Goal: Task Accomplishment & Management: Use online tool/utility

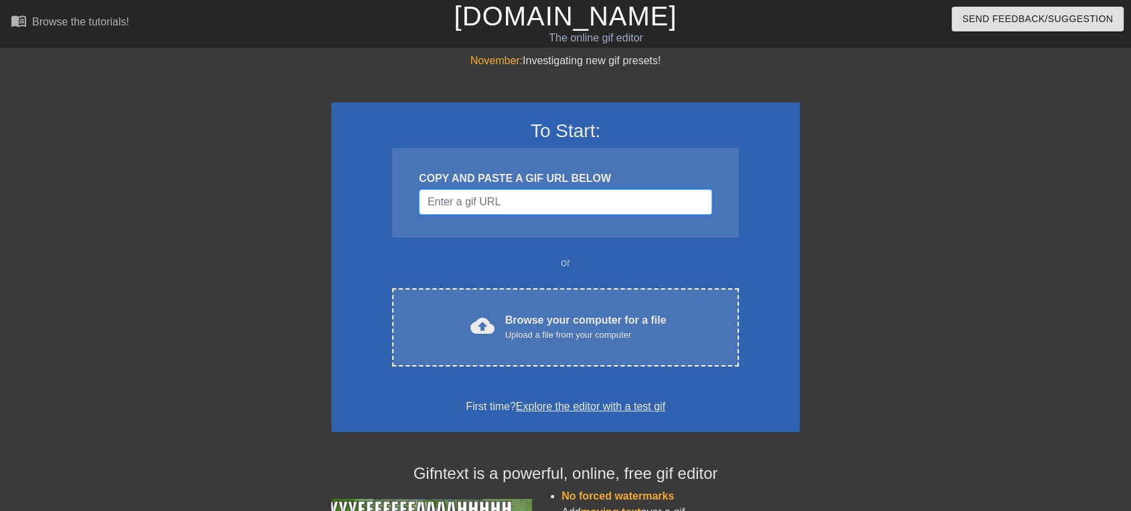
click at [534, 206] on input "Username" at bounding box center [565, 201] width 293 height 25
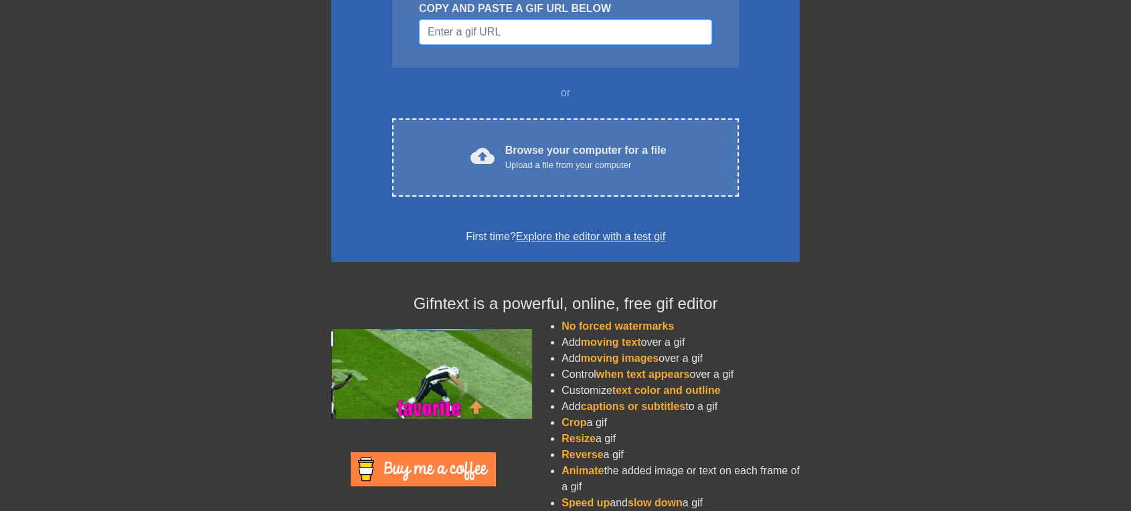
scroll to position [202, 0]
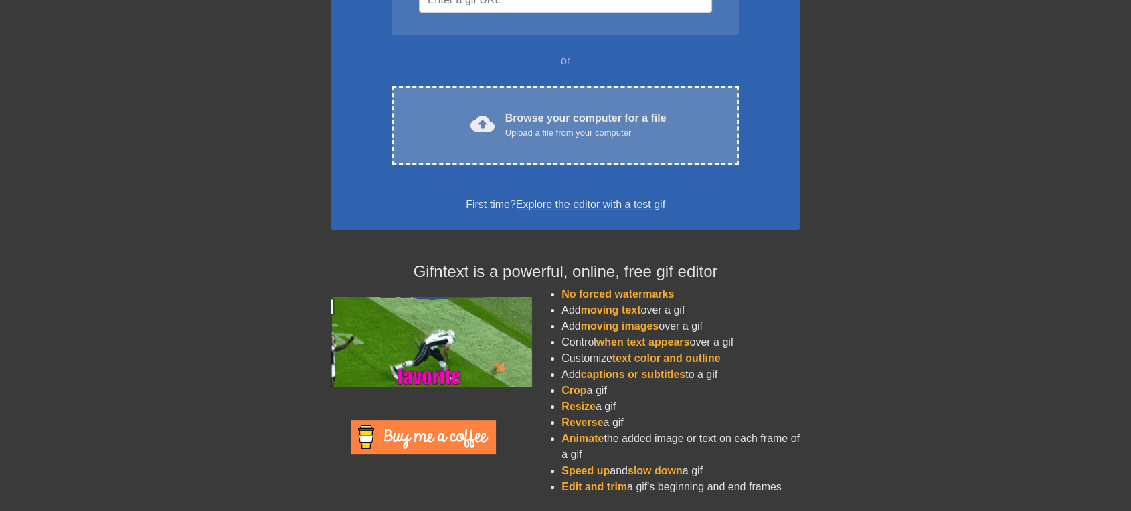
click at [573, 106] on div "cloud_upload Browse your computer for a file Upload a file from your computer C…" at bounding box center [565, 125] width 347 height 78
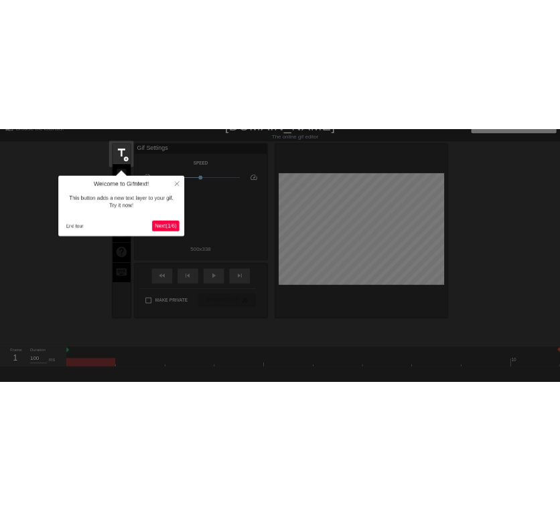
scroll to position [32, 0]
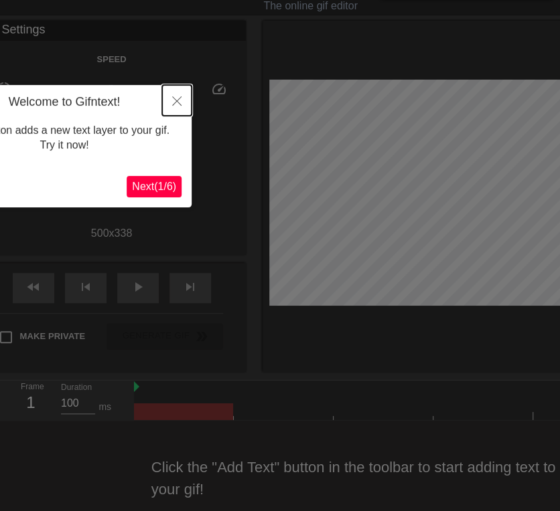
click at [186, 94] on button "Close" at bounding box center [176, 100] width 29 height 31
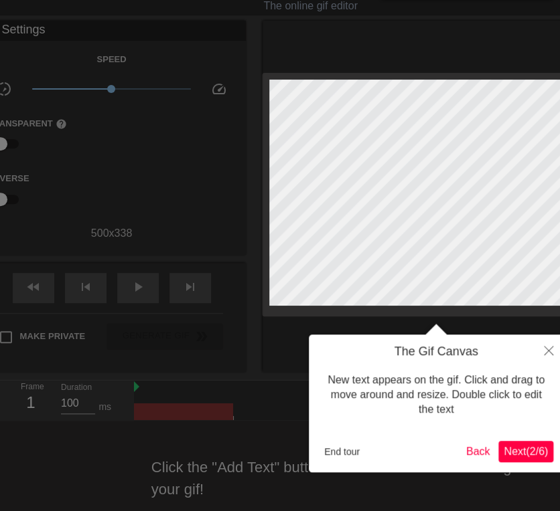
scroll to position [0, 0]
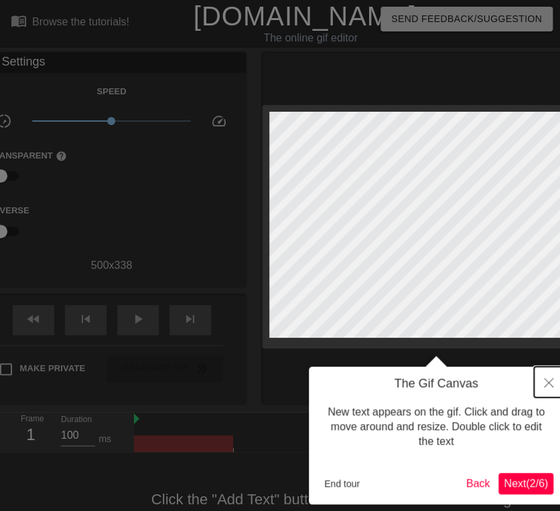
click at [550, 386] on icon "Close" at bounding box center [548, 382] width 9 height 9
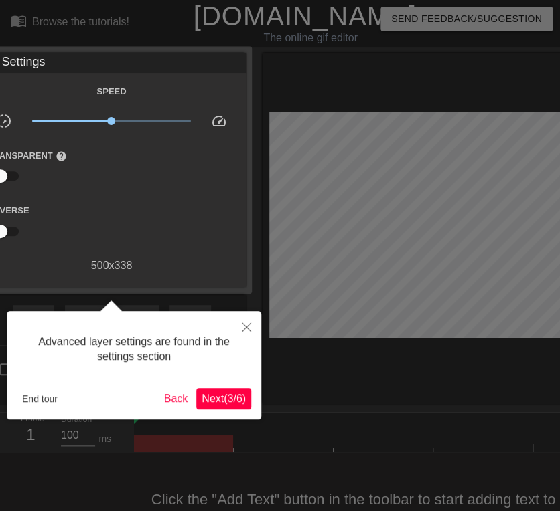
scroll to position [32, 0]
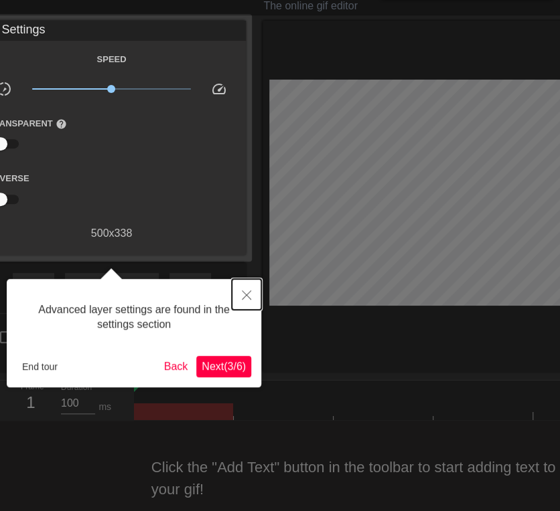
click at [246, 300] on button "Close" at bounding box center [246, 294] width 29 height 31
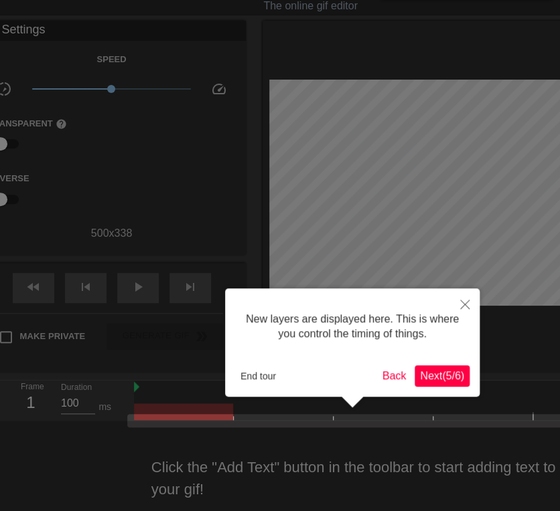
scroll to position [56, 0]
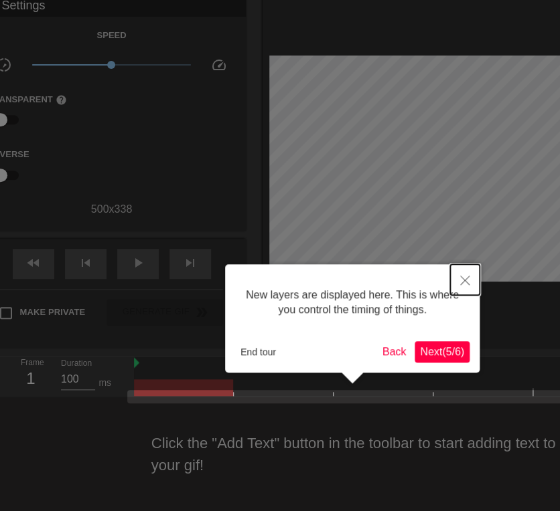
click at [464, 287] on button "Close" at bounding box center [464, 279] width 29 height 31
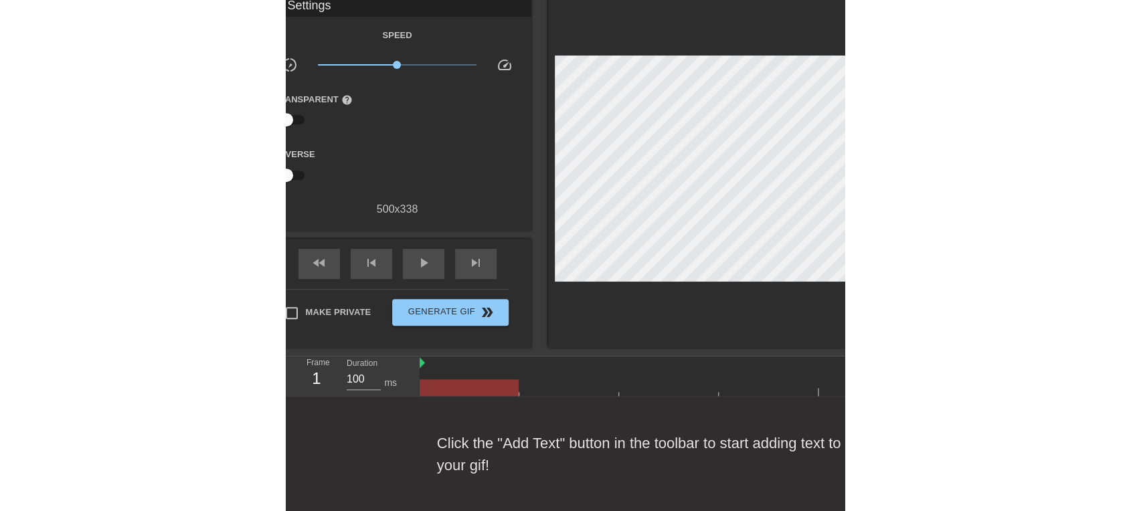
scroll to position [0, 0]
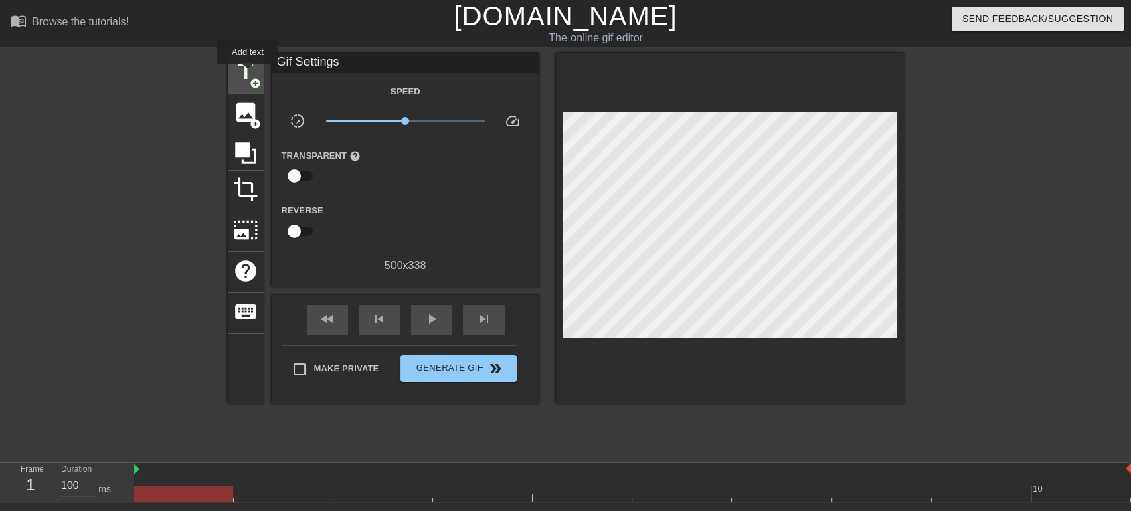
click at [248, 74] on span "title" at bounding box center [245, 71] width 25 height 25
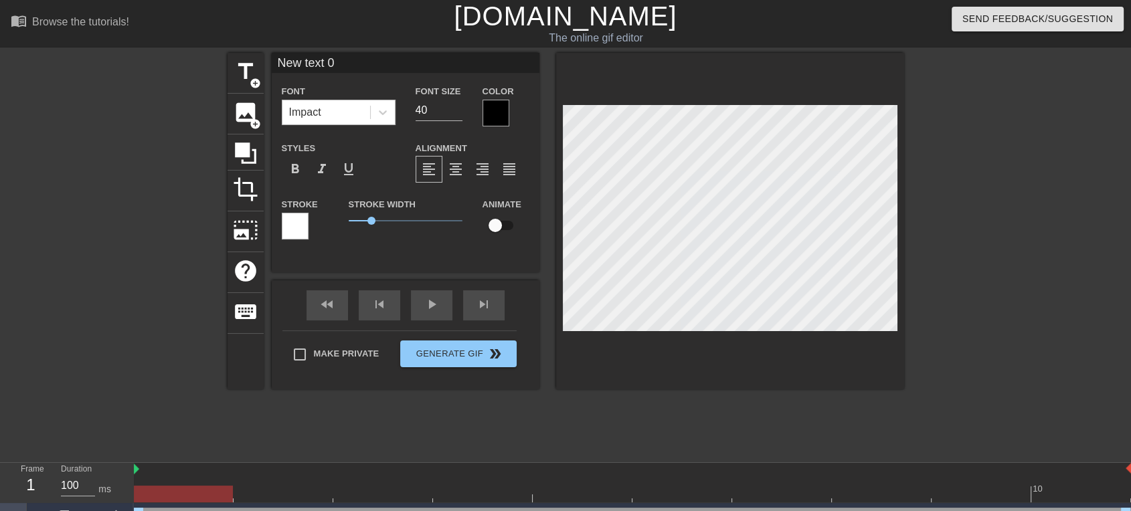
click at [333, 120] on div "Impact" at bounding box center [327, 112] width 88 height 24
click at [340, 66] on input "New text 0" at bounding box center [406, 63] width 268 height 20
type input "ㅈ"
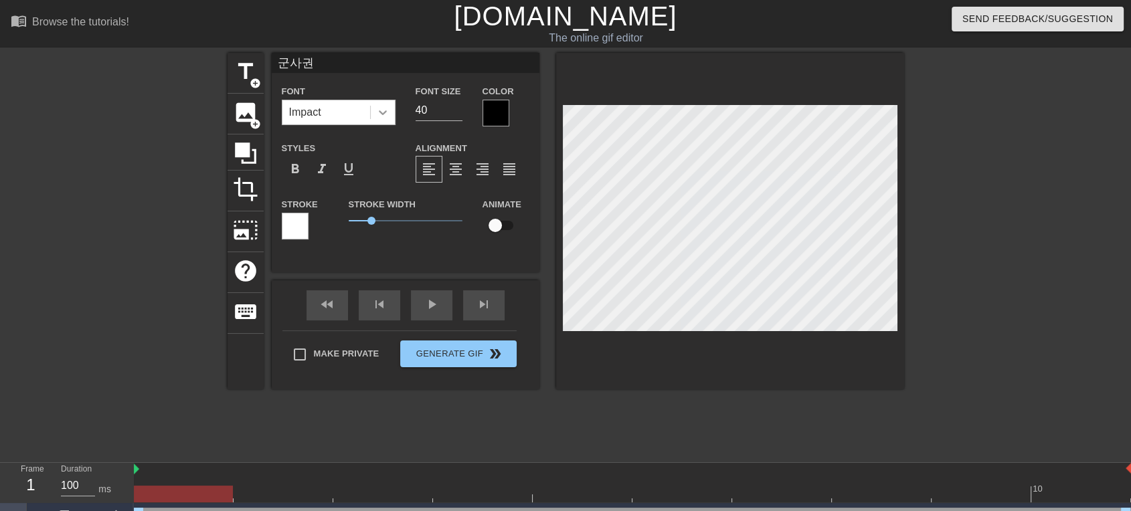
type input "군사권"
click at [382, 109] on icon at bounding box center [382, 112] width 13 height 13
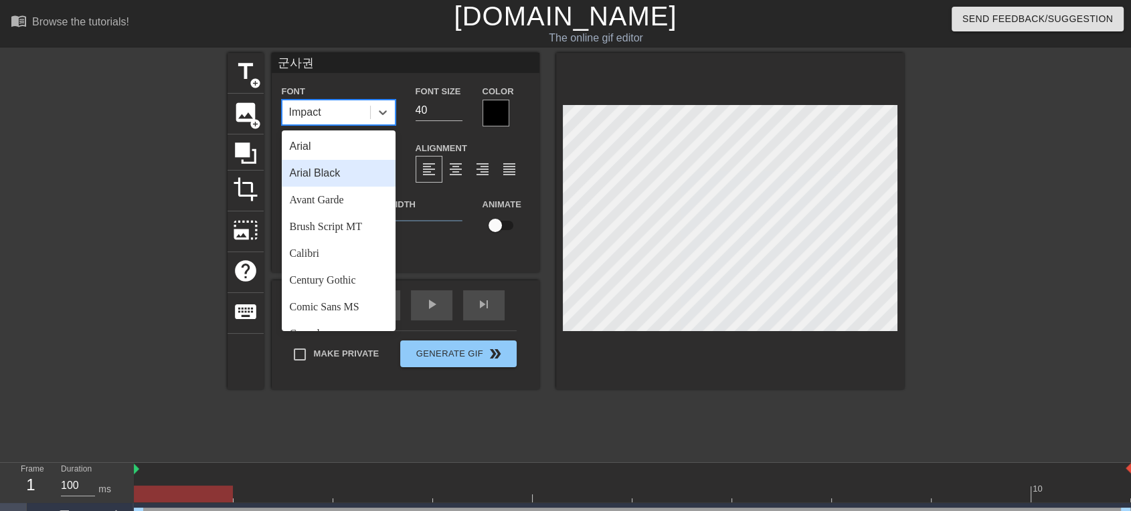
click at [365, 175] on div "Arial Black" at bounding box center [339, 173] width 114 height 27
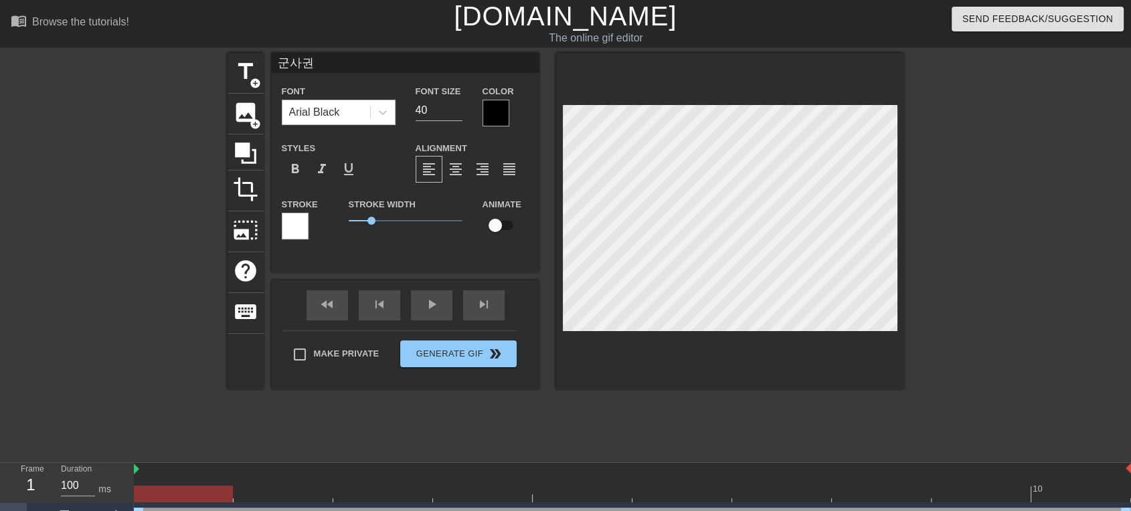
click at [369, 114] on div "Arial Black" at bounding box center [327, 112] width 88 height 24
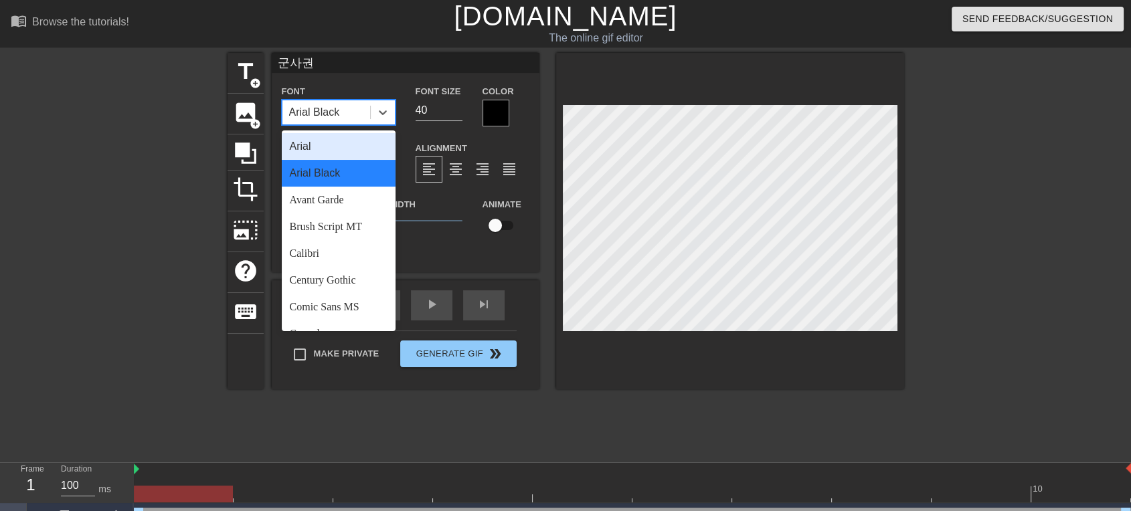
click at [487, 106] on div at bounding box center [496, 113] width 27 height 27
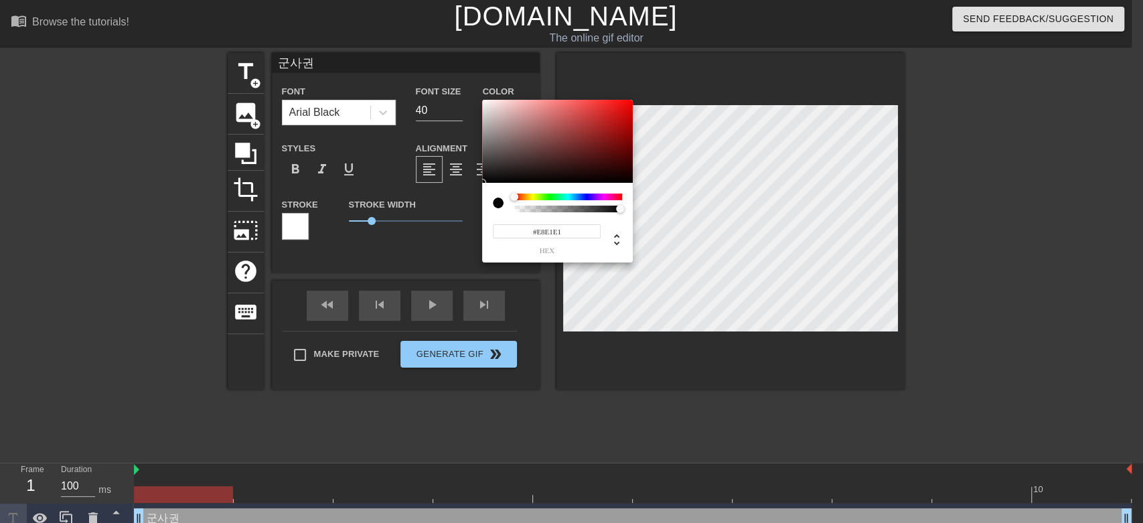
click at [487, 107] on div at bounding box center [557, 141] width 151 height 83
click at [487, 107] on div at bounding box center [487, 107] width 8 height 8
click at [630, 175] on div at bounding box center [557, 141] width 151 height 83
type input "#000000"
drag, startPoint x: 630, startPoint y: 175, endPoint x: 640, endPoint y: 189, distance: 17.3
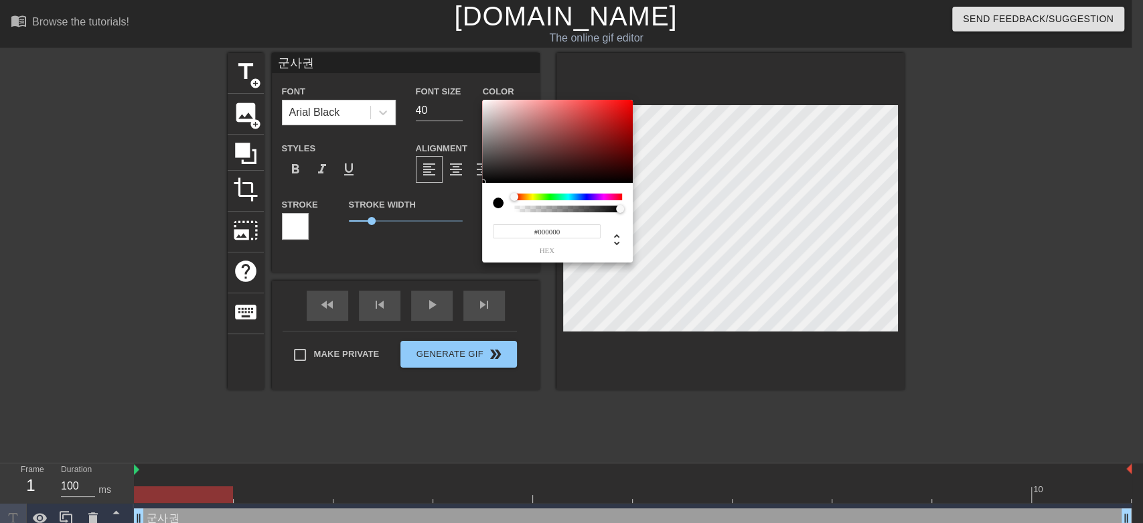
click at [640, 189] on div "#000000 hex" at bounding box center [571, 261] width 1143 height 523
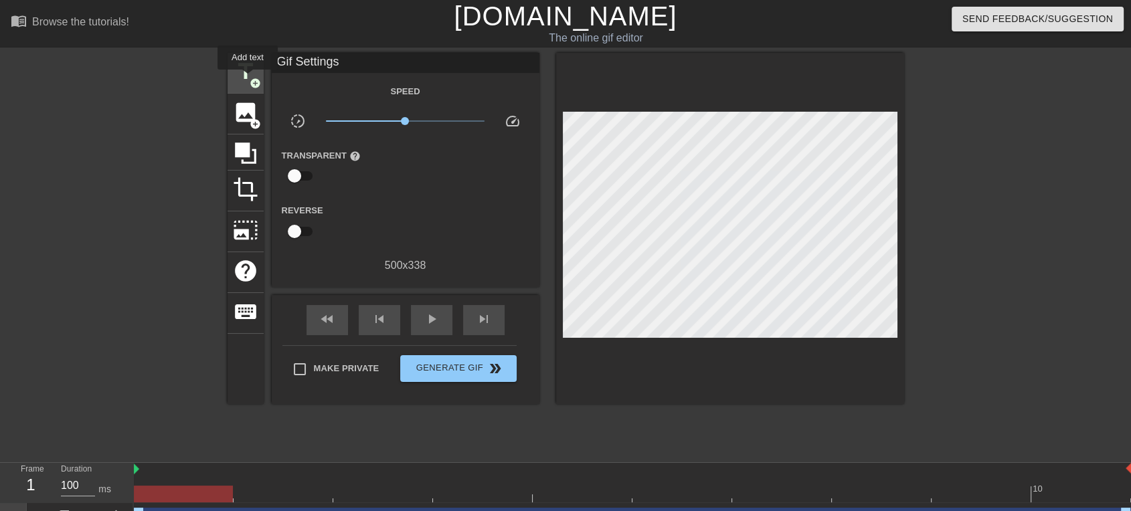
click at [248, 78] on span "title" at bounding box center [245, 71] width 25 height 25
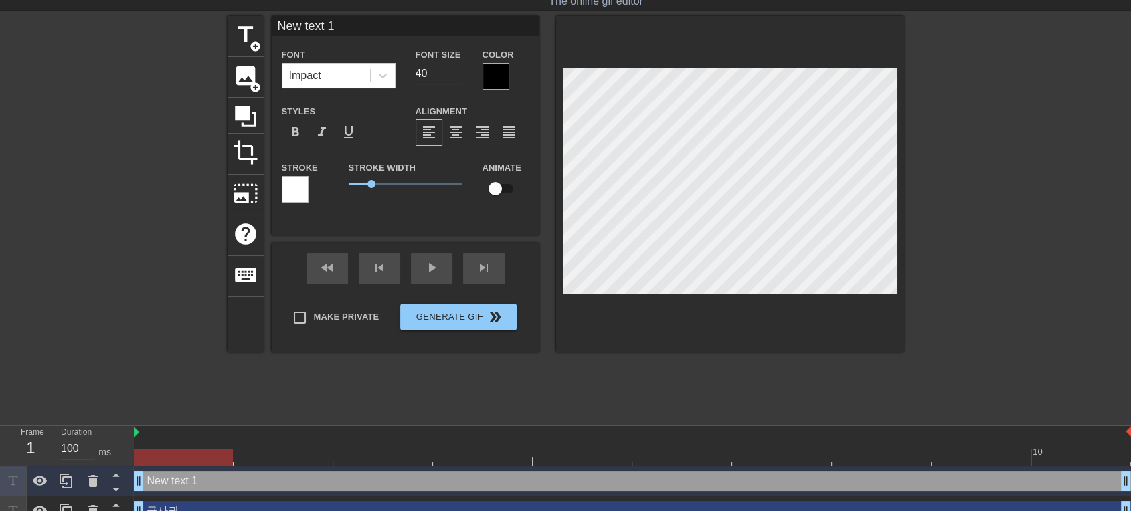
scroll to position [54, 0]
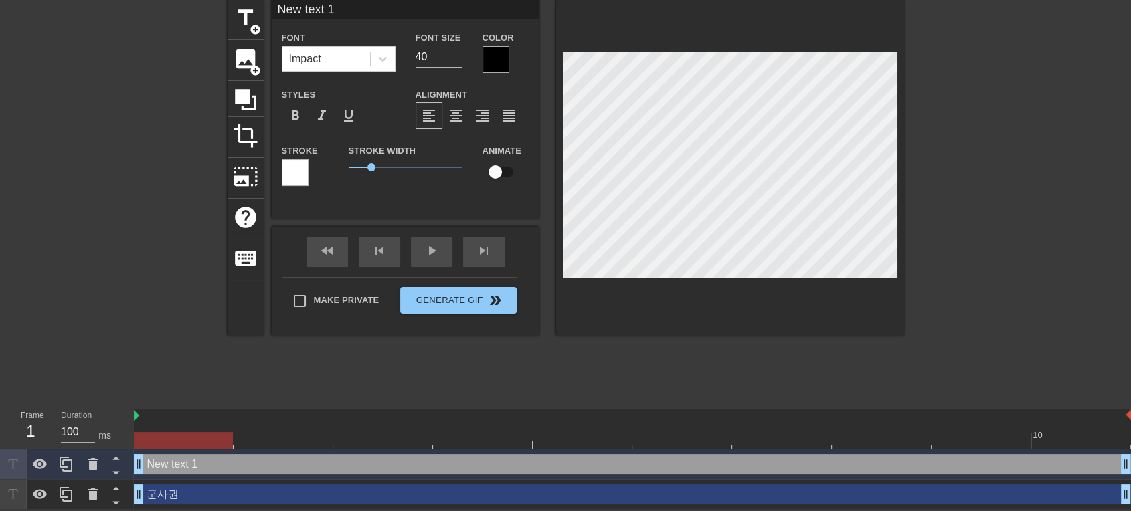
click at [180, 497] on div "군사권 drag_handle drag_handle" at bounding box center [633, 495] width 998 height 20
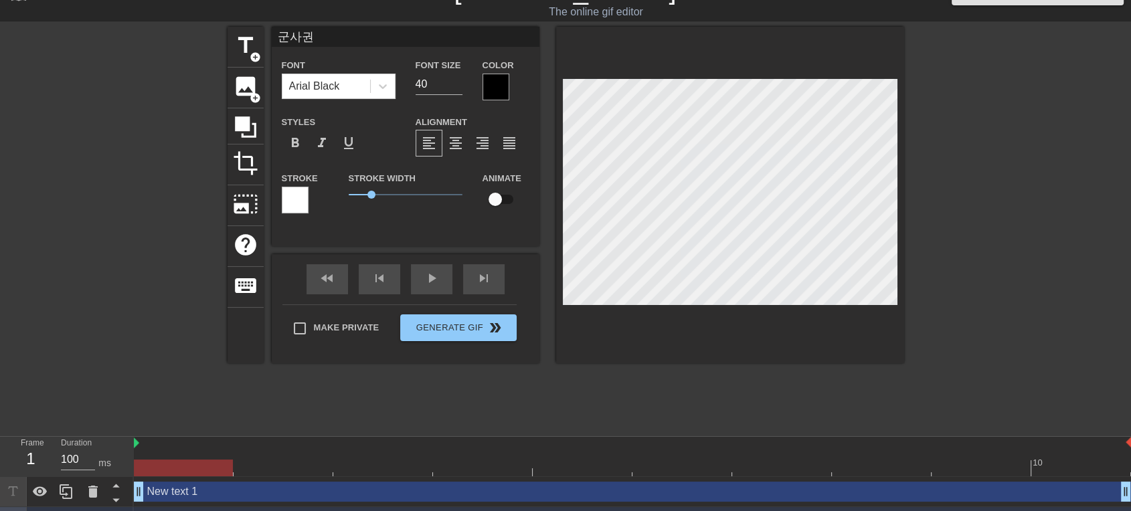
scroll to position [0, 0]
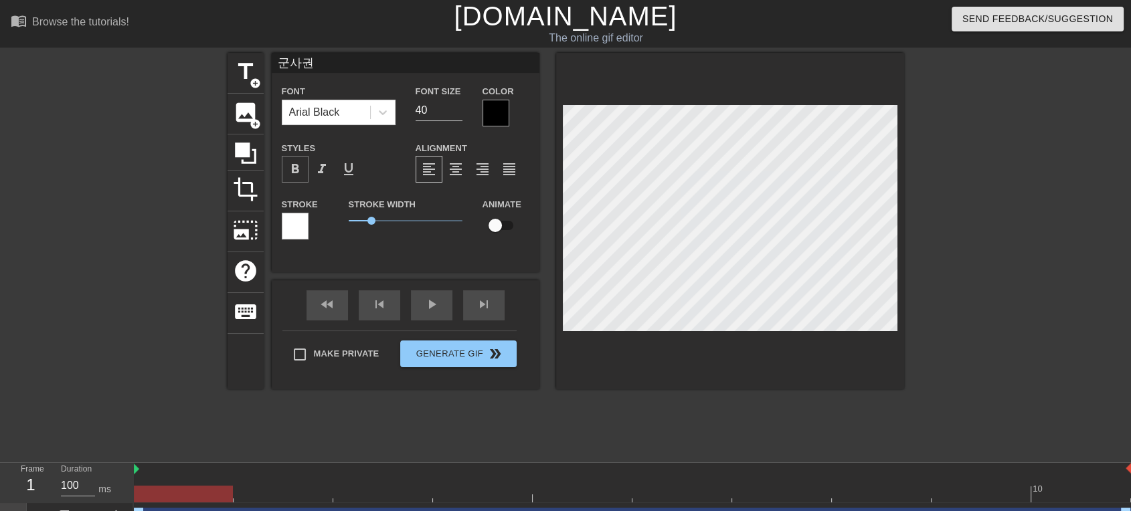
click at [303, 171] on div "format_bold" at bounding box center [295, 169] width 27 height 27
type input "New text 1"
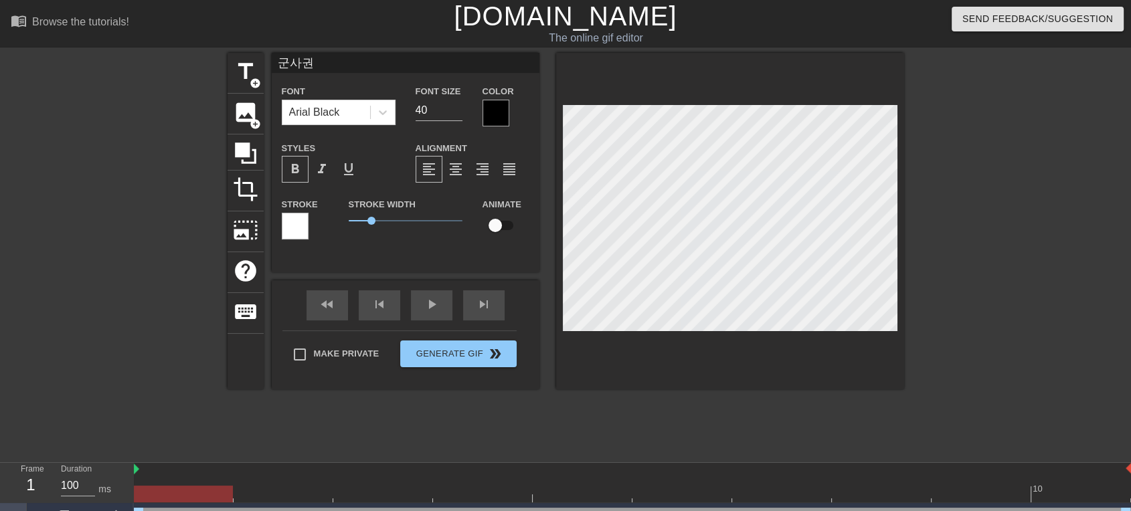
click at [305, 216] on div at bounding box center [295, 226] width 27 height 27
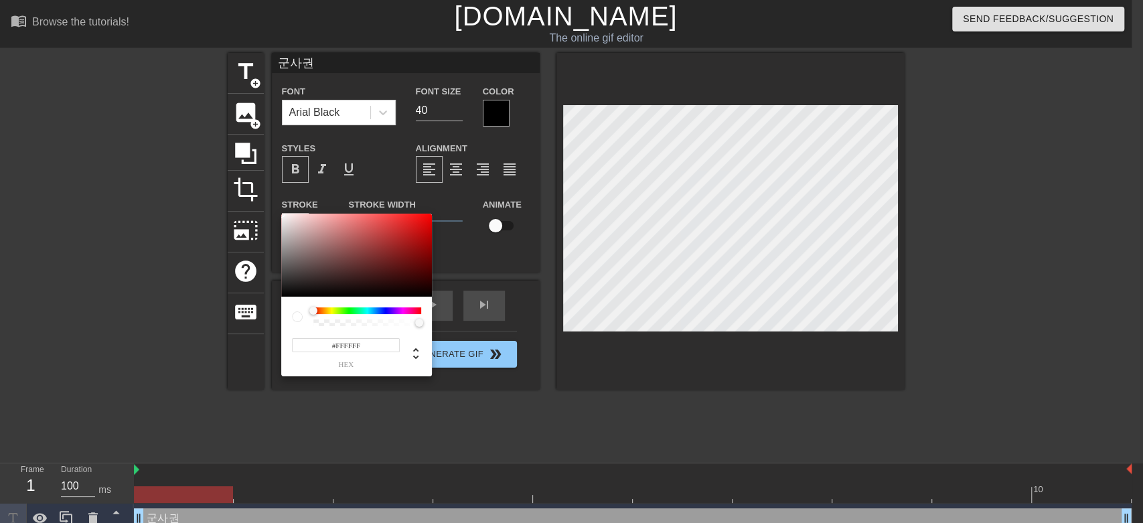
click at [351, 364] on span "hex" at bounding box center [346, 364] width 108 height 7
click at [294, 304] on div "#FFFFFF hex" at bounding box center [356, 337] width 151 height 80
drag, startPoint x: 386, startPoint y: 287, endPoint x: 422, endPoint y: 313, distance: 44.6
click at [422, 313] on div "#000000 hex" at bounding box center [356, 295] width 151 height 163
type input "0"
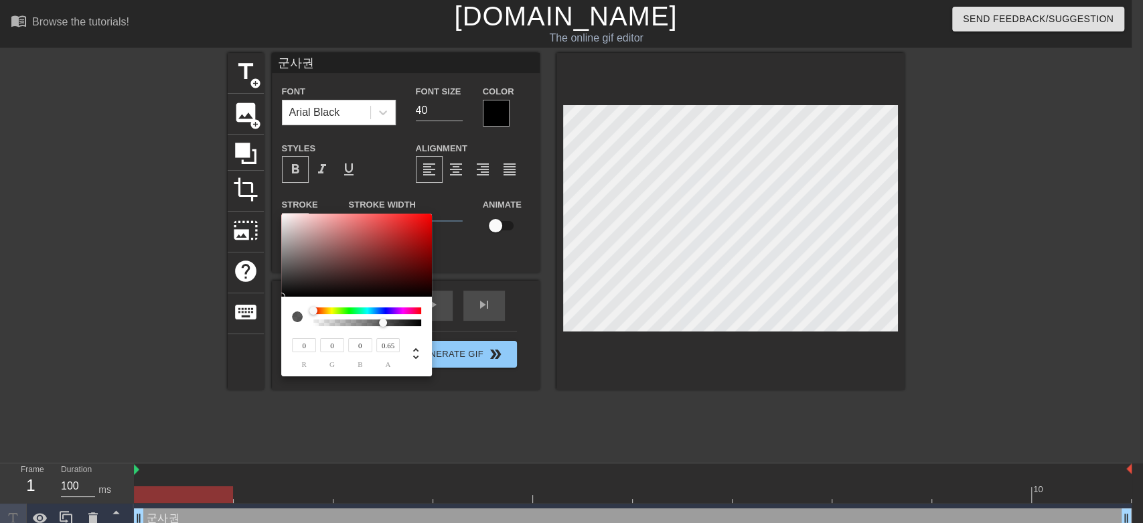
type input "0.64"
drag, startPoint x: 416, startPoint y: 324, endPoint x: 382, endPoint y: 323, distance: 34.2
click at [382, 323] on div at bounding box center [382, 323] width 8 height 8
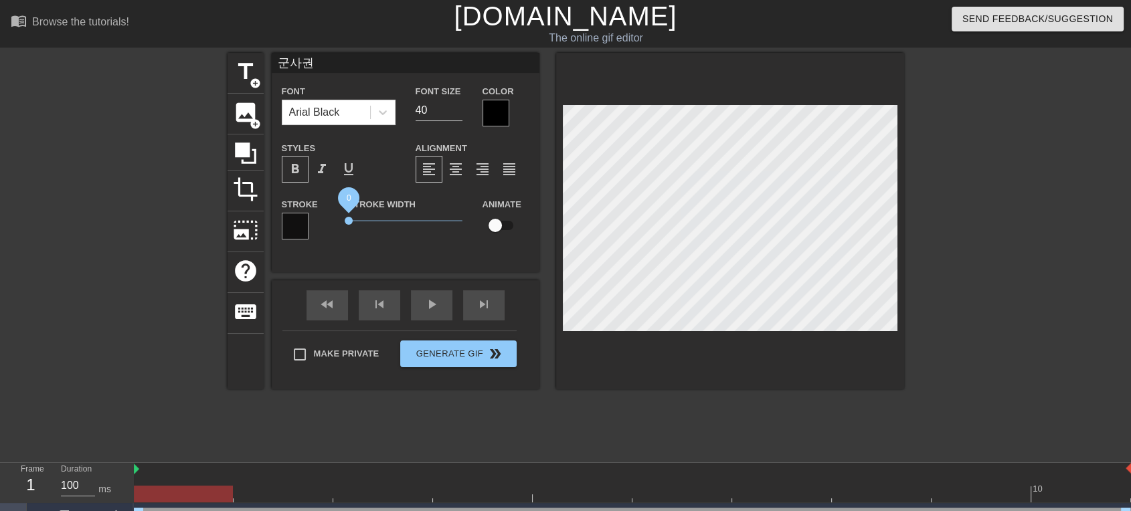
drag, startPoint x: 373, startPoint y: 224, endPoint x: 315, endPoint y: 224, distance: 58.2
click at [315, 224] on div "Stroke Stroke Width 0 Animate" at bounding box center [406, 224] width 268 height 56
click at [296, 228] on div at bounding box center [295, 226] width 27 height 27
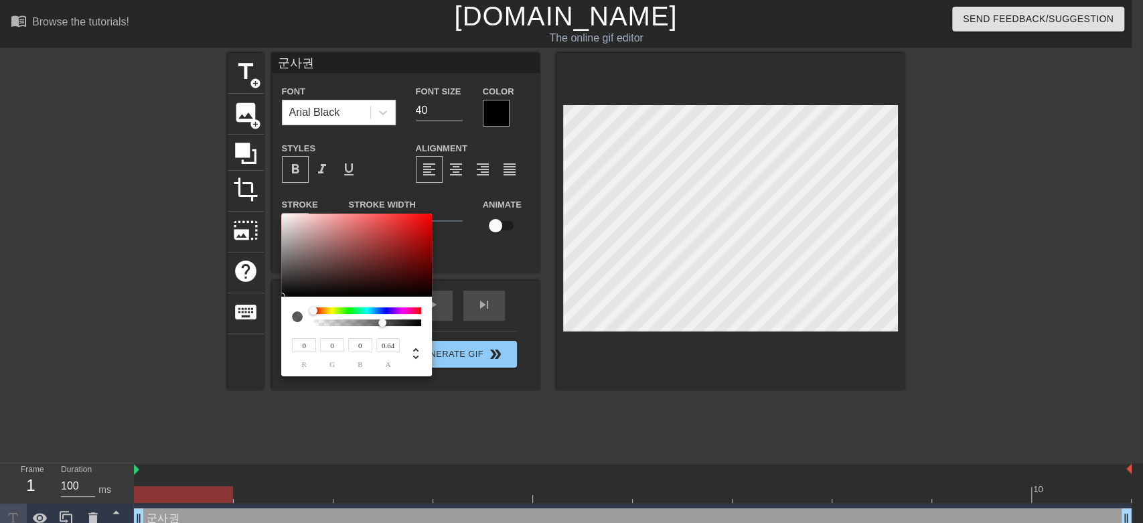
type input "14"
type input "16"
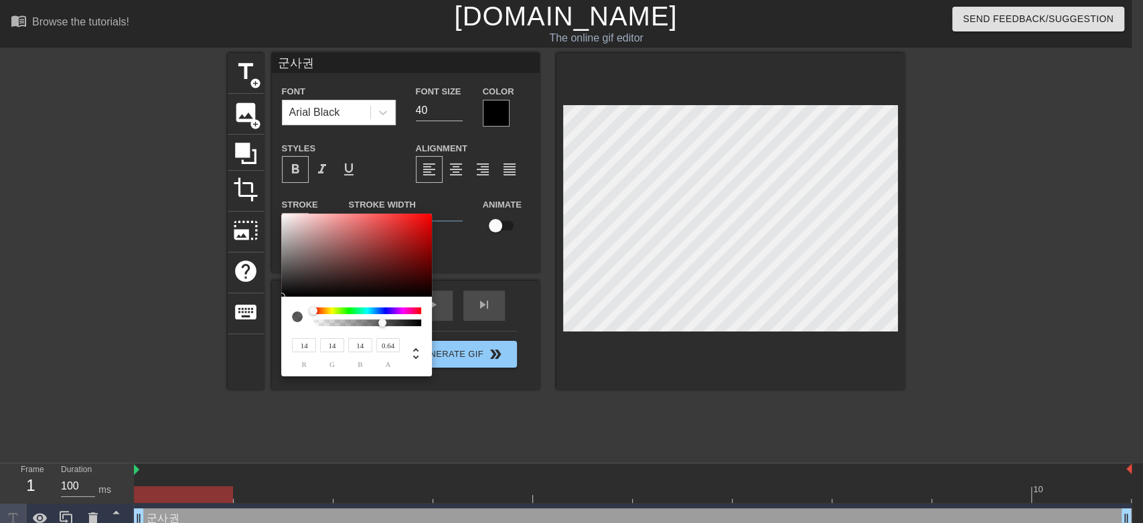
type input "16"
type input "18"
type input "68"
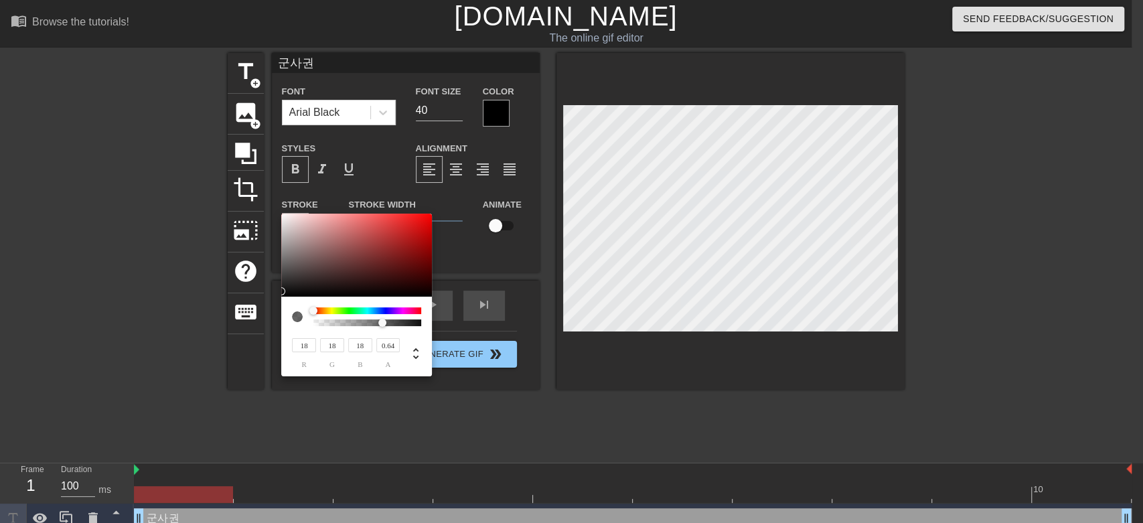
type input "68"
type input "183"
type input "178"
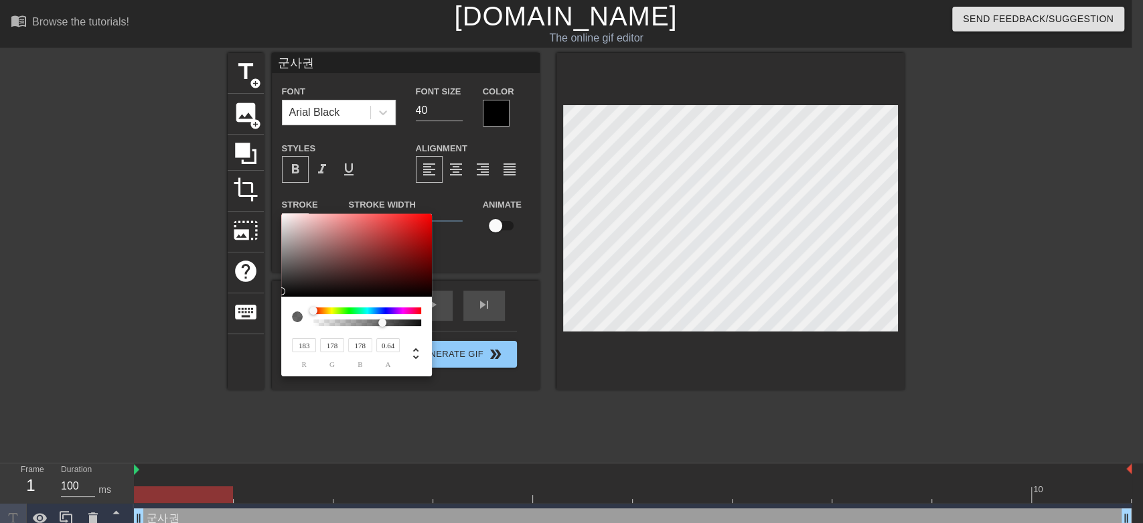
type input "224"
type input "216"
type input "245"
type input "236"
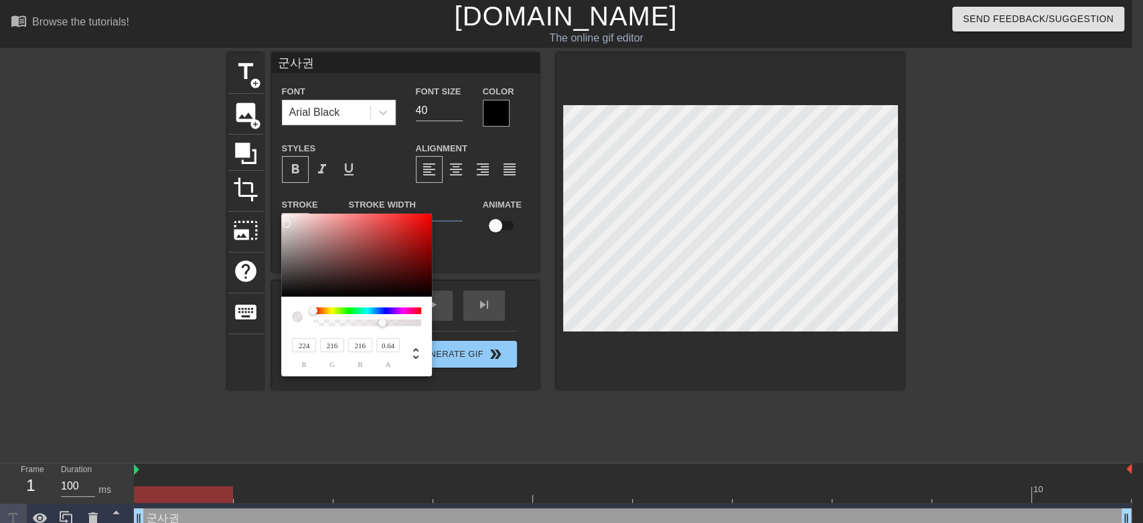
type input "236"
type input "255"
type input "245"
type input "247"
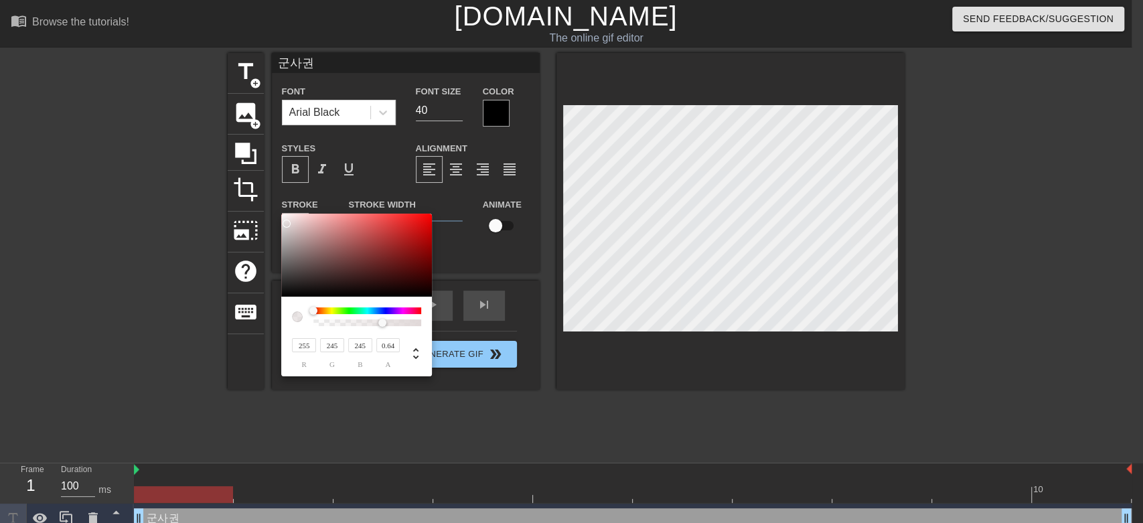
type input "247"
type input "250"
type input "251"
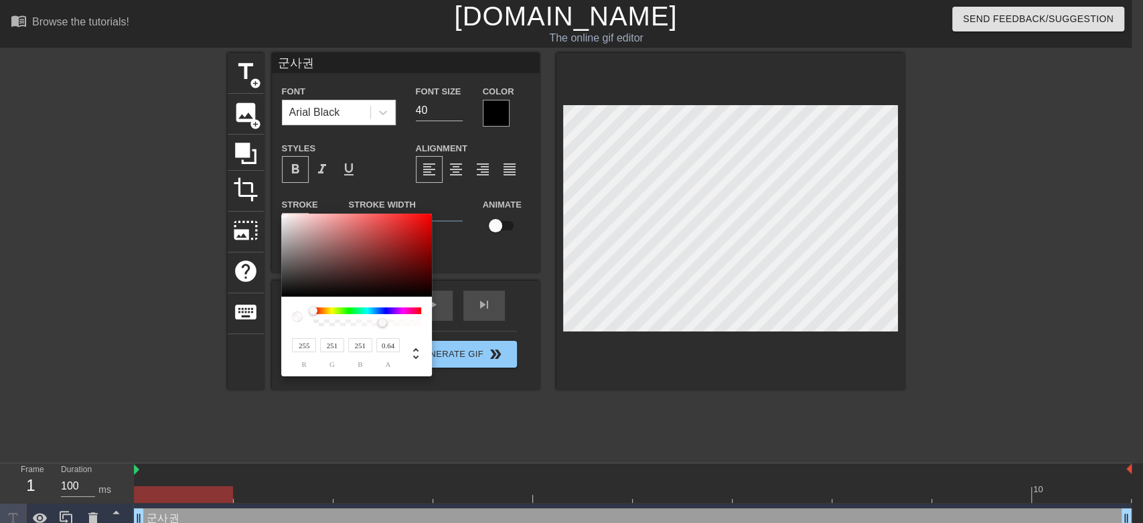
type input "252"
type input "179"
type input "255"
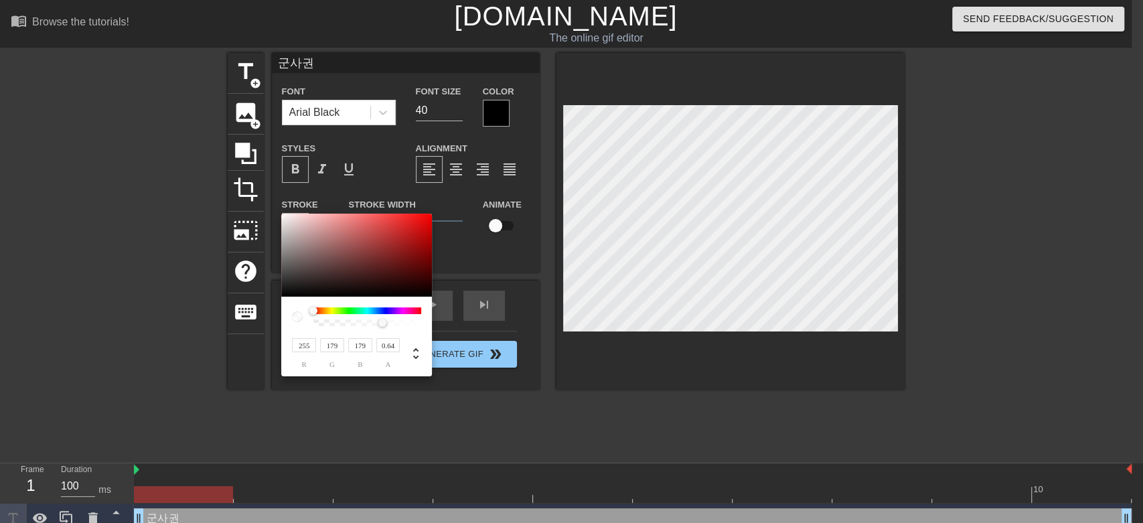
type input "255"
type input "253"
type input "251"
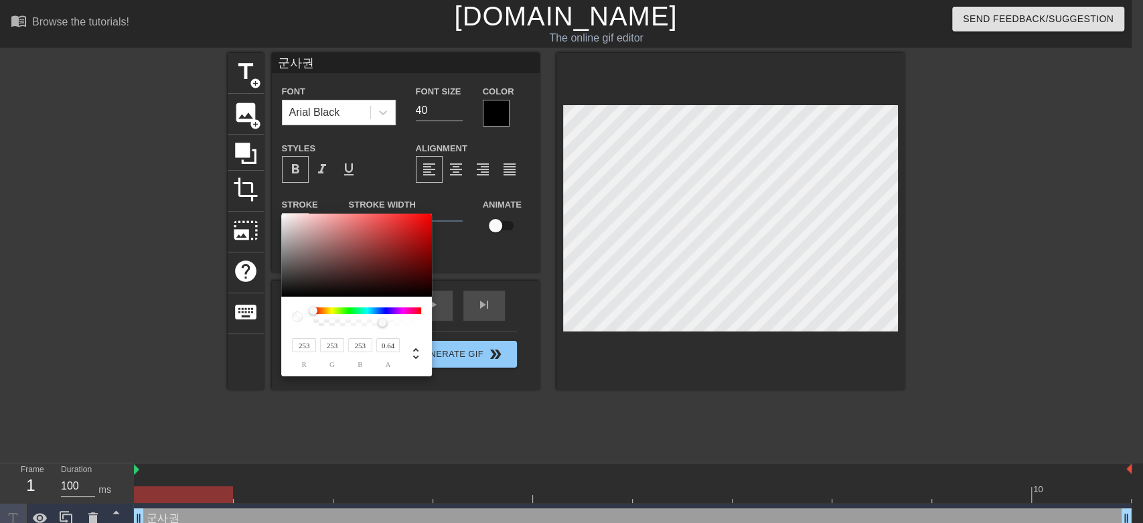
type input "251"
type input "255"
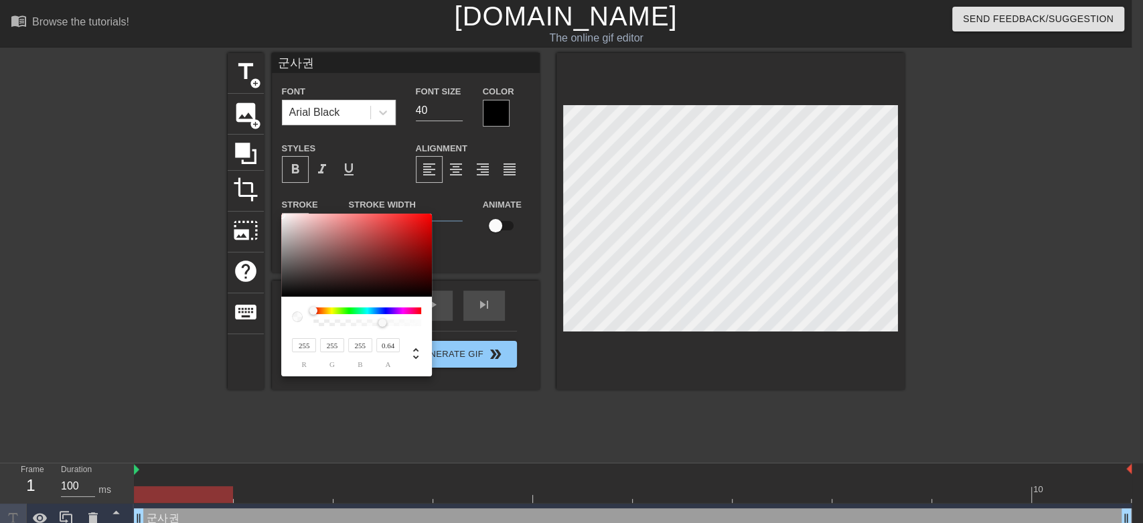
type input "241"
type input "238"
type input "241"
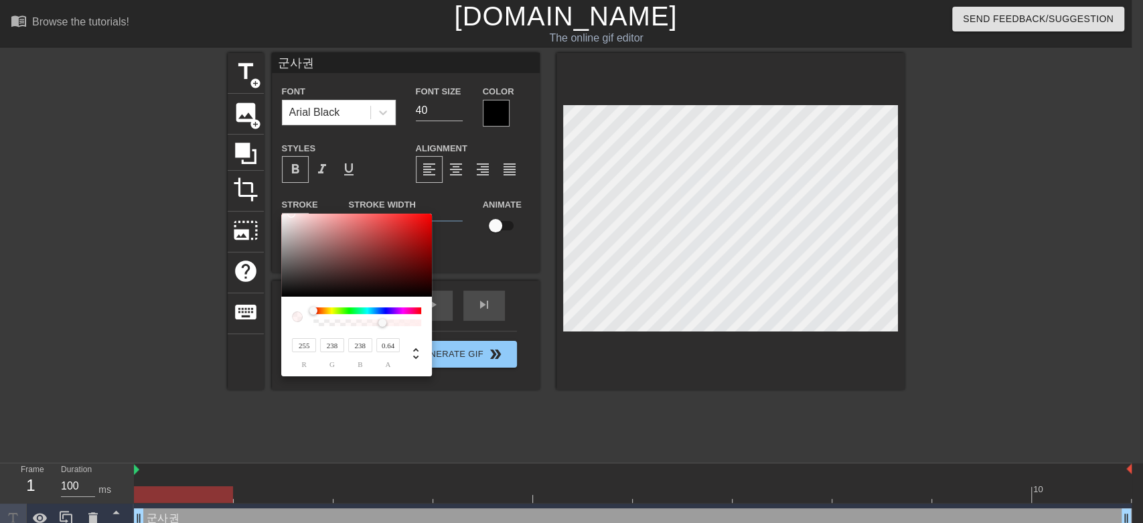
type input "241"
type input "247"
type input "243"
type input "63"
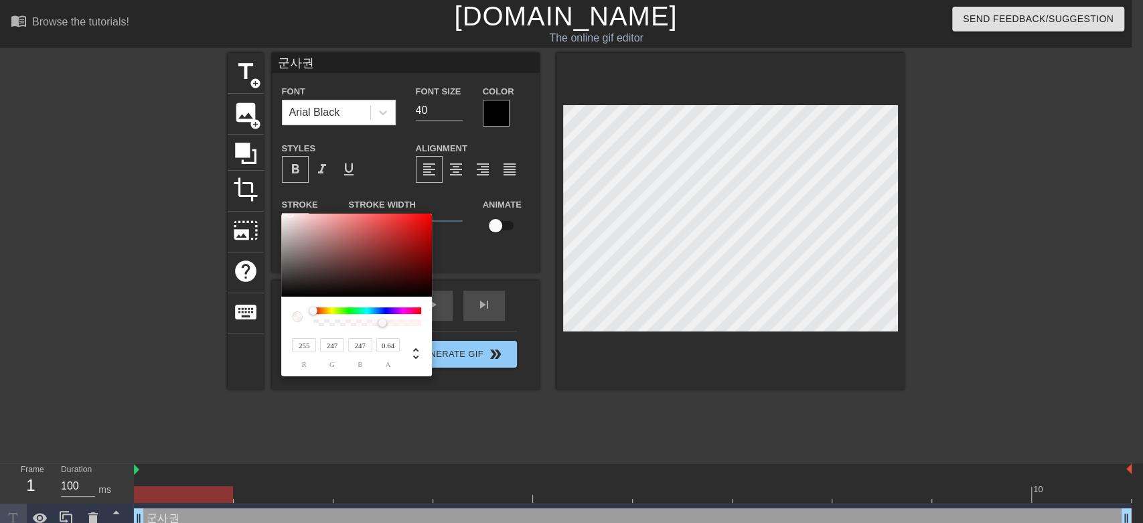
type input "63"
type input "235"
drag, startPoint x: 281, startPoint y: 291, endPoint x: 278, endPoint y: 220, distance: 71.0
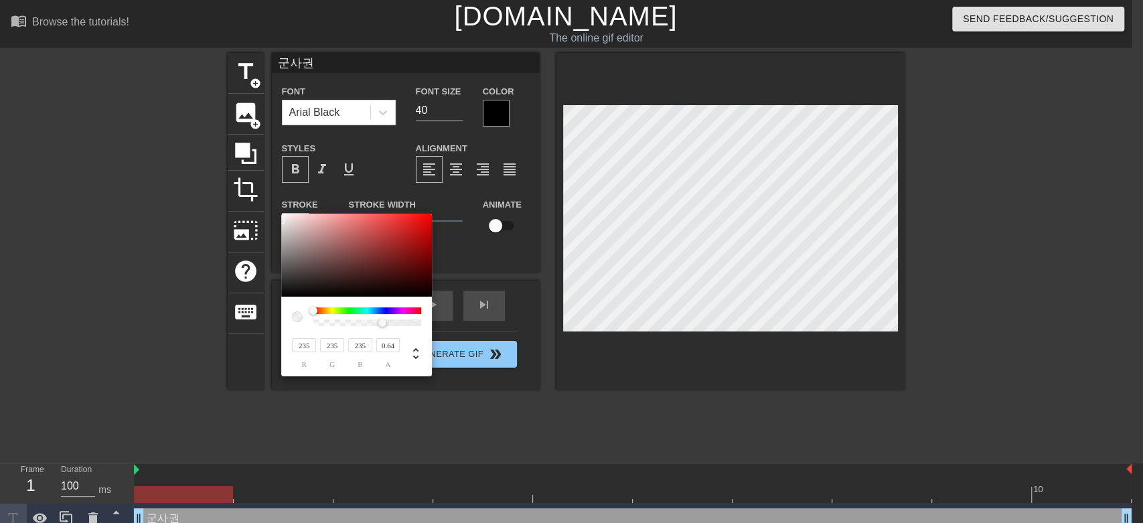
click at [278, 220] on div "235 r 235 g 235 b 0.64 a" at bounding box center [571, 261] width 1143 height 523
type input "224"
type input "187"
click at [307, 224] on div at bounding box center [356, 255] width 151 height 83
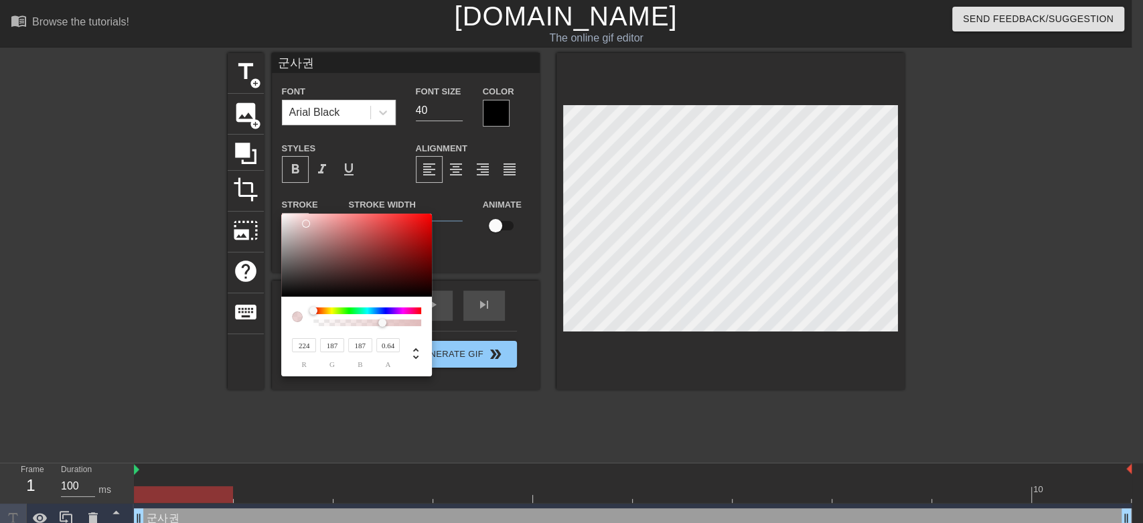
type input "239"
type input "222"
click at [292, 219] on div at bounding box center [356, 255] width 151 height 83
type input "249"
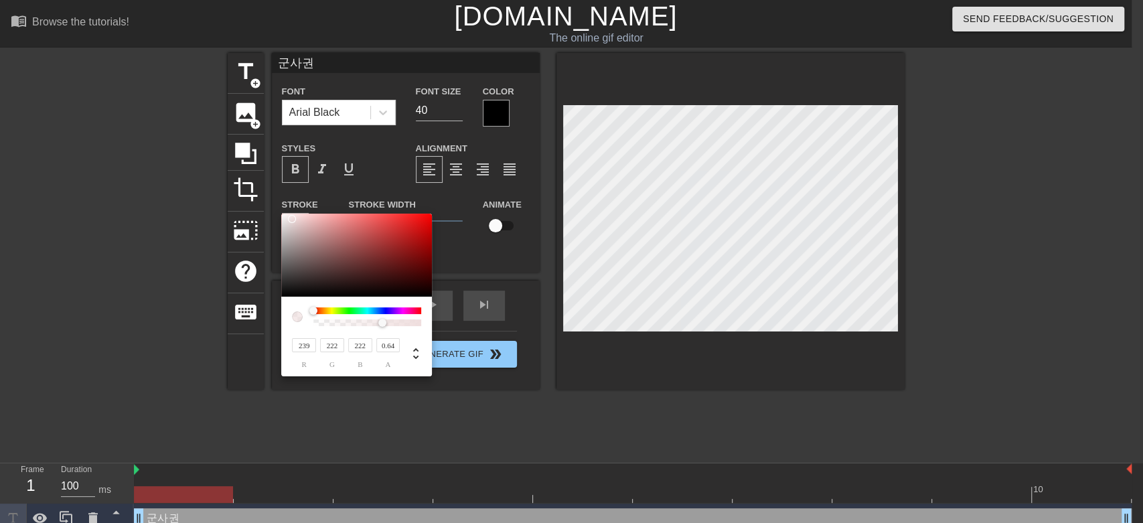
type input "235"
type input "251"
type input "237"
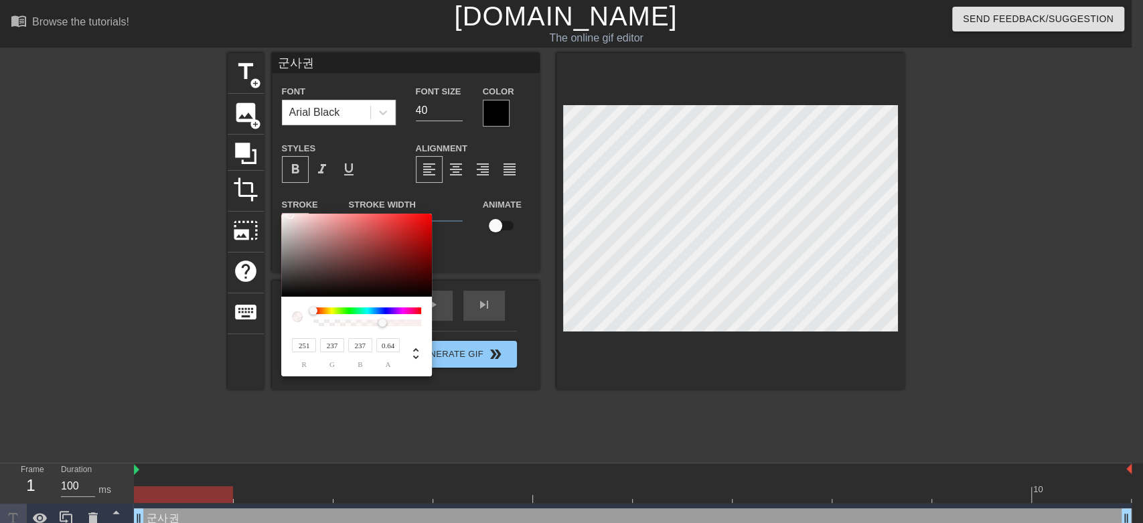
type input "253"
type input "239"
type input "255"
type input "241"
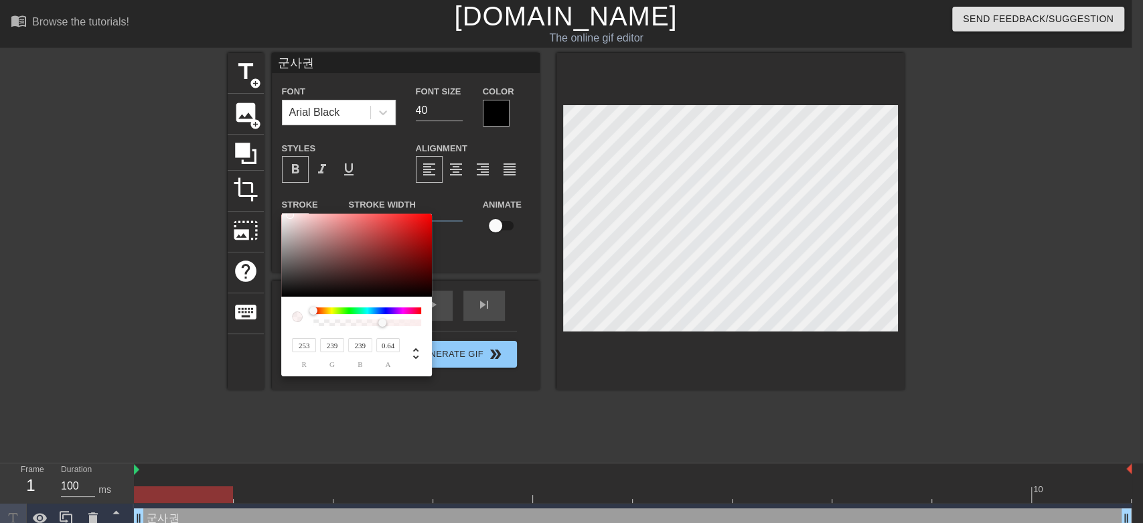
type input "241"
type input "243"
type input "244"
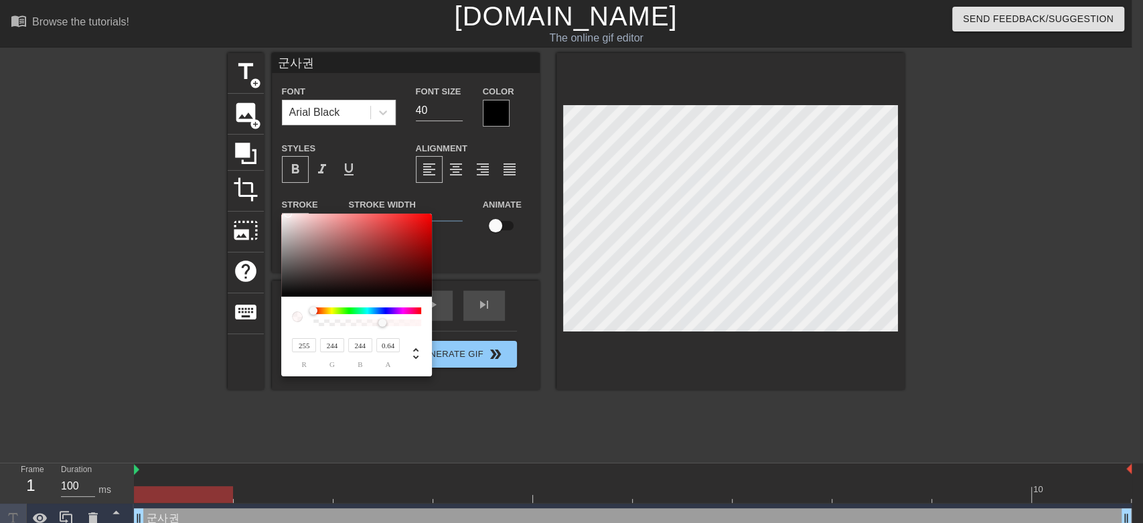
click at [288, 212] on div "255 r 244 g 244 b 0.64 a" at bounding box center [571, 261] width 1143 height 523
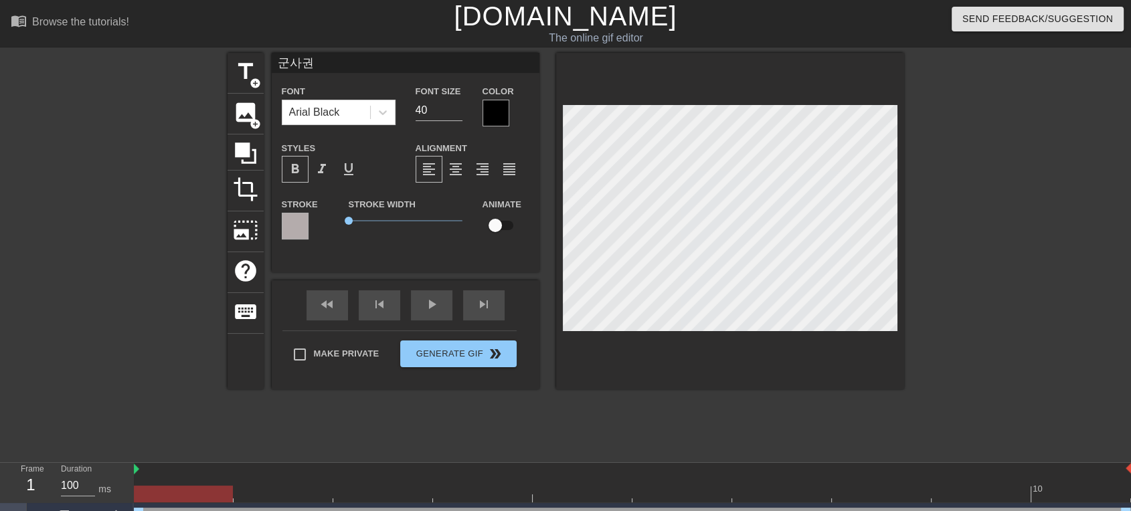
click at [301, 167] on span "format_bold" at bounding box center [295, 169] width 16 height 16
click at [301, 221] on div at bounding box center [295, 226] width 27 height 27
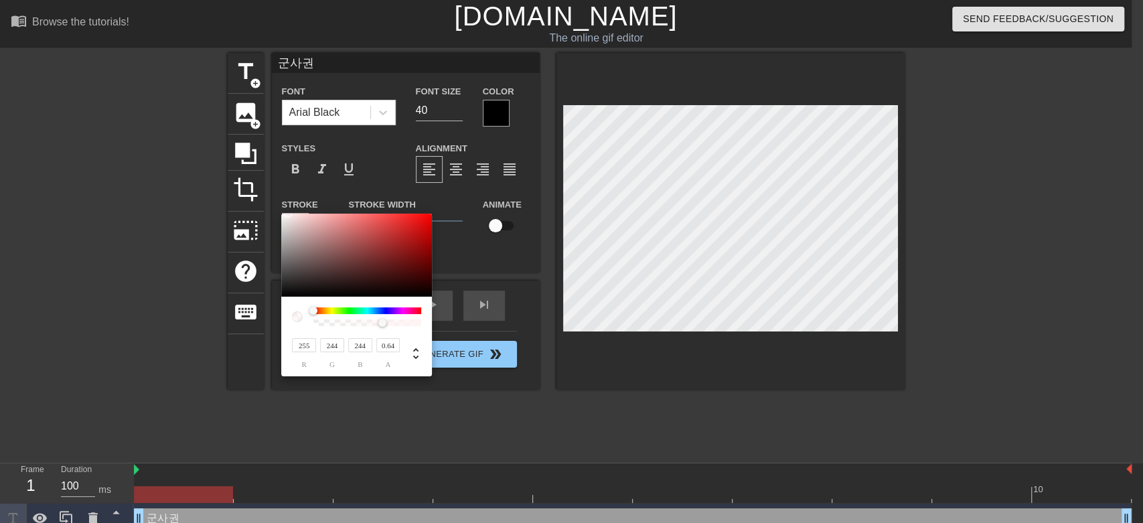
type input "251"
type input "238"
type input "243"
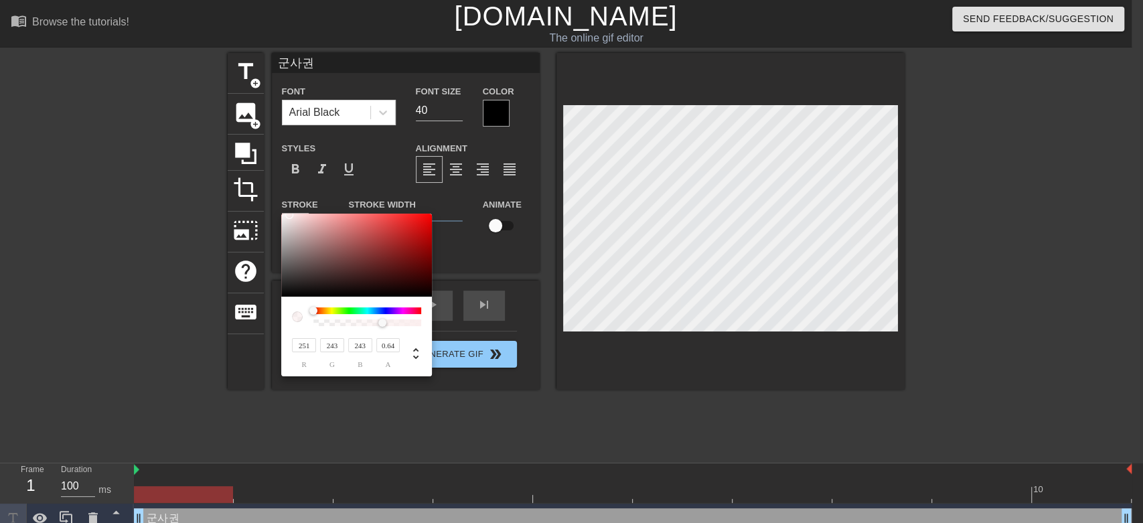
type input "247"
type input "64"
type input "247"
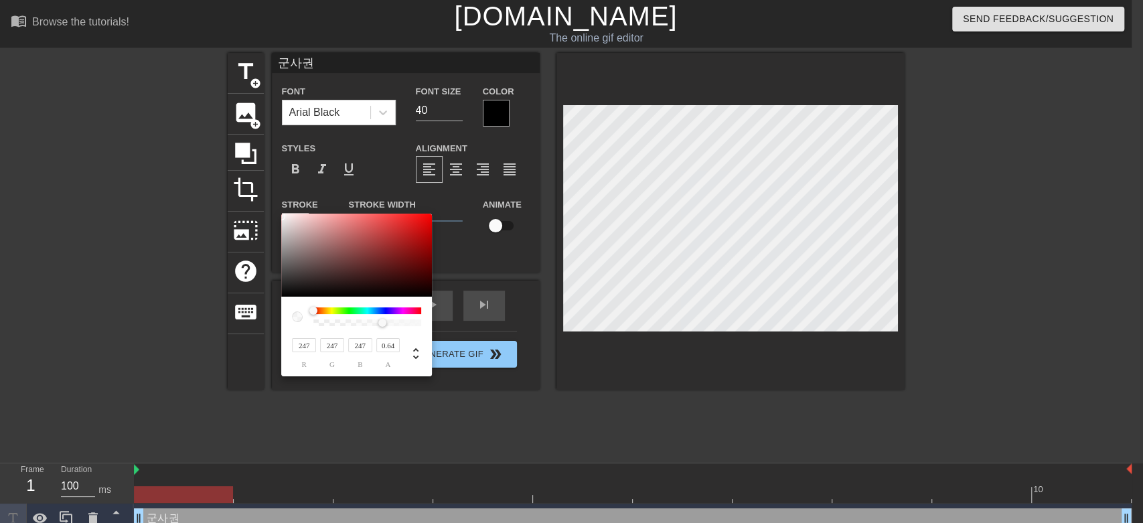
drag, startPoint x: 289, startPoint y: 215, endPoint x: 277, endPoint y: 216, distance: 12.8
click at [277, 216] on div "247 r 247 g 247 b 0.64 a" at bounding box center [571, 261] width 1143 height 523
type input "1"
drag, startPoint x: 384, startPoint y: 321, endPoint x: 437, endPoint y: 321, distance: 53.6
click at [437, 321] on div "247 r 247 g 247 b 1 a" at bounding box center [571, 261] width 1143 height 523
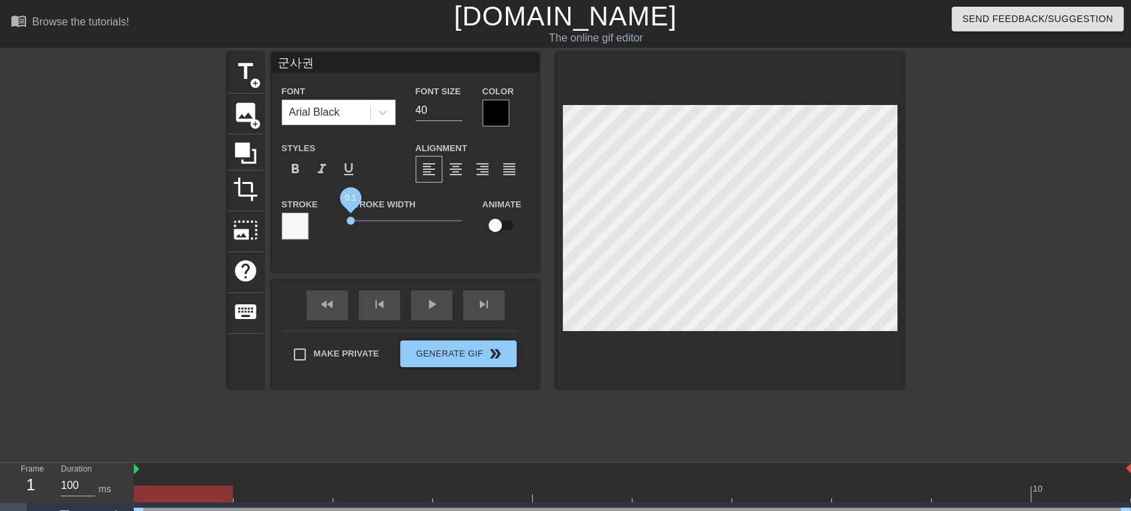
click at [350, 225] on span "0.1" at bounding box center [406, 221] width 114 height 16
click at [294, 174] on span "format_bold" at bounding box center [295, 169] width 16 height 16
click at [742, 372] on div at bounding box center [730, 221] width 348 height 337
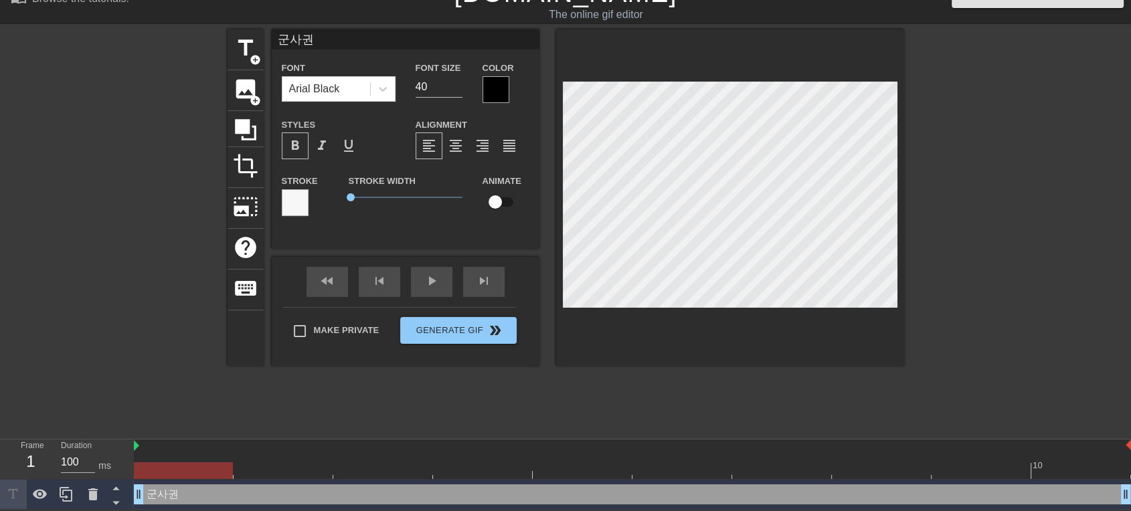
click at [211, 469] on div at bounding box center [183, 471] width 99 height 17
drag, startPoint x: 228, startPoint y: 474, endPoint x: 202, endPoint y: 473, distance: 26.1
click at [202, 473] on div at bounding box center [183, 471] width 99 height 17
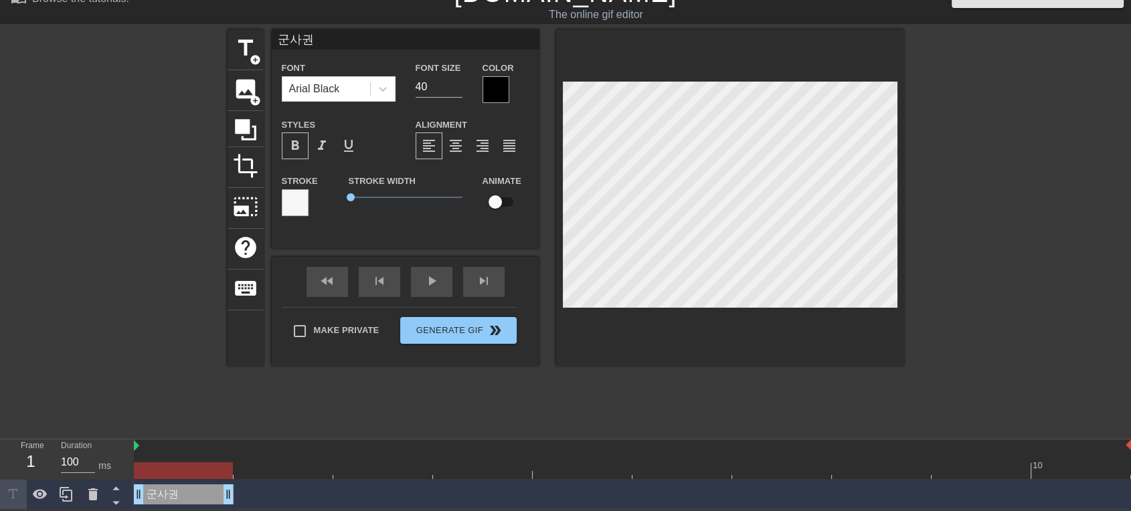
drag, startPoint x: 1123, startPoint y: 489, endPoint x: 246, endPoint y: 489, distance: 876.4
click at [246, 489] on div "군사권 drag_handle drag_handle" at bounding box center [633, 495] width 998 height 20
click at [71, 495] on icon at bounding box center [66, 494] width 13 height 15
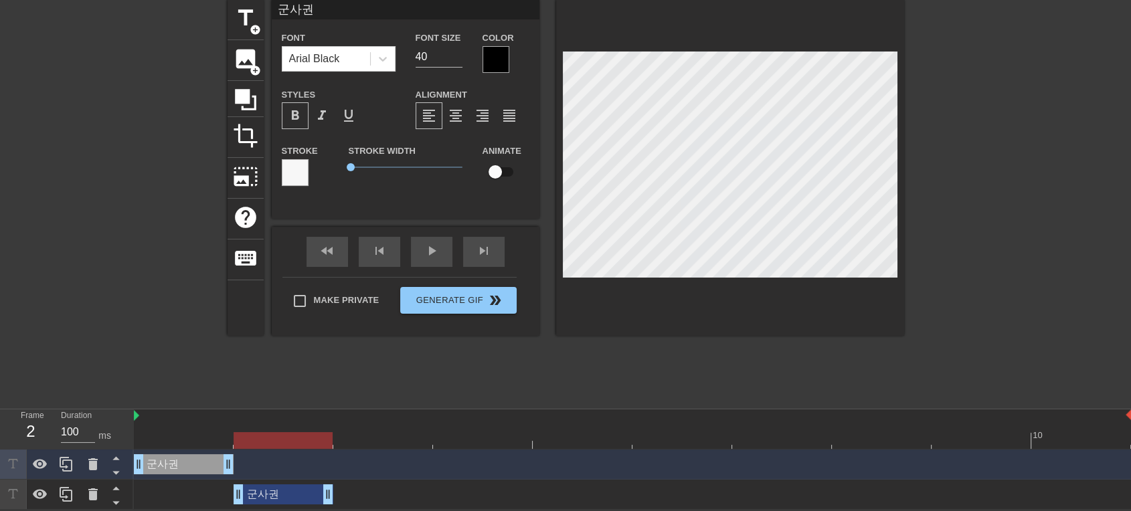
drag, startPoint x: 184, startPoint y: 497, endPoint x: 293, endPoint y: 492, distance: 108.6
click at [293, 492] on div "군사권 drag_handle drag_handle" at bounding box center [284, 495] width 100 height 20
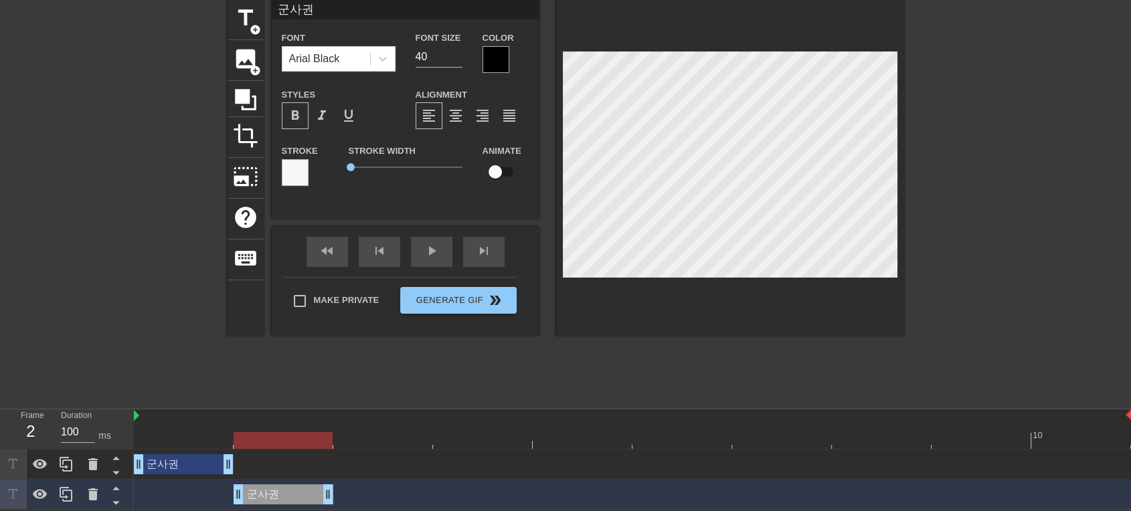
click at [299, 490] on div "군사권 drag_handle drag_handle" at bounding box center [284, 495] width 100 height 20
drag, startPoint x: 227, startPoint y: 460, endPoint x: 319, endPoint y: 460, distance: 92.4
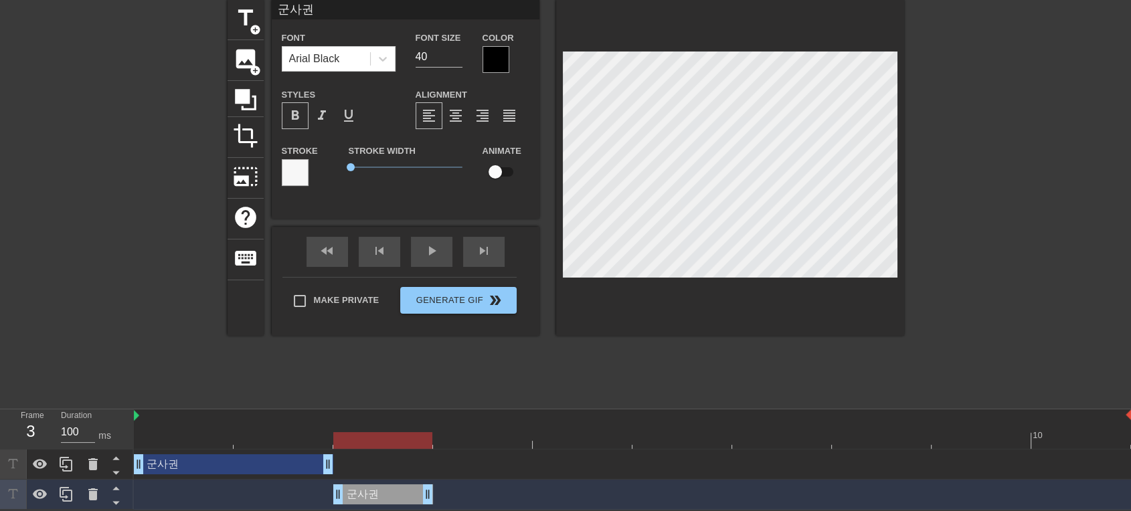
drag, startPoint x: 298, startPoint y: 491, endPoint x: 395, endPoint y: 496, distance: 97.2
click at [395, 496] on div "군사권 drag_handle drag_handle" at bounding box center [383, 495] width 100 height 20
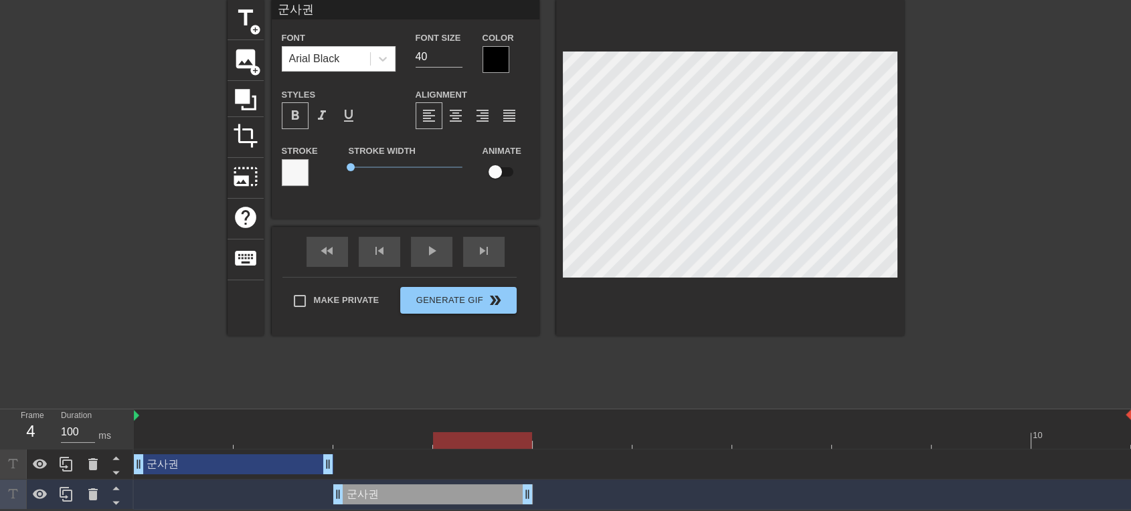
drag, startPoint x: 432, startPoint y: 495, endPoint x: 520, endPoint y: 505, distance: 88.3
click at [520, 505] on div "군사권 drag_handle drag_handle" at bounding box center [633, 495] width 998 height 30
click at [72, 487] on icon at bounding box center [66, 495] width 16 height 16
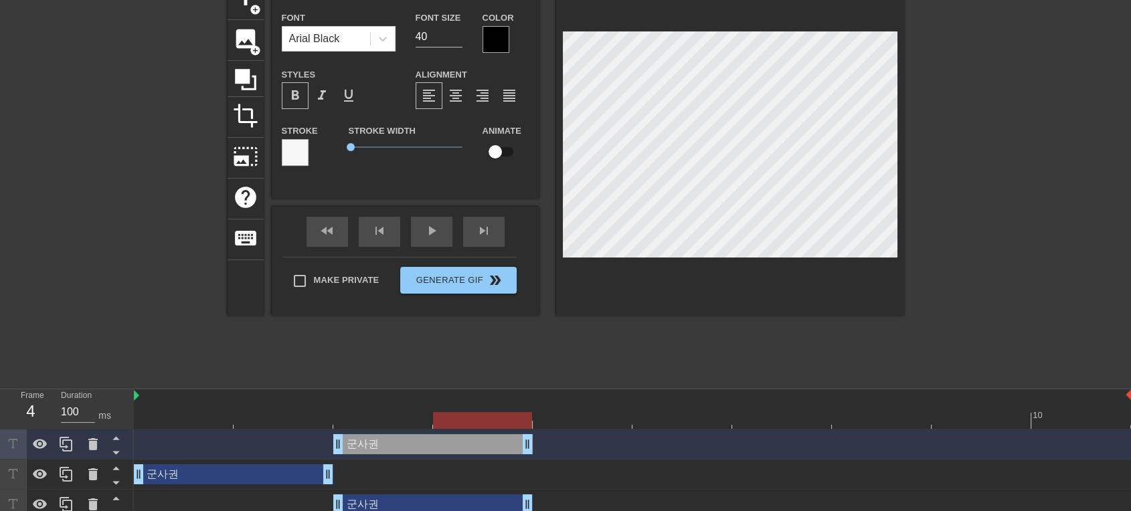
scroll to position [84, 0]
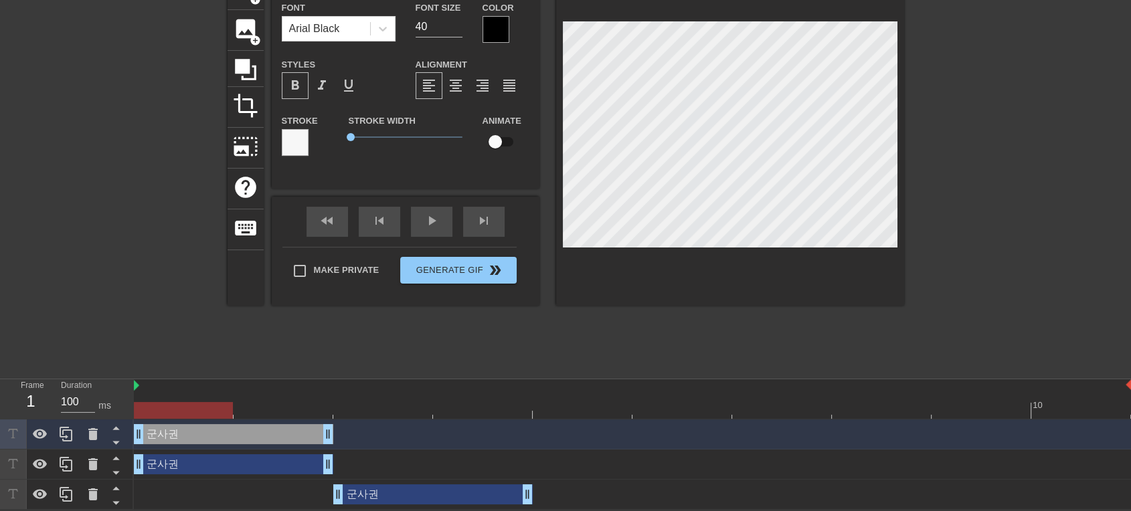
drag, startPoint x: 371, startPoint y: 437, endPoint x: 68, endPoint y: 413, distance: 303.6
click at [68, 413] on div "Frame 1 Duration 100 ms 10 군사권 drag_handle drag_handle 군사권 drag_handle drag_han…" at bounding box center [565, 445] width 1131 height 131
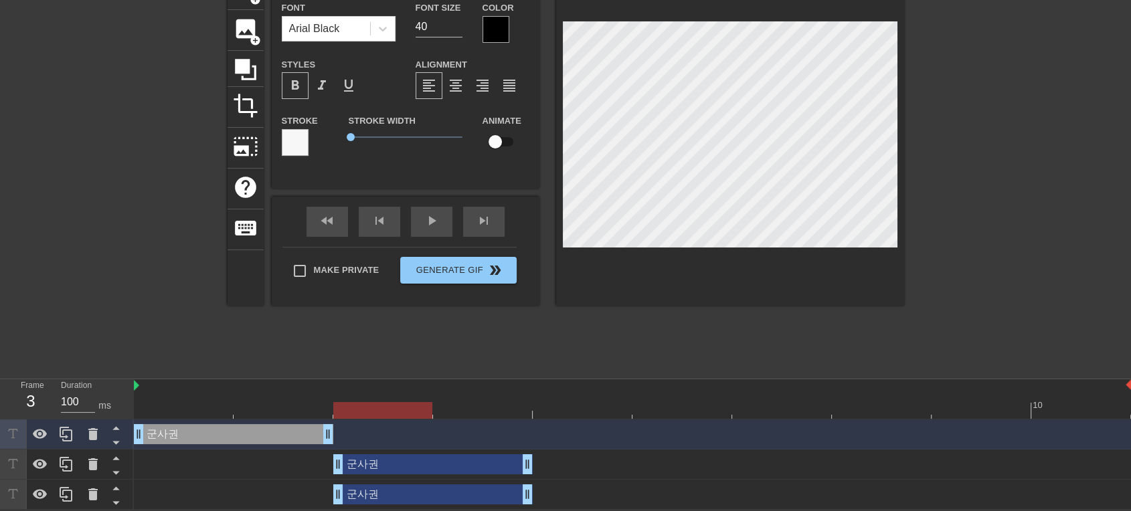
drag, startPoint x: 184, startPoint y: 471, endPoint x: 424, endPoint y: 478, distance: 240.5
click at [424, 478] on div "군사권 drag_handle drag_handle" at bounding box center [633, 465] width 998 height 30
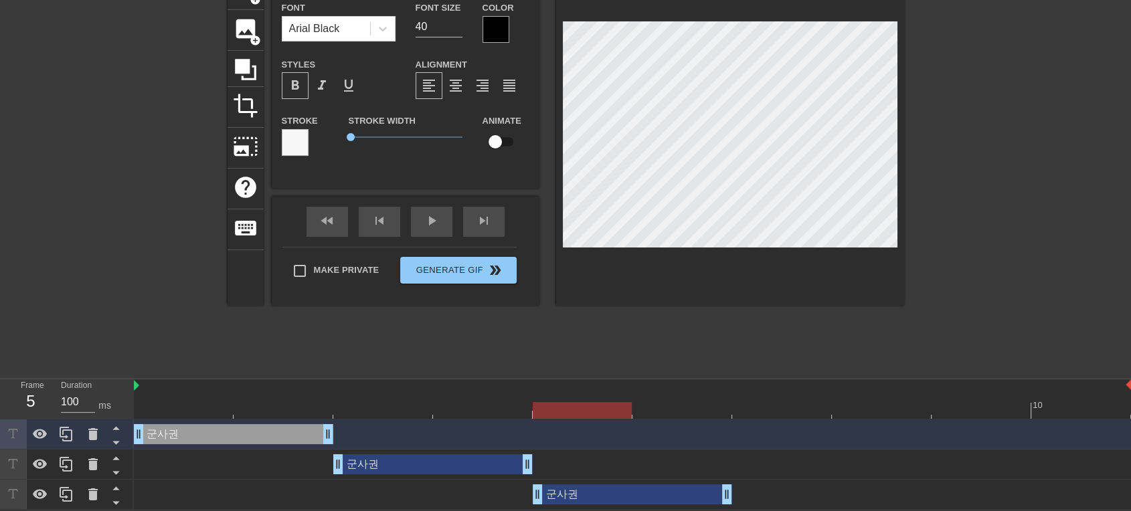
drag, startPoint x: 457, startPoint y: 499, endPoint x: 653, endPoint y: 506, distance: 197.0
click at [653, 506] on div "군사권 drag_handle drag_handle" at bounding box center [633, 495] width 998 height 30
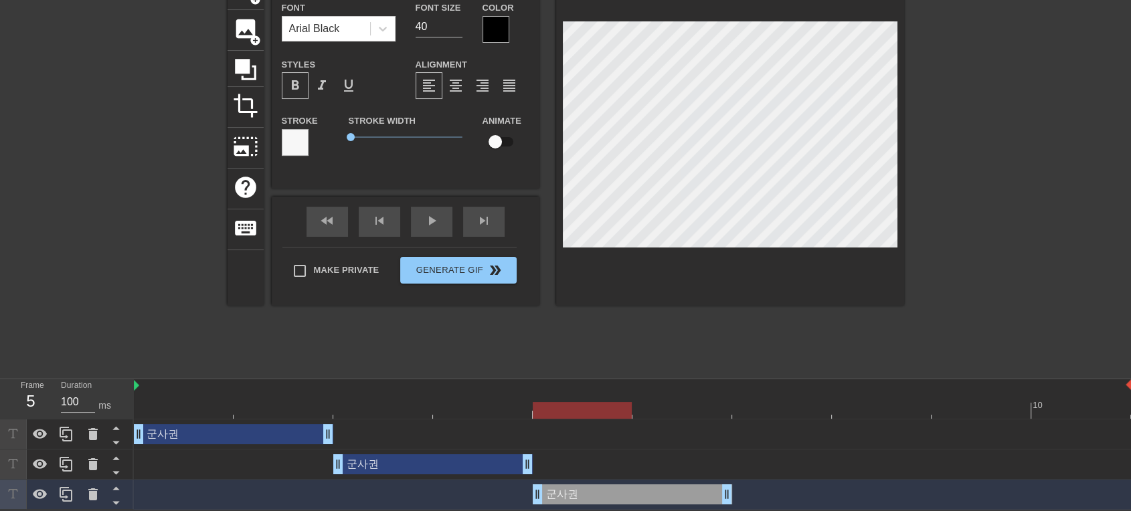
click at [462, 466] on div "군사권 drag_handle drag_handle" at bounding box center [433, 465] width 200 height 20
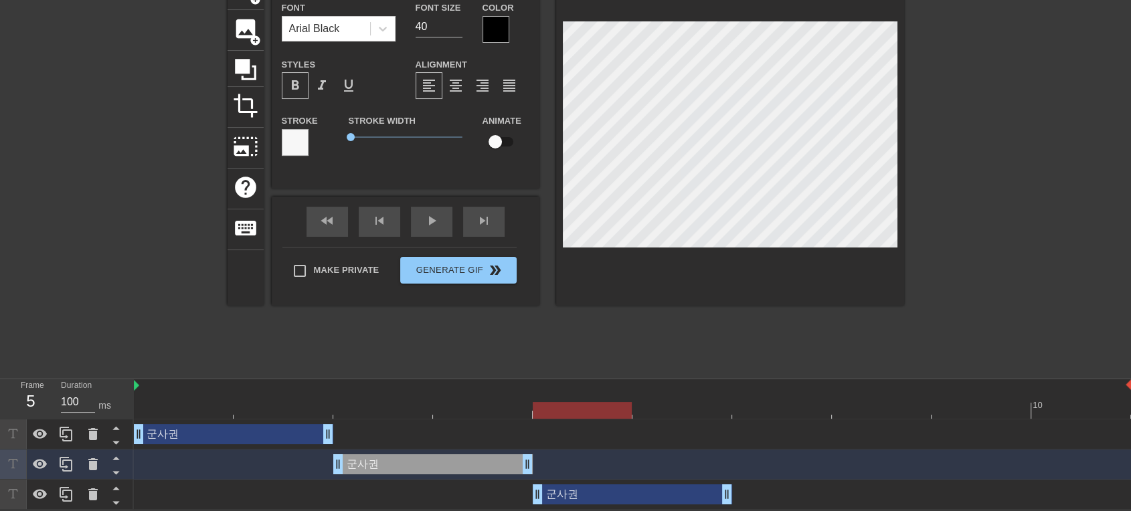
click at [239, 441] on div "군사권 drag_handle drag_handle" at bounding box center [234, 434] width 200 height 20
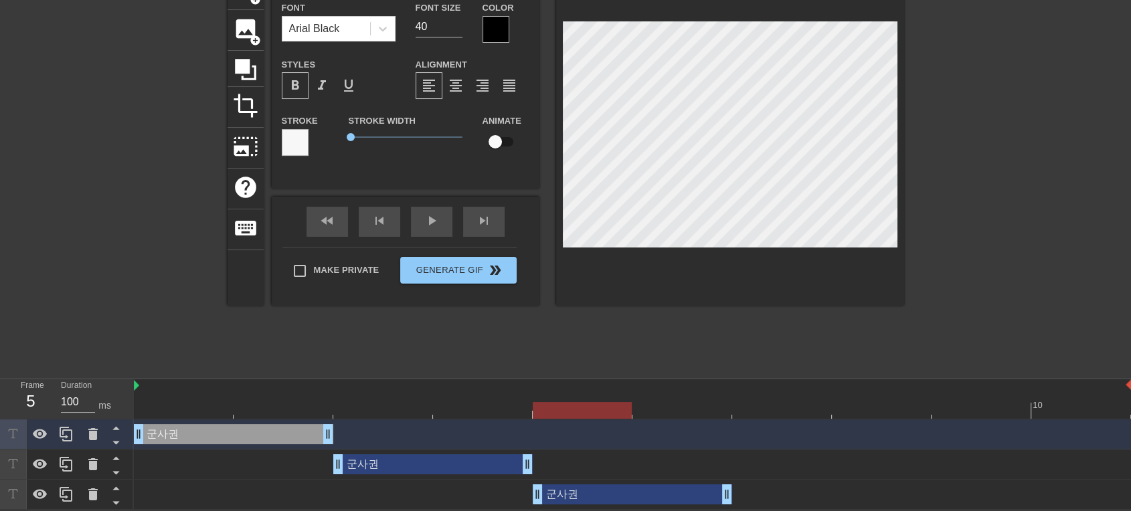
click at [392, 467] on div "군사권 drag_handle drag_handle" at bounding box center [433, 465] width 200 height 20
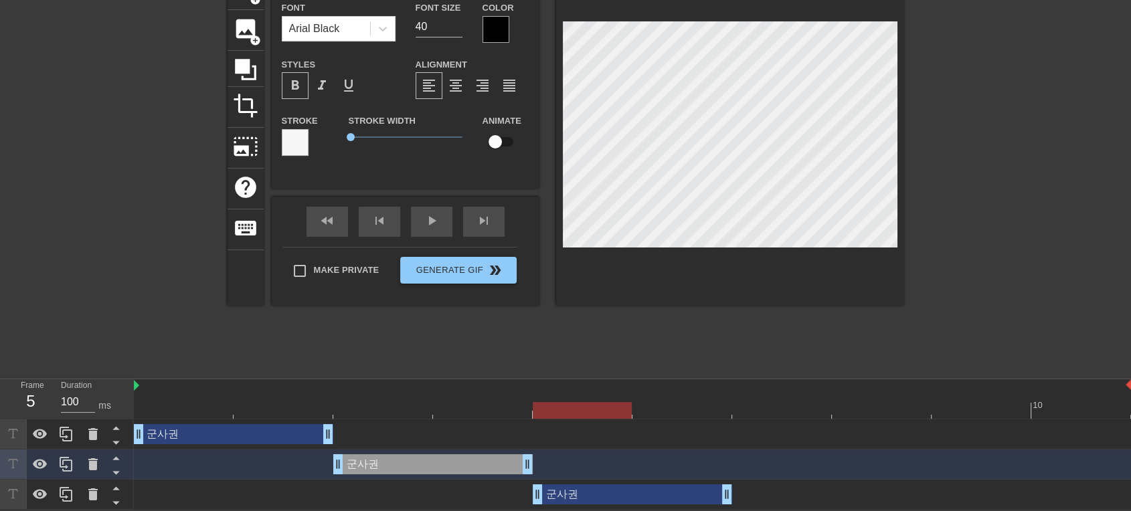
click at [605, 500] on div "군사권 drag_handle drag_handle" at bounding box center [633, 495] width 200 height 20
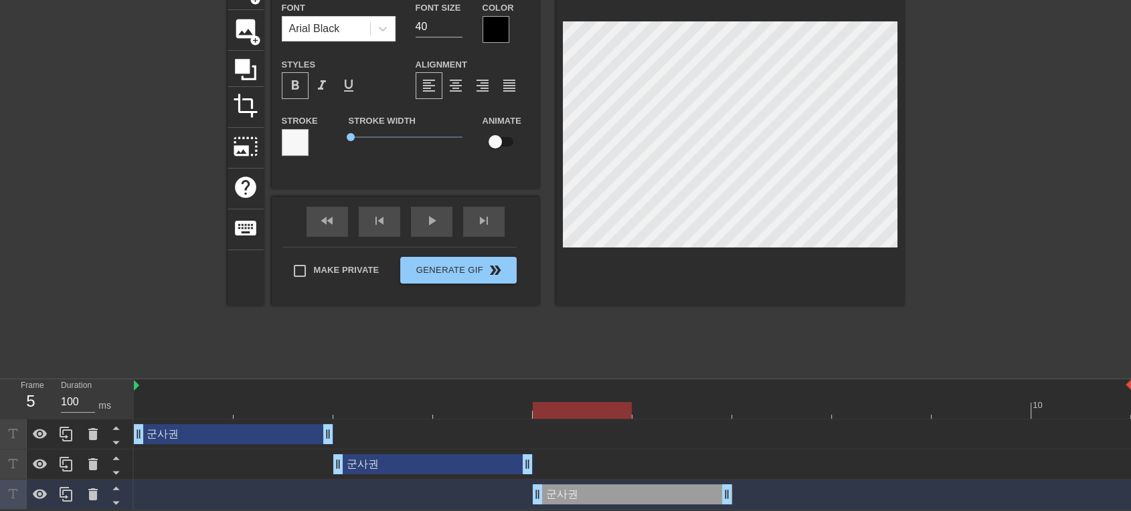
click at [290, 430] on div "군사권 drag_handle drag_handle" at bounding box center [234, 434] width 200 height 20
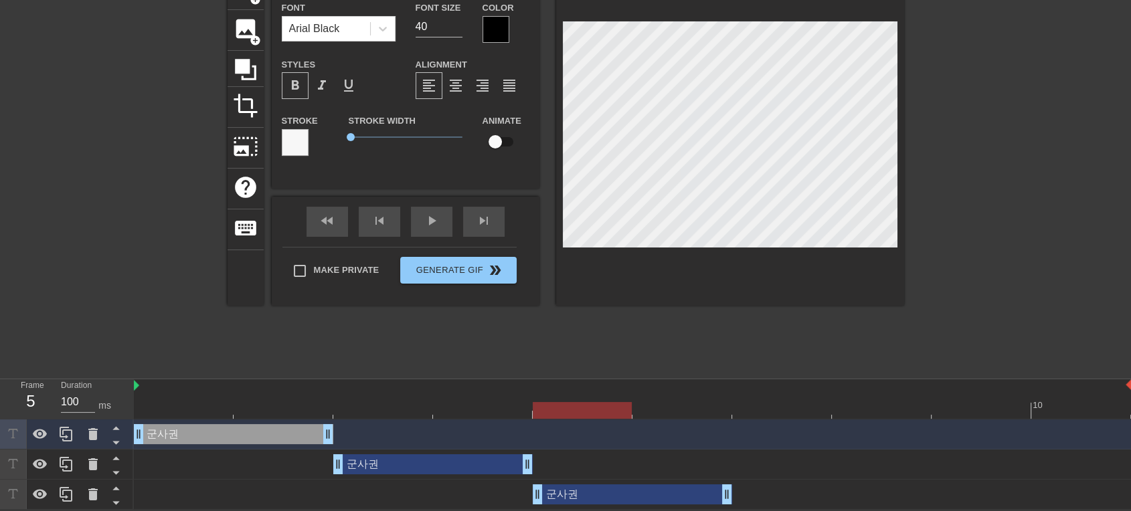
click at [299, 432] on div "군사권 drag_handle drag_handle" at bounding box center [234, 434] width 200 height 20
click at [559, 501] on div "군사권 drag_handle drag_handle" at bounding box center [633, 495] width 200 height 20
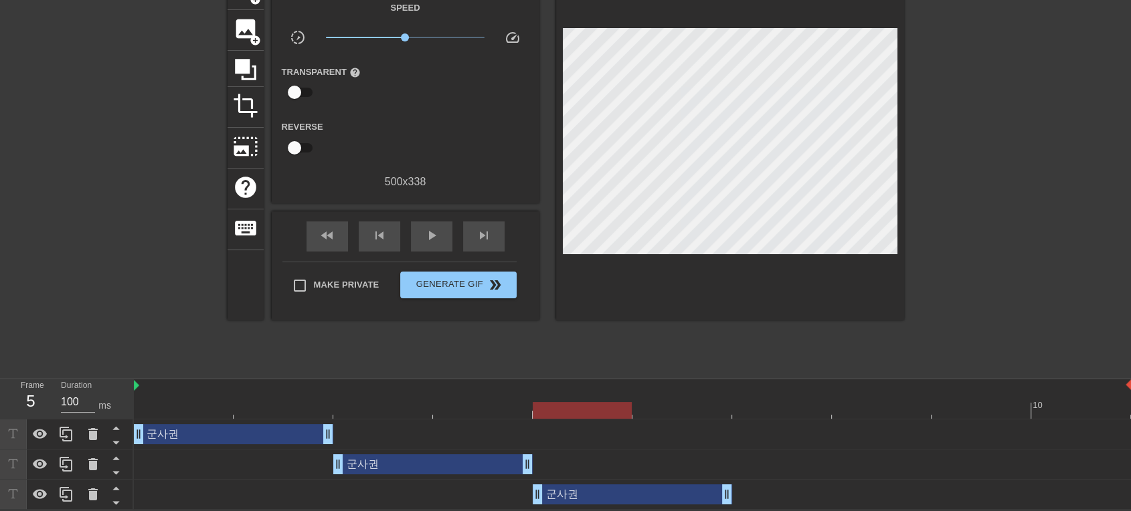
click at [438, 465] on div "군사권 drag_handle drag_handle" at bounding box center [433, 465] width 200 height 20
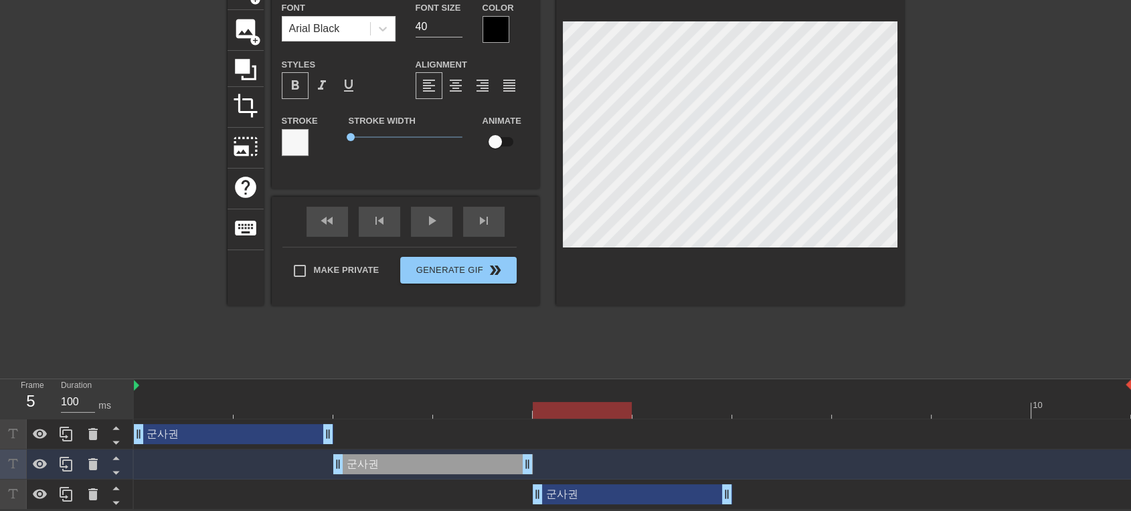
click at [263, 428] on div "군사권 drag_handle drag_handle" at bounding box center [234, 434] width 200 height 20
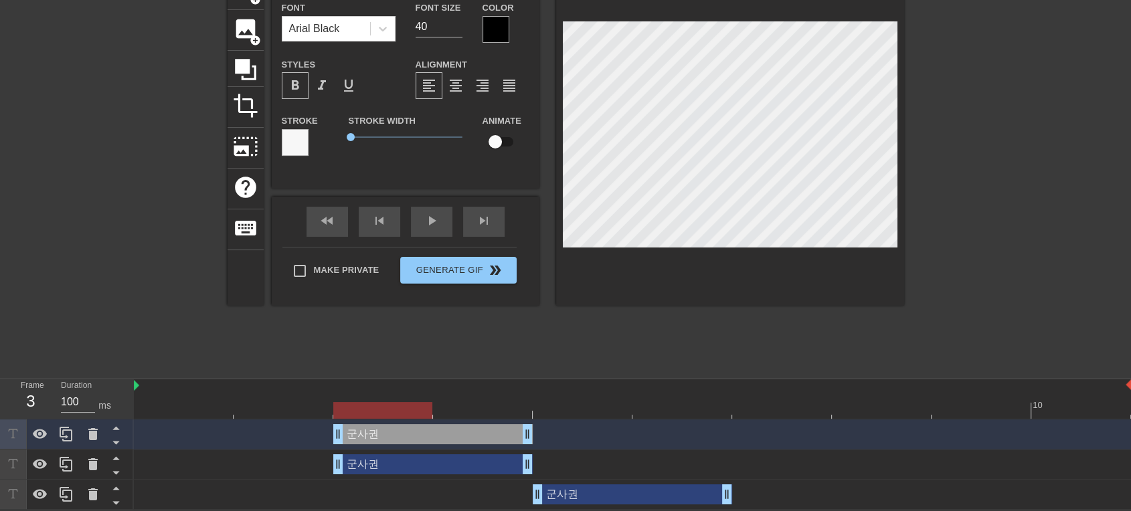
drag, startPoint x: 277, startPoint y: 430, endPoint x: 451, endPoint y: 450, distance: 175.8
click at [451, 450] on div "군사권 drag_handle drag_handle 군사권 drag_handle drag_handle 군사권 drag_handle drag_ha…" at bounding box center [633, 465] width 998 height 90
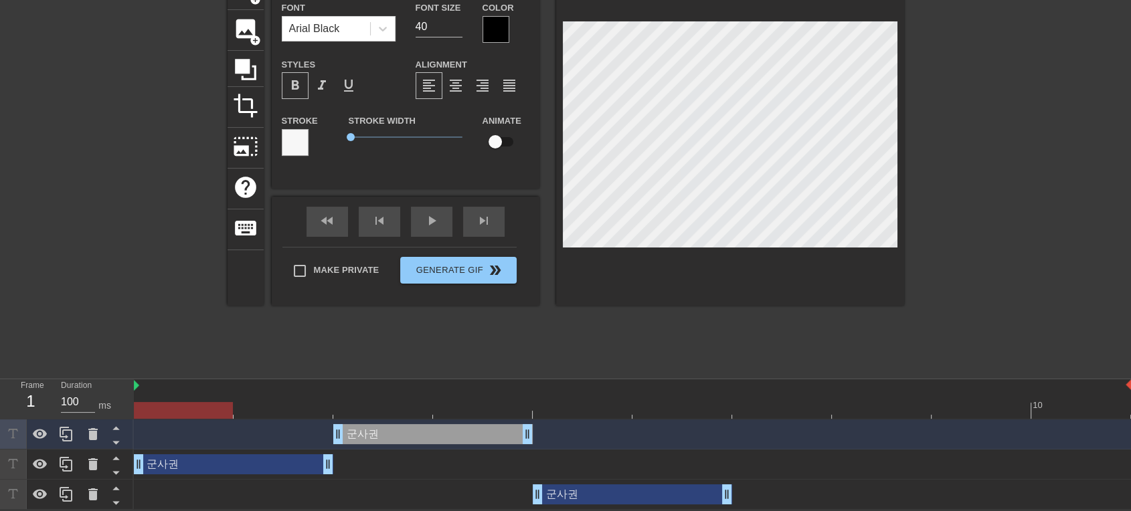
drag, startPoint x: 439, startPoint y: 473, endPoint x: 218, endPoint y: 472, distance: 221.6
click at [218, 472] on div "군사권 drag_handle drag_handle" at bounding box center [234, 465] width 200 height 20
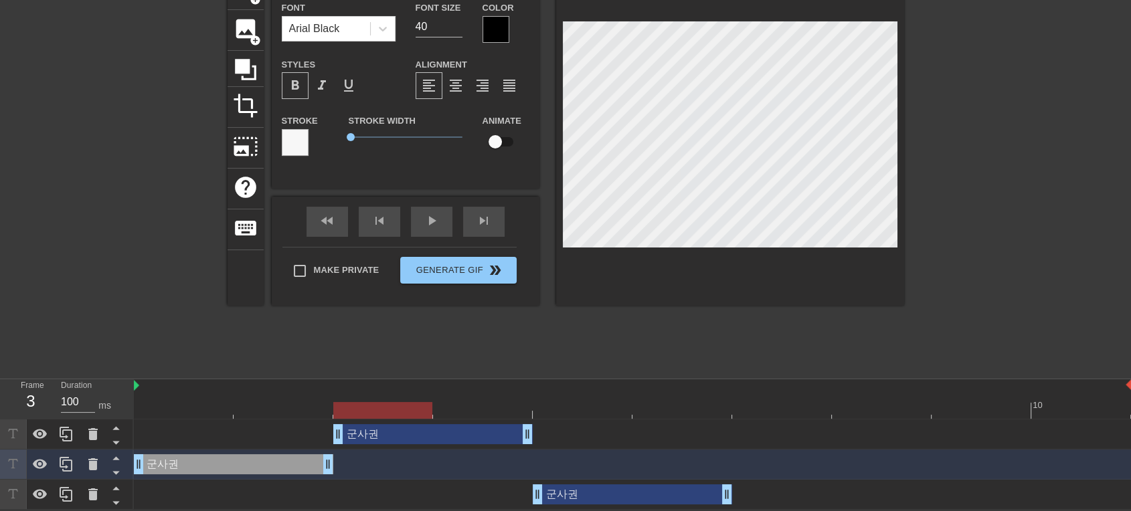
drag, startPoint x: 369, startPoint y: 436, endPoint x: 347, endPoint y: 439, distance: 21.7
click at [347, 439] on div "군사권 drag_handle drag_handle" at bounding box center [433, 434] width 200 height 20
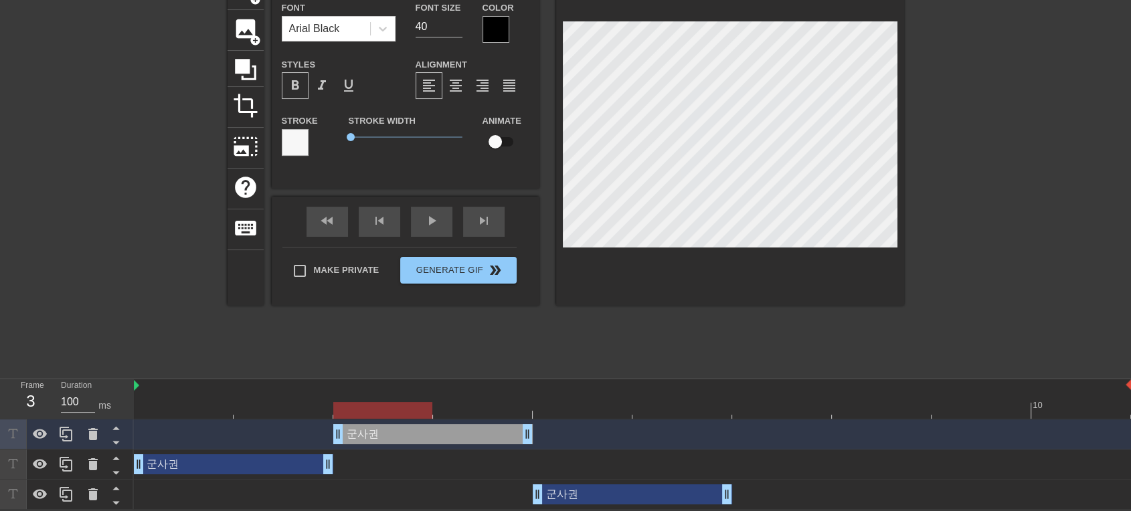
click at [228, 460] on div "군사권 drag_handle drag_handle" at bounding box center [234, 465] width 200 height 20
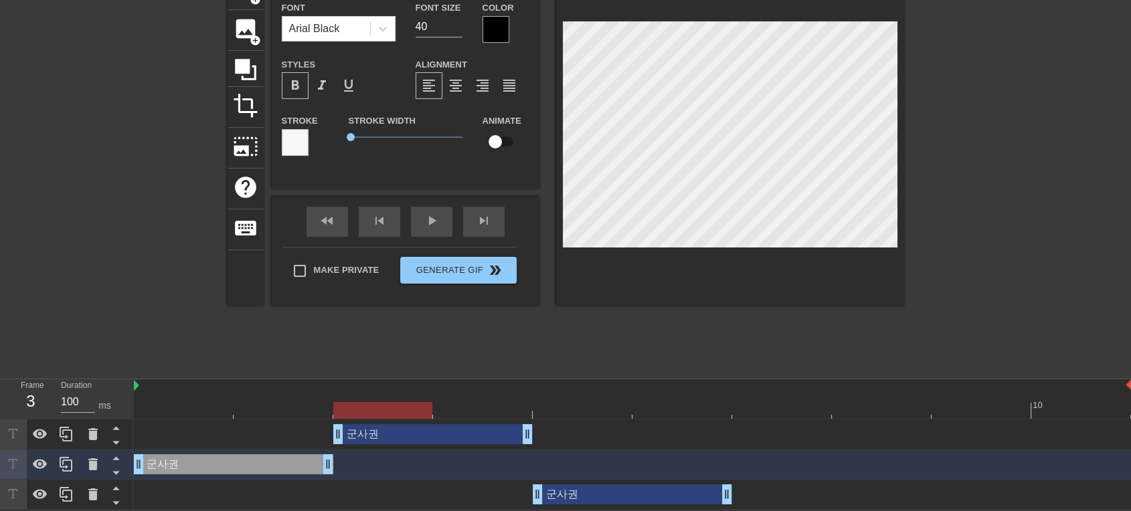
click at [409, 428] on div "군사권 drag_handle drag_handle" at bounding box center [433, 434] width 200 height 20
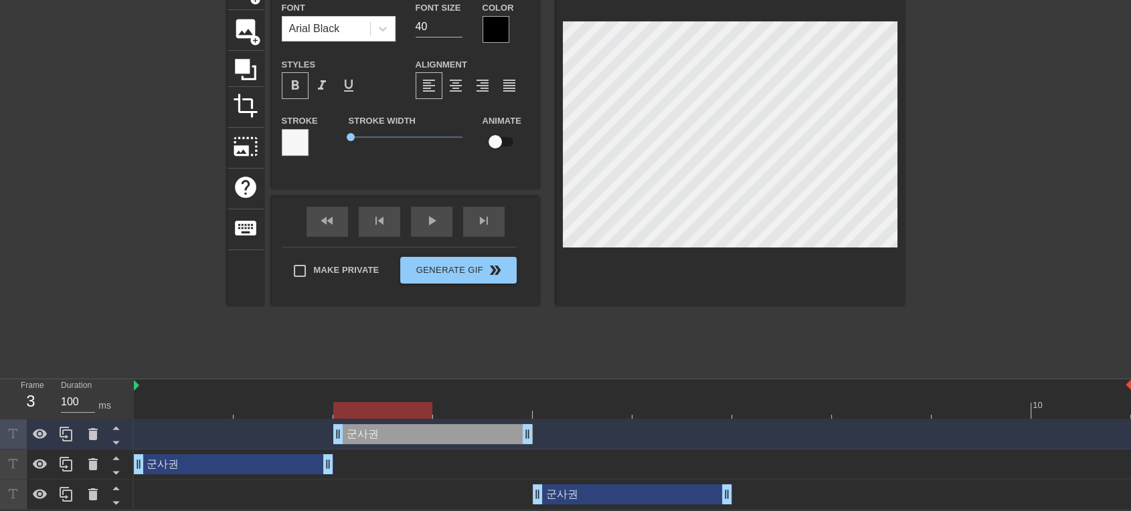
click at [668, 500] on div "군사권 drag_handle drag_handle" at bounding box center [633, 495] width 200 height 20
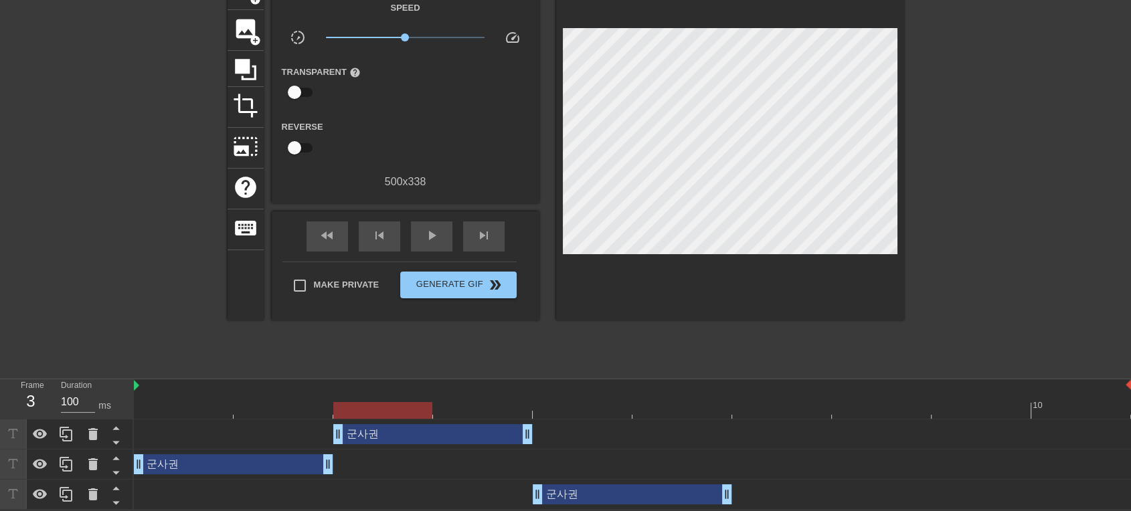
click at [501, 498] on div "군사권 drag_handle drag_handle" at bounding box center [633, 495] width 998 height 20
click at [603, 492] on div "군사권 drag_handle drag_handle" at bounding box center [633, 495] width 200 height 20
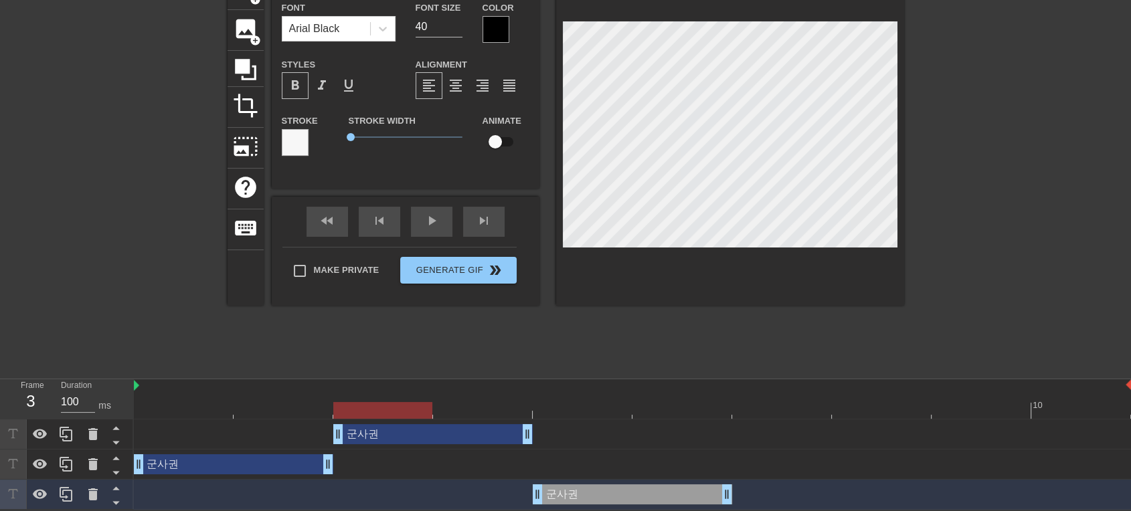
click at [482, 431] on div "군사권 drag_handle drag_handle" at bounding box center [433, 434] width 200 height 20
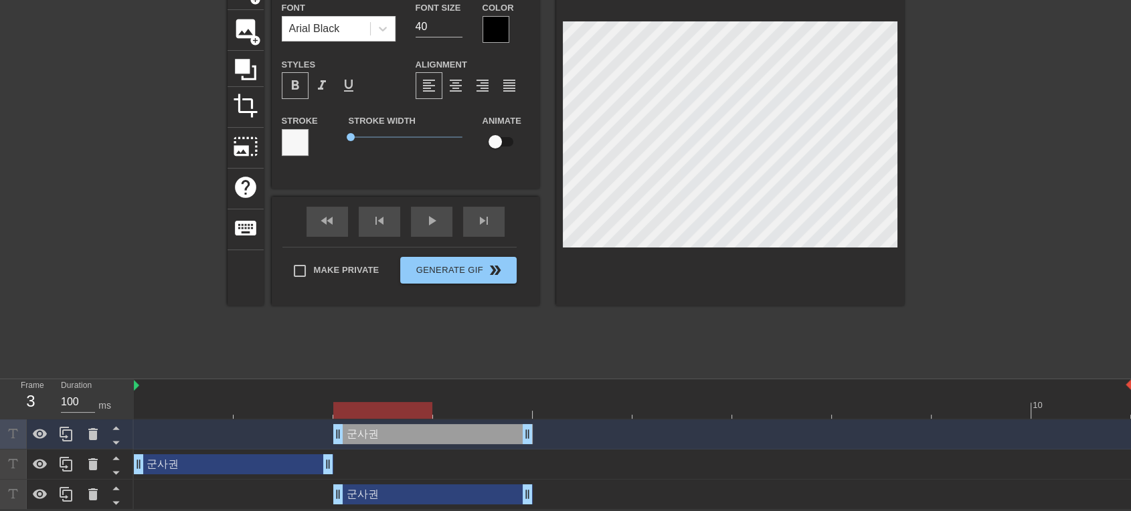
drag, startPoint x: 583, startPoint y: 501, endPoint x: 394, endPoint y: 494, distance: 189.6
click at [394, 494] on div "군사권 drag_handle drag_handle" at bounding box center [433, 495] width 200 height 20
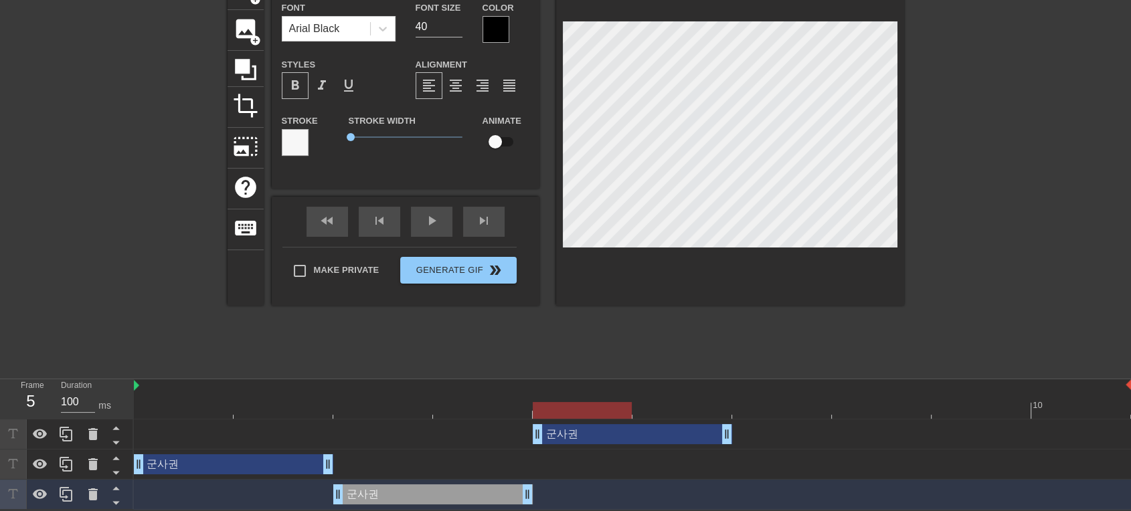
drag, startPoint x: 478, startPoint y: 425, endPoint x: 674, endPoint y: 408, distance: 196.9
click at [674, 408] on div "10 군사권 drag_handle drag_handle 군사권 drag_handle drag_handle 군사권 drag_handle drag…" at bounding box center [633, 445] width 998 height 131
click at [421, 495] on div "군사권 drag_handle drag_handle" at bounding box center [433, 495] width 200 height 20
click at [589, 434] on div "군사권 drag_handle drag_handle" at bounding box center [633, 434] width 200 height 20
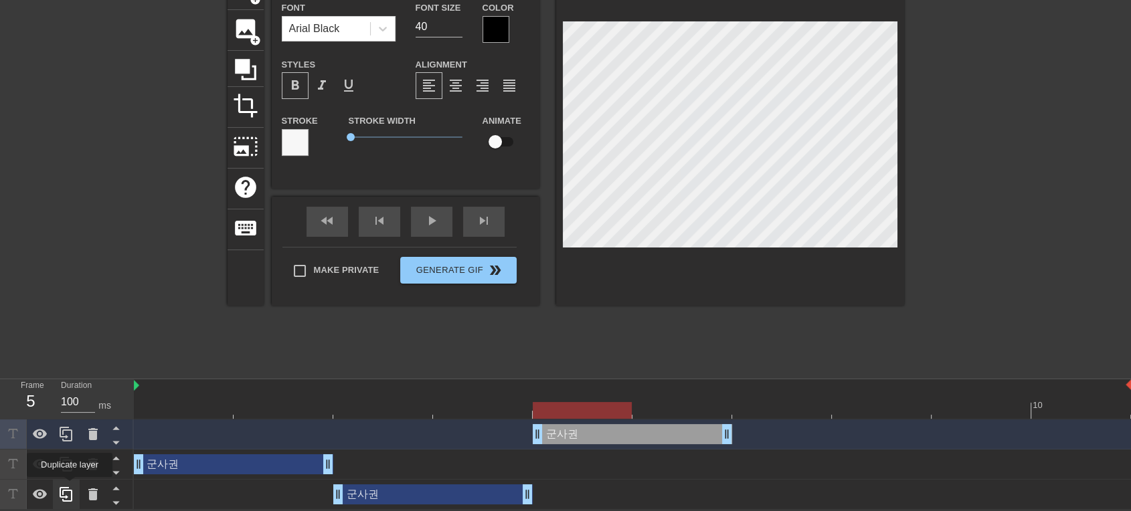
click at [70, 487] on icon at bounding box center [66, 495] width 16 height 16
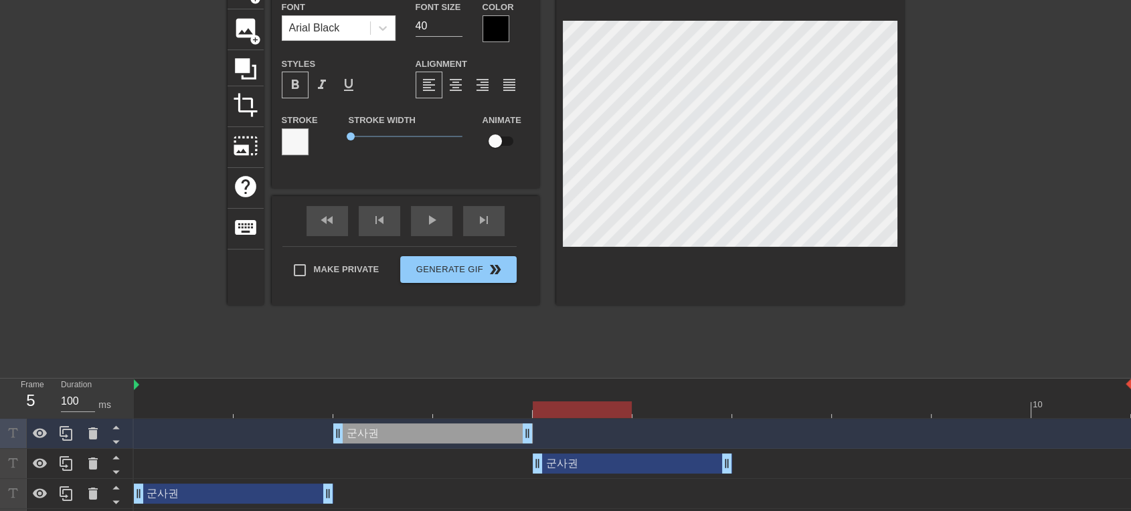
scroll to position [114, 0]
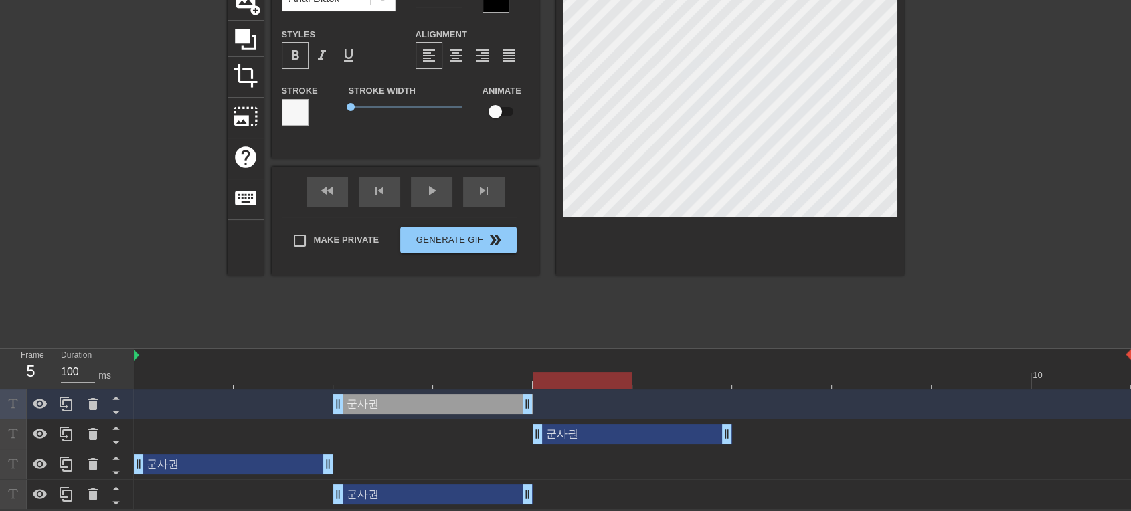
click at [227, 459] on div "군사권 drag_handle drag_handle" at bounding box center [234, 465] width 200 height 20
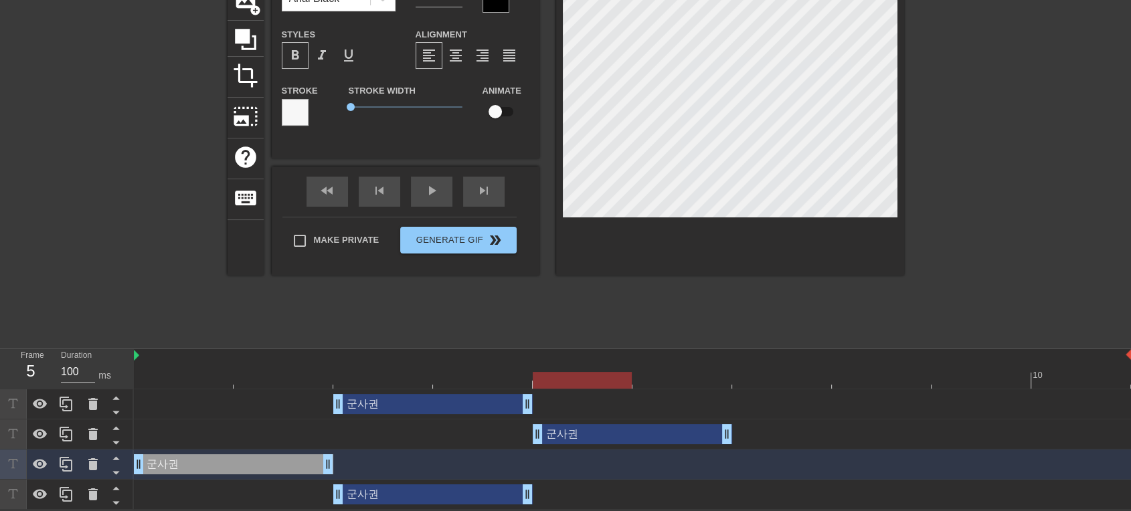
click at [550, 427] on div "군사권 drag_handle drag_handle" at bounding box center [633, 434] width 200 height 20
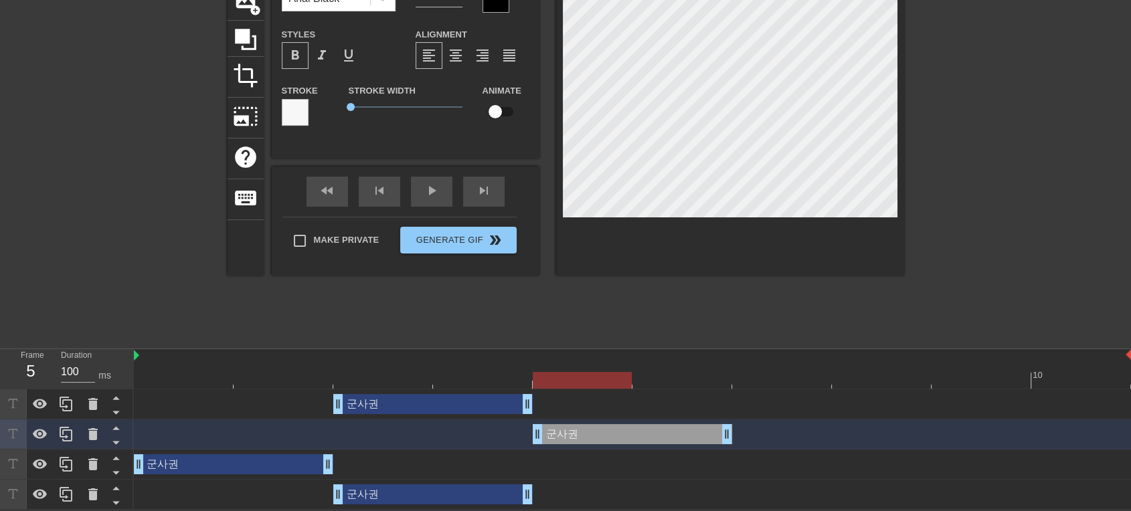
click at [478, 398] on div "군사권 drag_handle drag_handle" at bounding box center [433, 404] width 200 height 20
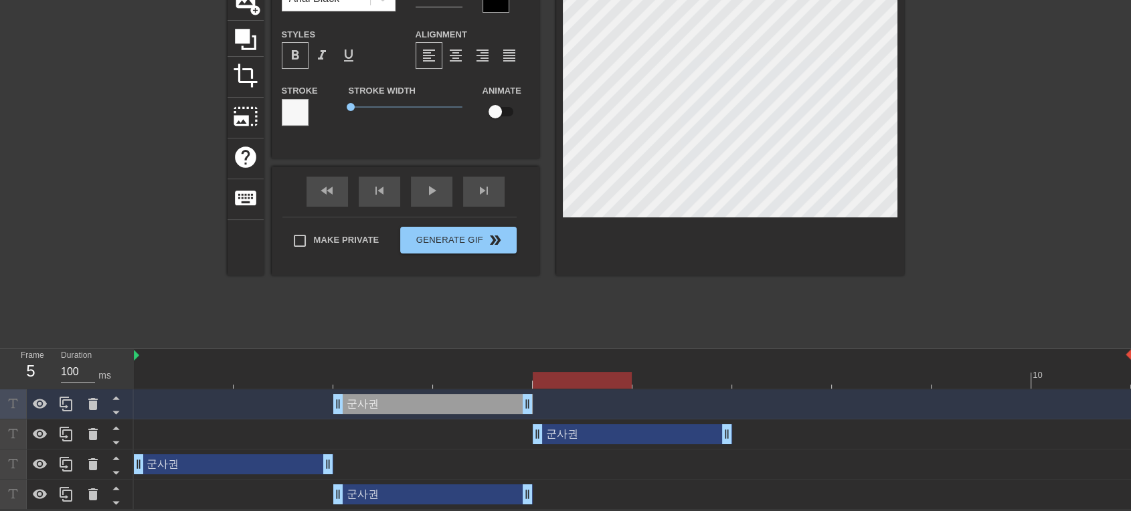
click at [583, 436] on div "군사권 drag_handle drag_handle" at bounding box center [633, 434] width 200 height 20
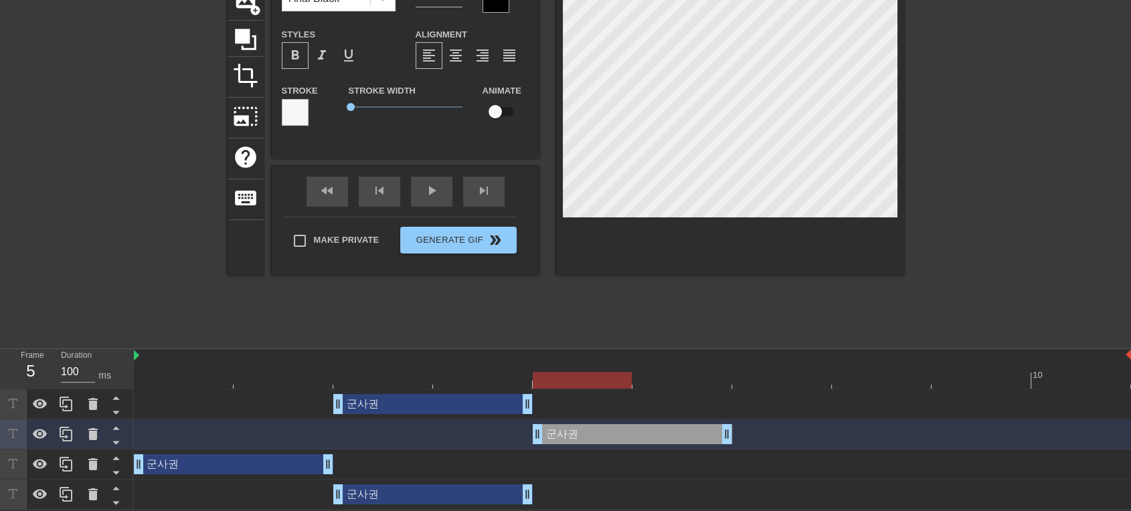
click at [487, 496] on div "군사권 drag_handle drag_handle" at bounding box center [433, 495] width 200 height 20
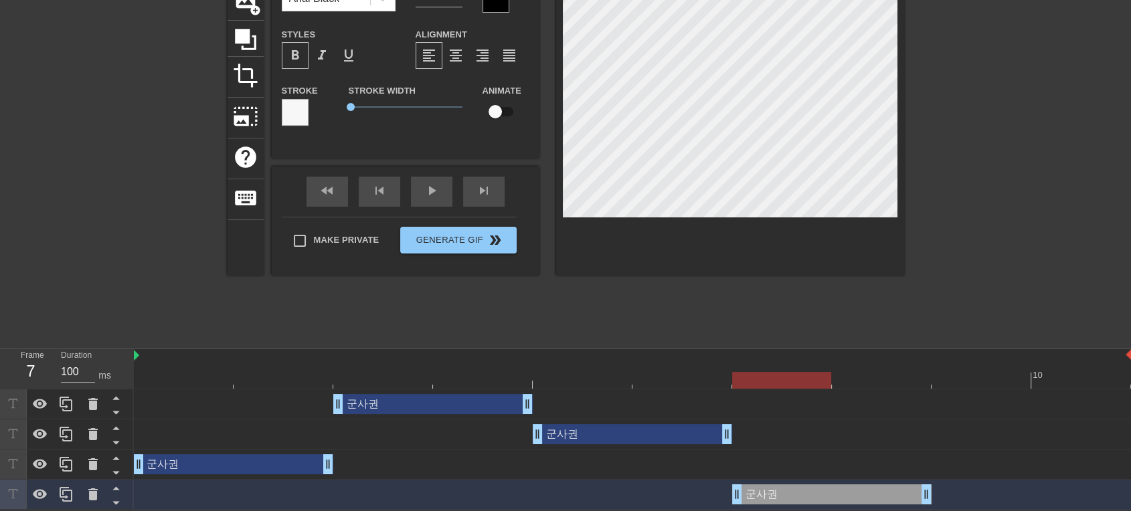
drag, startPoint x: 572, startPoint y: 493, endPoint x: 860, endPoint y: 471, distance: 288.7
click at [860, 471] on div "군사권 drag_handle drag_handle 군사권 drag_handle drag_handle 군사권 drag_handle drag_ha…" at bounding box center [633, 450] width 998 height 121
click at [188, 382] on div at bounding box center [633, 380] width 998 height 17
click at [295, 386] on div at bounding box center [633, 380] width 998 height 17
click at [382, 381] on div at bounding box center [633, 380] width 998 height 17
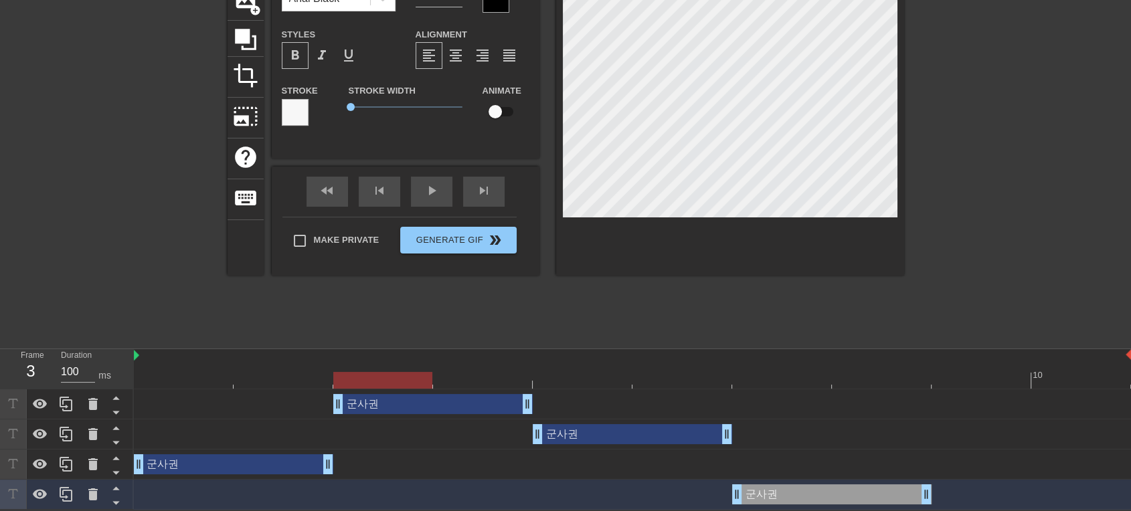
click at [311, 379] on div at bounding box center [633, 380] width 998 height 17
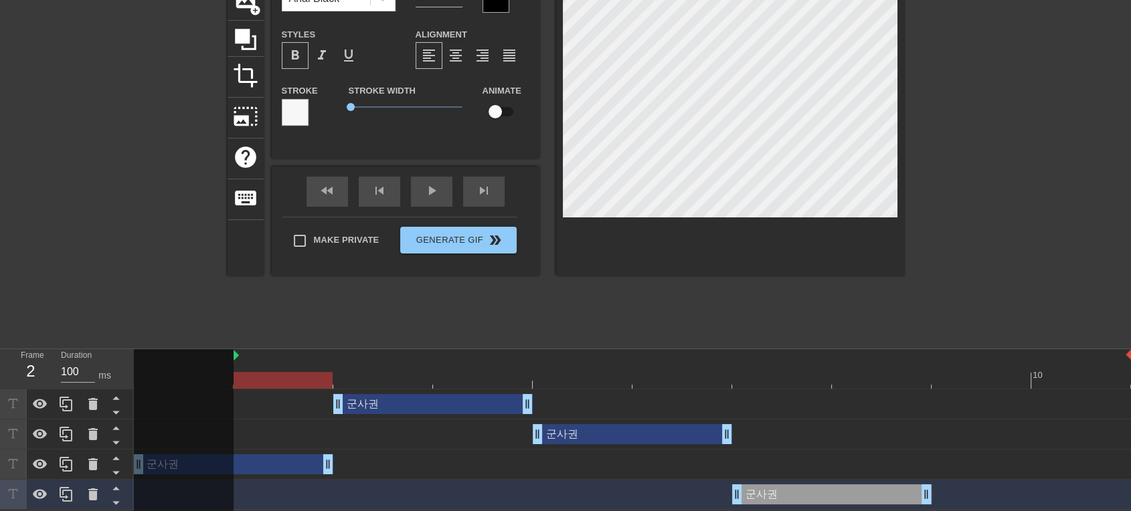
drag, startPoint x: 134, startPoint y: 355, endPoint x: 212, endPoint y: 349, distance: 77.8
click at [212, 349] on div "10" at bounding box center [633, 369] width 998 height 40
drag, startPoint x: 305, startPoint y: 468, endPoint x: 421, endPoint y: 478, distance: 116.3
click at [421, 478] on div "군사권 drag_handle drag_handle" at bounding box center [633, 465] width 998 height 30
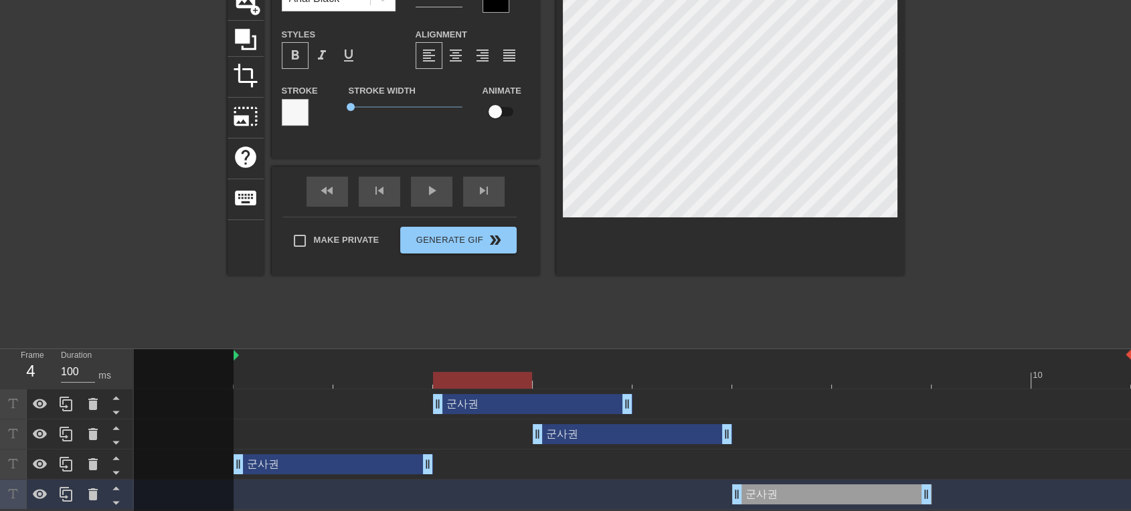
drag, startPoint x: 469, startPoint y: 405, endPoint x: 564, endPoint y: 400, distance: 95.2
click at [564, 400] on div "군사권 drag_handle drag_handle" at bounding box center [533, 404] width 200 height 20
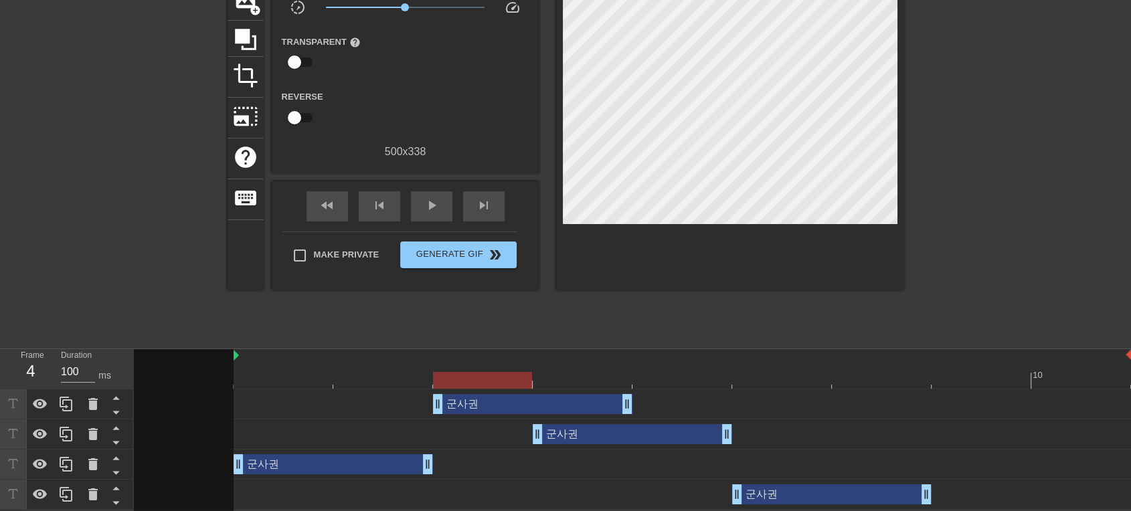
drag, startPoint x: 617, startPoint y: 444, endPoint x: 633, endPoint y: 443, distance: 15.4
click at [633, 443] on div "군사권 drag_handle drag_handle" at bounding box center [633, 435] width 998 height 30
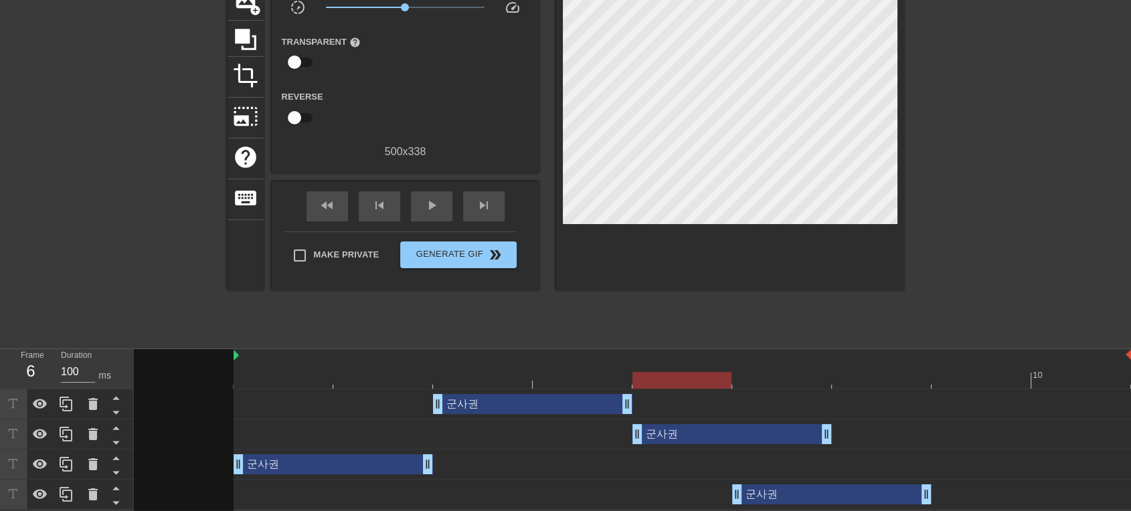
drag, startPoint x: 643, startPoint y: 432, endPoint x: 780, endPoint y: 450, distance: 138.3
click at [780, 450] on div "군사권 drag_handle drag_handle 군사권 drag_handle drag_handle 군사권 drag_handle drag_ha…" at bounding box center [633, 450] width 998 height 121
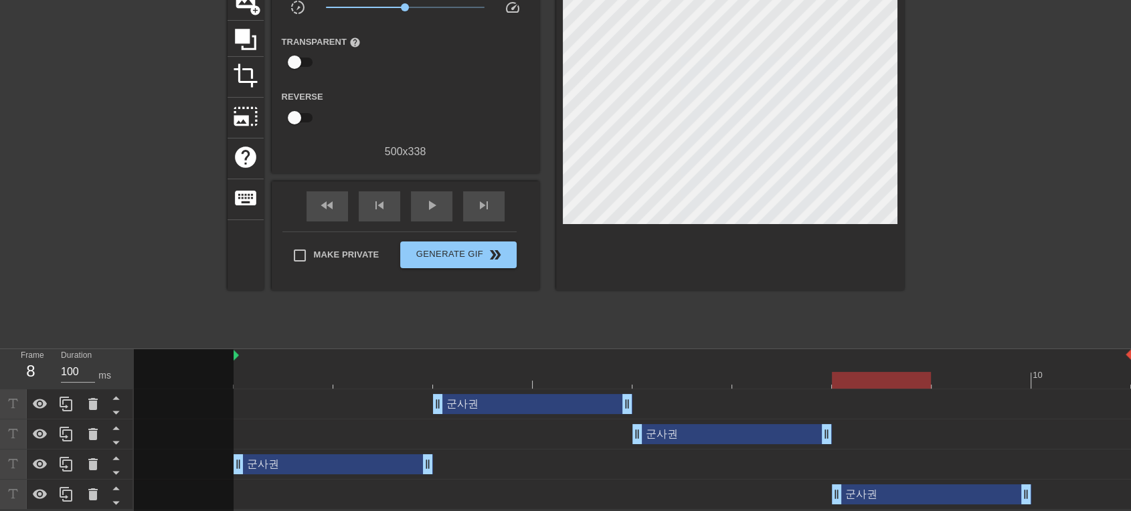
drag, startPoint x: 787, startPoint y: 500, endPoint x: 910, endPoint y: 495, distance: 122.6
click at [910, 495] on div "군사권 drag_handle drag_handle" at bounding box center [932, 495] width 200 height 20
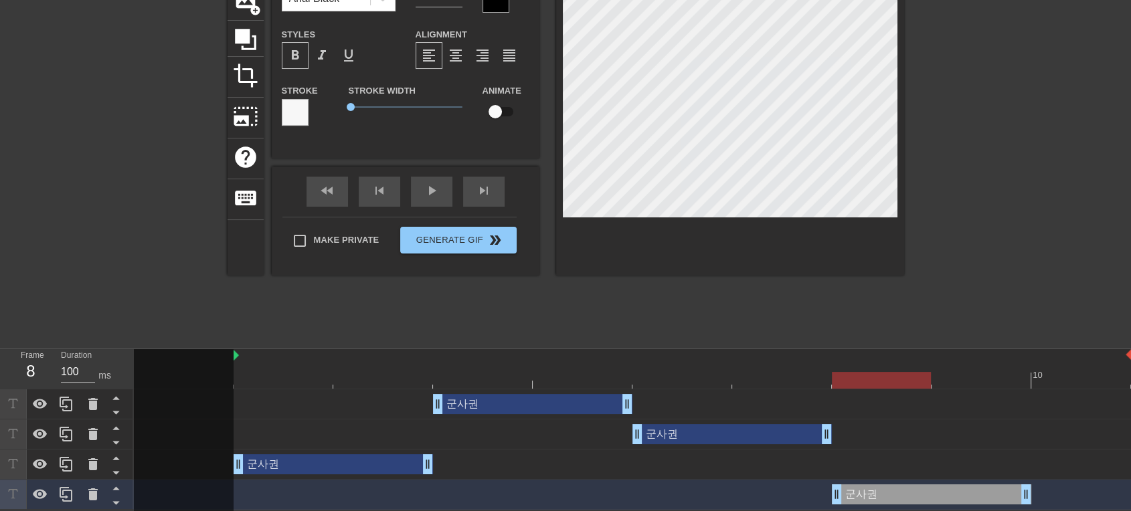
click at [734, 436] on div "군사권 drag_handle drag_handle" at bounding box center [733, 434] width 200 height 20
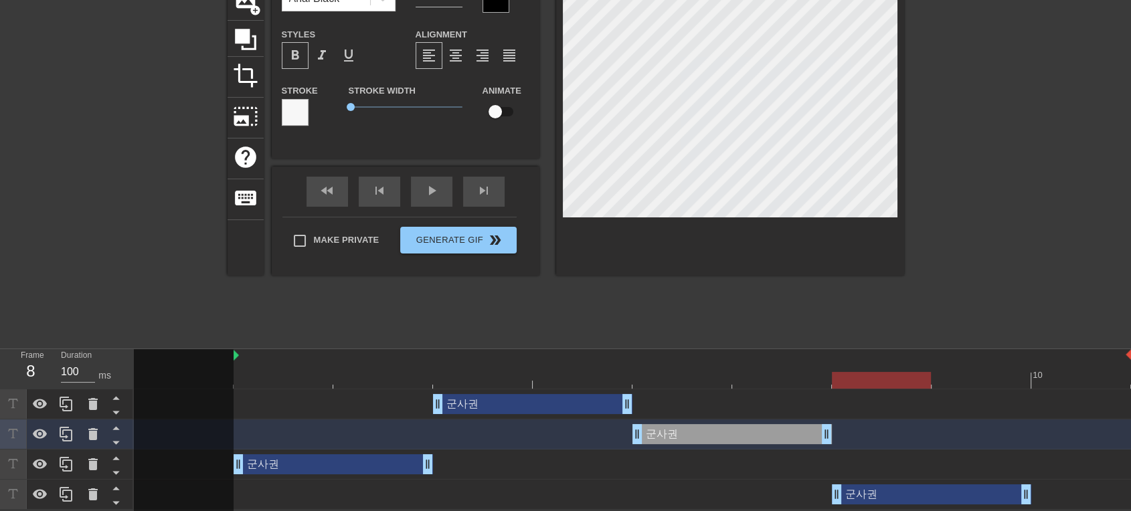
click at [595, 398] on div "군사권 drag_handle drag_handle" at bounding box center [533, 404] width 200 height 20
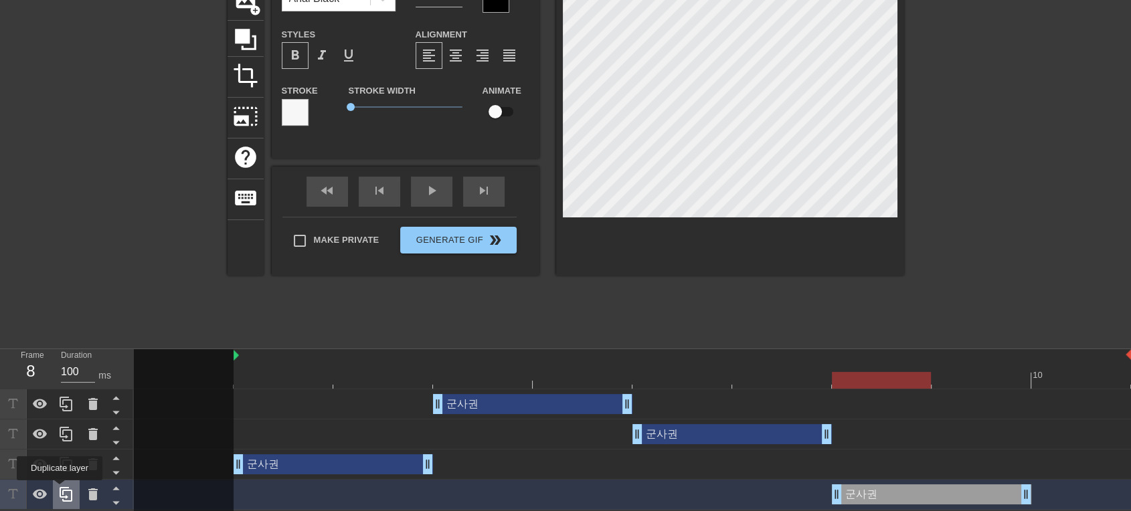
click at [60, 490] on icon at bounding box center [66, 494] width 13 height 15
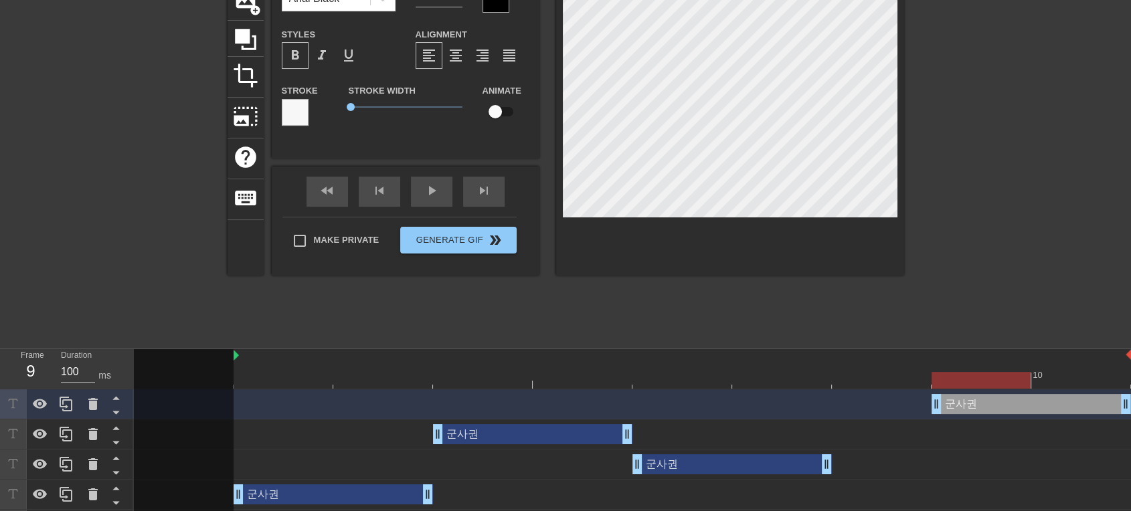
drag, startPoint x: 951, startPoint y: 402, endPoint x: 1058, endPoint y: 393, distance: 106.8
click at [1058, 393] on div "군사권 drag_handle drag_handle" at bounding box center [633, 405] width 998 height 30
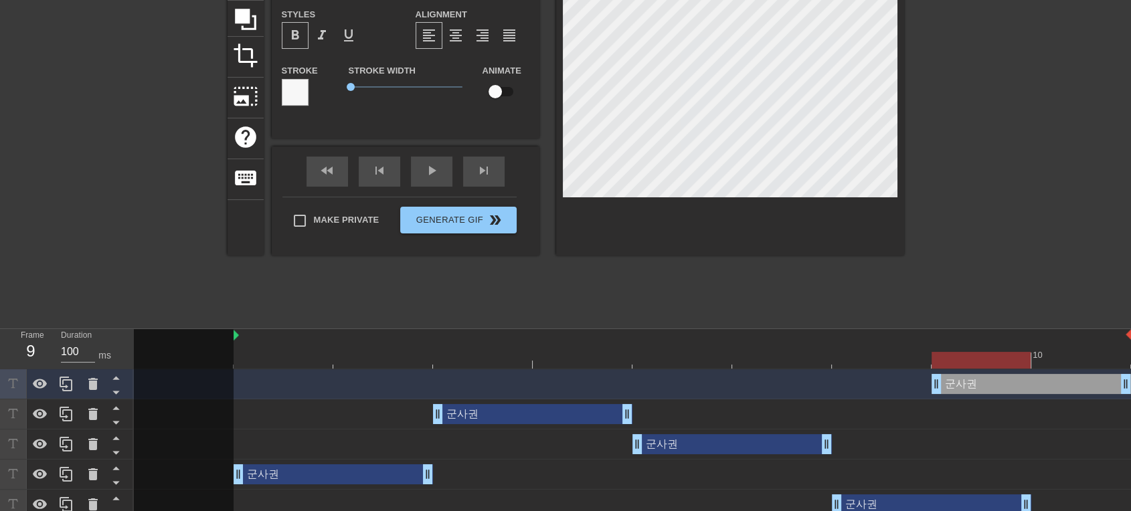
scroll to position [145, 0]
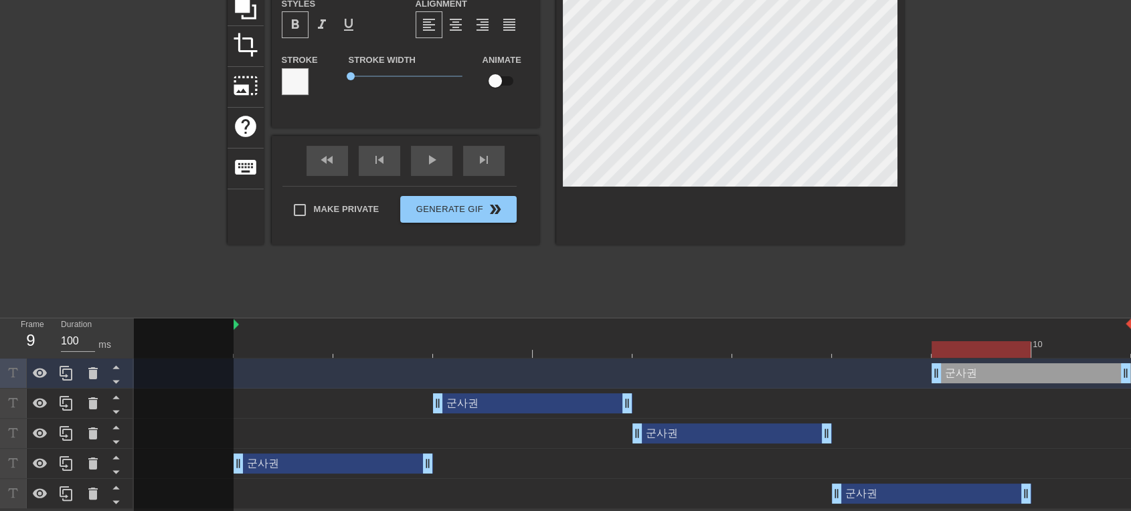
drag, startPoint x: 1028, startPoint y: 495, endPoint x: 1012, endPoint y: 497, distance: 15.5
click at [1014, 376] on div "군사권 drag_handle drag_handle" at bounding box center [1032, 374] width 200 height 20
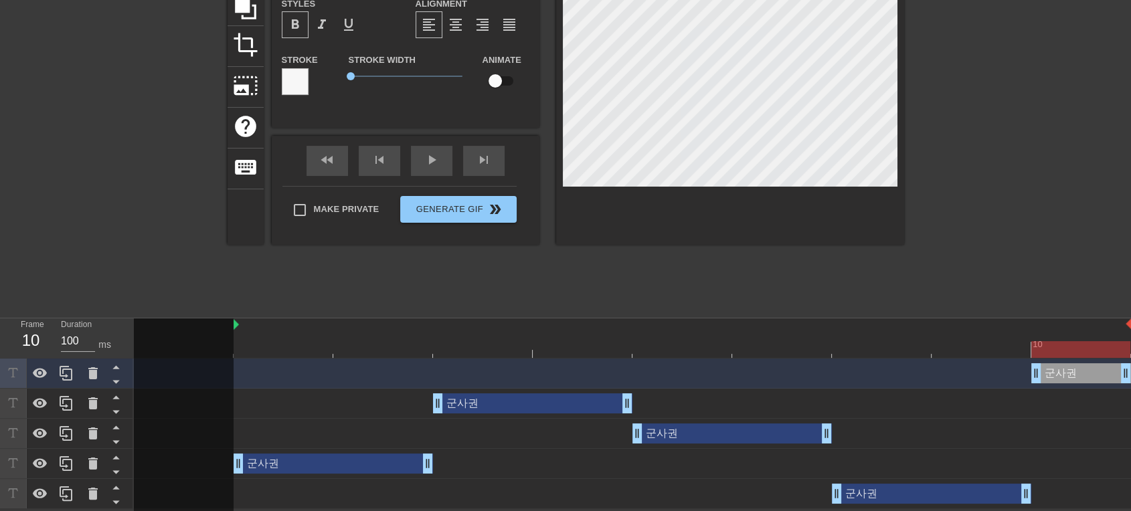
drag, startPoint x: 935, startPoint y: 374, endPoint x: 1055, endPoint y: 393, distance: 122.1
click at [1055, 393] on div "군사권 drag_handle drag_handle 군사권 drag_handle drag_handle 군사권 drag_handle drag_ha…" at bounding box center [633, 434] width 998 height 151
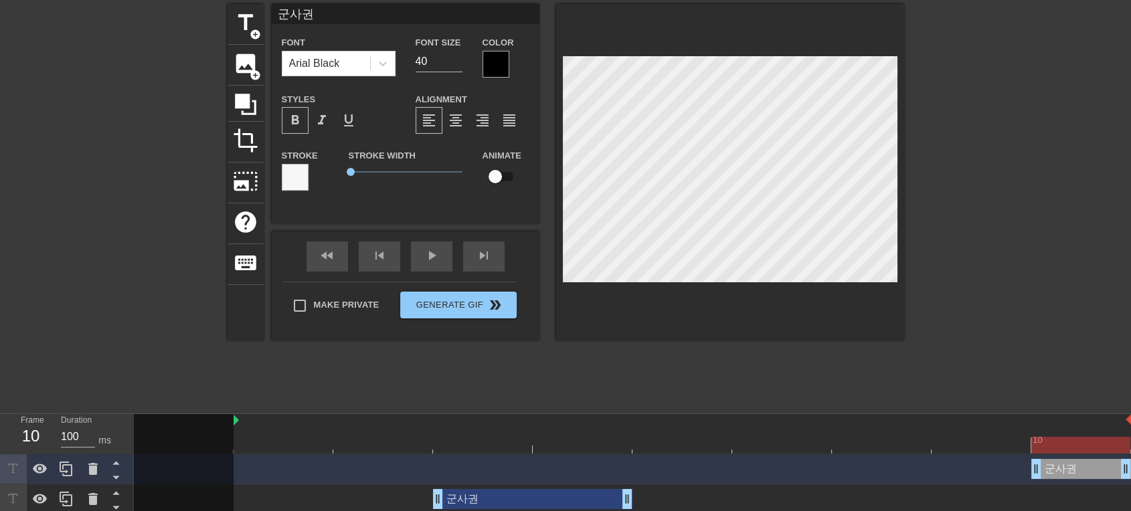
scroll to position [0, 0]
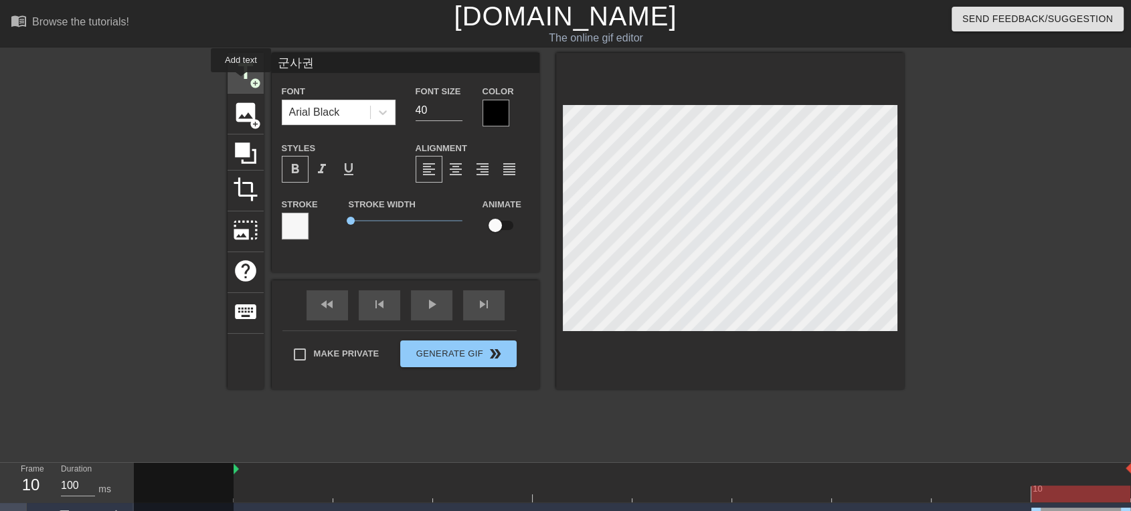
click at [241, 82] on span "title" at bounding box center [245, 71] width 25 height 25
type input "New text 6"
type input "ㅇ"
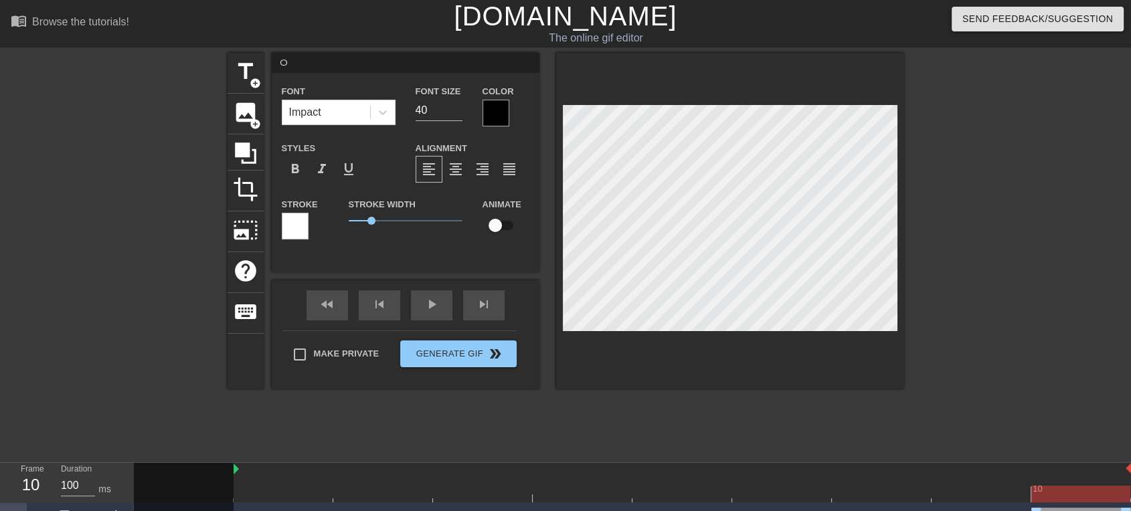
type textarea "이"
type input "이"
type textarea "인"
type input "인ㅅ"
type textarea "인ㅅ"
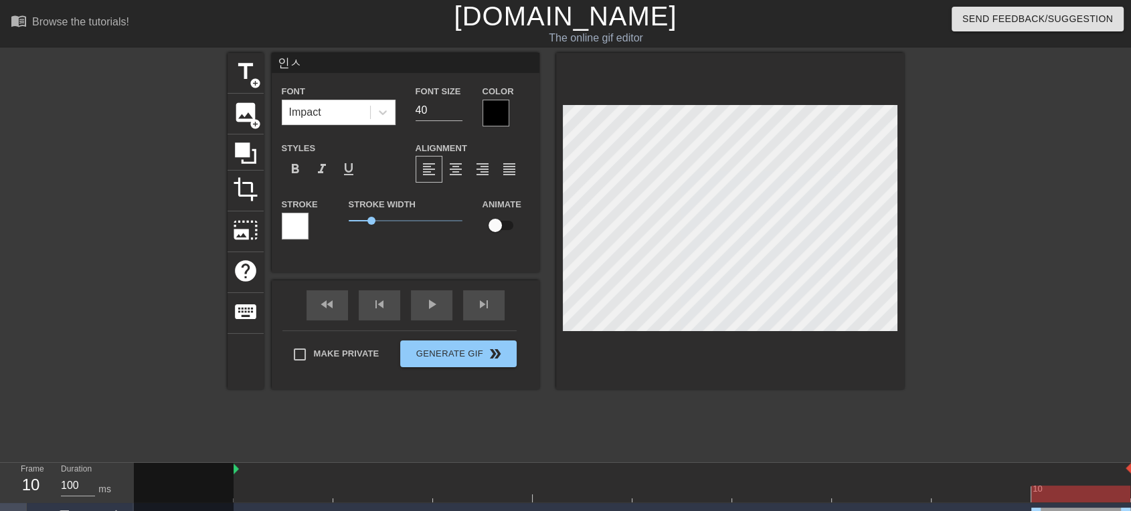
type input "인사"
type textarea "인사"
type input "인삭"
type textarea "인삭"
type input "인사구"
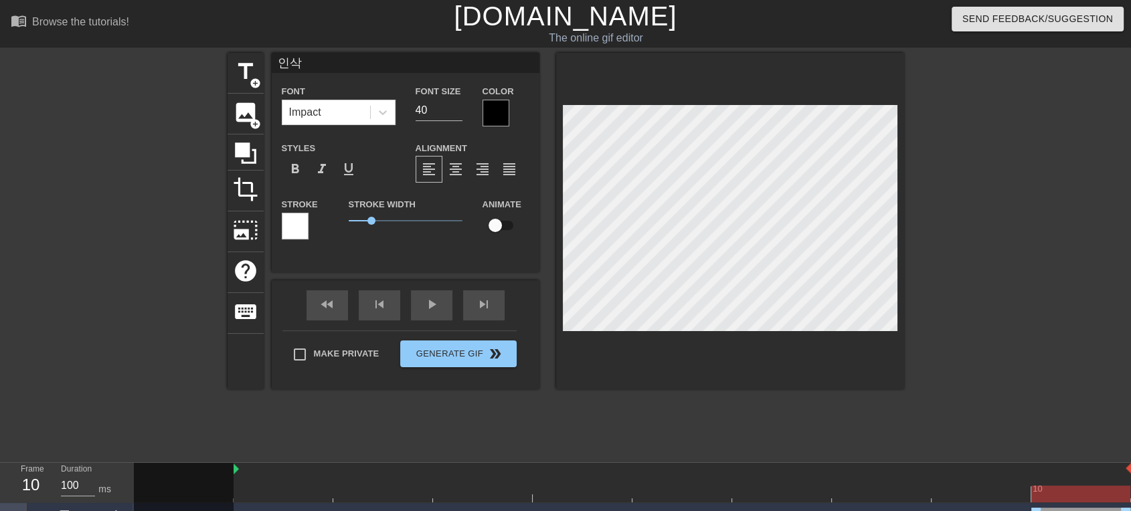
type textarea "인사구"
type input "인사궈"
type textarea "인사궈"
type input "인사권"
type textarea "인사권"
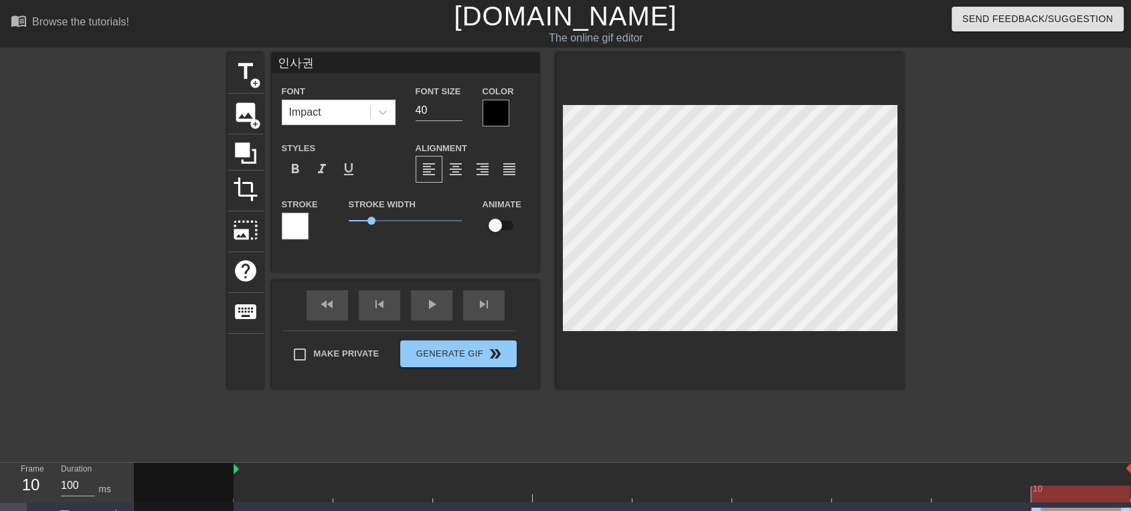
click at [558, 225] on div at bounding box center [730, 221] width 348 height 337
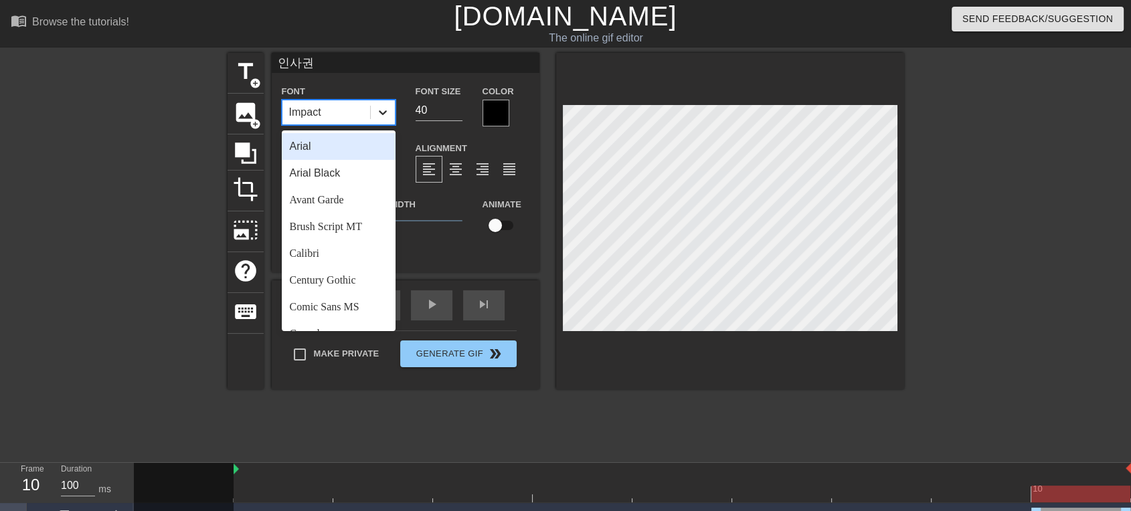
click at [375, 112] on div at bounding box center [383, 112] width 24 height 24
click at [360, 182] on div "Arial Black" at bounding box center [339, 173] width 114 height 27
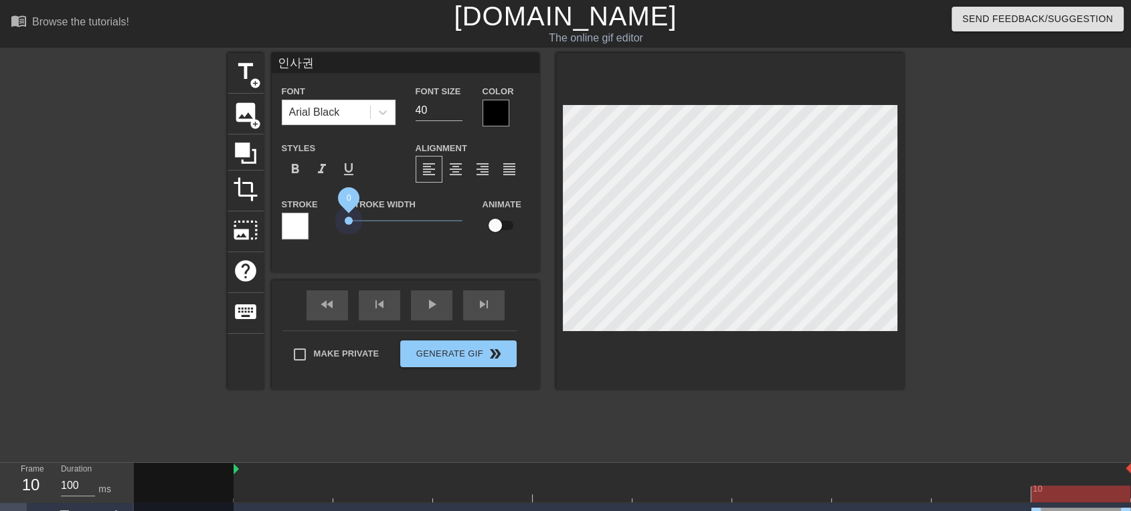
drag, startPoint x: 372, startPoint y: 221, endPoint x: 334, endPoint y: 221, distance: 37.5
click at [334, 221] on div "Stroke Stroke Width 0 Animate" at bounding box center [406, 224] width 268 height 56
click at [289, 166] on span "format_bold" at bounding box center [295, 169] width 16 height 16
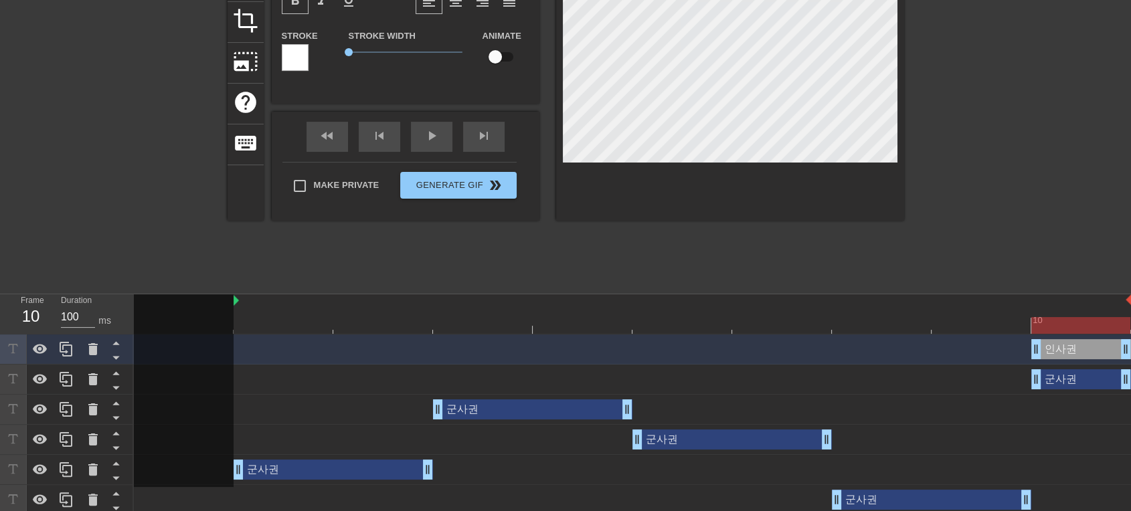
scroll to position [174, 0]
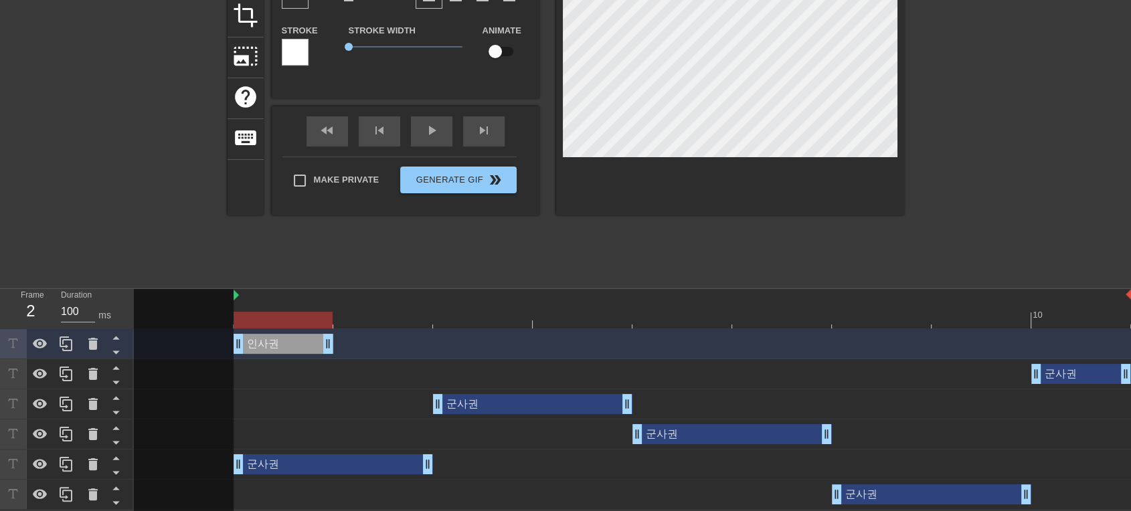
drag, startPoint x: 1077, startPoint y: 345, endPoint x: 270, endPoint y: 322, distance: 807.1
click at [270, 322] on div "10 인사권 drag_handle drag_handle 군사권 drag_handle drag_handle 군사권 drag_handle drag…" at bounding box center [633, 399] width 998 height 221
drag, startPoint x: 331, startPoint y: 337, endPoint x: 420, endPoint y: 337, distance: 89.0
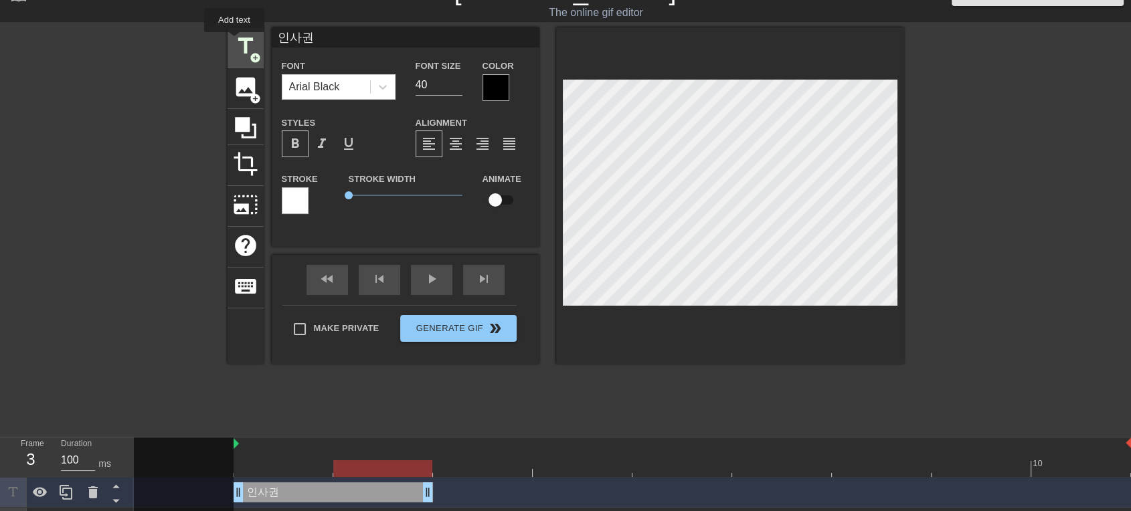
click at [234, 42] on span "title" at bounding box center [245, 45] width 25 height 25
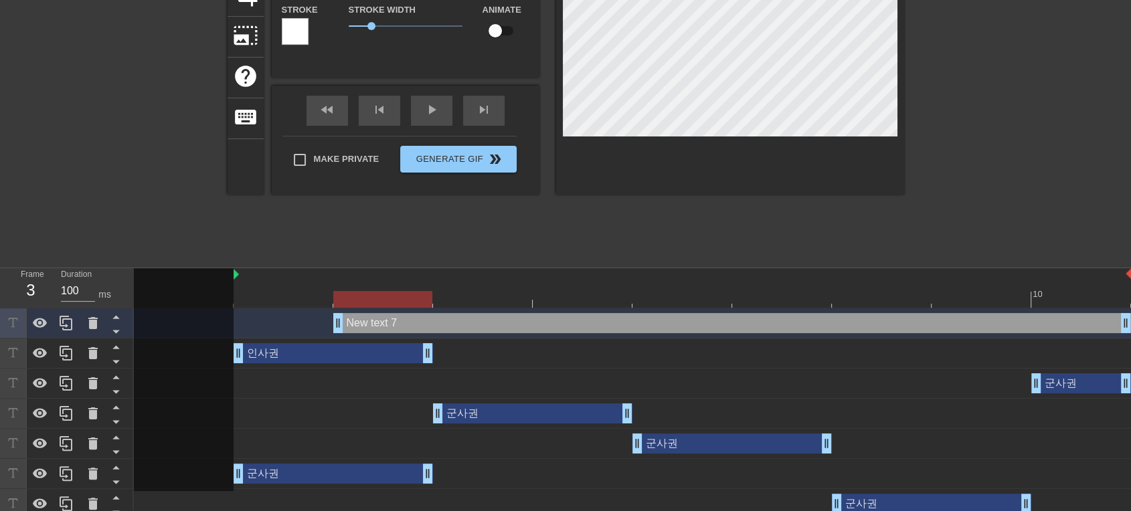
scroll to position [204, 0]
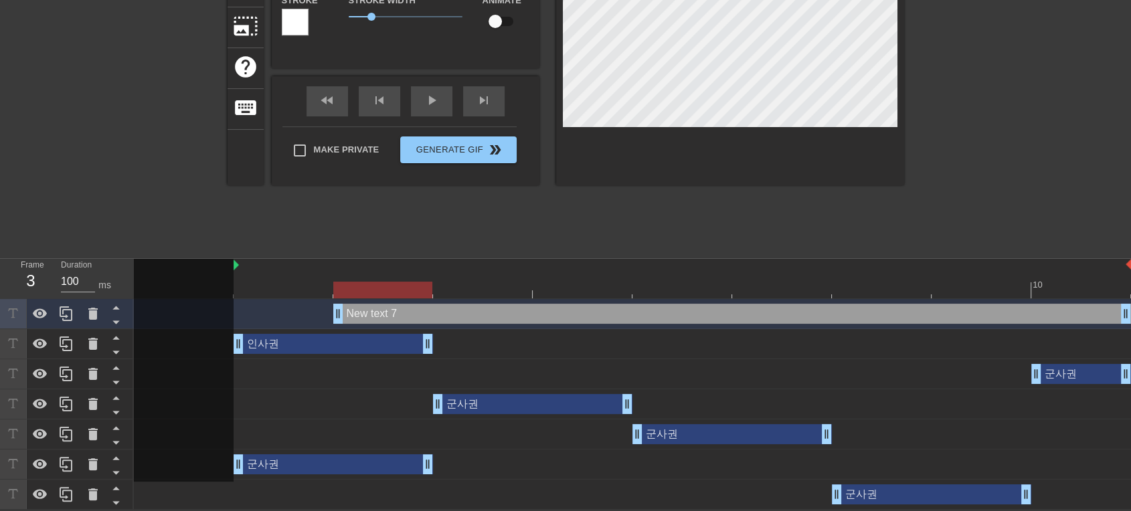
drag, startPoint x: 467, startPoint y: 309, endPoint x: 491, endPoint y: 317, distance: 25.4
click at [544, 318] on div "New text 7 drag_handle drag_handle" at bounding box center [732, 314] width 798 height 20
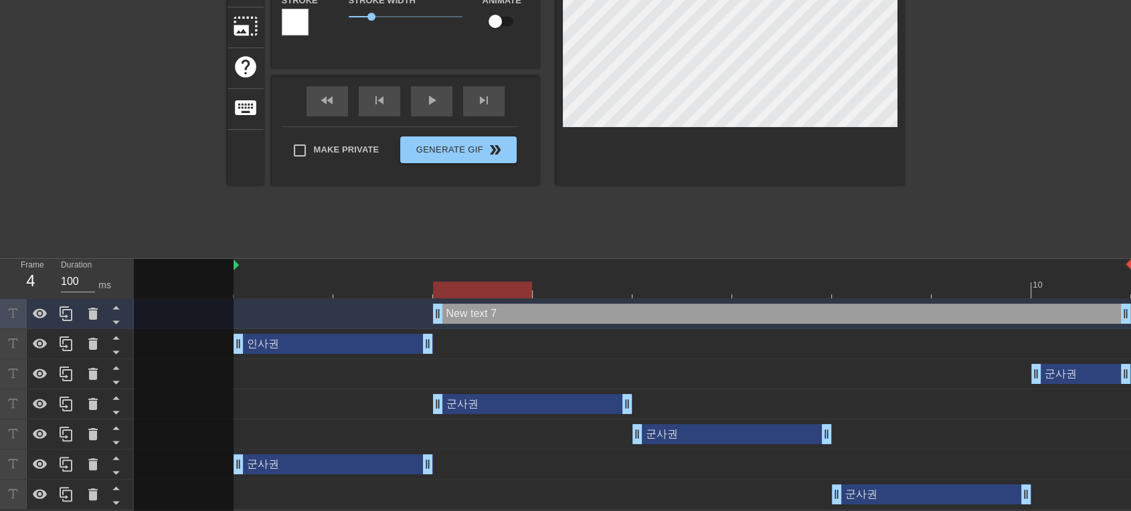
drag, startPoint x: 337, startPoint y: 309, endPoint x: 453, endPoint y: 315, distance: 115.9
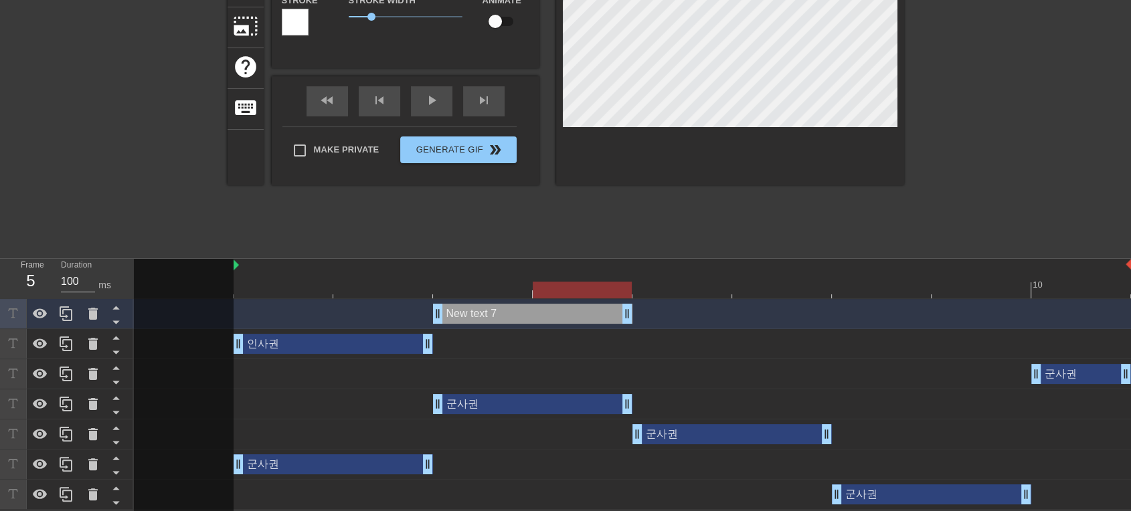
drag, startPoint x: 1125, startPoint y: 317, endPoint x: 643, endPoint y: 338, distance: 483.2
click at [643, 338] on div "New text 7 drag_handle drag_handle 인사권 drag_handle drag_handle 군사권 drag_handle …" at bounding box center [633, 404] width 998 height 211
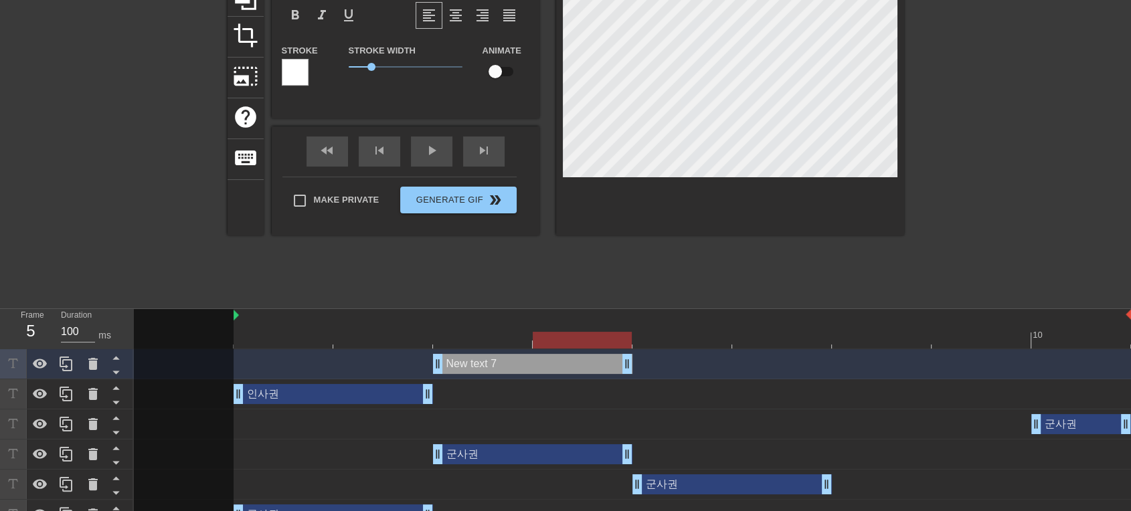
scroll to position [130, 0]
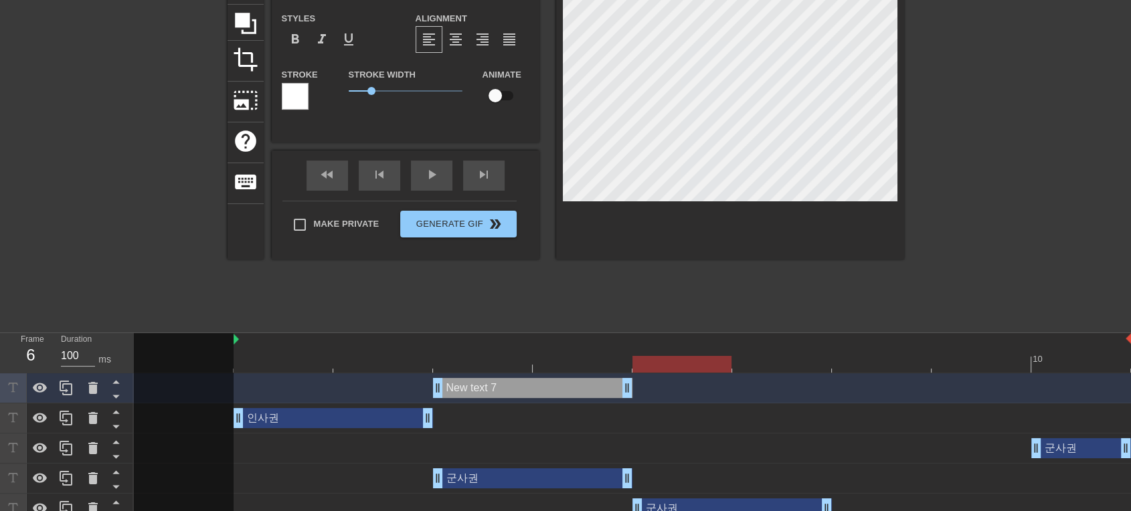
click at [552, 394] on div "New text 7 drag_handle drag_handle" at bounding box center [533, 388] width 200 height 20
click at [548, 379] on div "New text 7 drag_handle drag_handle" at bounding box center [533, 388] width 200 height 20
click at [542, 390] on div "New text 7 drag_handle drag_handle" at bounding box center [533, 388] width 200 height 20
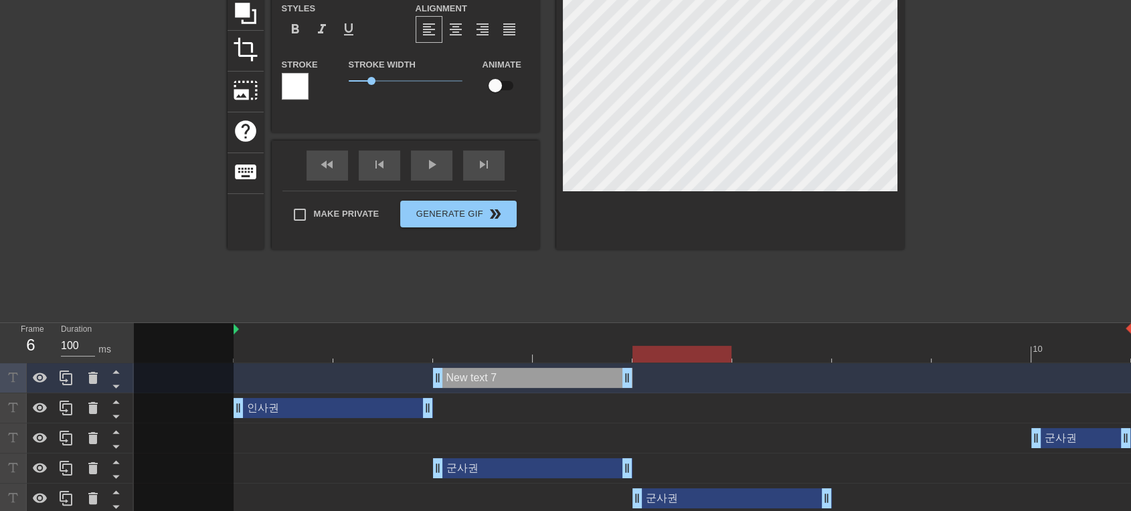
scroll to position [149, 0]
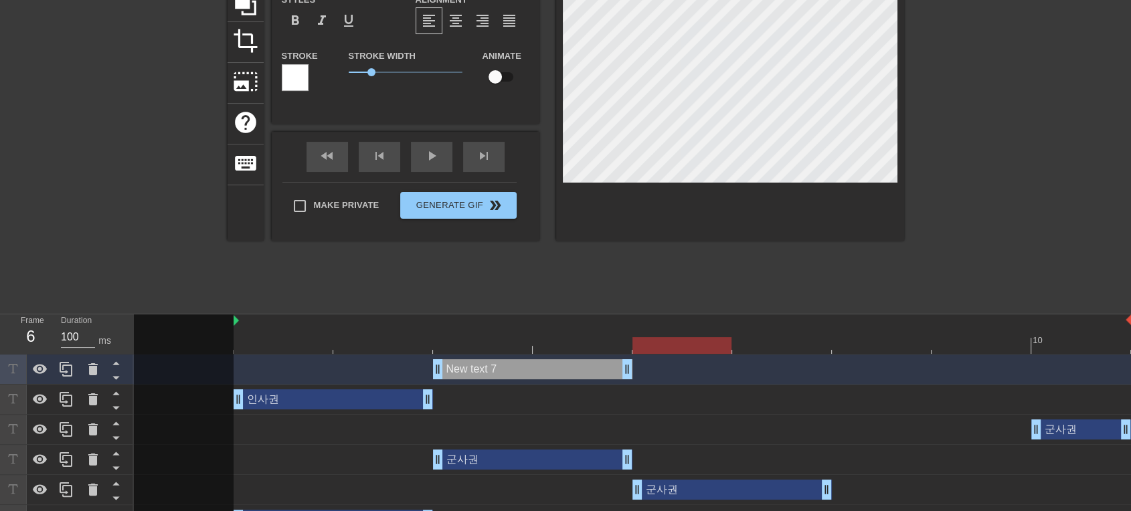
click at [477, 373] on div "New text 7 drag_handle drag_handle" at bounding box center [533, 370] width 200 height 20
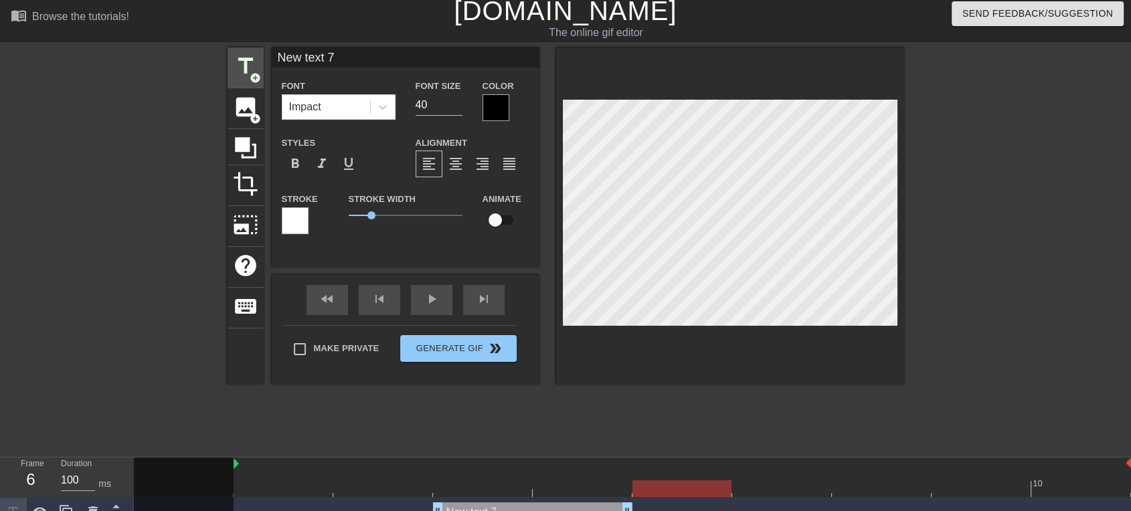
scroll to position [0, 0]
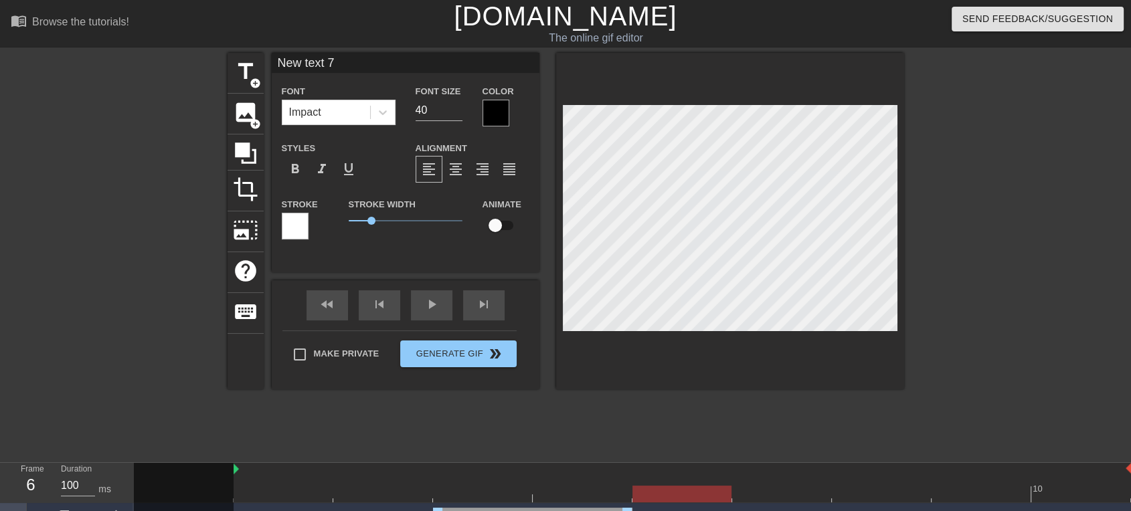
click at [329, 65] on input "New text 7" at bounding box center [406, 63] width 268 height 20
type input "인사권"
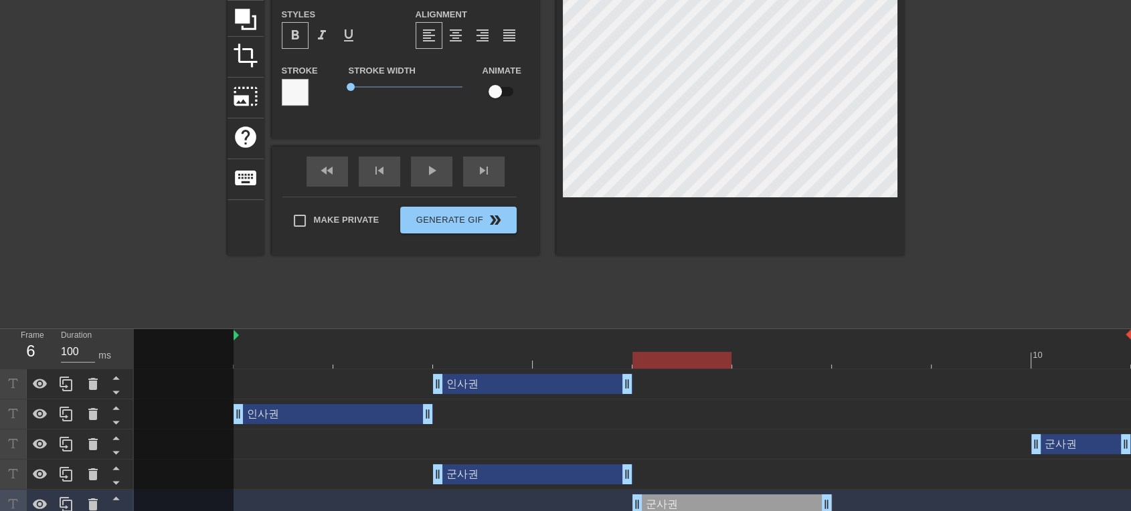
scroll to position [204, 0]
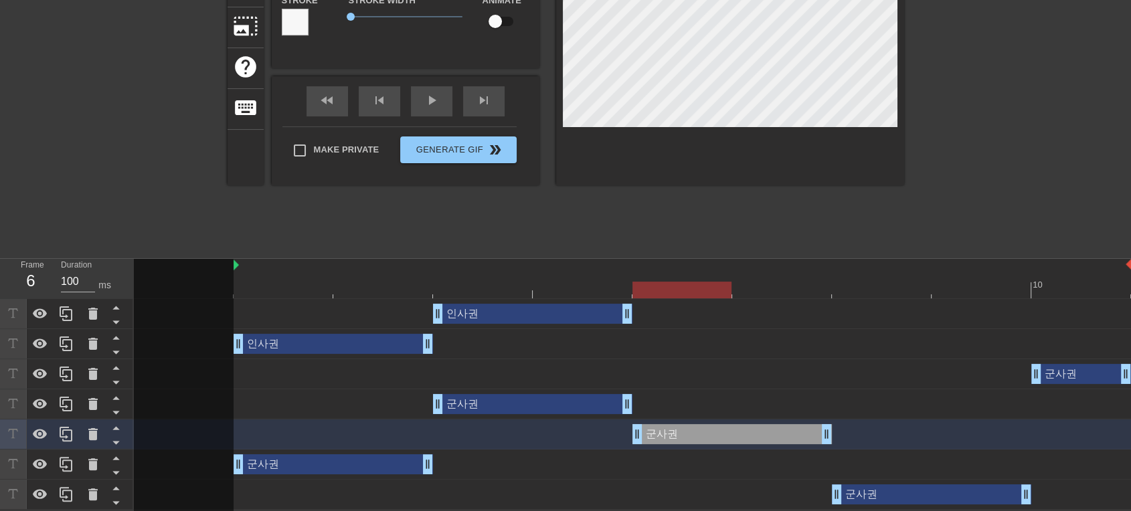
click at [530, 314] on div "인사권 drag_handle drag_handle" at bounding box center [533, 314] width 200 height 20
type input "인사권"
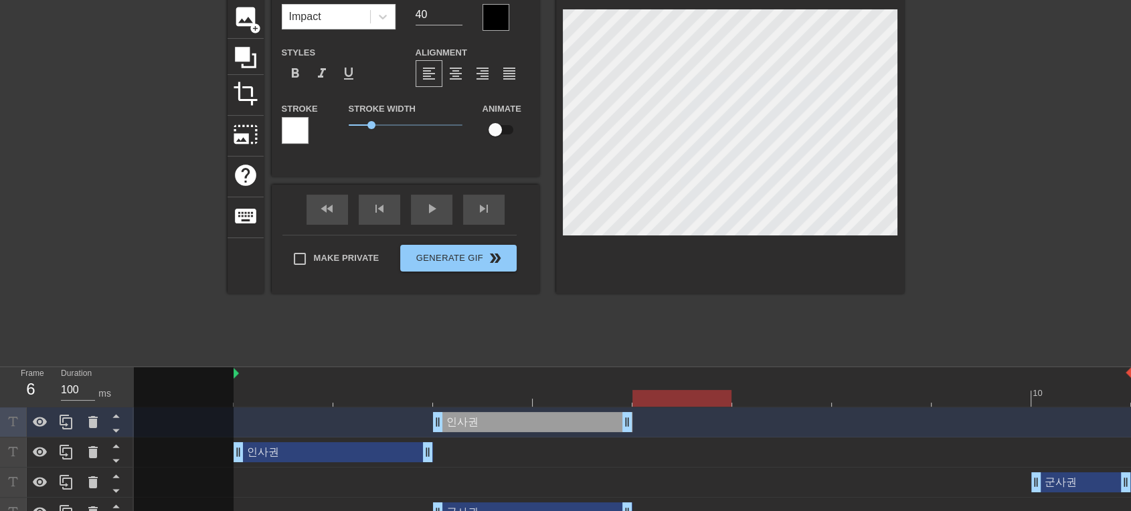
scroll to position [56, 0]
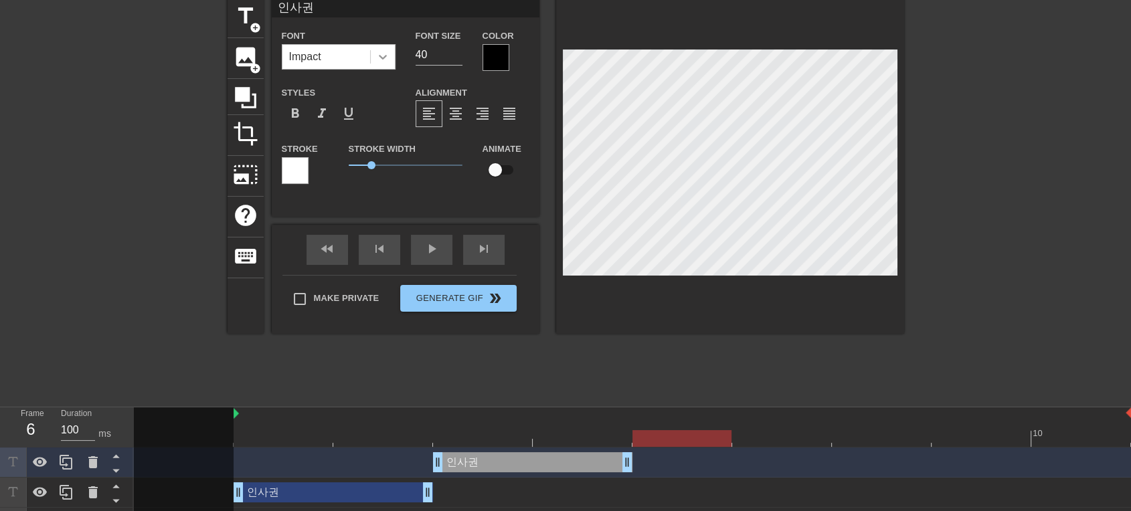
click at [386, 47] on div at bounding box center [383, 57] width 24 height 24
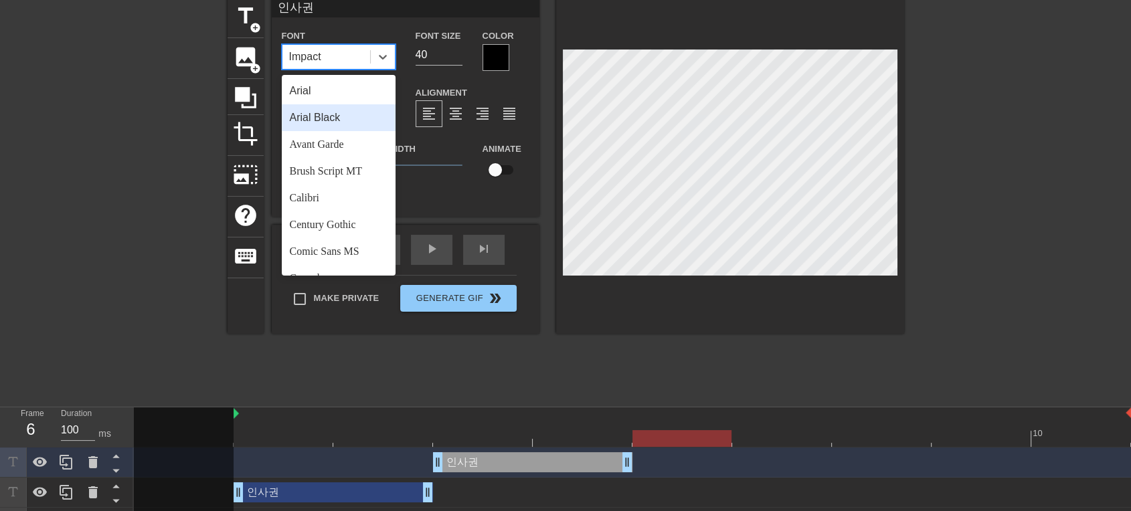
click at [346, 118] on div "Arial Black" at bounding box center [339, 117] width 114 height 27
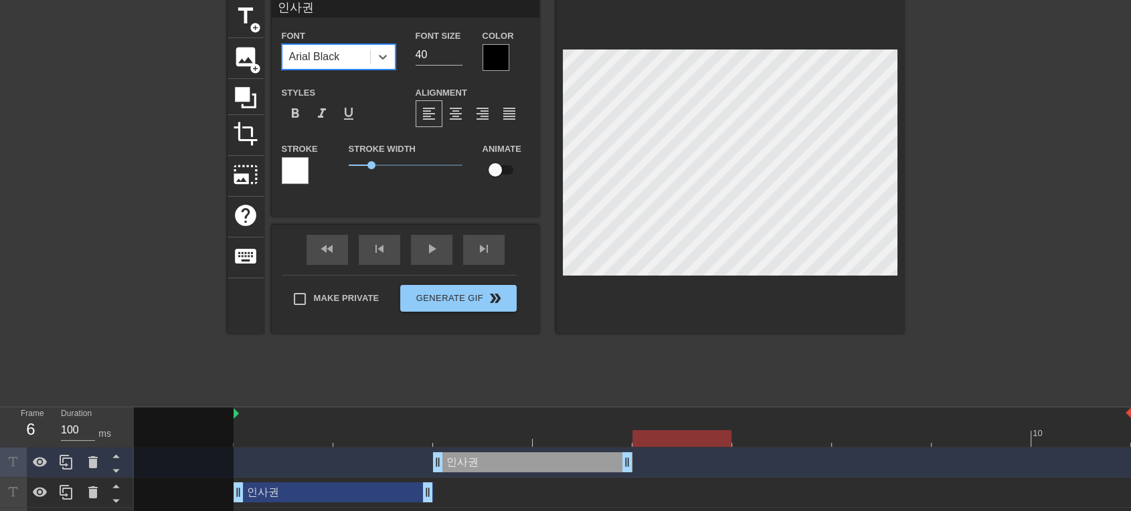
click at [549, 469] on div "인사권 drag_handle drag_handle" at bounding box center [533, 463] width 200 height 20
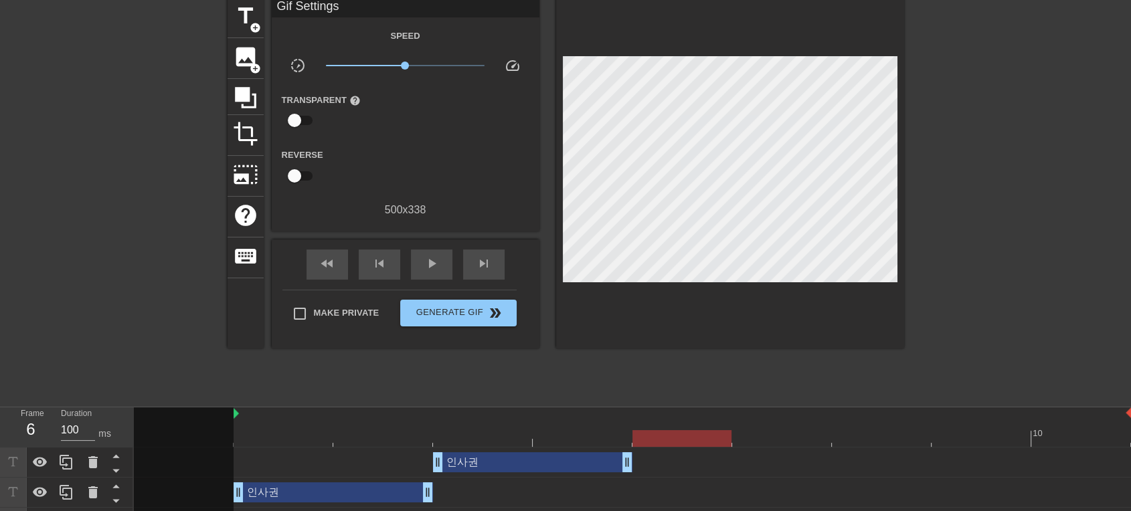
click at [520, 468] on div "인사권 drag_handle drag_handle" at bounding box center [533, 463] width 200 height 20
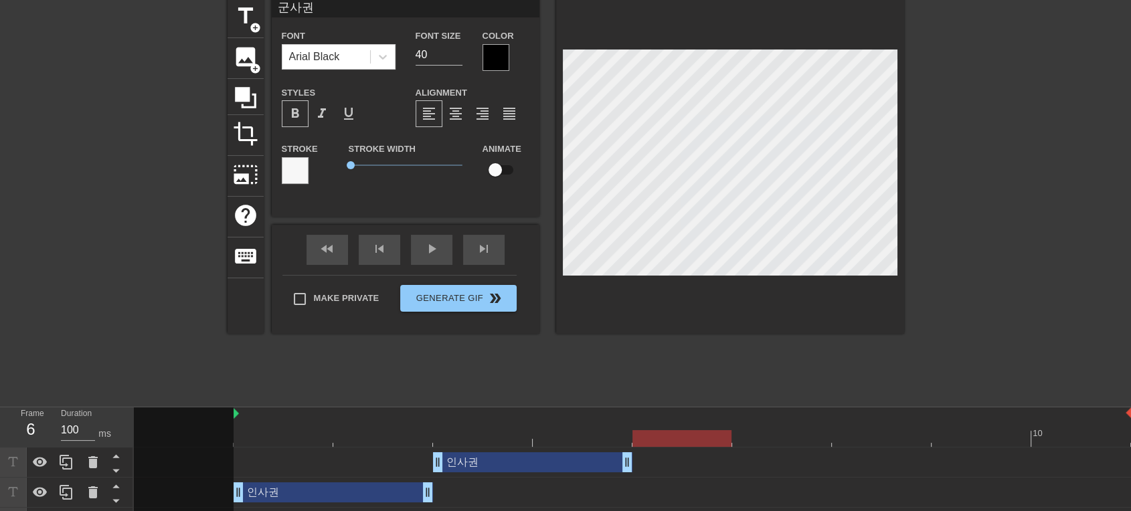
click at [601, 457] on div "인사권 drag_handle drag_handle" at bounding box center [533, 463] width 200 height 20
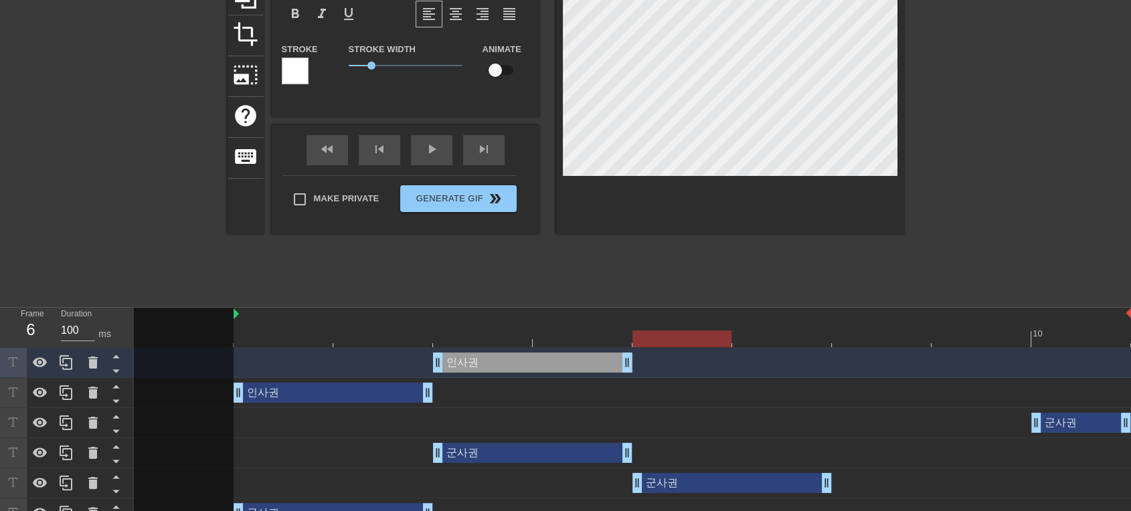
scroll to position [204, 0]
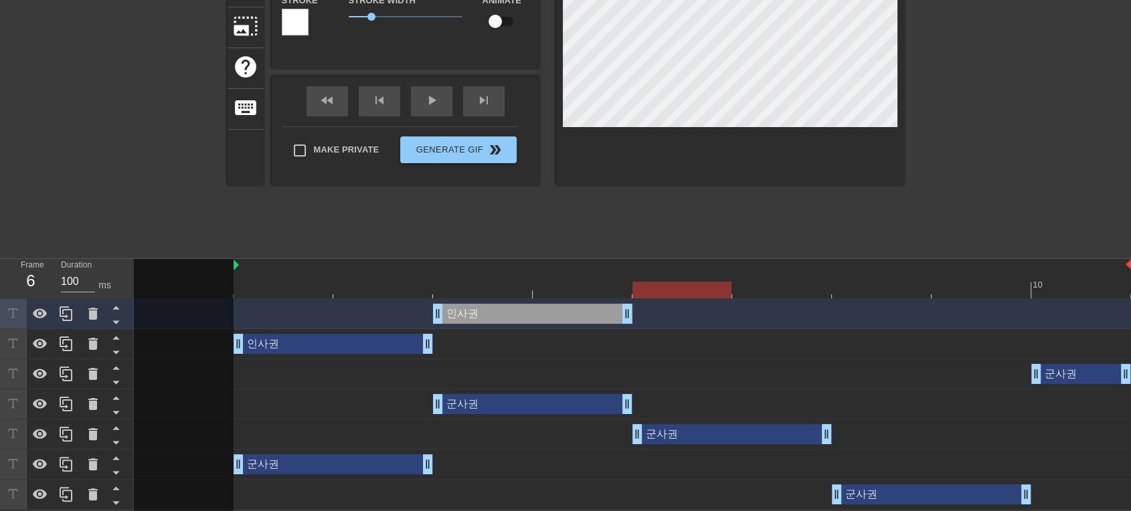
click at [372, 468] on div "군사권 drag_handle drag_handle" at bounding box center [334, 465] width 200 height 20
type input "군사권"
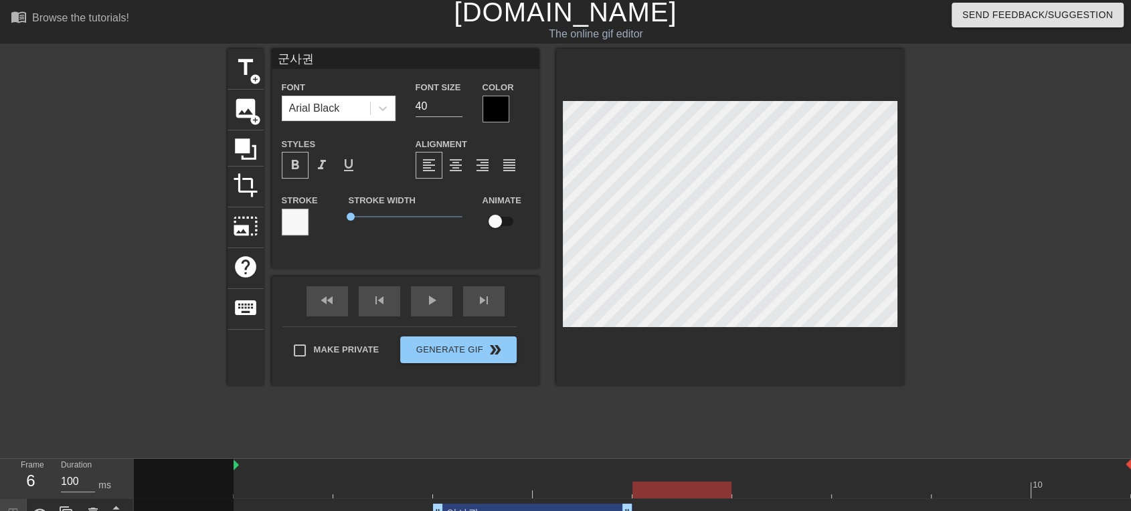
scroll to position [0, 0]
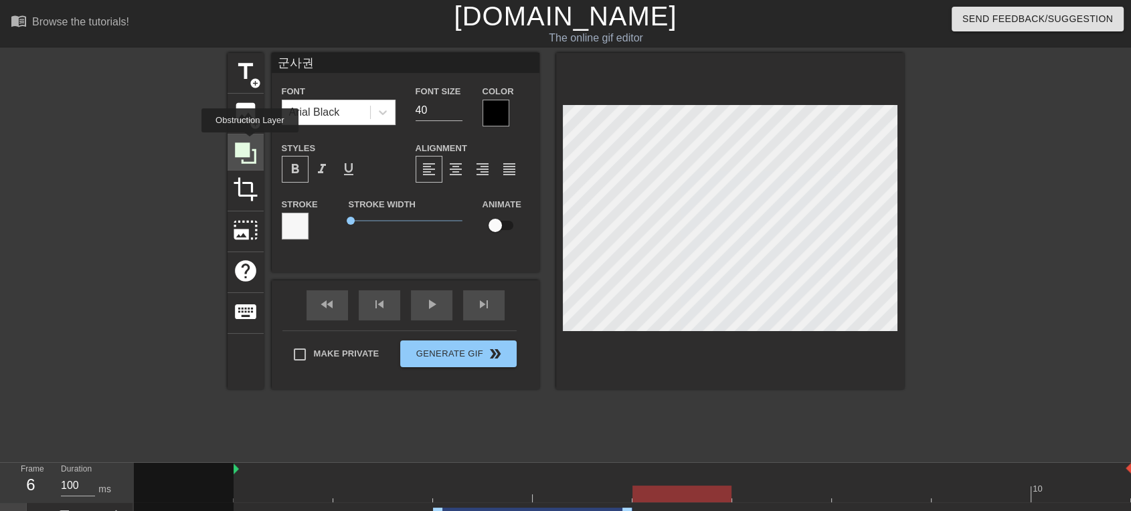
click at [250, 142] on icon at bounding box center [245, 153] width 25 height 25
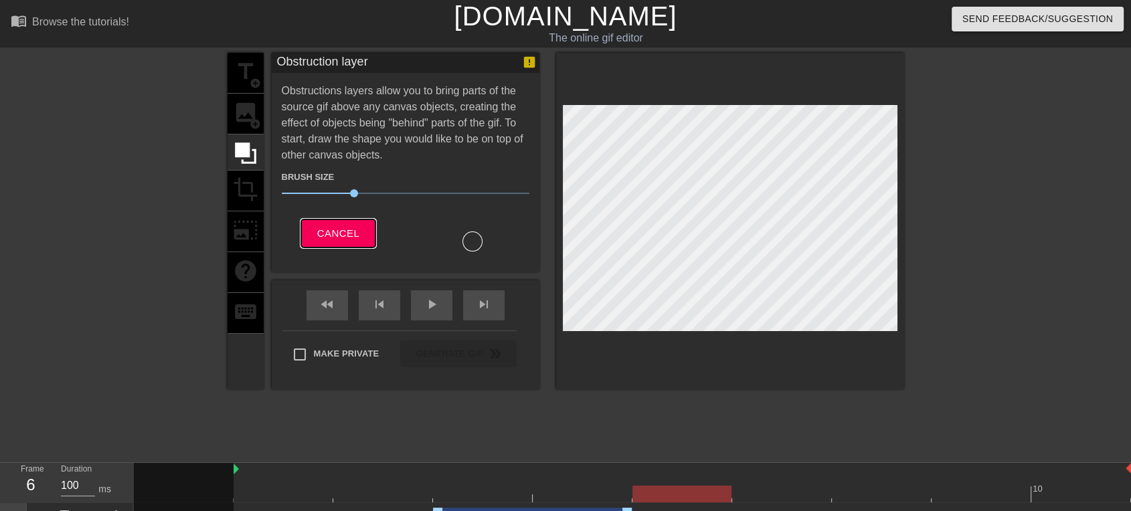
click at [361, 241] on button "Cancel" at bounding box center [338, 234] width 74 height 28
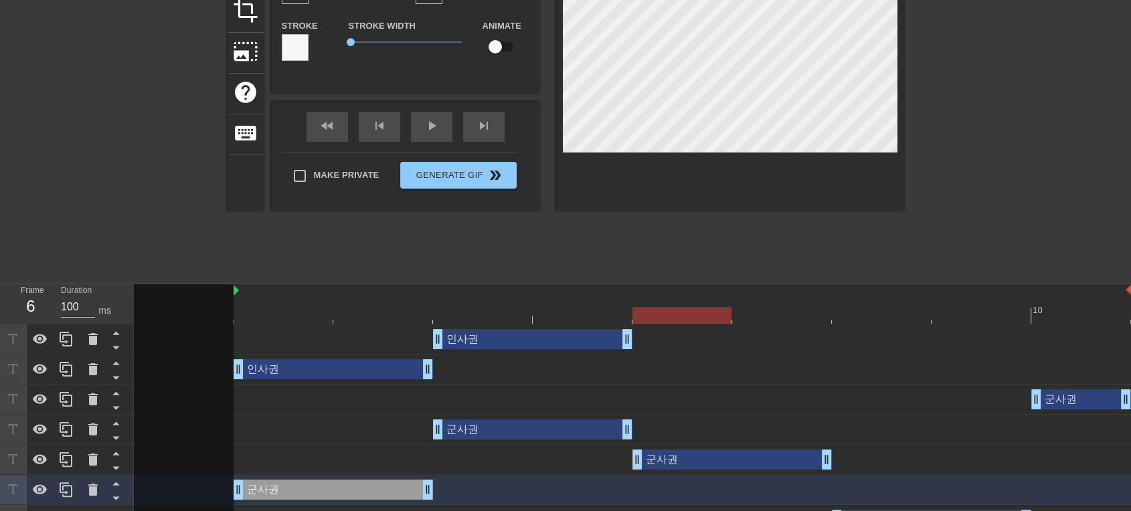
scroll to position [204, 0]
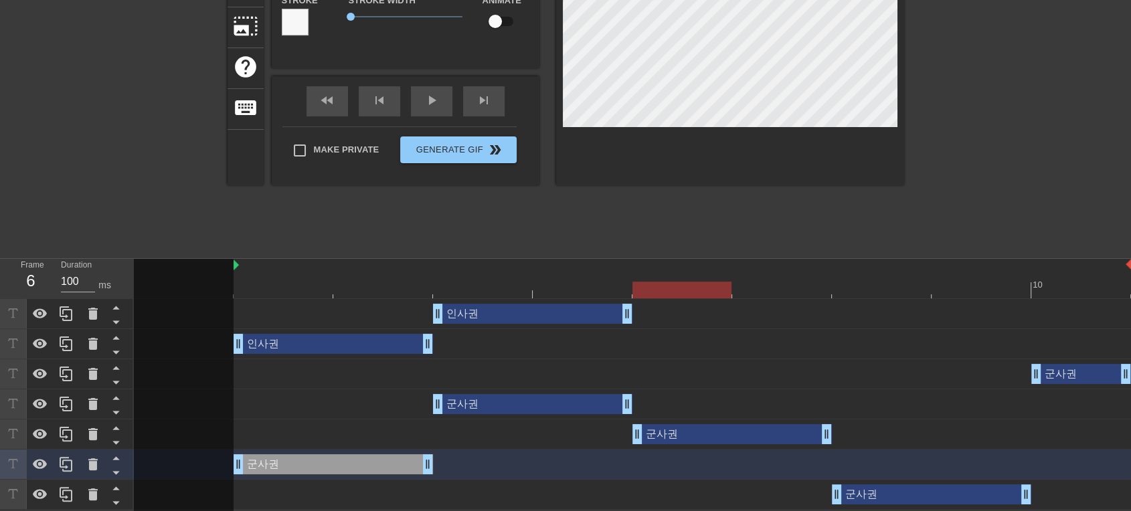
click at [505, 313] on div "인사권 drag_handle drag_handle" at bounding box center [533, 314] width 200 height 20
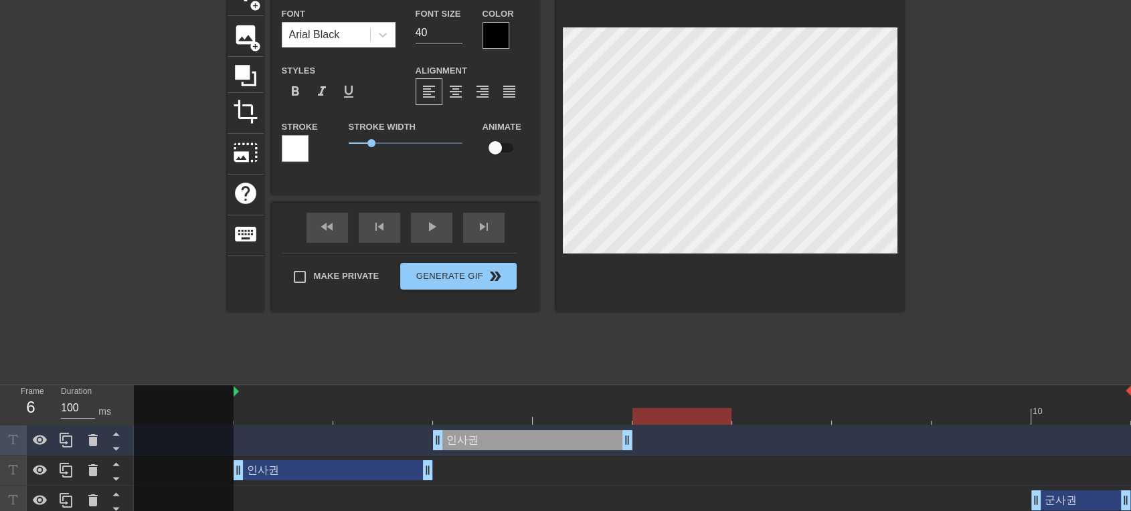
scroll to position [0, 0]
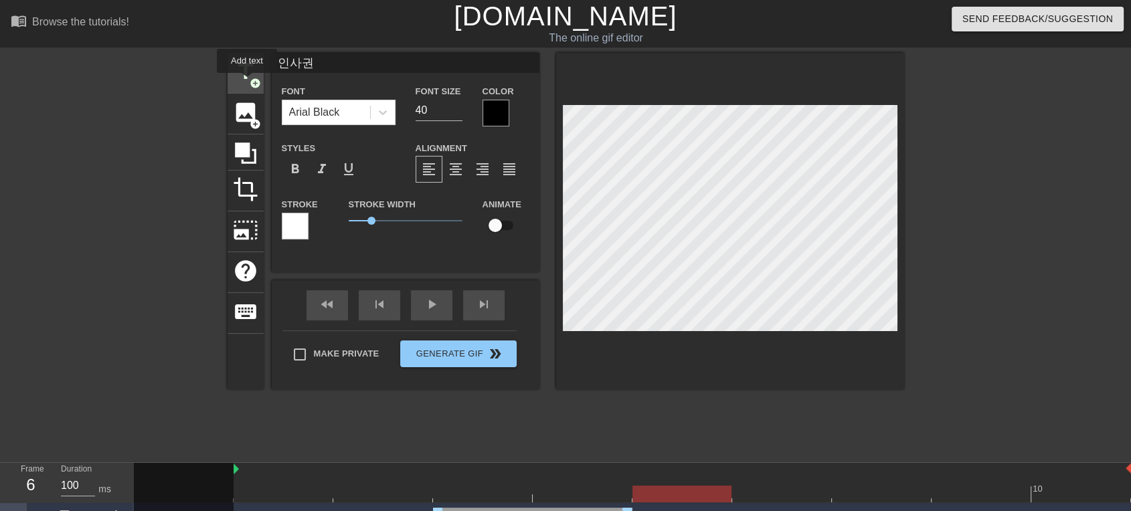
click at [247, 82] on span "title" at bounding box center [245, 71] width 25 height 25
type input "New text 8"
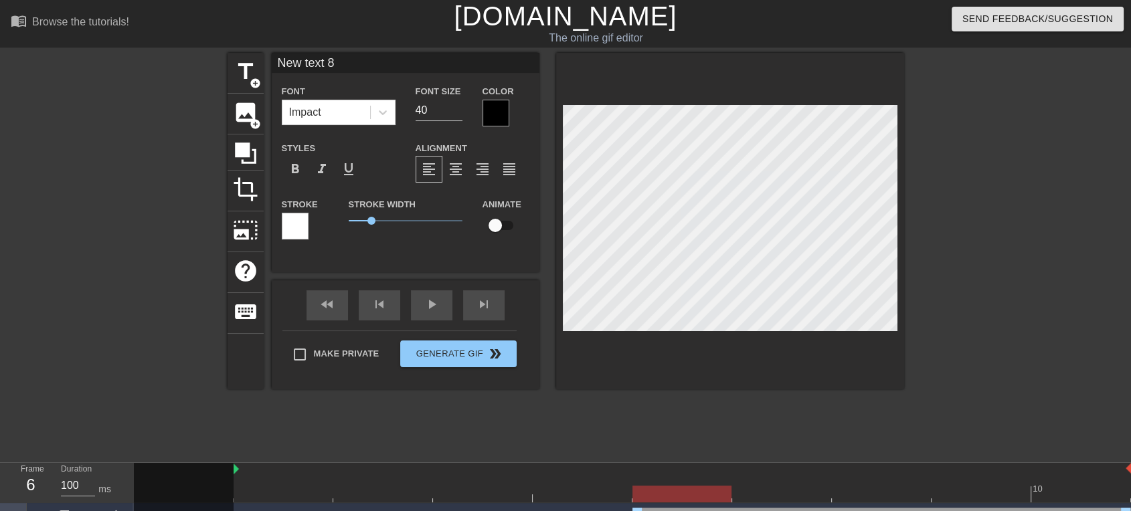
scroll to position [1, 1]
click at [366, 64] on input "New text 8" at bounding box center [406, 63] width 268 height 20
type input "인사권"
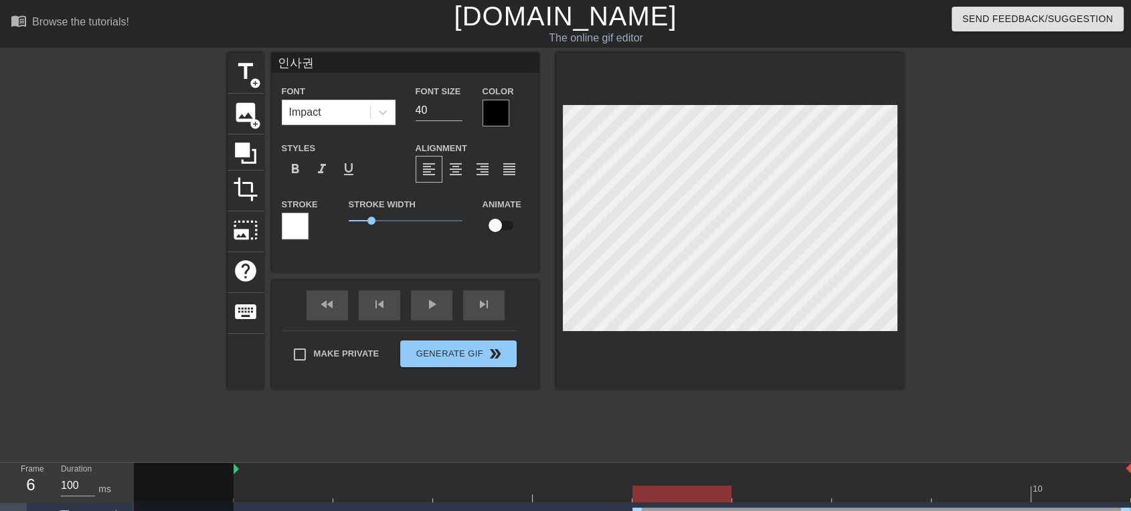
click at [293, 216] on div at bounding box center [295, 226] width 27 height 27
drag, startPoint x: 368, startPoint y: 218, endPoint x: 335, endPoint y: 225, distance: 34.3
click at [335, 225] on div "Stroke Stroke Width 0 Animate" at bounding box center [406, 224] width 268 height 56
click at [387, 118] on icon at bounding box center [382, 112] width 13 height 13
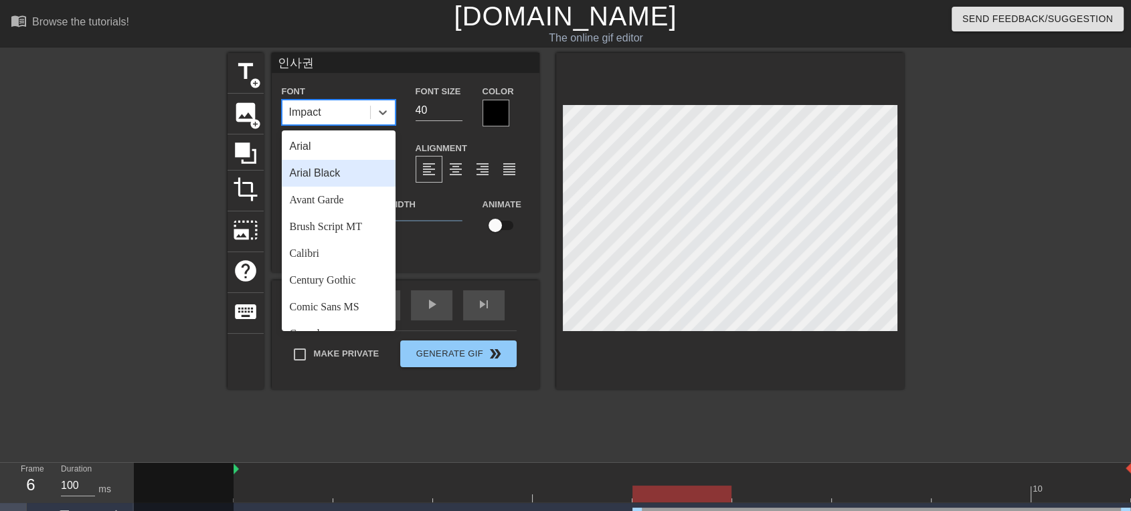
click at [364, 182] on div "Arial Black" at bounding box center [339, 173] width 114 height 27
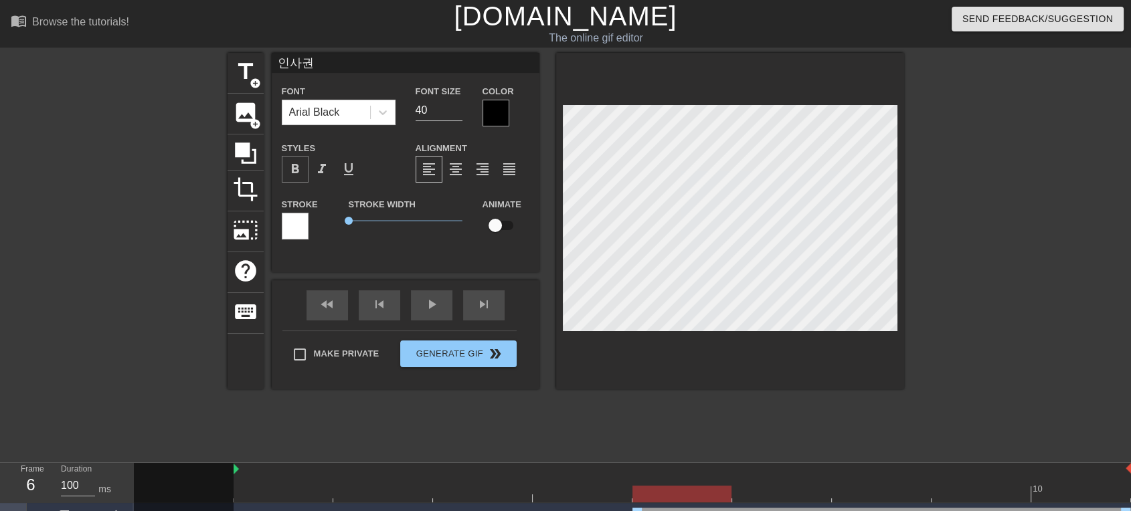
click at [295, 167] on span "format_bold" at bounding box center [295, 169] width 16 height 16
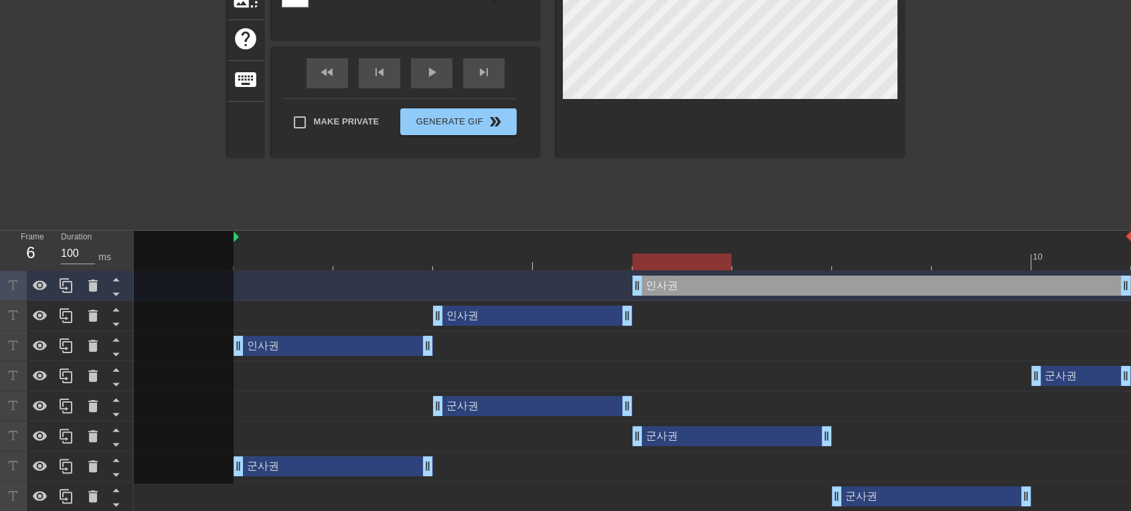
scroll to position [235, 0]
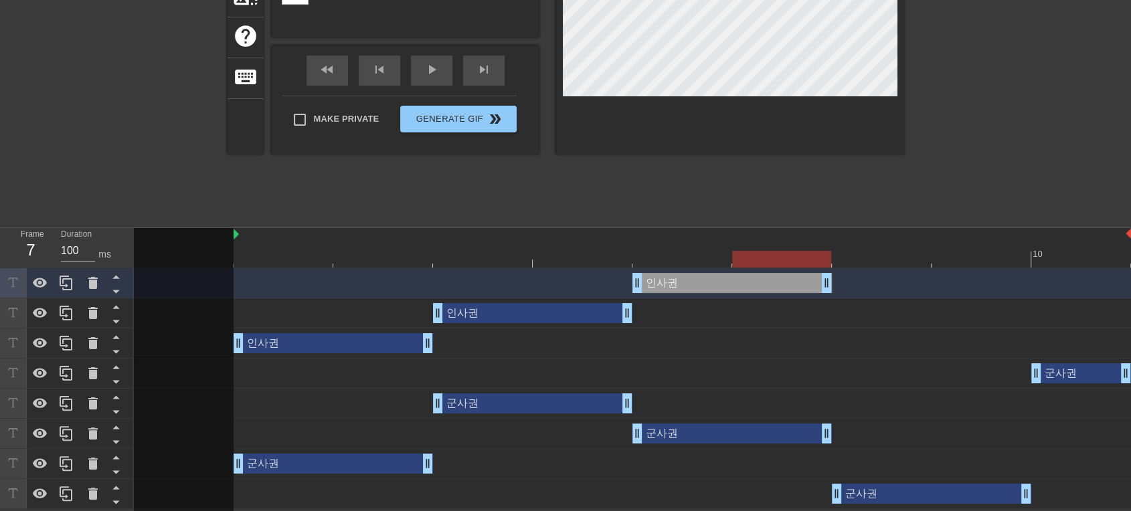
drag, startPoint x: 1125, startPoint y: 288, endPoint x: 824, endPoint y: 283, distance: 301.3
click at [360, 351] on div "인사권 drag_handle drag_handle" at bounding box center [334, 343] width 200 height 20
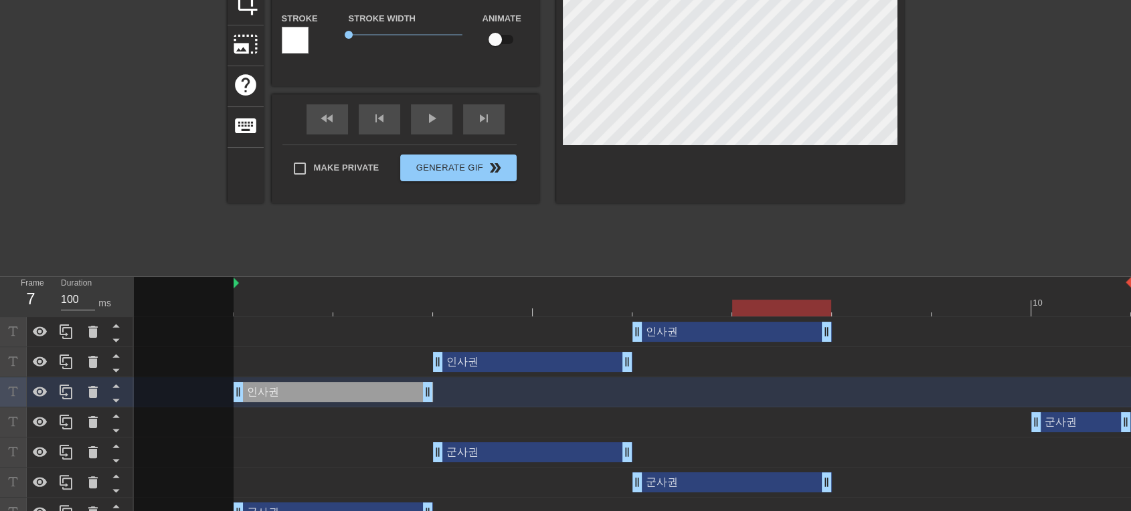
scroll to position [161, 0]
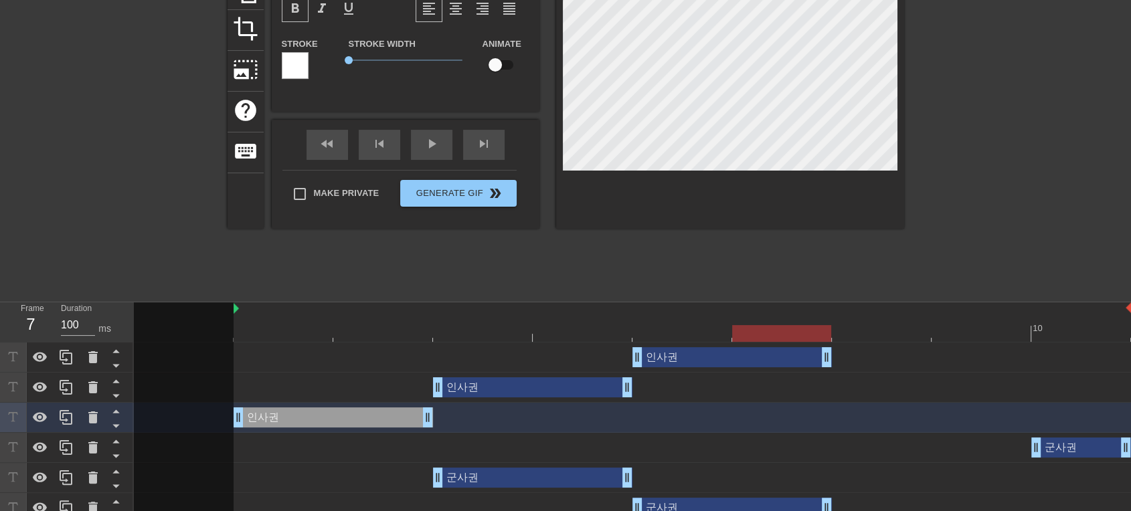
click at [530, 386] on div "인사권 drag_handle drag_handle" at bounding box center [533, 388] width 200 height 20
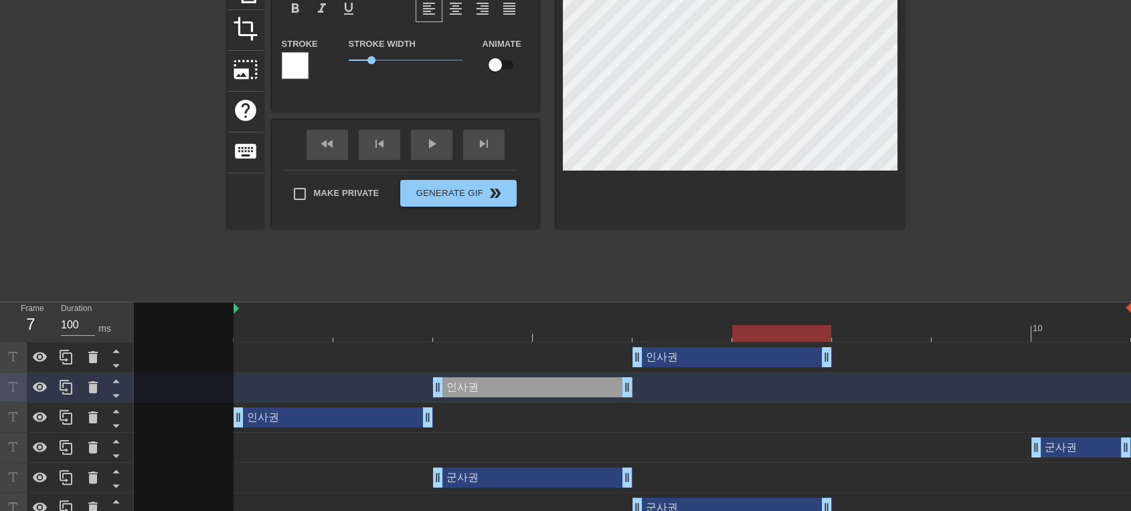
click at [721, 353] on div "인사권 drag_handle drag_handle" at bounding box center [733, 357] width 200 height 20
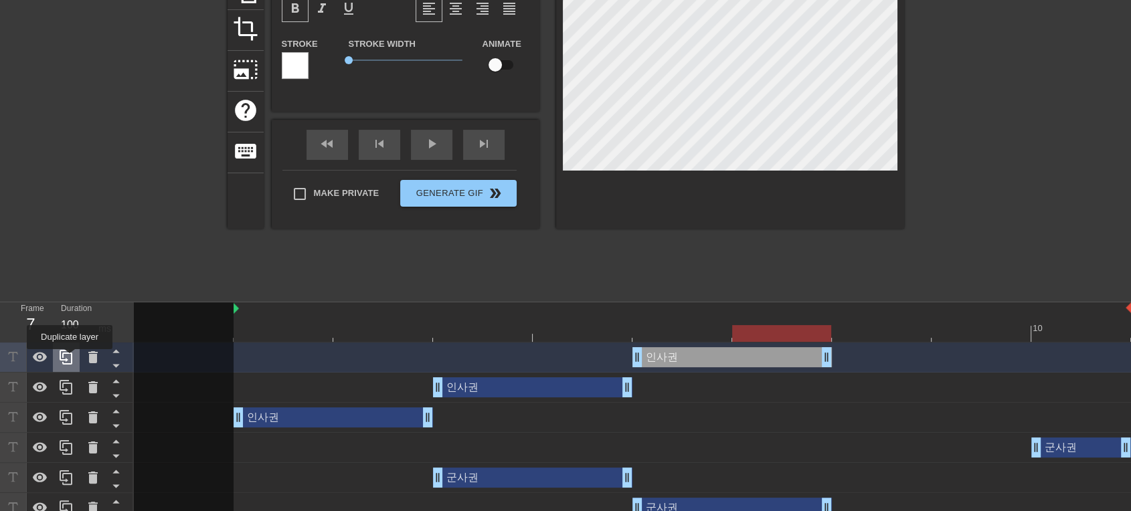
click at [70, 359] on icon at bounding box center [66, 357] width 16 height 16
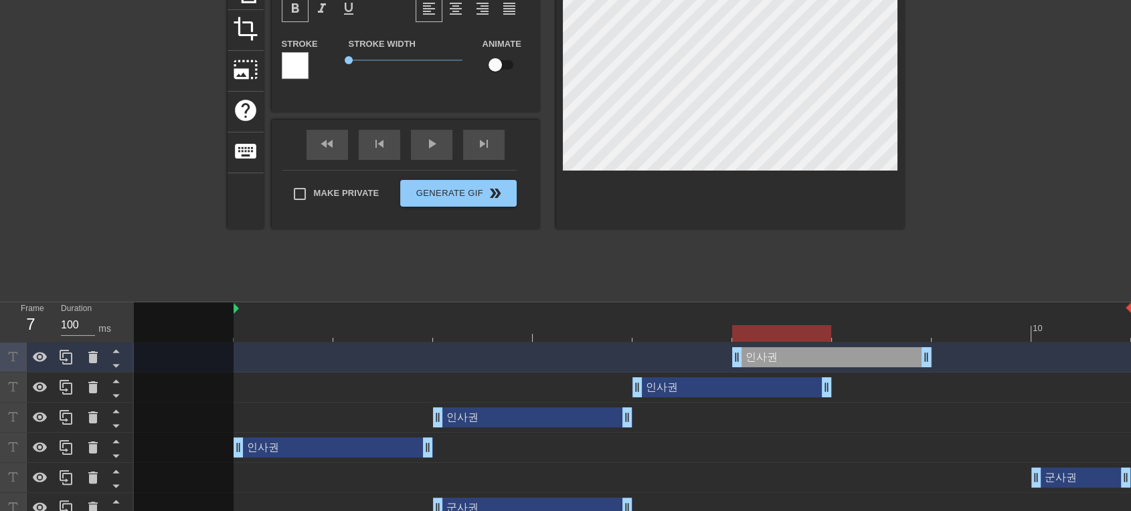
drag, startPoint x: 798, startPoint y: 357, endPoint x: 857, endPoint y: 355, distance: 59.0
click at [857, 355] on div "인사권 drag_handle drag_handle" at bounding box center [832, 357] width 200 height 20
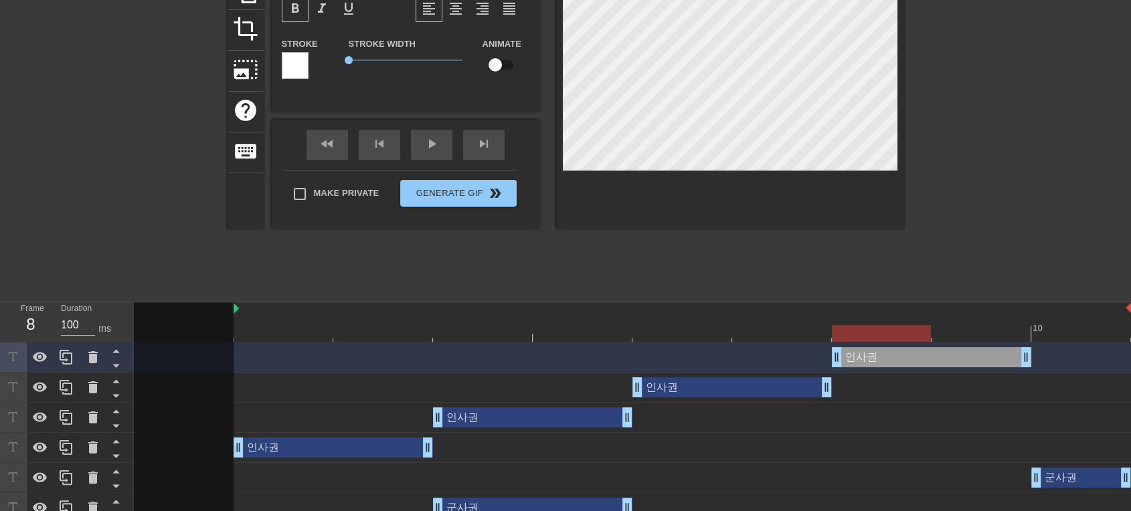
drag, startPoint x: 857, startPoint y: 359, endPoint x: 953, endPoint y: 359, distance: 96.4
click at [953, 359] on div "인사권 drag_handle drag_handle" at bounding box center [932, 357] width 200 height 20
click at [68, 353] on icon at bounding box center [66, 357] width 13 height 15
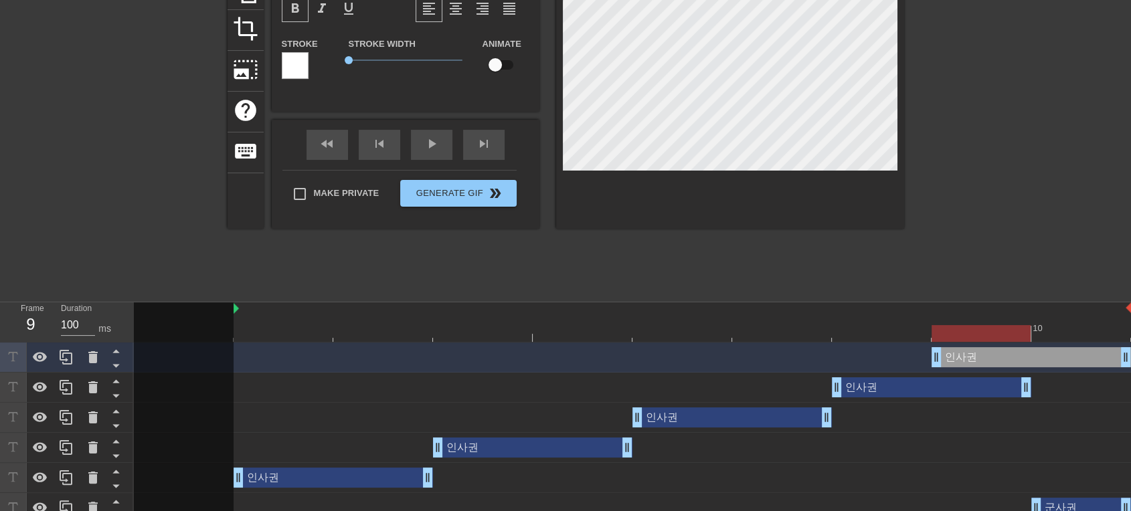
drag, startPoint x: 973, startPoint y: 358, endPoint x: 1066, endPoint y: 362, distance: 93.2
click at [1066, 362] on div "인사권 drag_handle drag_handle" at bounding box center [1032, 357] width 200 height 20
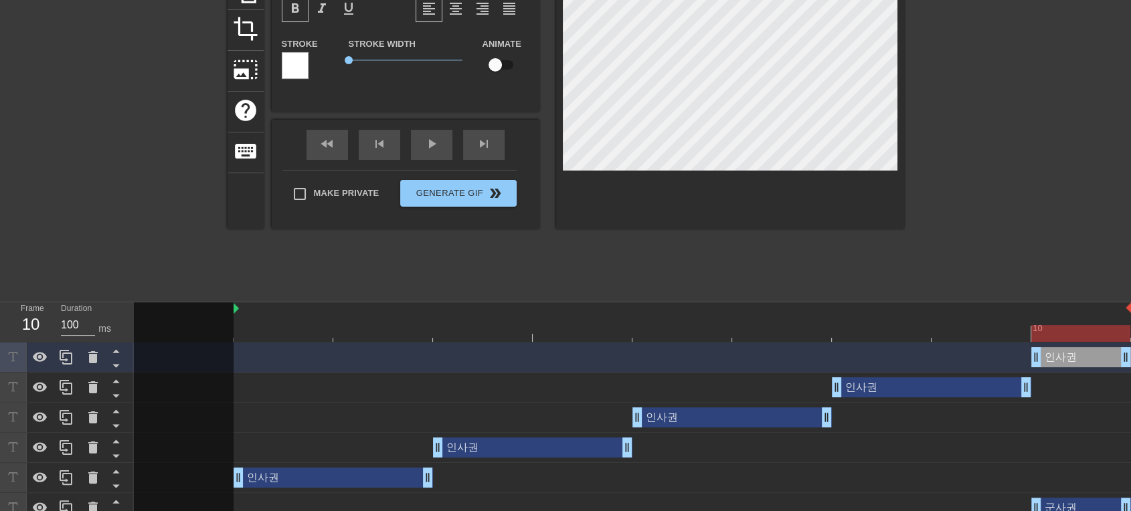
drag, startPoint x: 937, startPoint y: 358, endPoint x: 1018, endPoint y: 356, distance: 81.0
click at [1018, 356] on div "인사권 drag_handle drag_handle" at bounding box center [633, 357] width 998 height 20
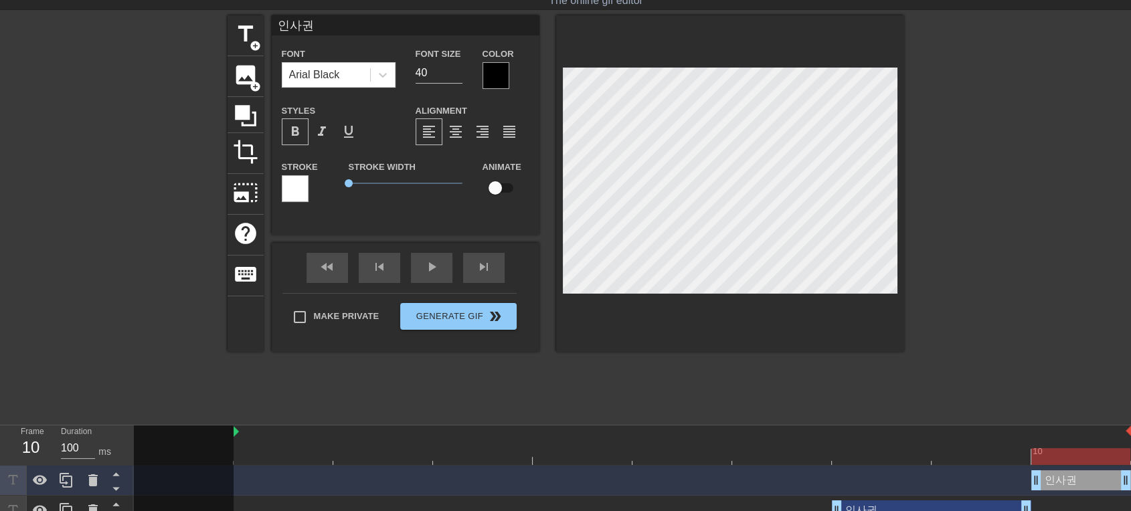
scroll to position [0, 0]
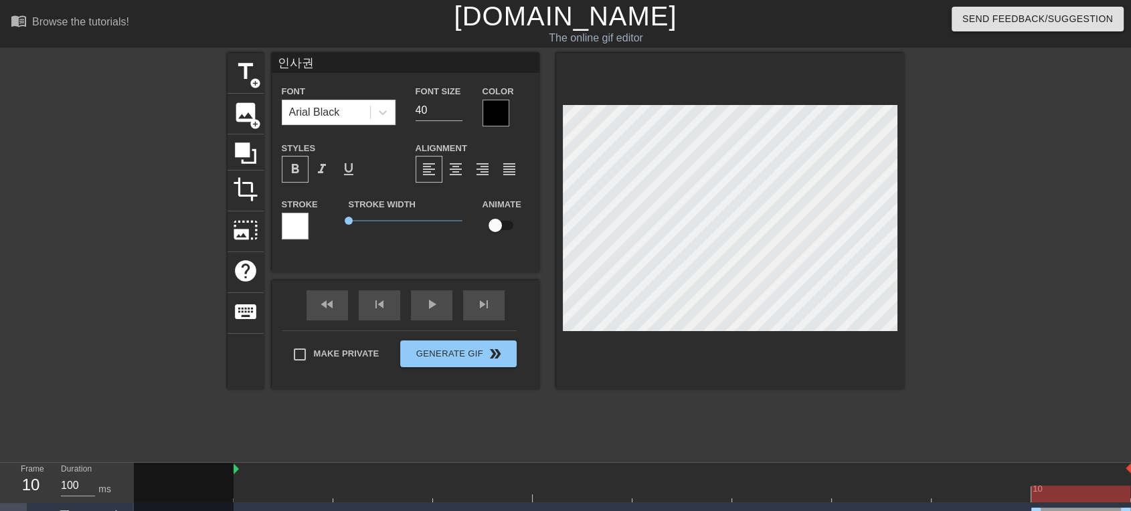
drag, startPoint x: 368, startPoint y: 68, endPoint x: 176, endPoint y: 81, distance: 192.6
click at [176, 81] on div "title add_circle image add_circle crop photo_size_select_large help keyboard 인사…" at bounding box center [565, 254] width 1131 height 402
type input "재"
type input "ㅇ"
type input "인사권"
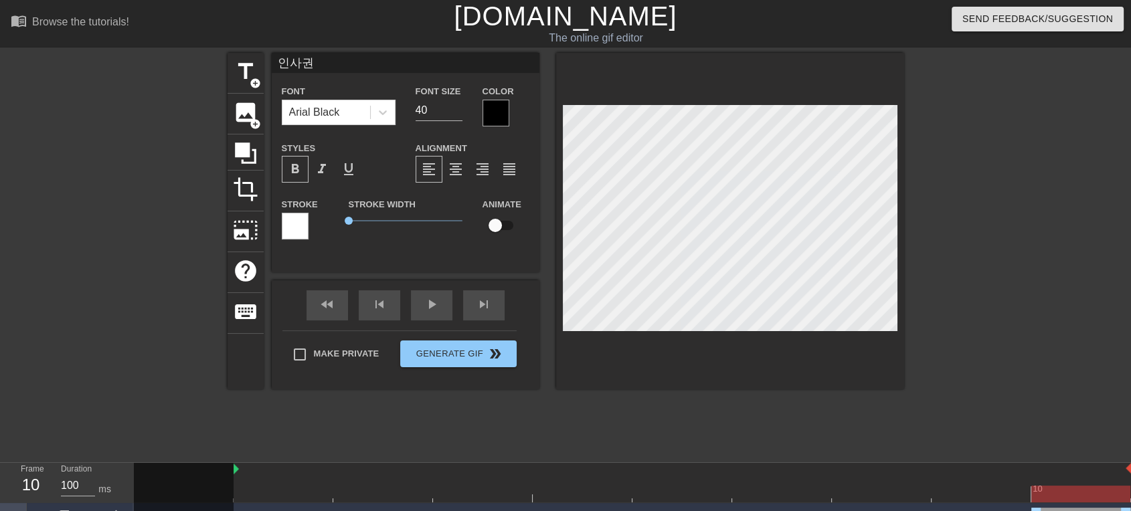
click at [712, 361] on div at bounding box center [730, 221] width 348 height 337
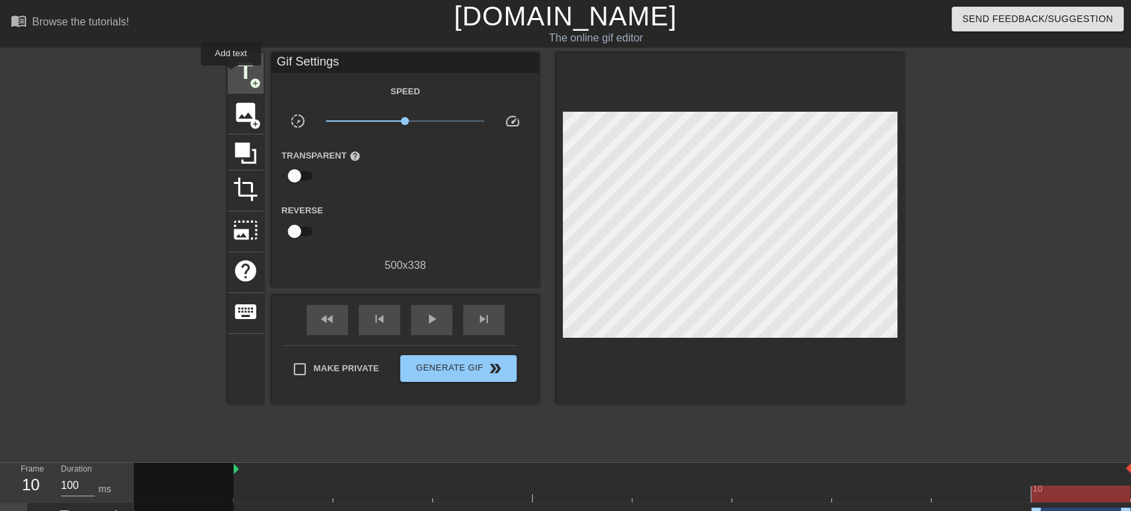
click at [233, 75] on span "title" at bounding box center [245, 71] width 25 height 25
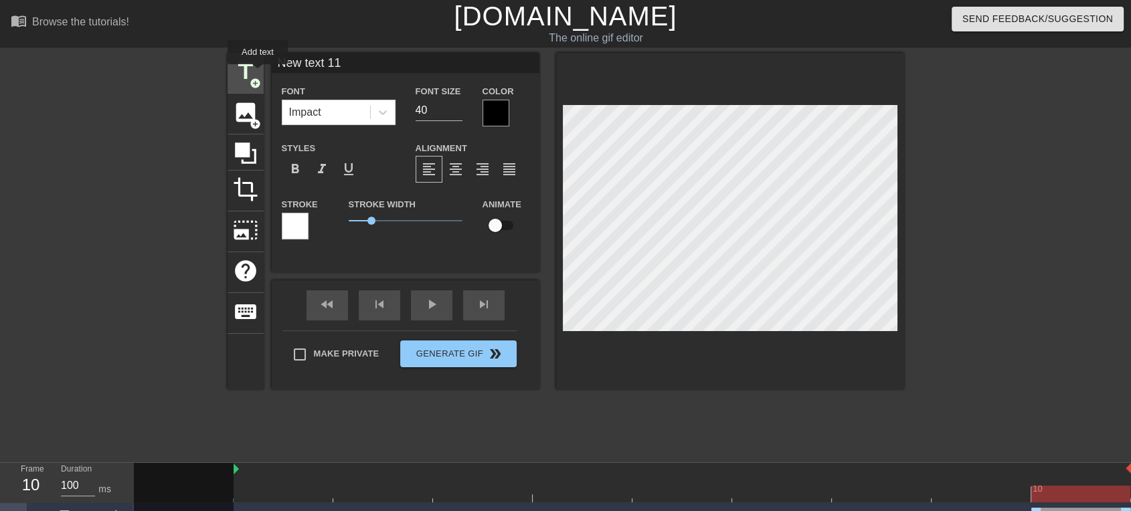
drag, startPoint x: 360, startPoint y: 58, endPoint x: 258, endPoint y: 74, distance: 103.0
click at [258, 74] on div "title add_circle image add_circle crop photo_size_select_large help keyboard Ne…" at bounding box center [566, 221] width 677 height 337
type input "재"
type input "행정권"
click at [380, 106] on icon at bounding box center [382, 112] width 13 height 13
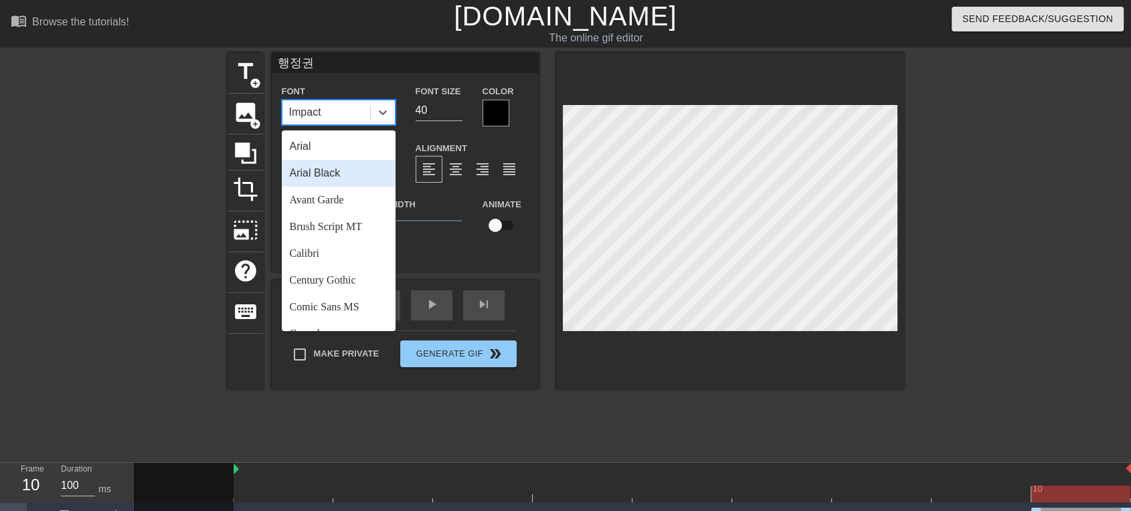
click at [360, 176] on div "Arial Black" at bounding box center [339, 173] width 114 height 27
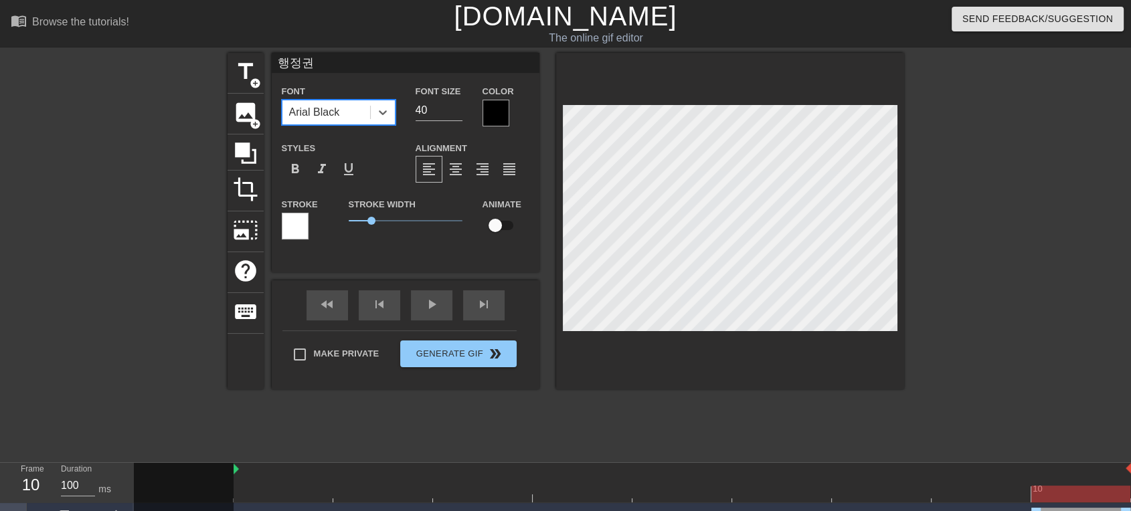
click at [307, 226] on div at bounding box center [295, 226] width 27 height 27
drag, startPoint x: 370, startPoint y: 220, endPoint x: 337, endPoint y: 224, distance: 32.4
click at [337, 224] on div "Stroke Stroke Width 0 Animate" at bounding box center [406, 224] width 268 height 56
click at [291, 167] on span "format_bold" at bounding box center [295, 169] width 16 height 16
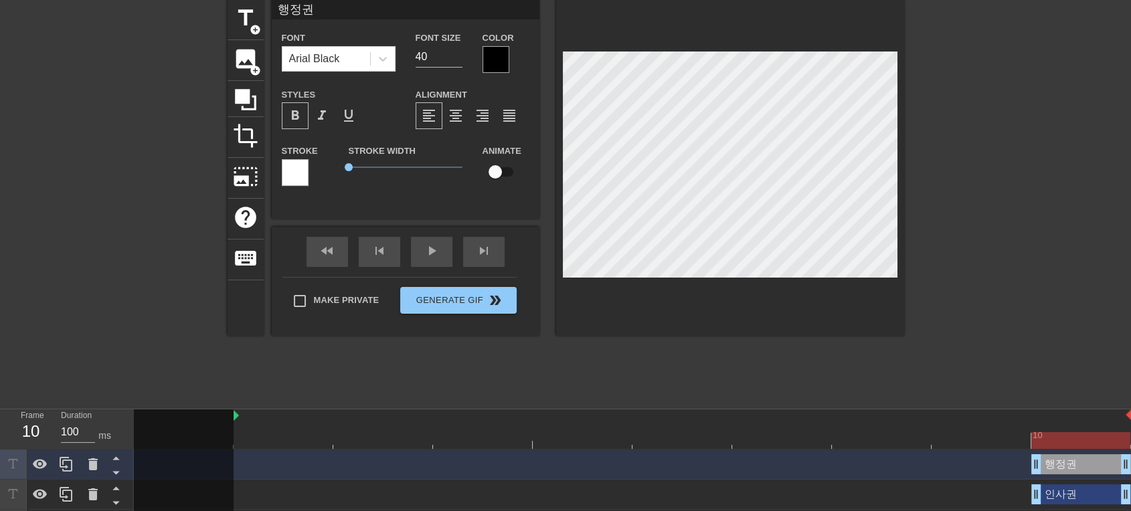
scroll to position [149, 0]
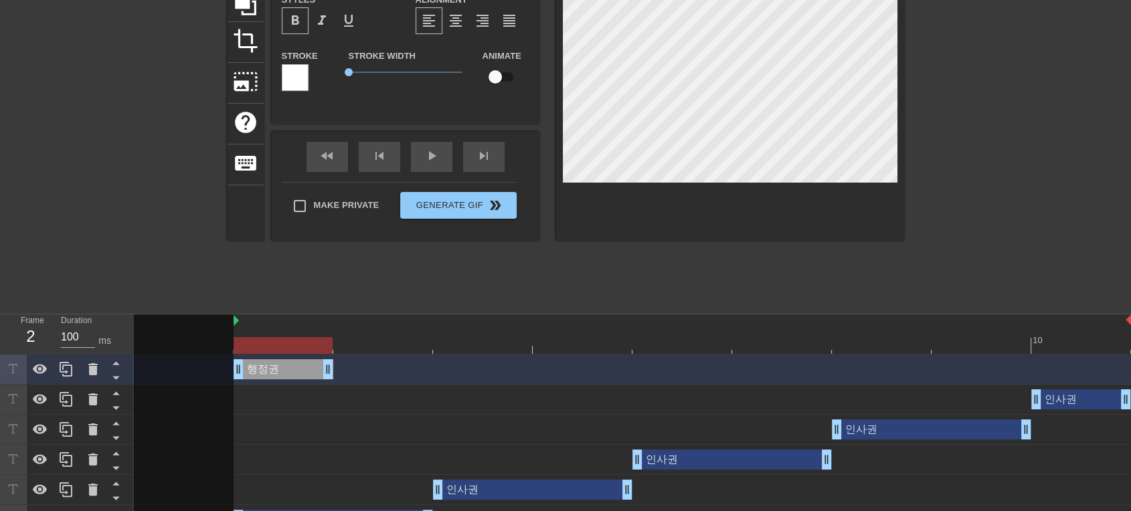
drag, startPoint x: 1082, startPoint y: 368, endPoint x: 297, endPoint y: 361, distance: 785.4
click at [297, 361] on div "행정권 drag_handle drag_handle" at bounding box center [284, 370] width 100 height 20
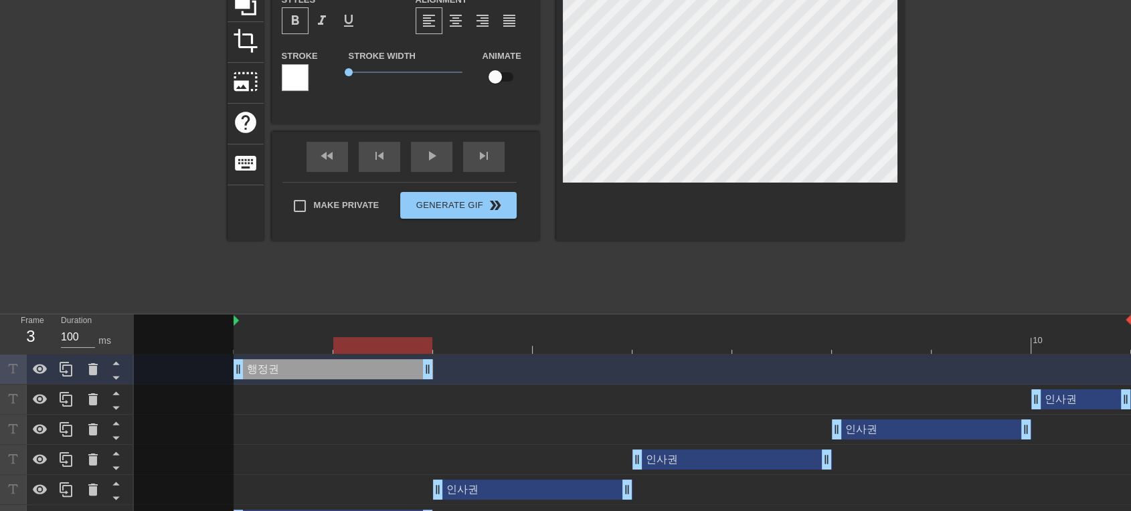
drag, startPoint x: 328, startPoint y: 366, endPoint x: 418, endPoint y: 366, distance: 90.4
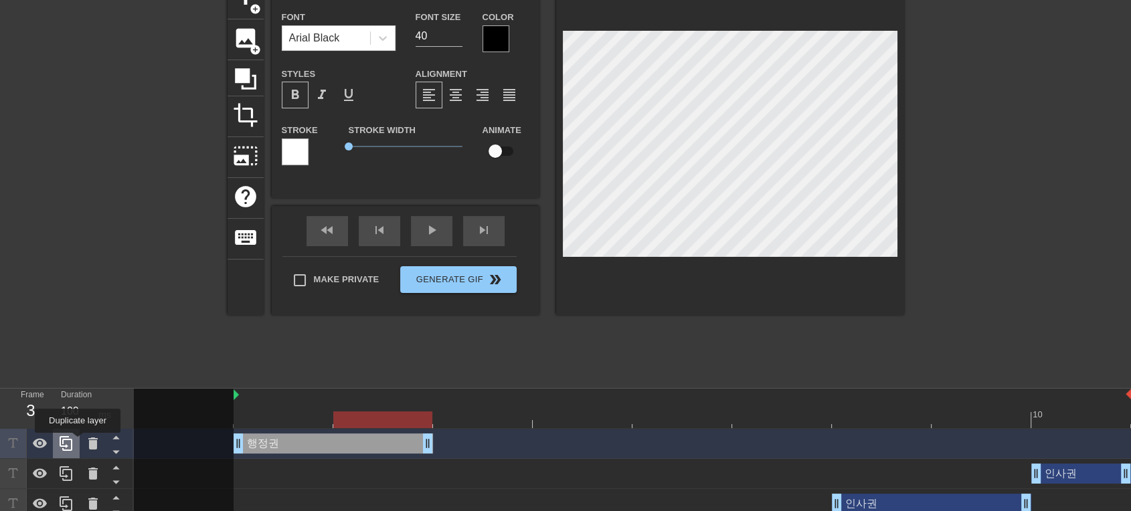
click at [76, 443] on div at bounding box center [66, 443] width 27 height 29
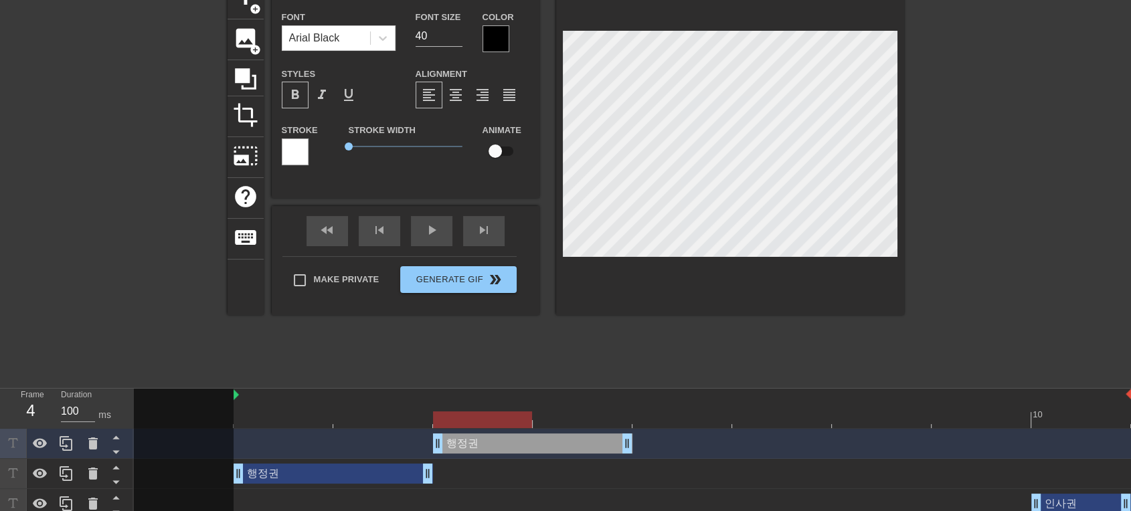
drag, startPoint x: 370, startPoint y: 448, endPoint x: 536, endPoint y: 443, distance: 166.1
click at [536, 443] on div "행정권 drag_handle drag_handle" at bounding box center [533, 444] width 200 height 20
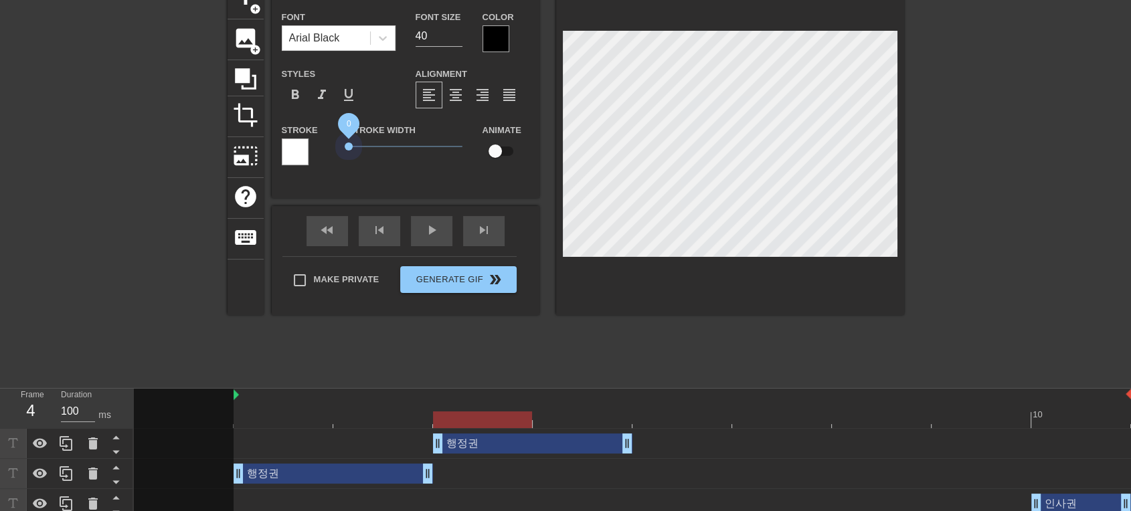
drag, startPoint x: 370, startPoint y: 145, endPoint x: 323, endPoint y: 145, distance: 46.9
click at [323, 145] on div "Stroke Stroke Width 0 Animate" at bounding box center [406, 150] width 268 height 56
click at [285, 81] on div "Styles format_bold format_italic format_underline" at bounding box center [339, 88] width 134 height 44
click at [292, 87] on span "format_bold" at bounding box center [295, 95] width 16 height 16
drag, startPoint x: 350, startPoint y: 145, endPoint x: 327, endPoint y: 145, distance: 23.4
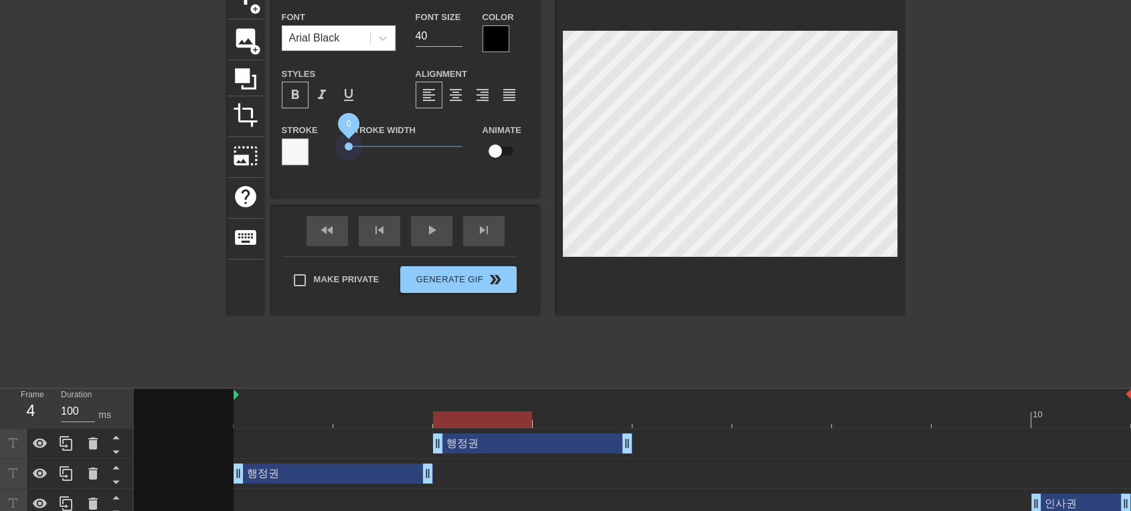
click at [327, 145] on div "Stroke Stroke Width 0 Animate" at bounding box center [406, 150] width 268 height 56
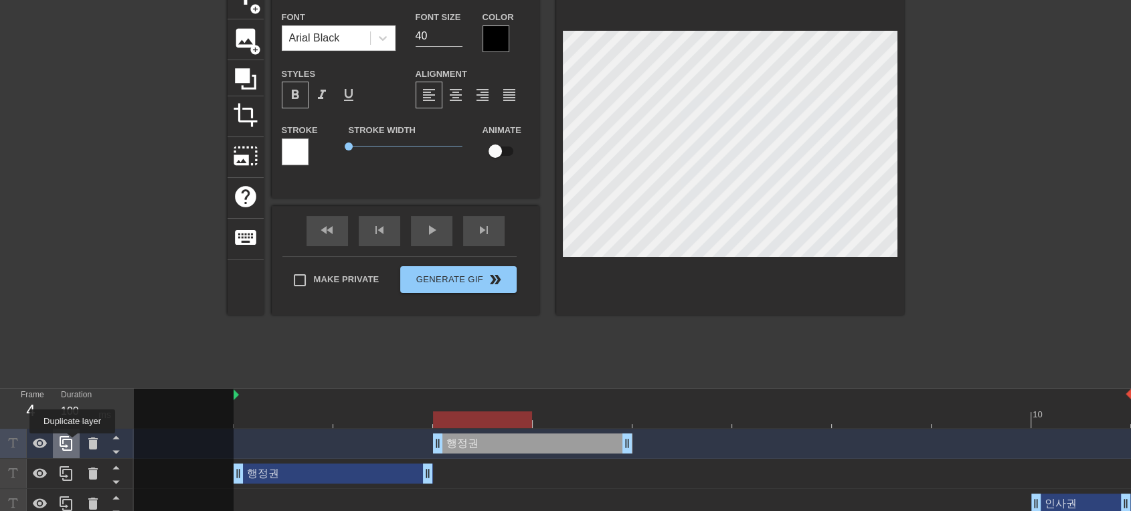
click at [72, 443] on icon at bounding box center [66, 444] width 16 height 16
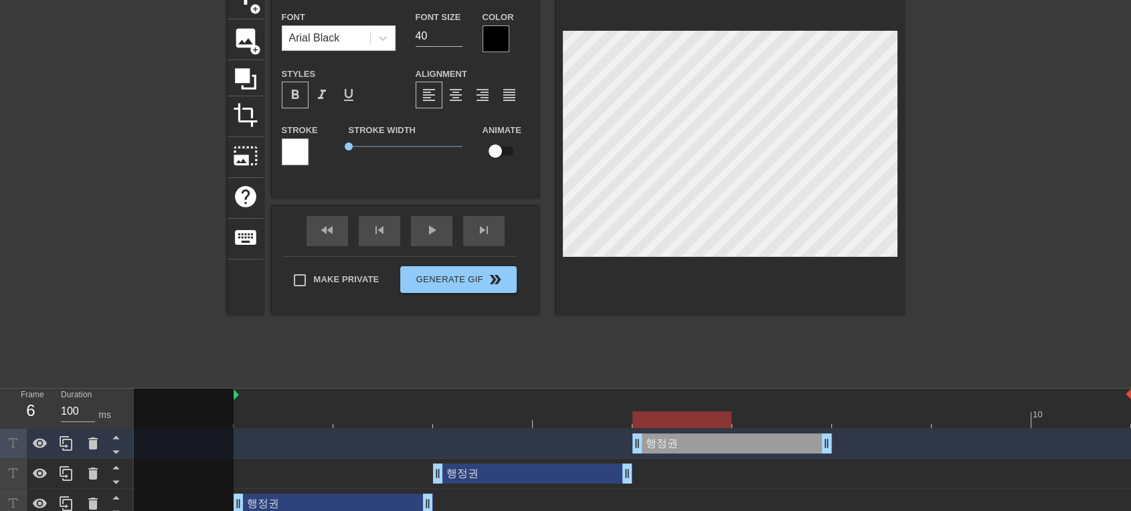
drag, startPoint x: 625, startPoint y: 461, endPoint x: 801, endPoint y: 472, distance: 176.4
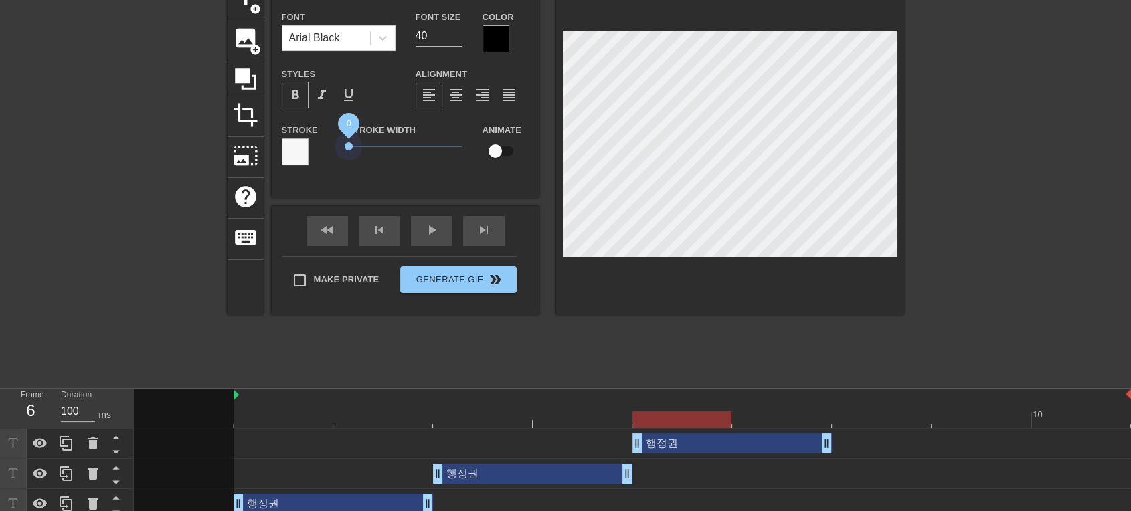
drag, startPoint x: 350, startPoint y: 147, endPoint x: 333, endPoint y: 150, distance: 17.6
click at [333, 150] on div "Stroke Stroke Width 0 Animate" at bounding box center [406, 150] width 268 height 56
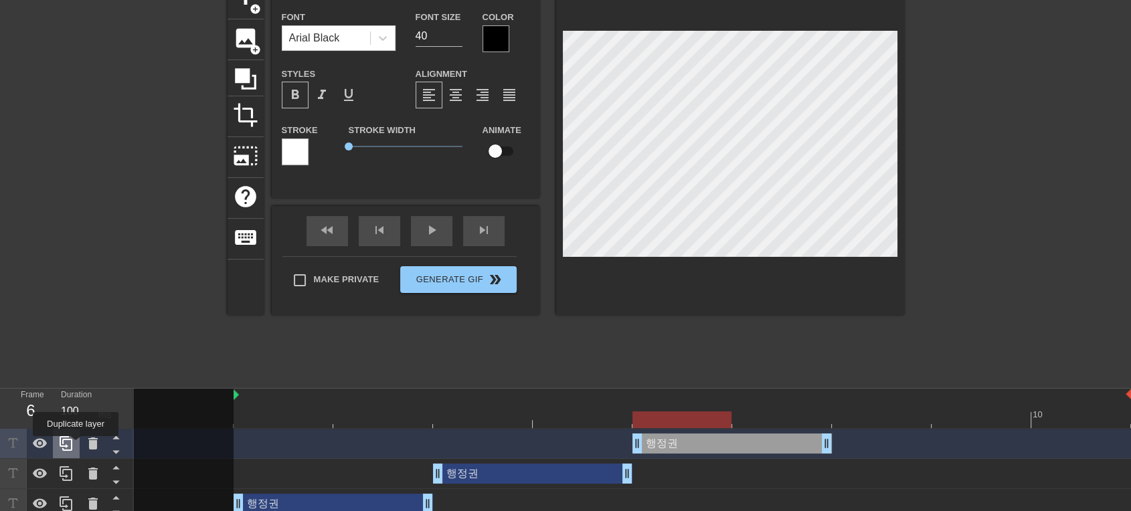
click at [75, 446] on div at bounding box center [66, 443] width 27 height 29
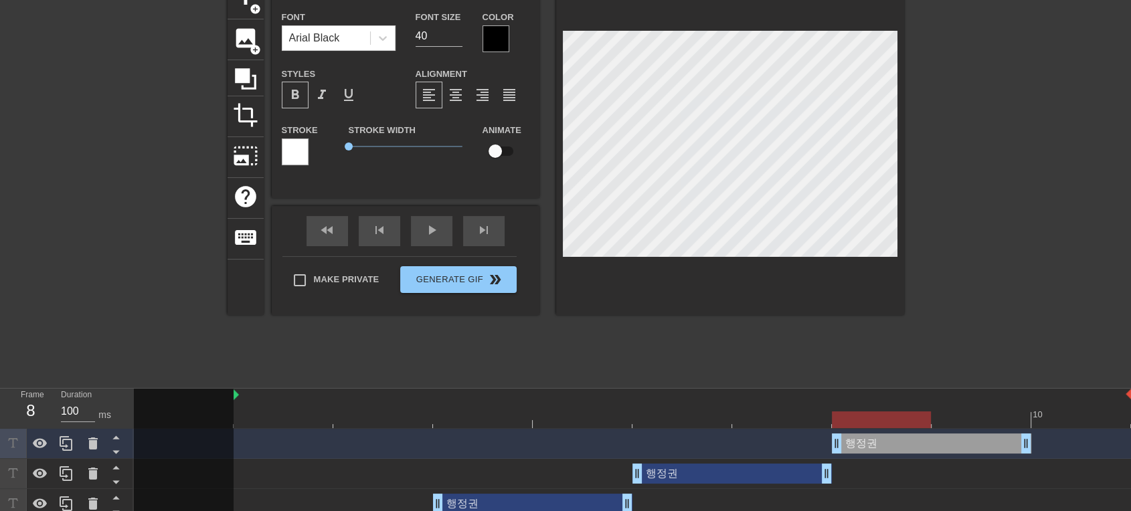
drag, startPoint x: 773, startPoint y: 443, endPoint x: 937, endPoint y: 445, distance: 163.4
click at [937, 445] on div "행정권 drag_handle drag_handle" at bounding box center [932, 444] width 200 height 20
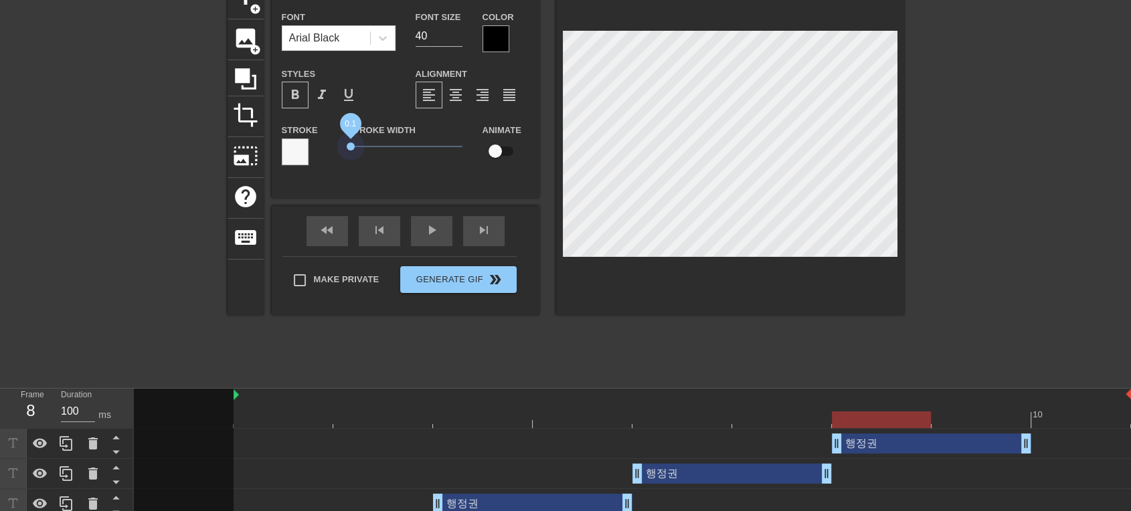
drag, startPoint x: 350, startPoint y: 147, endPoint x: 328, endPoint y: 147, distance: 22.1
click at [328, 147] on div "Stroke Stroke Width 0.1 Animate" at bounding box center [406, 150] width 268 height 56
type input "행정권"
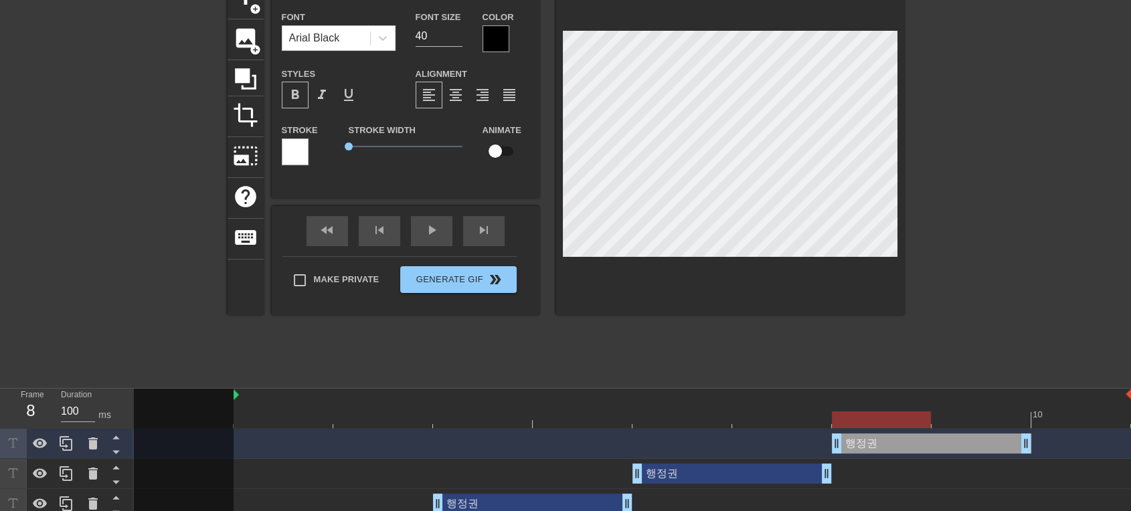
click at [957, 420] on div at bounding box center [633, 420] width 998 height 17
click at [868, 410] on div at bounding box center [882, 410] width 100 height 17
click at [981, 412] on div at bounding box center [633, 420] width 998 height 17
click at [894, 425] on div at bounding box center [633, 420] width 998 height 17
drag, startPoint x: 1030, startPoint y: 448, endPoint x: 923, endPoint y: 426, distance: 109.4
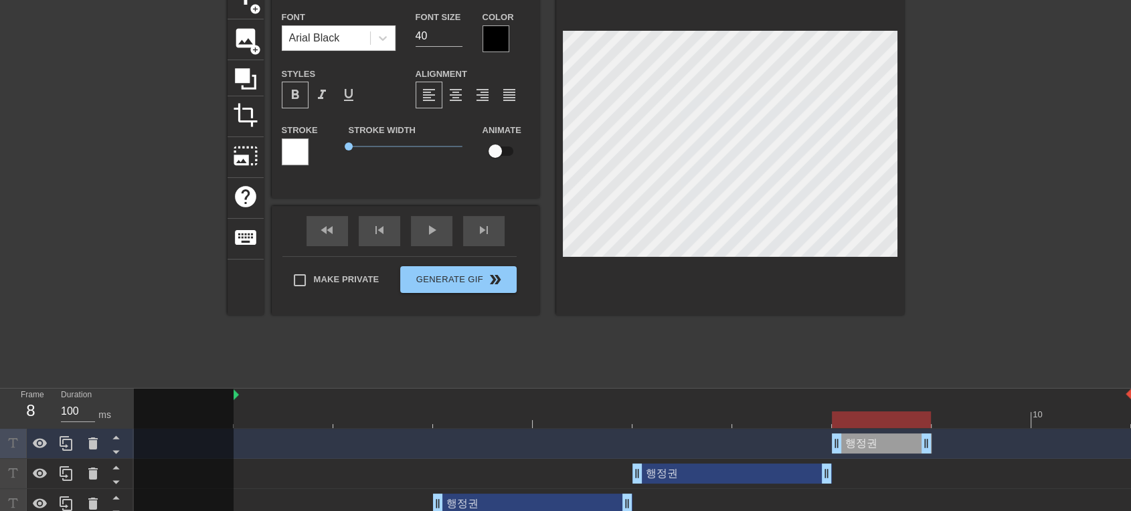
click at [917, 454] on div "행정권 drag_handle drag_handle" at bounding box center [633, 444] width 998 height 30
click at [59, 443] on icon at bounding box center [66, 444] width 16 height 16
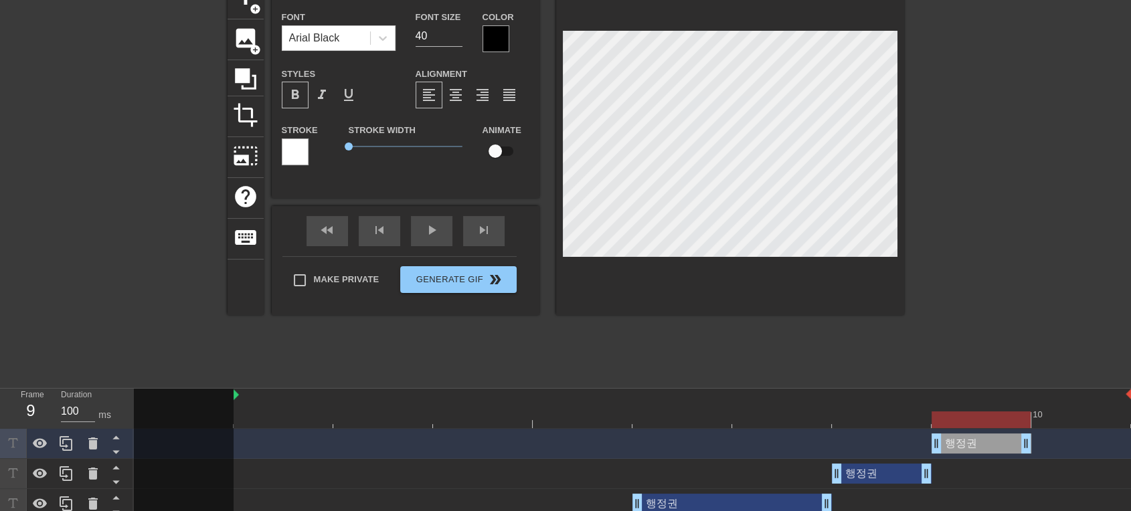
drag, startPoint x: 873, startPoint y: 444, endPoint x: 947, endPoint y: 454, distance: 74.3
click at [947, 454] on div "행정권 drag_handle drag_handle" at bounding box center [633, 444] width 998 height 30
click at [62, 438] on icon at bounding box center [66, 444] width 16 height 16
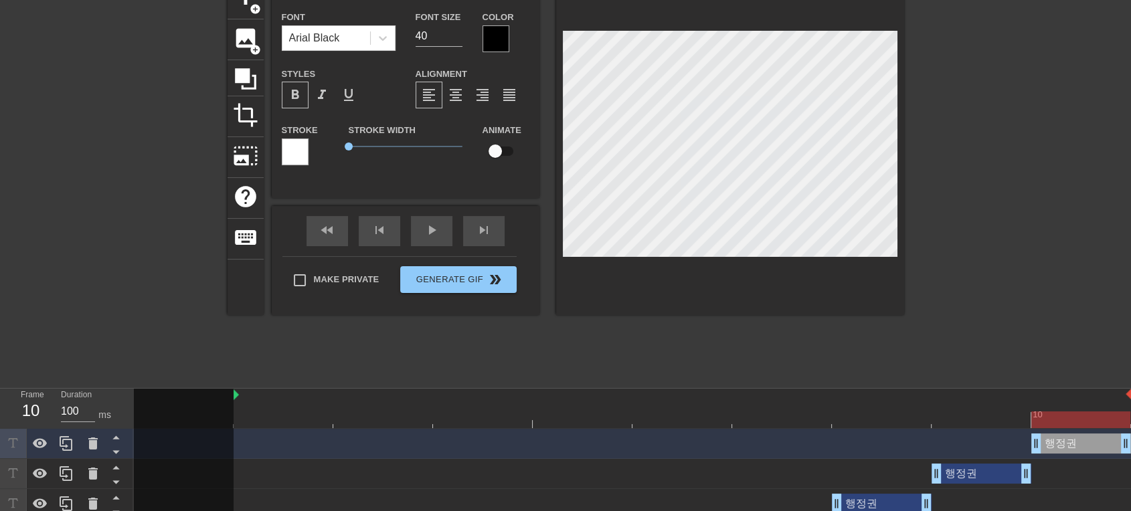
drag, startPoint x: 990, startPoint y: 450, endPoint x: 1083, endPoint y: 449, distance: 92.4
click at [1083, 449] on div "행정권 drag_handle drag_handle" at bounding box center [1082, 444] width 100 height 20
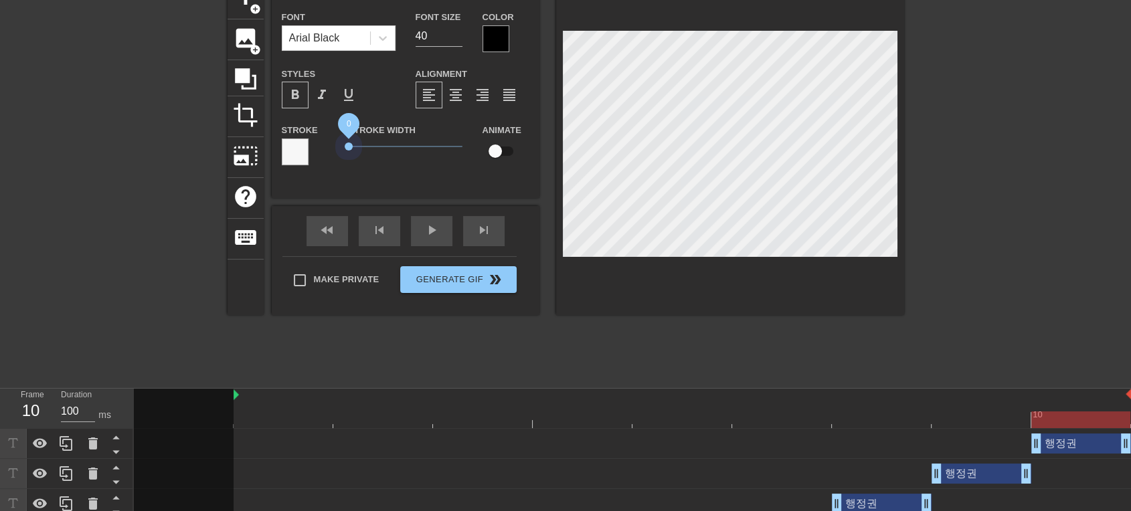
drag, startPoint x: 347, startPoint y: 149, endPoint x: 327, endPoint y: 155, distance: 21.8
click at [327, 155] on div "Stroke Stroke Width 0 Animate" at bounding box center [406, 150] width 268 height 56
type input "행정권"
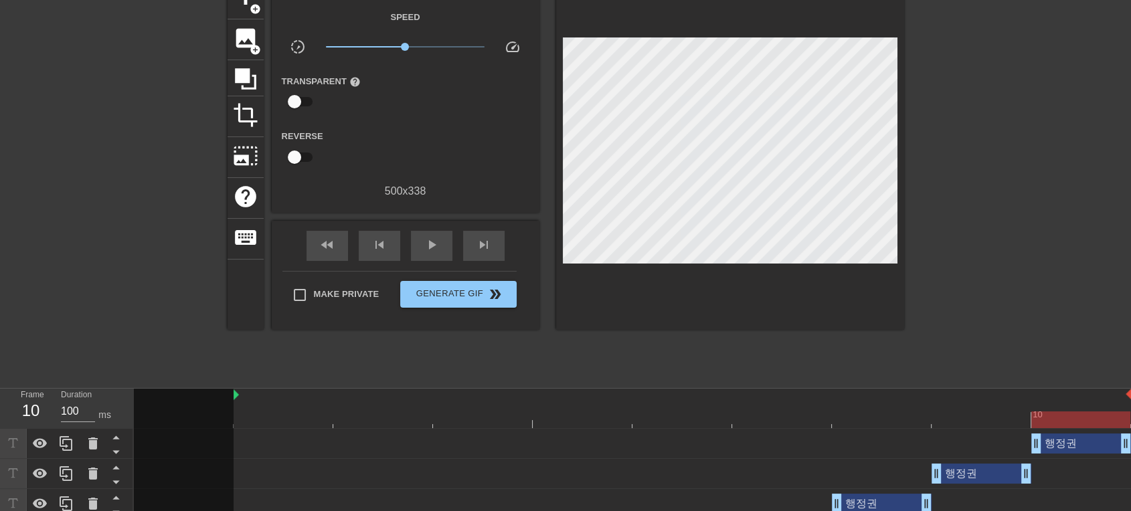
click at [975, 192] on div at bounding box center [1021, 180] width 201 height 402
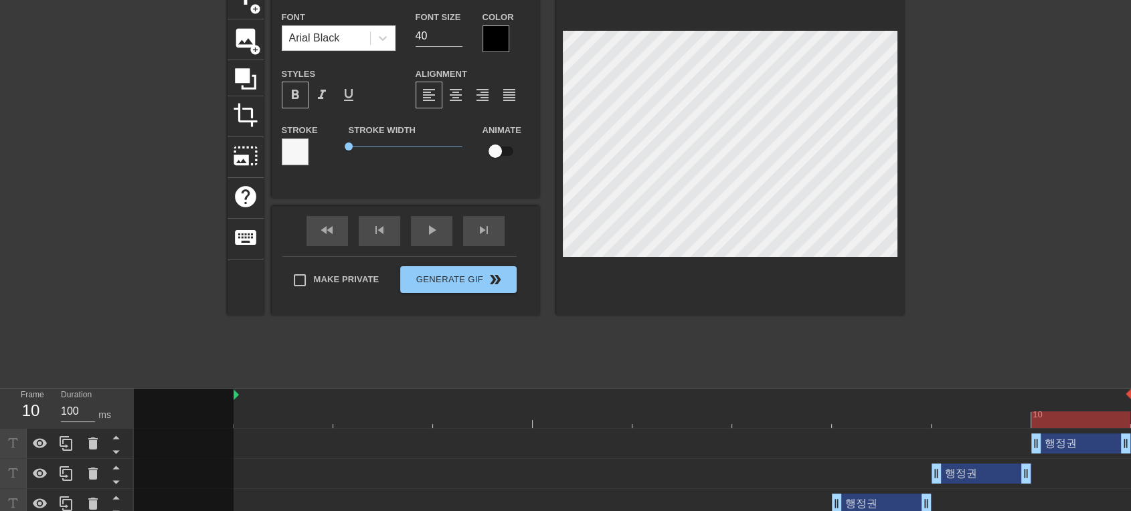
type input "행정권"
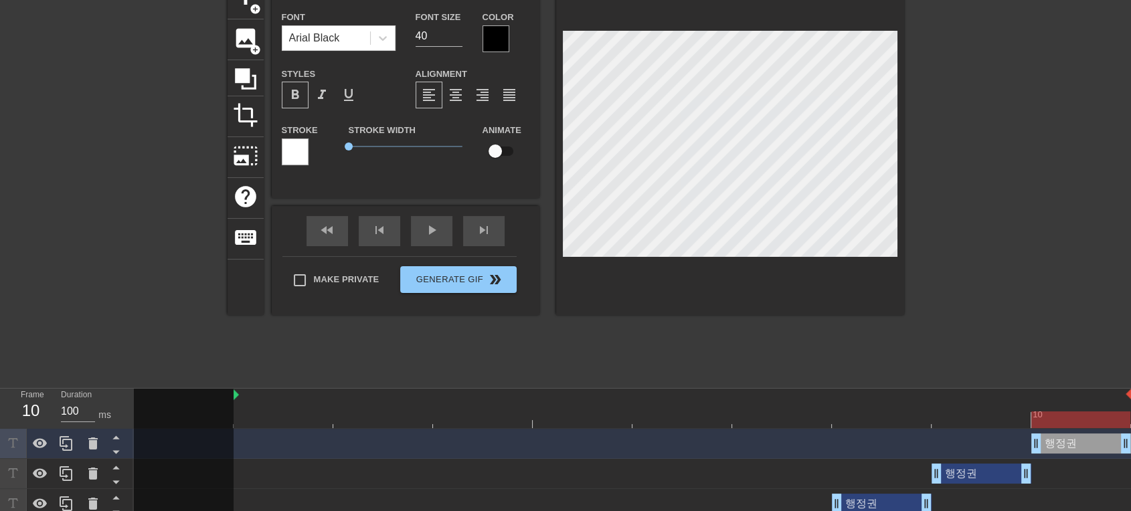
click at [1008, 272] on div at bounding box center [1021, 180] width 201 height 402
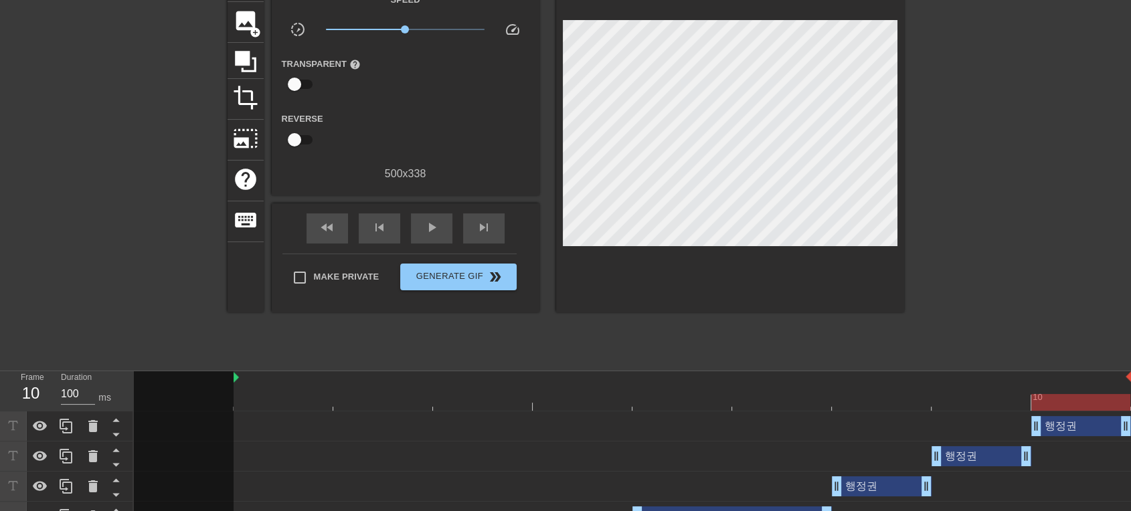
scroll to position [0, 0]
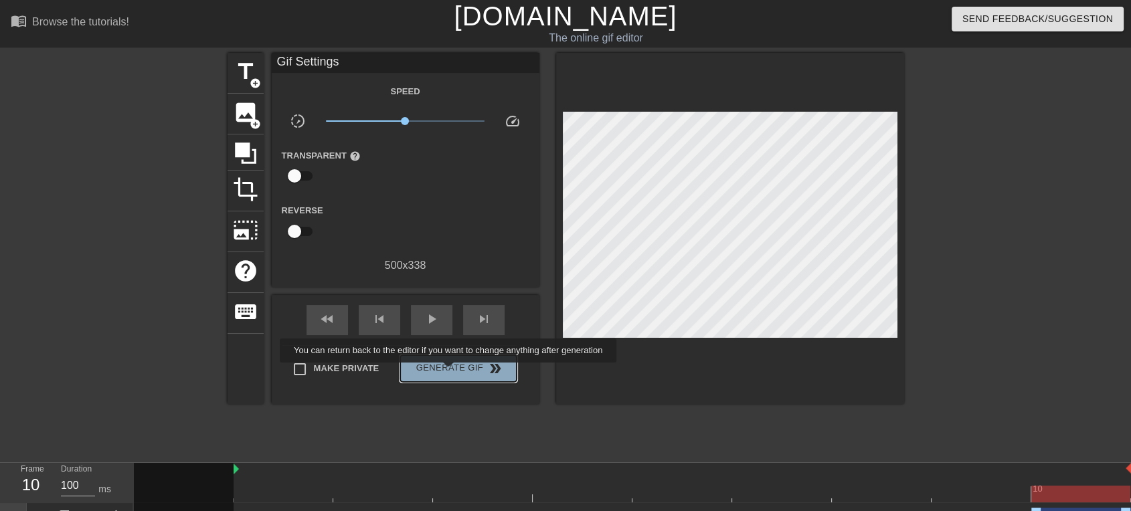
click at [450, 372] on span "Generate Gif double_arrow" at bounding box center [458, 369] width 105 height 16
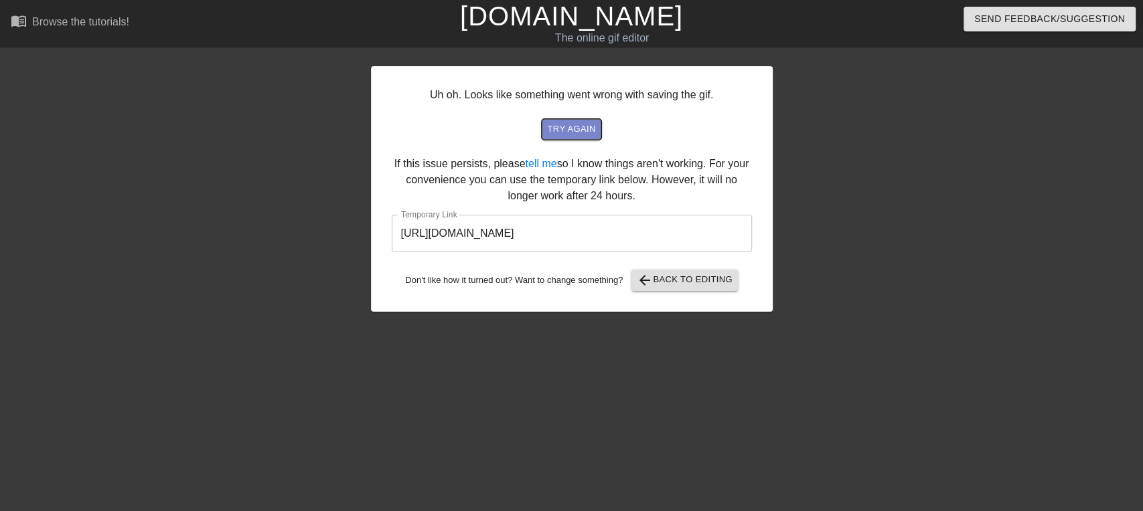
click at [578, 125] on span "try again" at bounding box center [571, 129] width 48 height 15
click at [702, 287] on span "arrow_back Back to Editing" at bounding box center [685, 280] width 96 height 16
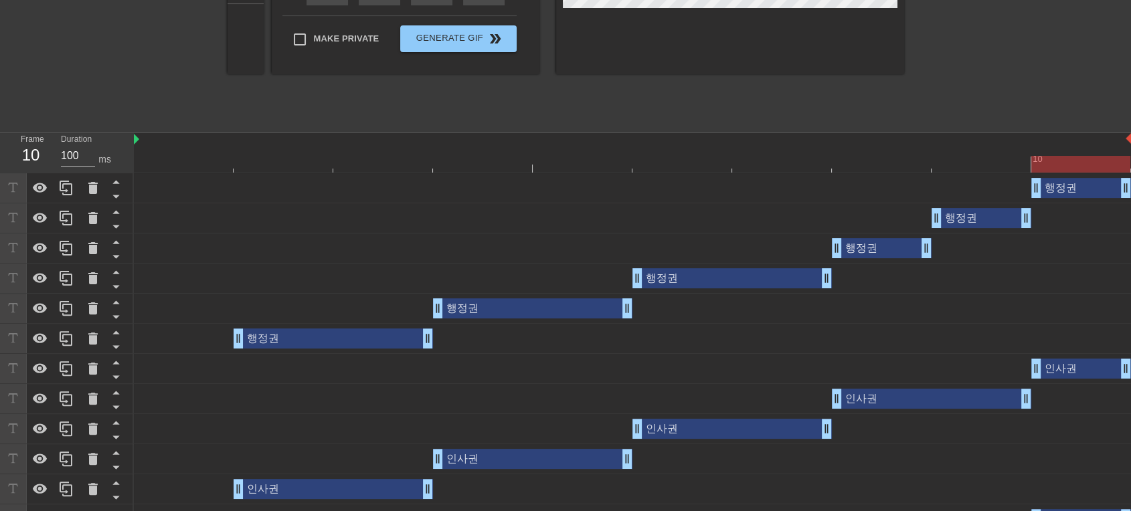
scroll to position [327, 0]
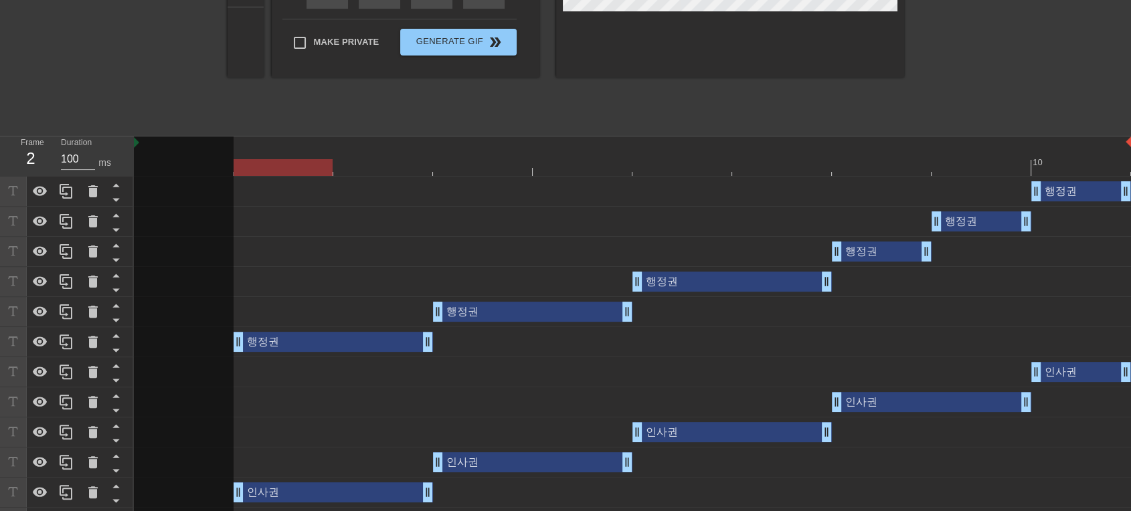
click at [189, 153] on div "10" at bounding box center [633, 157] width 998 height 40
click at [316, 170] on div at bounding box center [283, 167] width 99 height 17
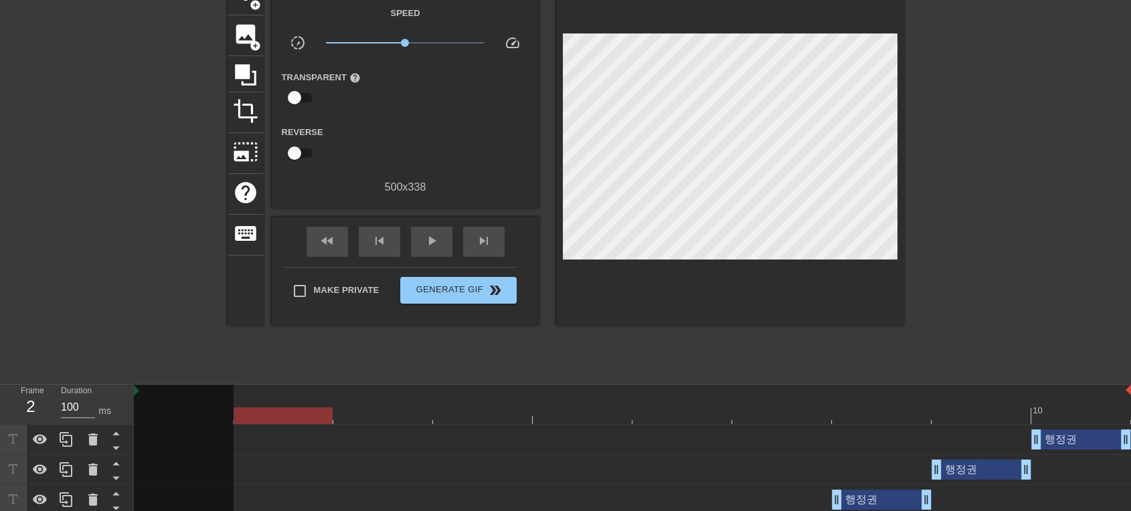
scroll to position [0, 0]
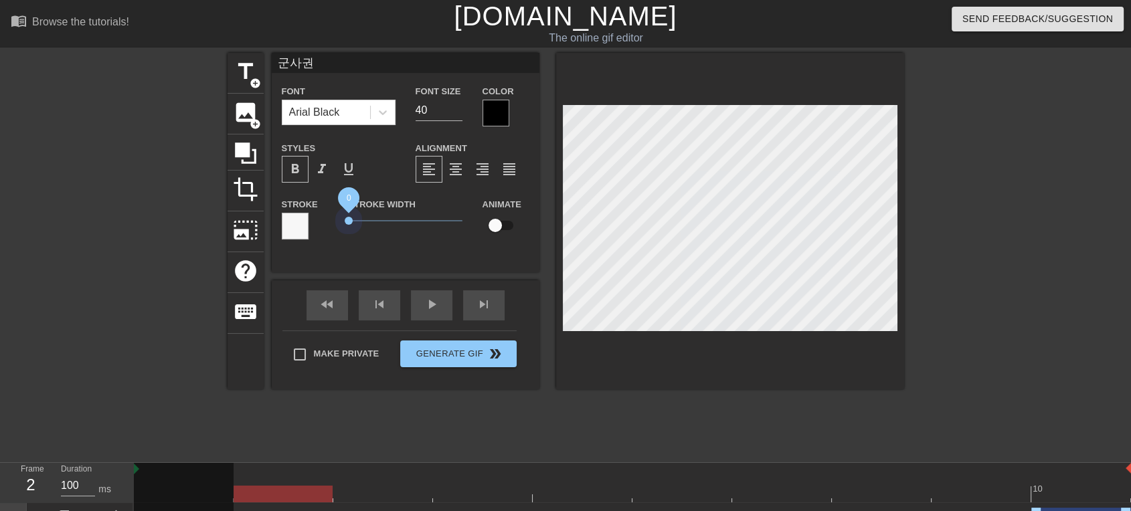
drag, startPoint x: 348, startPoint y: 216, endPoint x: 332, endPoint y: 220, distance: 16.7
click at [332, 220] on div "Stroke Stroke Width 0 Animate" at bounding box center [406, 224] width 268 height 56
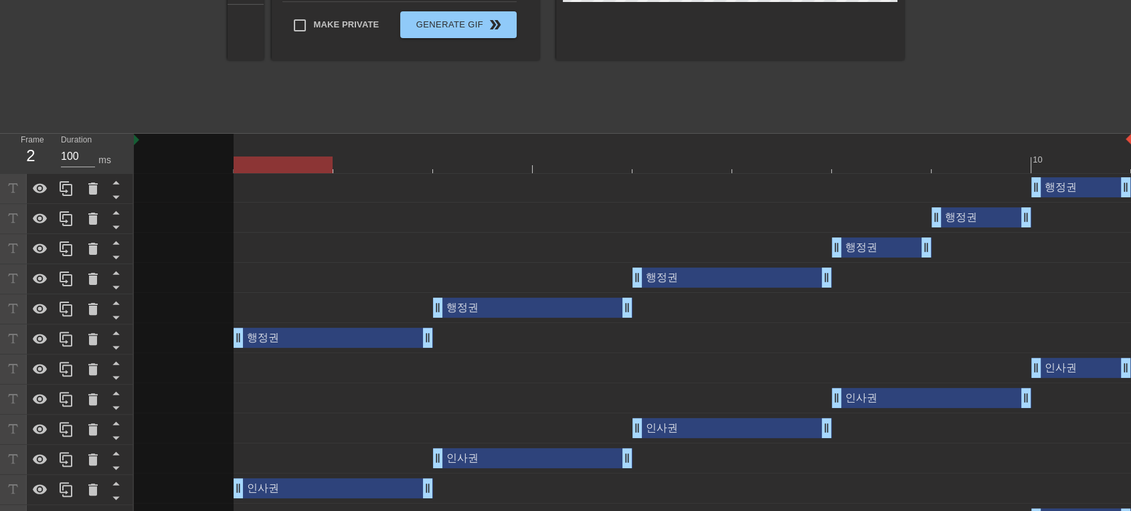
scroll to position [485, 0]
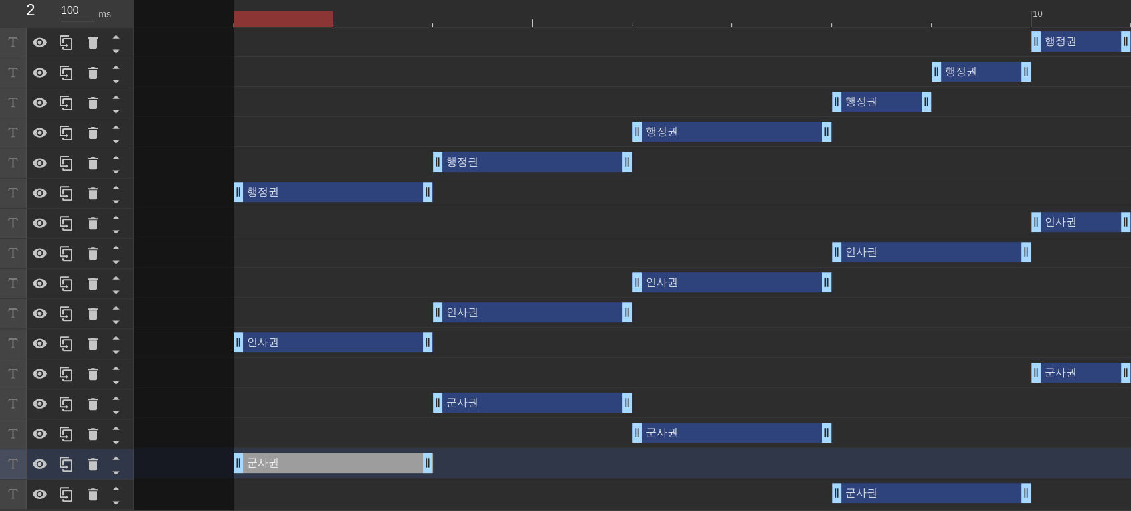
click at [386, 186] on div "행정권 drag_handle drag_handle" at bounding box center [334, 192] width 200 height 20
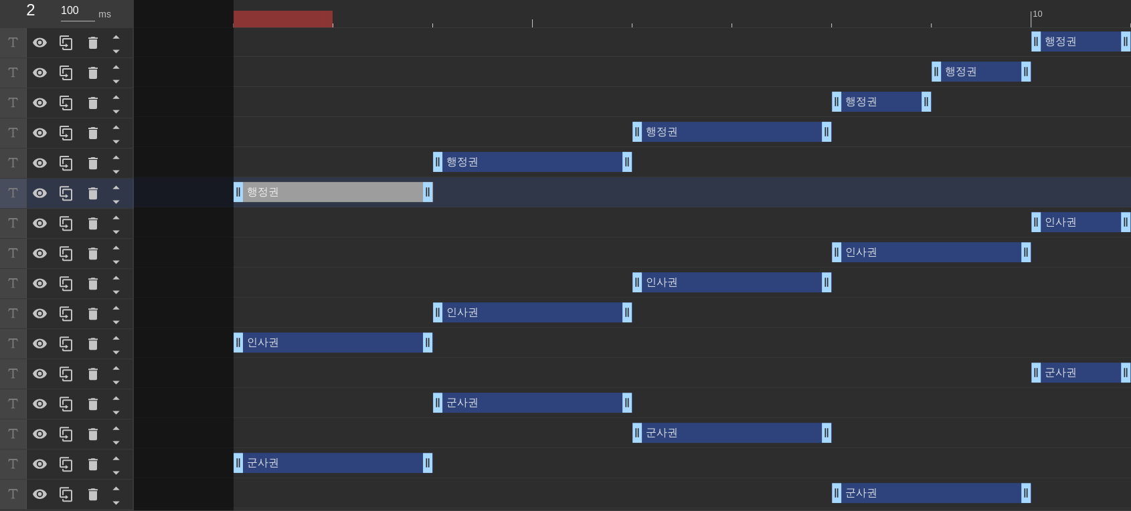
type input "행정권"
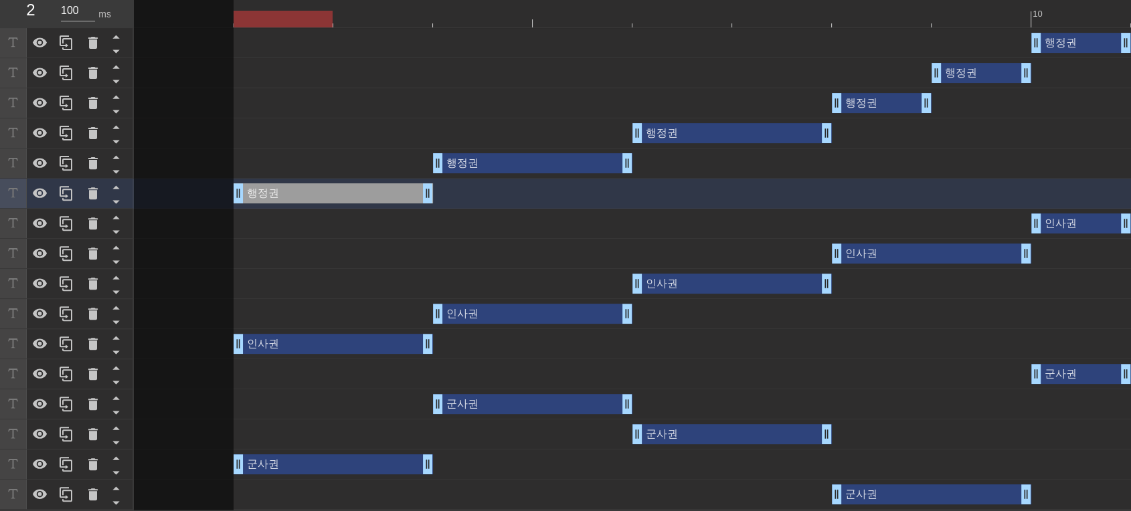
click at [276, 17] on div at bounding box center [283, 19] width 99 height 17
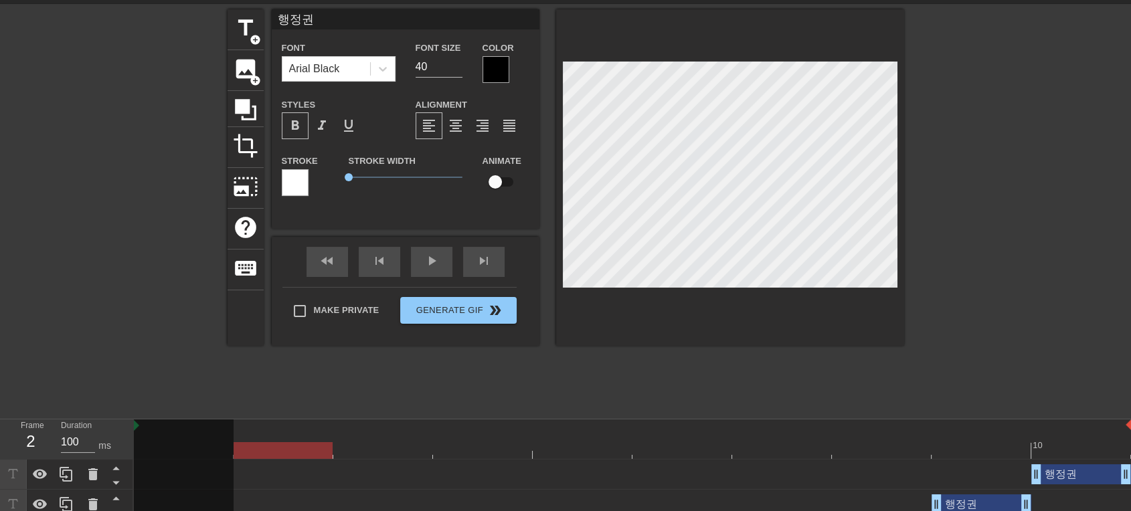
scroll to position [29, 0]
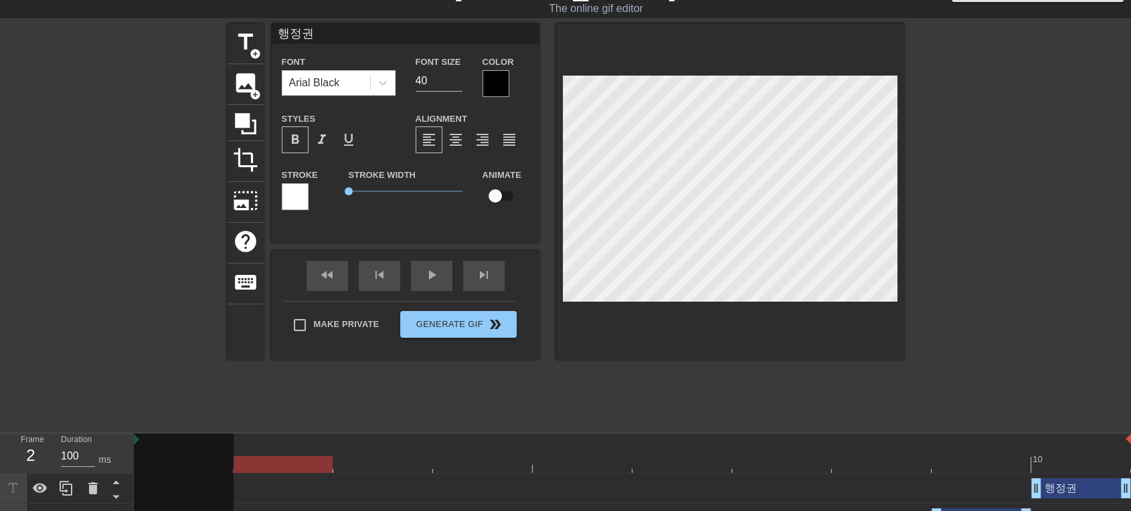
click at [325, 459] on div at bounding box center [283, 465] width 99 height 17
click at [308, 468] on div at bounding box center [283, 465] width 99 height 17
click at [412, 385] on div "title add_circle image add_circle crop photo_size_select_large help keyboard 행정…" at bounding box center [566, 224] width 677 height 402
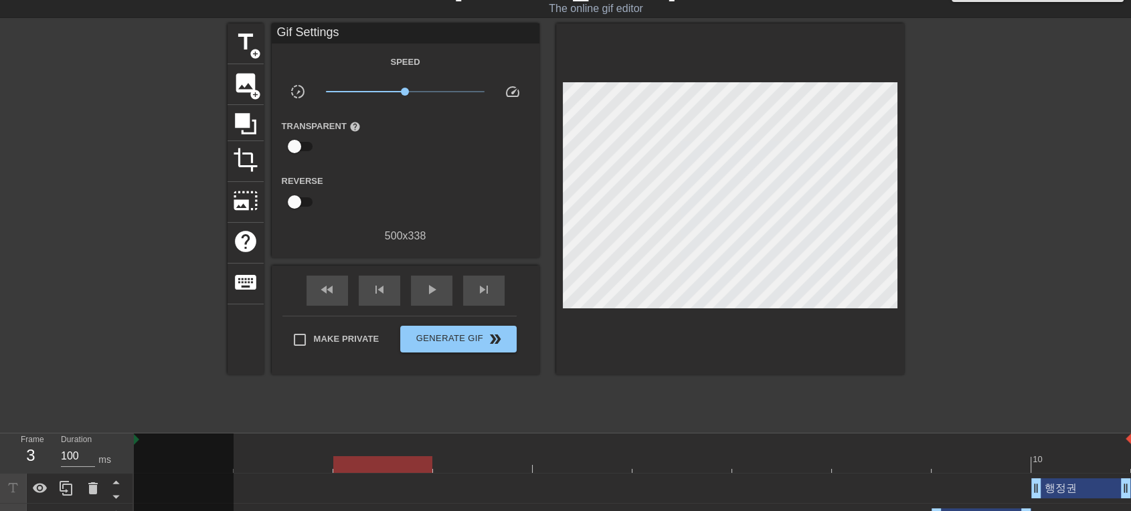
click at [388, 473] on div "10" at bounding box center [633, 454] width 998 height 40
click at [310, 459] on div at bounding box center [633, 465] width 998 height 17
click at [363, 460] on div at bounding box center [633, 465] width 998 height 17
click at [305, 464] on div at bounding box center [633, 465] width 998 height 17
click at [358, 465] on div at bounding box center [633, 465] width 998 height 17
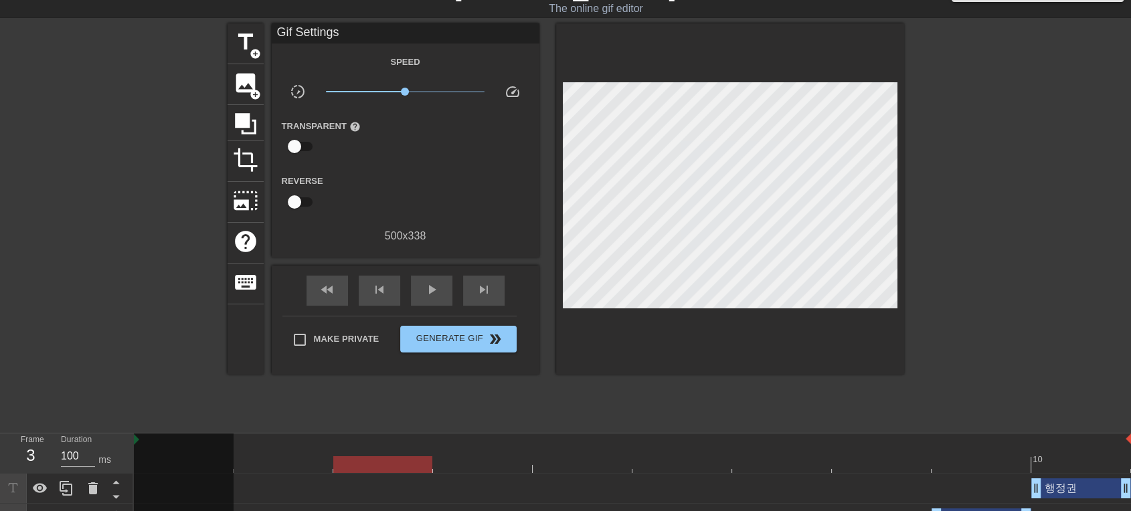
click at [320, 467] on div at bounding box center [633, 465] width 998 height 17
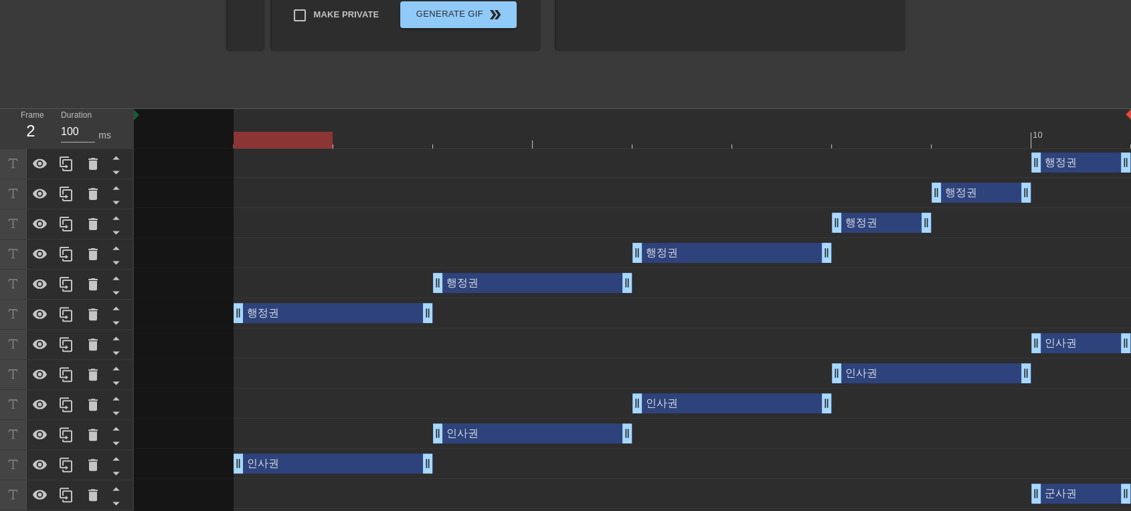
scroll to position [476, 0]
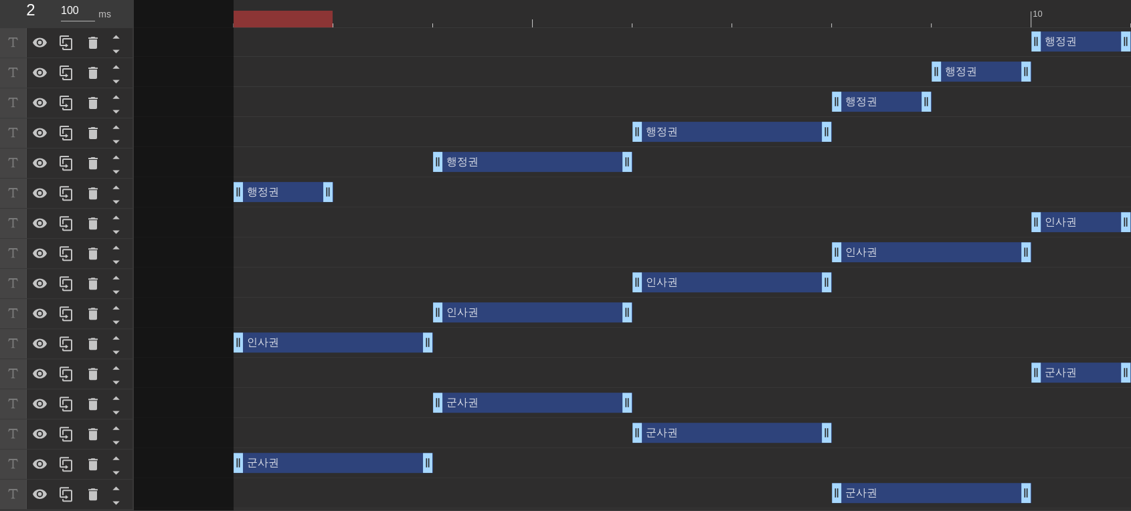
drag, startPoint x: 428, startPoint y: 193, endPoint x: 332, endPoint y: 190, distance: 96.5
drag, startPoint x: 428, startPoint y: 339, endPoint x: 327, endPoint y: 340, distance: 101.8
drag, startPoint x: 425, startPoint y: 463, endPoint x: 353, endPoint y: 463, distance: 72.3
click at [353, 463] on div "군사권 drag_handle drag_handle" at bounding box center [633, 463] width 998 height 20
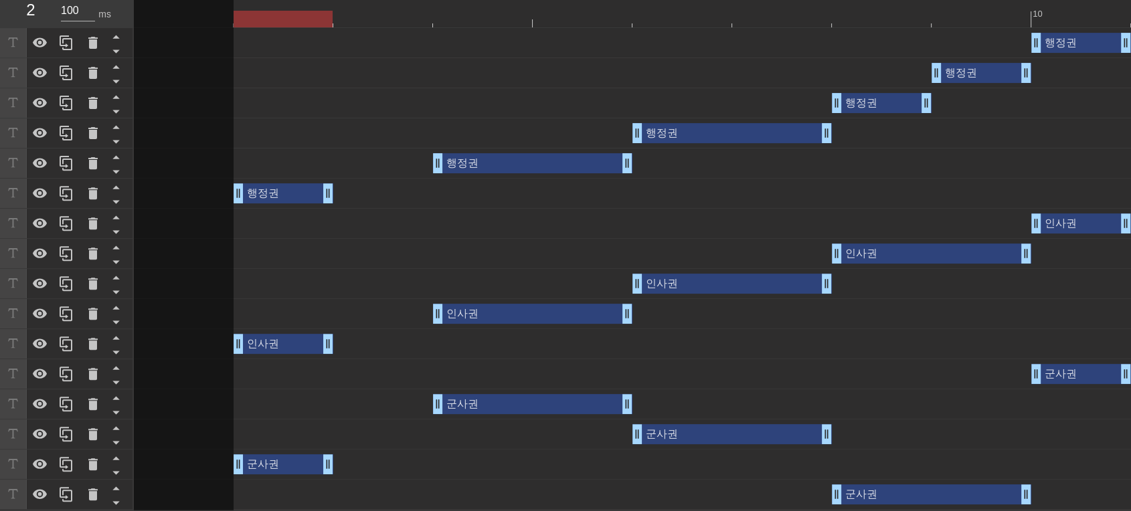
click at [300, 196] on div "행정권 drag_handle drag_handle" at bounding box center [284, 193] width 100 height 20
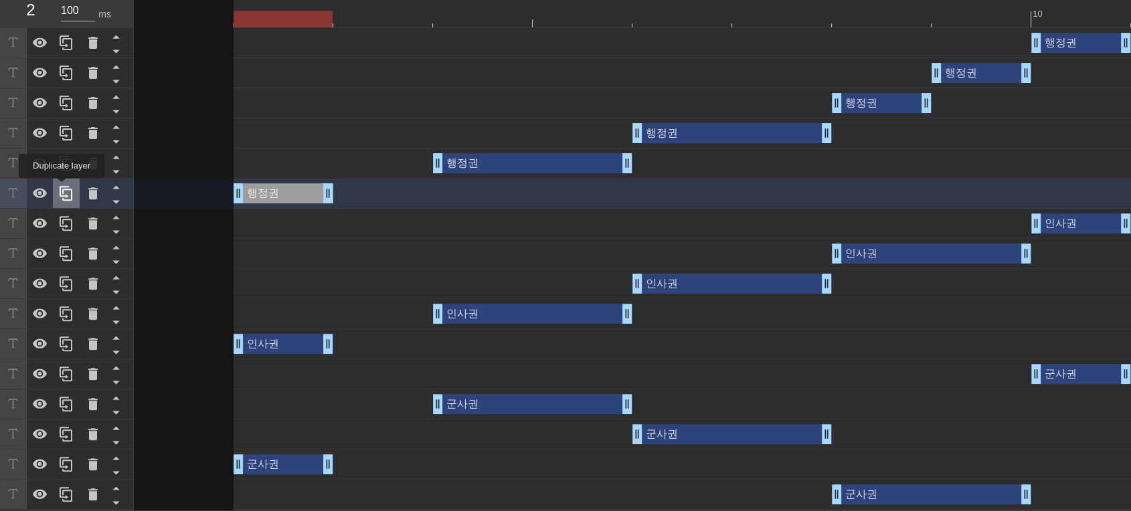
click at [62, 187] on icon at bounding box center [66, 193] width 16 height 16
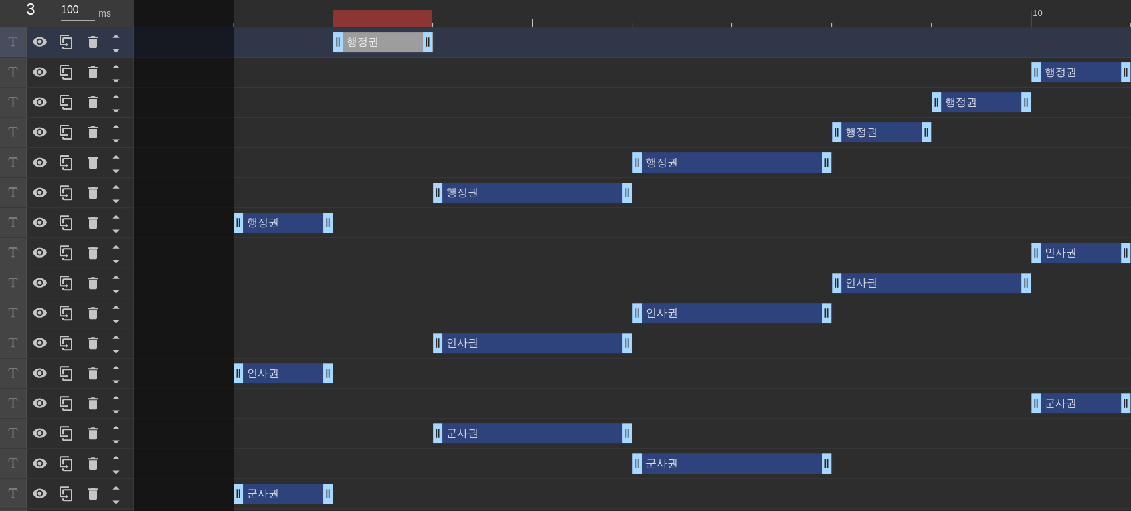
drag, startPoint x: 301, startPoint y: 42, endPoint x: 407, endPoint y: 50, distance: 106.1
click at [407, 50] on div "행정권 drag_handle drag_handle" at bounding box center [383, 42] width 100 height 20
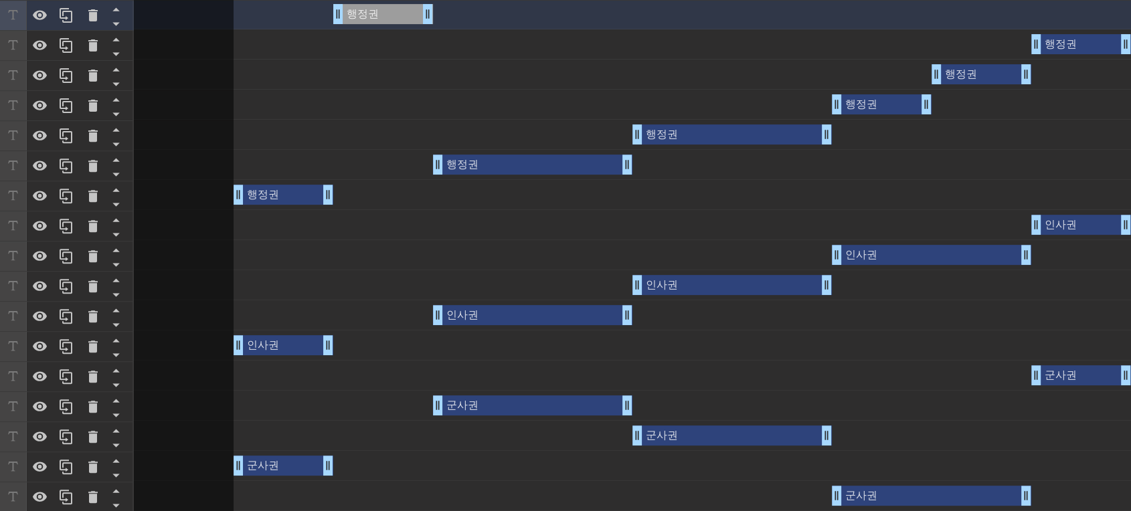
scroll to position [505, 0]
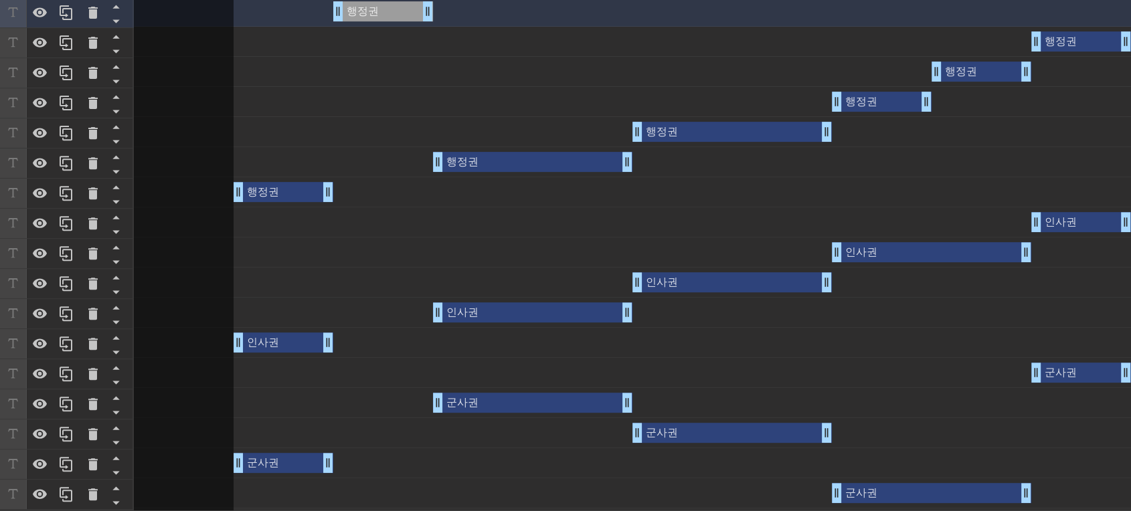
click at [297, 345] on div "인사권 drag_handle drag_handle" at bounding box center [284, 343] width 100 height 20
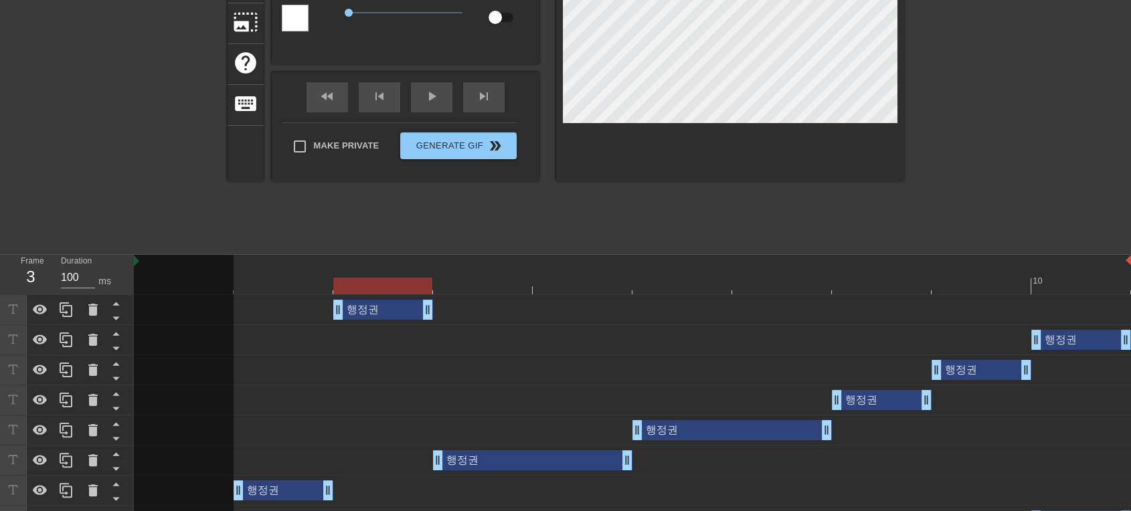
scroll to position [0, 0]
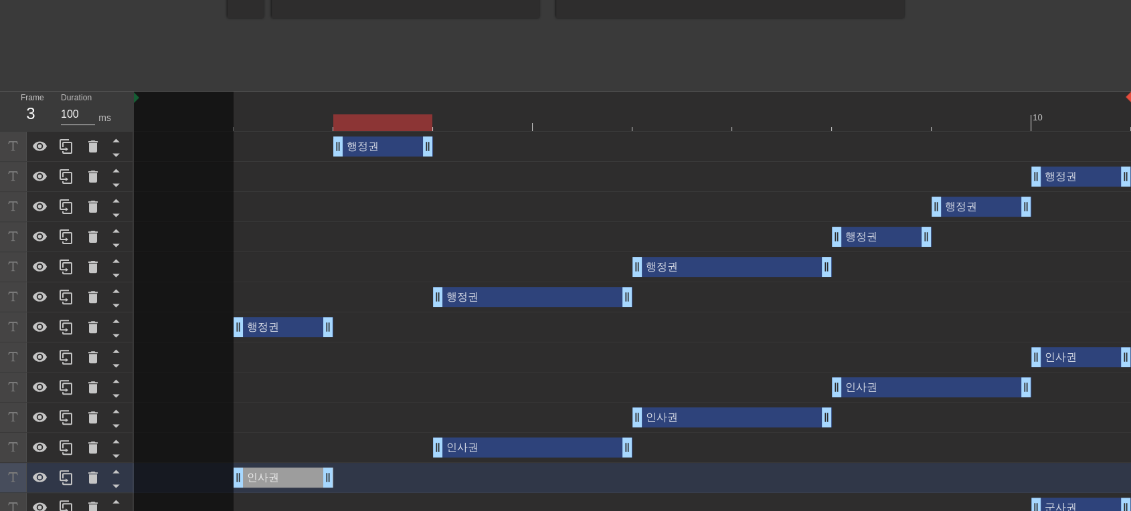
click at [279, 329] on div "행정권 drag_handle drag_handle" at bounding box center [284, 327] width 100 height 20
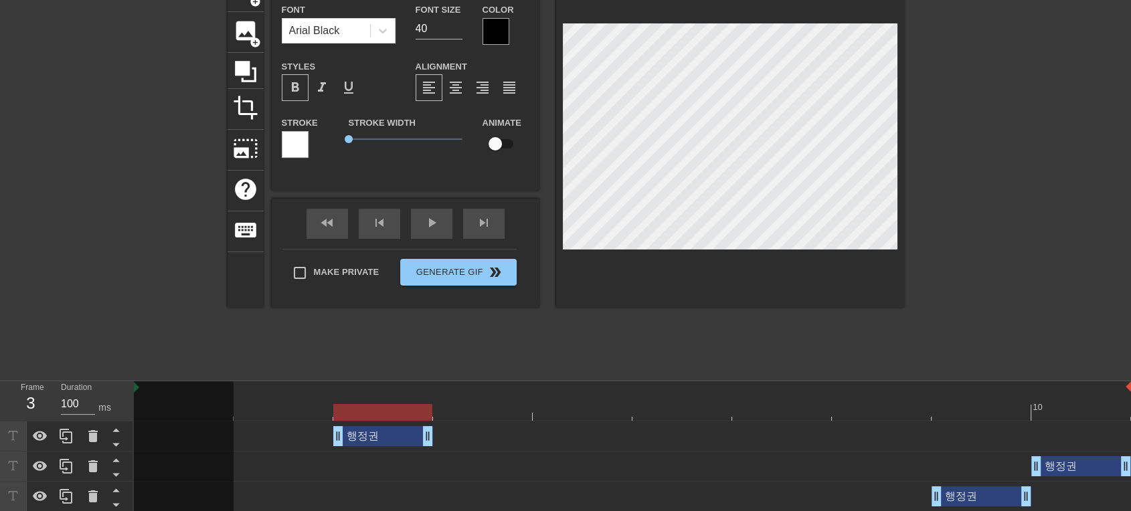
scroll to position [74, 0]
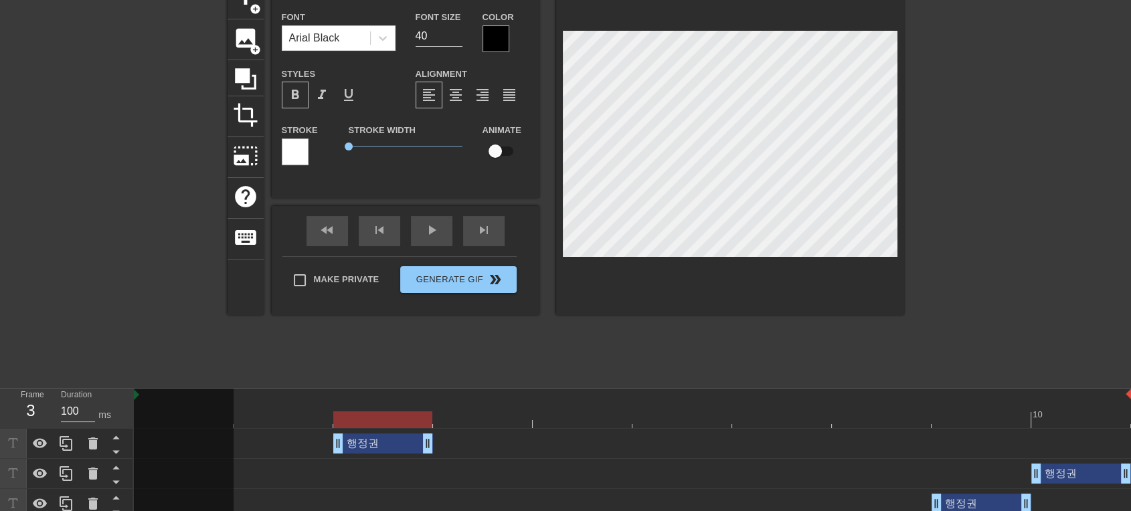
click at [382, 425] on div at bounding box center [382, 420] width 99 height 17
click at [366, 422] on div at bounding box center [382, 420] width 99 height 17
click at [382, 410] on div at bounding box center [383, 410] width 100 height 17
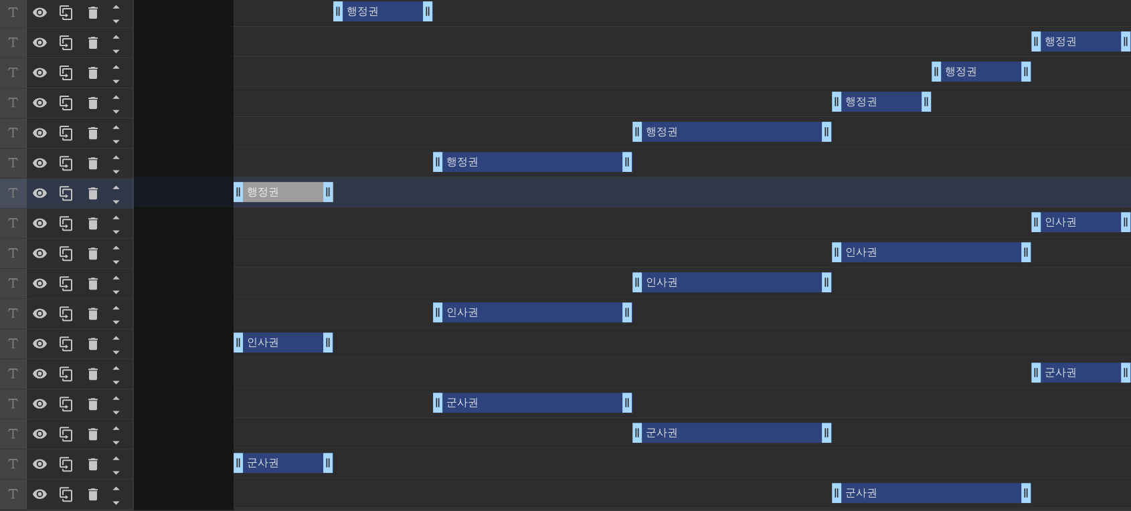
click at [276, 330] on div "인사권 drag_handle drag_handle" at bounding box center [633, 343] width 998 height 30
click at [253, 351] on div "인사권 drag_handle drag_handle" at bounding box center [284, 343] width 100 height 20
type input "인사권"
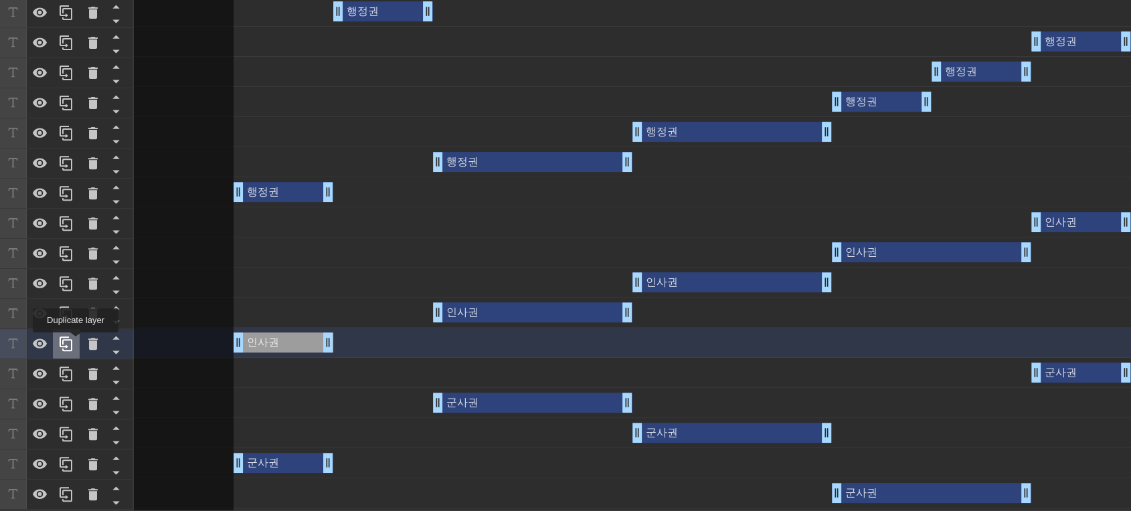
click at [75, 342] on div at bounding box center [66, 343] width 27 height 29
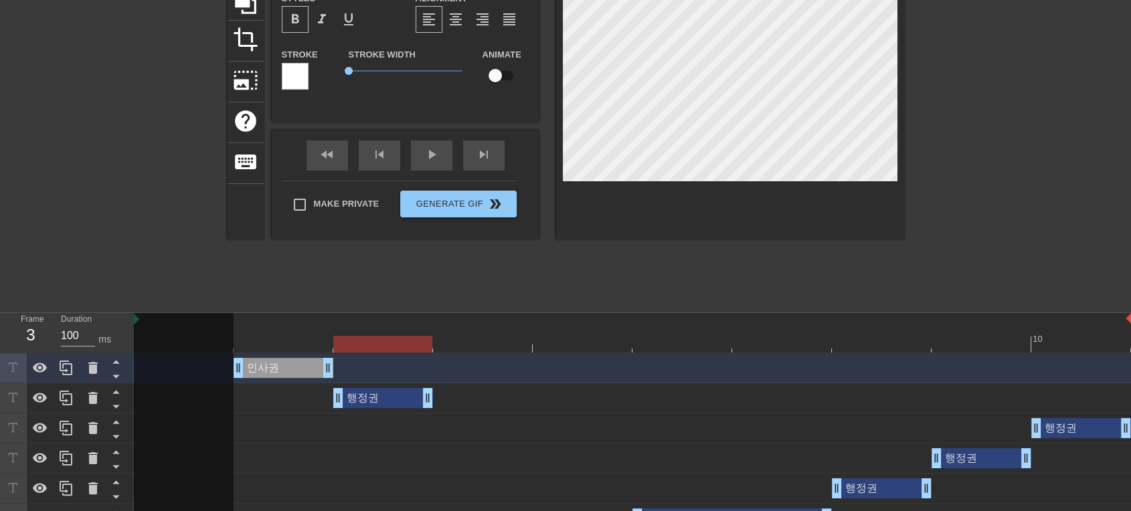
scroll to position [90, 0]
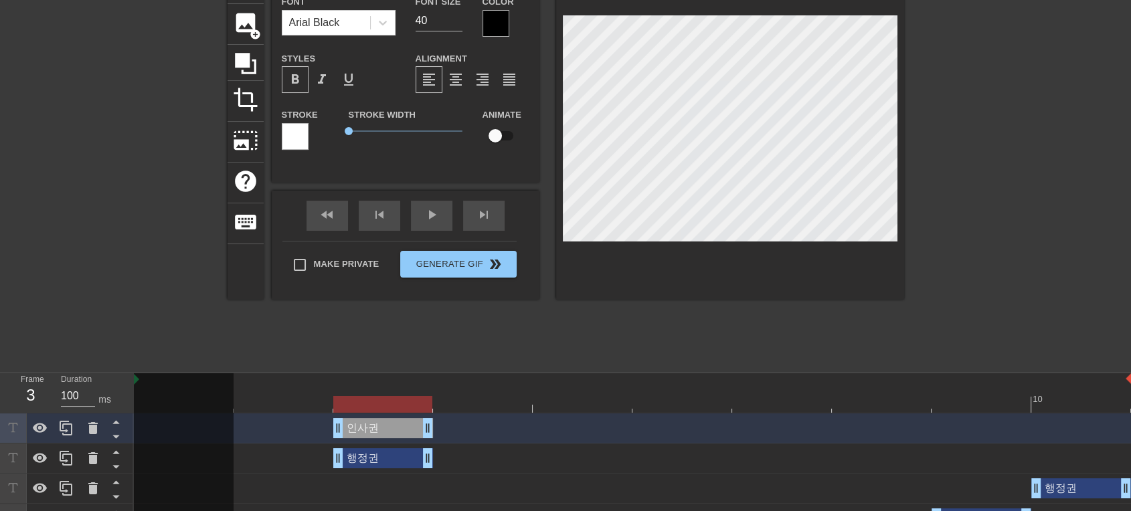
drag, startPoint x: 305, startPoint y: 426, endPoint x: 364, endPoint y: 422, distance: 59.1
click at [364, 422] on div "인사권 drag_handle drag_handle" at bounding box center [383, 428] width 100 height 20
click at [292, 405] on div at bounding box center [633, 404] width 998 height 17
click at [396, 406] on div at bounding box center [633, 404] width 998 height 17
click at [286, 401] on div at bounding box center [633, 404] width 998 height 17
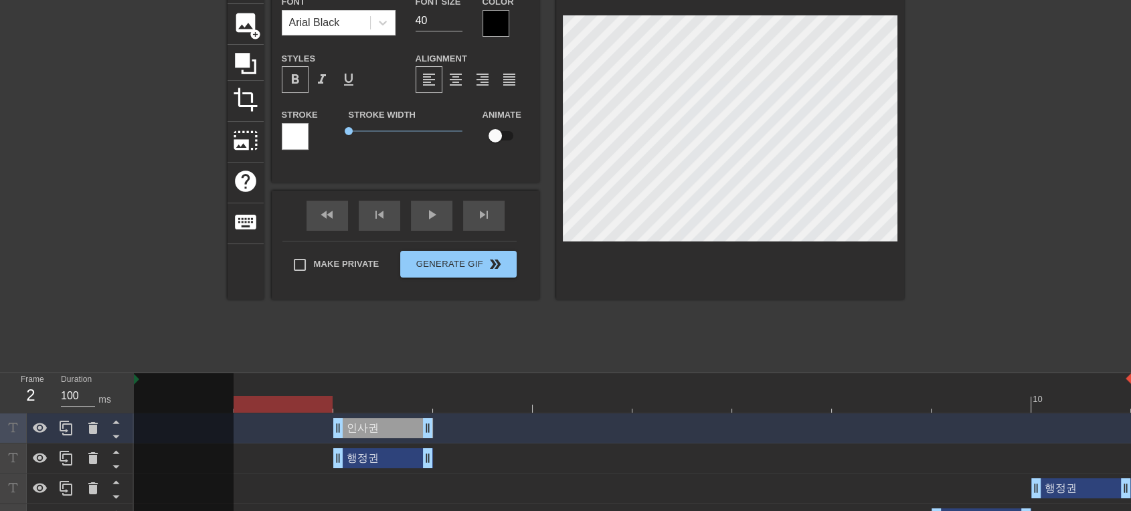
click at [411, 416] on div "인사권 drag_handle drag_handle" at bounding box center [633, 429] width 998 height 30
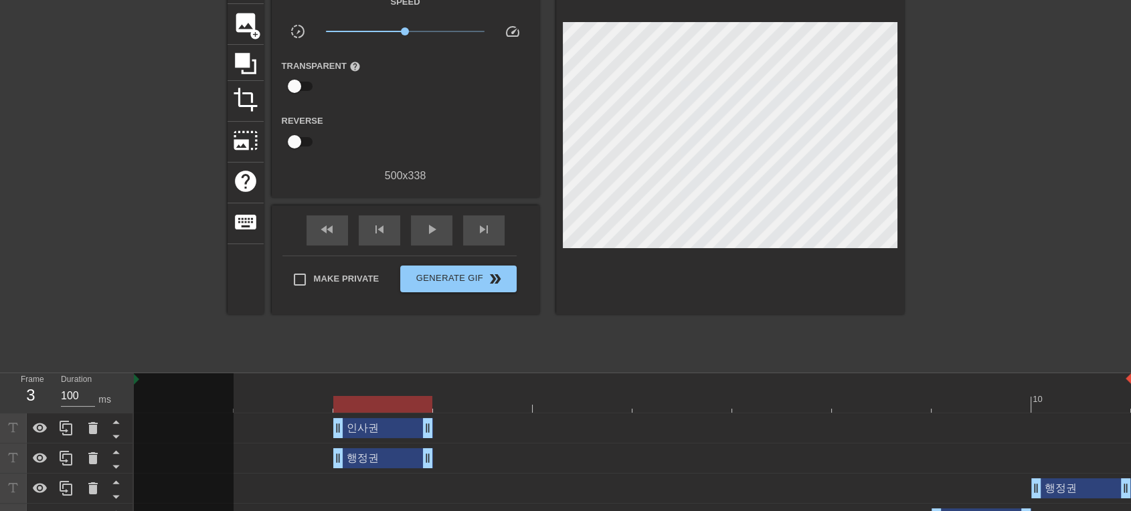
click at [399, 400] on div at bounding box center [633, 404] width 998 height 17
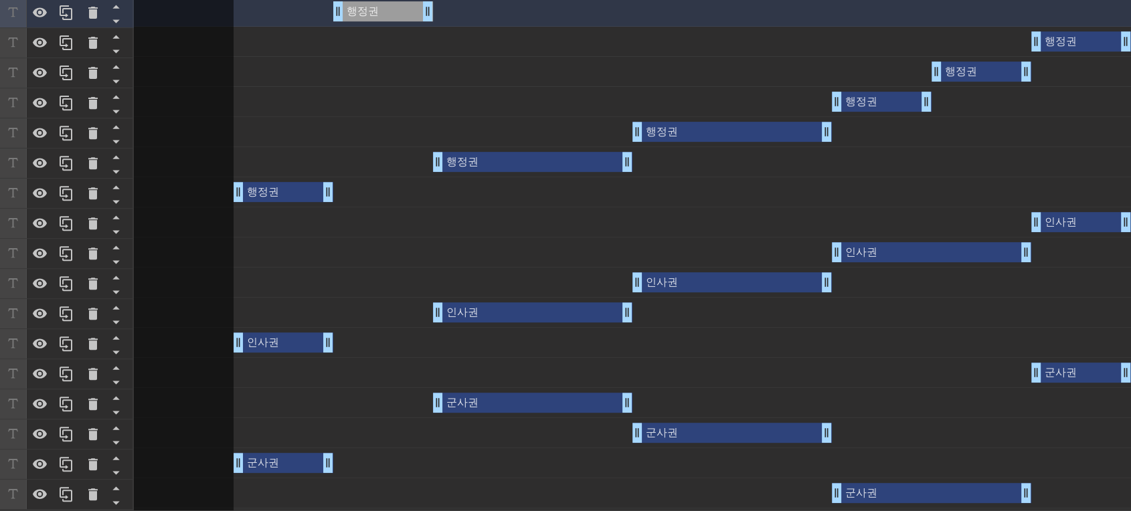
scroll to position [0, 0]
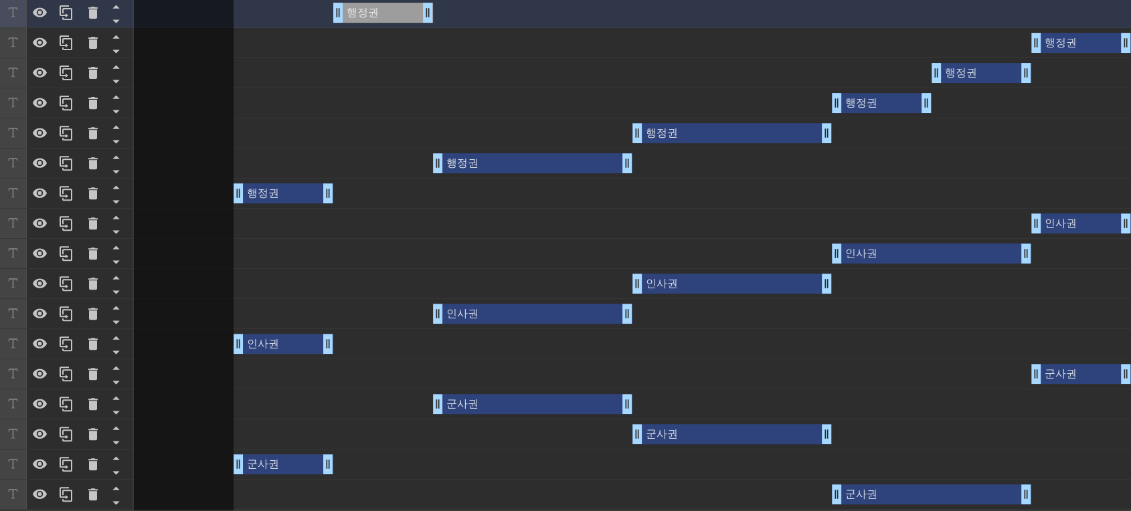
click at [299, 469] on div "군사권 drag_handle drag_handle" at bounding box center [284, 465] width 100 height 20
type input "군사권"
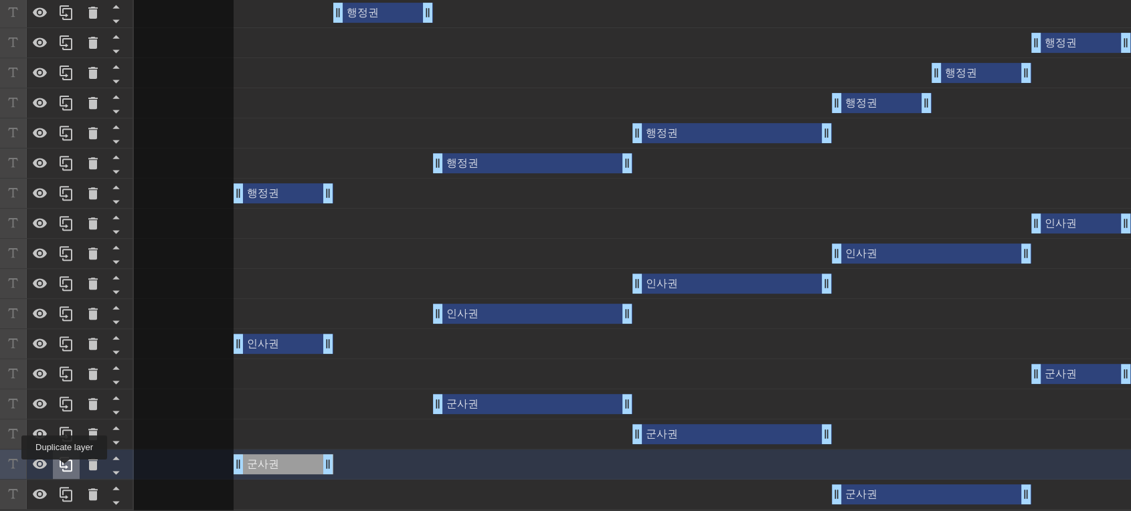
click at [64, 469] on icon at bounding box center [66, 465] width 16 height 16
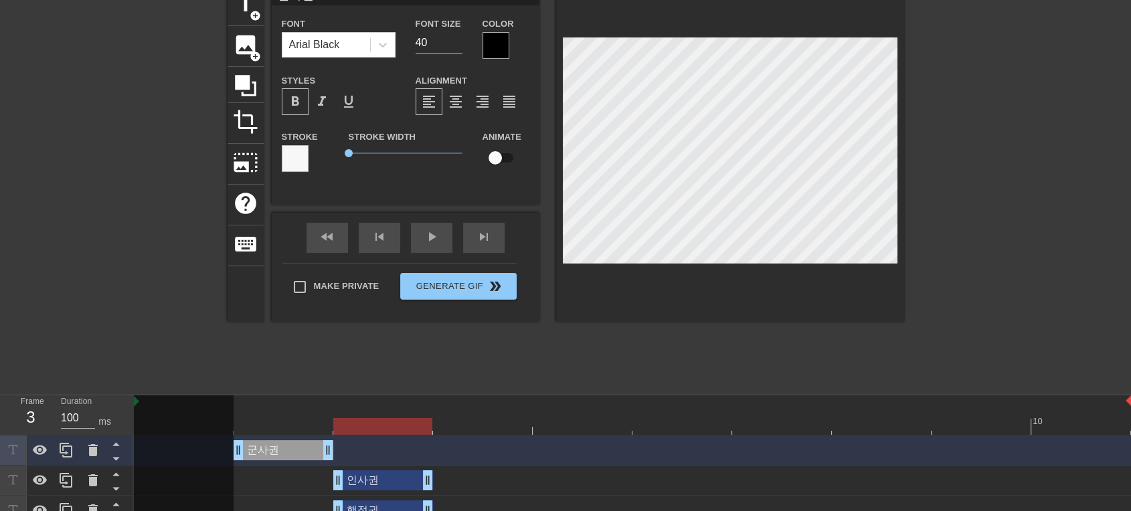
scroll to position [46, 0]
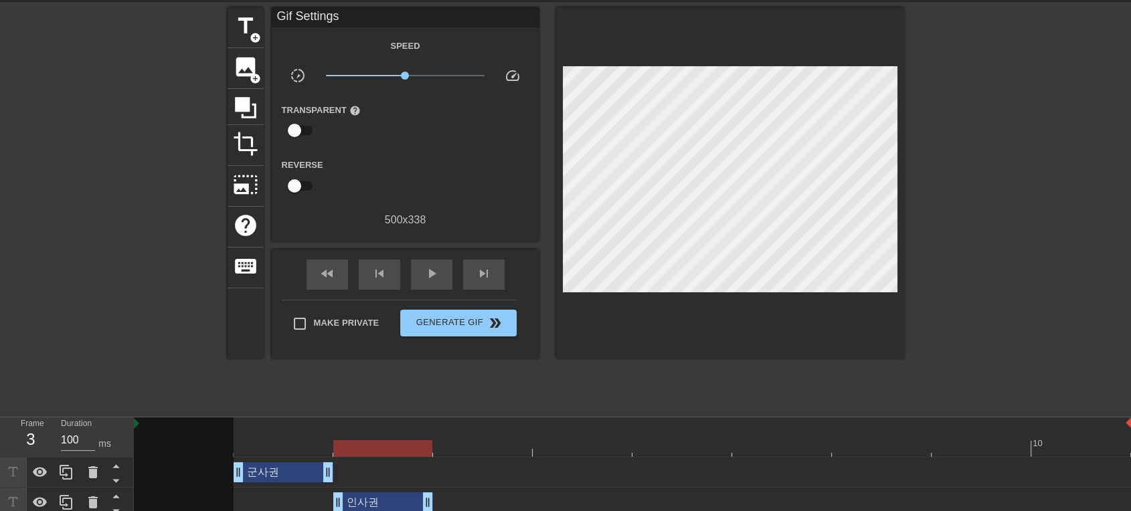
click at [299, 480] on div "군사권 drag_handle drag_handle" at bounding box center [284, 473] width 100 height 20
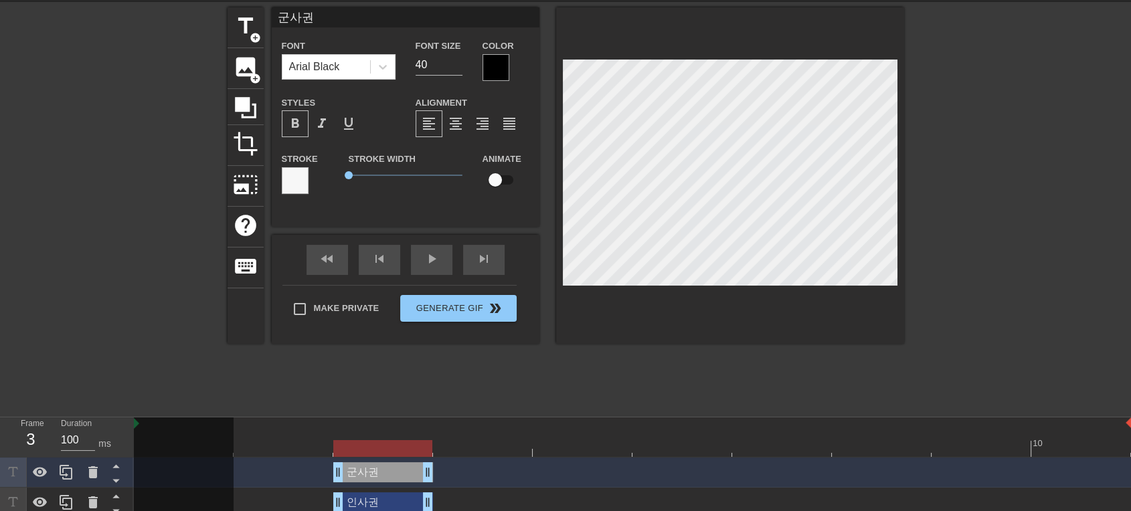
drag, startPoint x: 299, startPoint y: 477, endPoint x: 386, endPoint y: 475, distance: 87.7
click at [386, 475] on div "군사권 drag_handle drag_handle" at bounding box center [383, 473] width 100 height 20
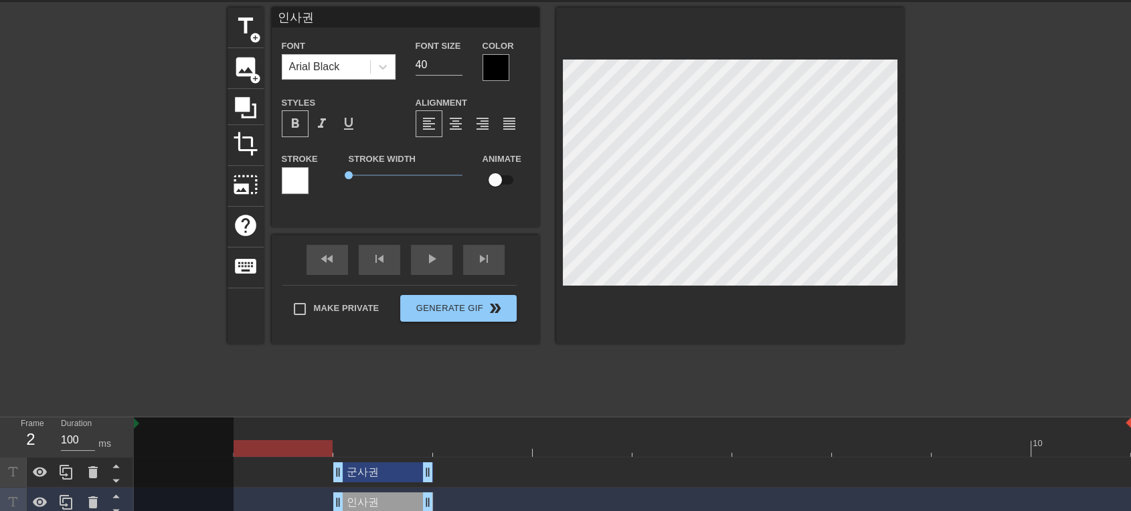
click at [291, 451] on div at bounding box center [633, 449] width 998 height 17
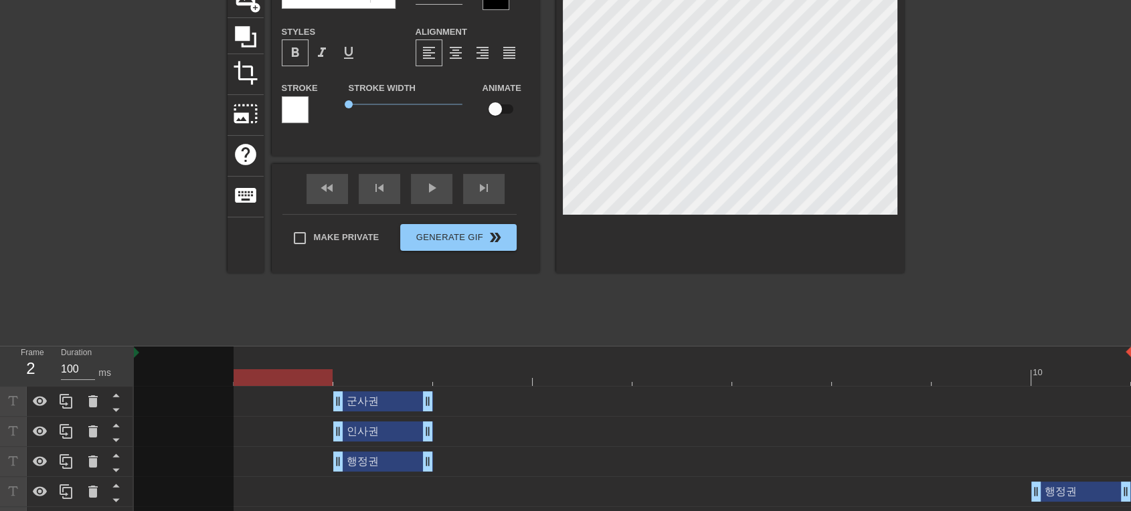
scroll to position [120, 0]
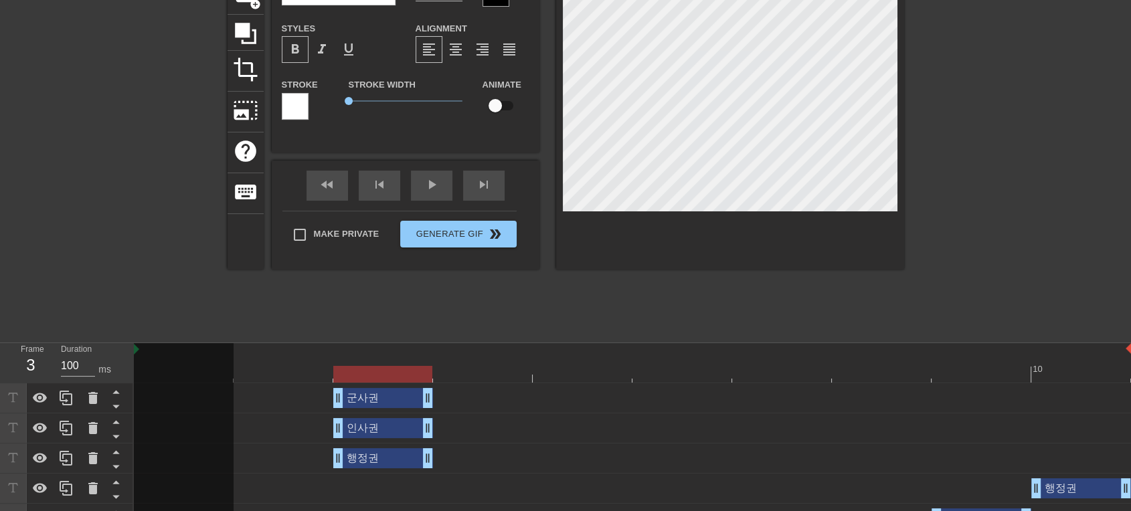
click at [384, 376] on div at bounding box center [633, 374] width 998 height 17
click at [482, 375] on div at bounding box center [633, 374] width 998 height 17
click at [560, 373] on div at bounding box center [633, 374] width 998 height 17
click at [507, 378] on div at bounding box center [633, 374] width 998 height 17
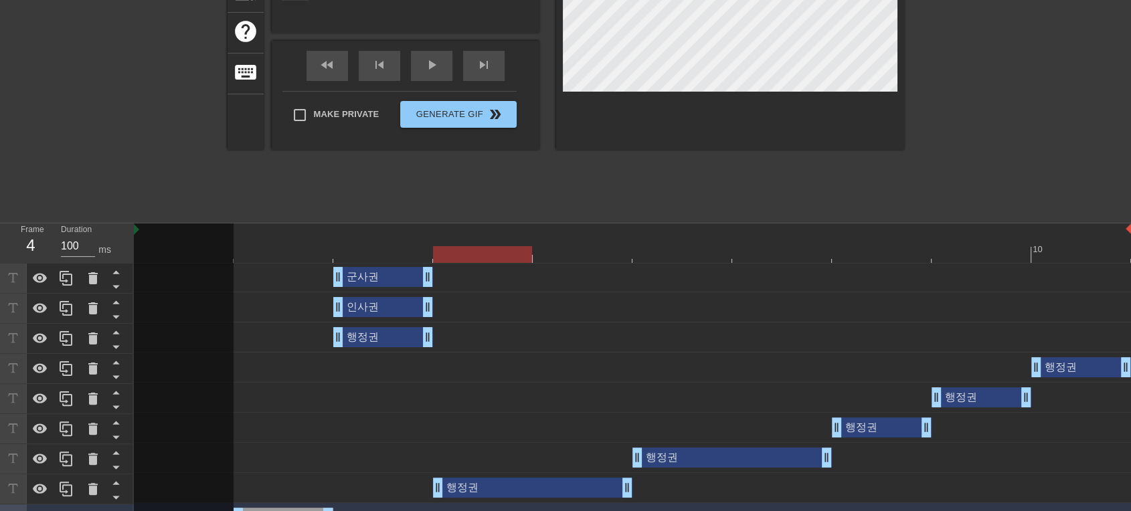
scroll to position [343, 0]
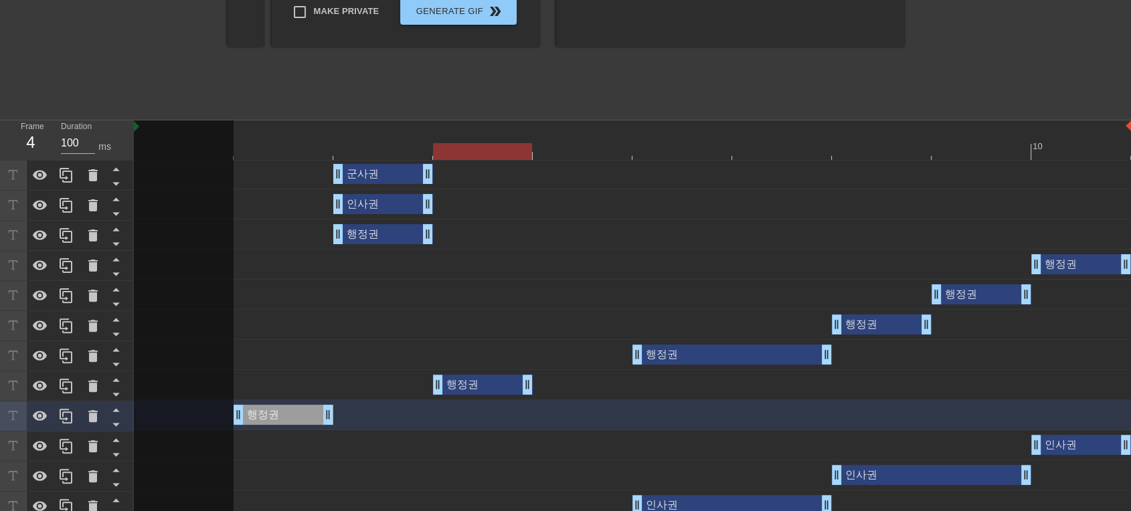
drag, startPoint x: 628, startPoint y: 389, endPoint x: 550, endPoint y: 368, distance: 80.4
click at [550, 368] on div "군사권 drag_handle drag_handle 인사권 drag_handle drag_handle 행정권 drag_handle drag_ha…" at bounding box center [633, 445] width 998 height 572
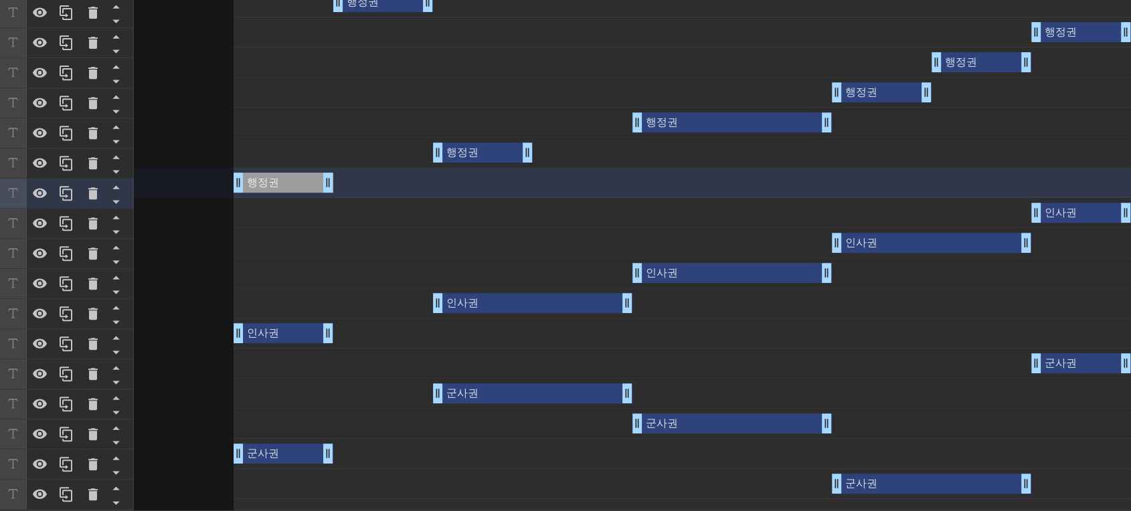
scroll to position [575, 0]
drag, startPoint x: 627, startPoint y: 297, endPoint x: 550, endPoint y: 291, distance: 77.2
click at [550, 293] on div "인사권 drag_handle drag_handle" at bounding box center [633, 303] width 998 height 20
drag, startPoint x: 625, startPoint y: 380, endPoint x: 562, endPoint y: 371, distance: 63.5
click at [562, 379] on div "군사권 drag_handle drag_handle" at bounding box center [633, 394] width 998 height 30
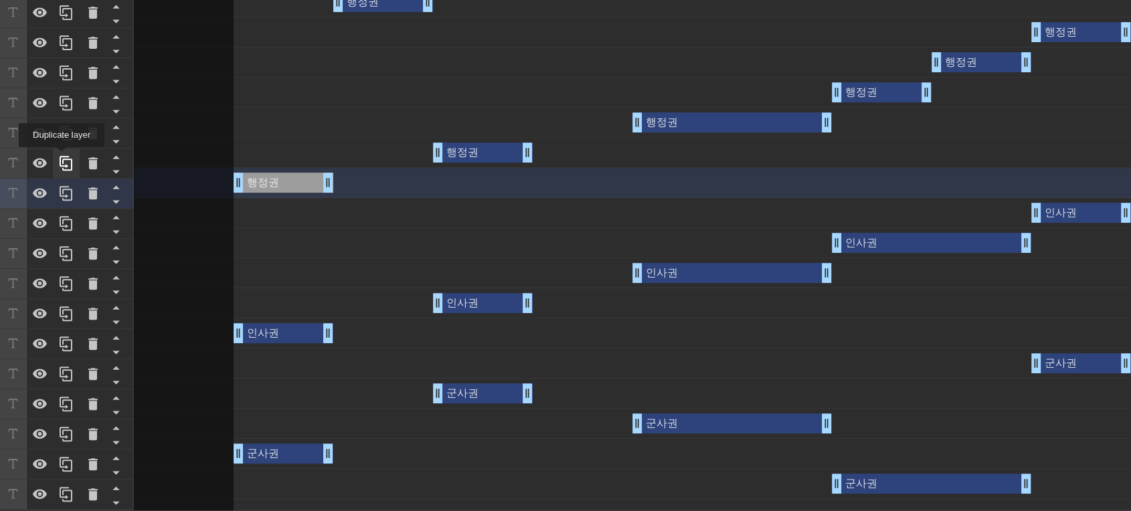
click at [62, 157] on icon at bounding box center [66, 163] width 16 height 16
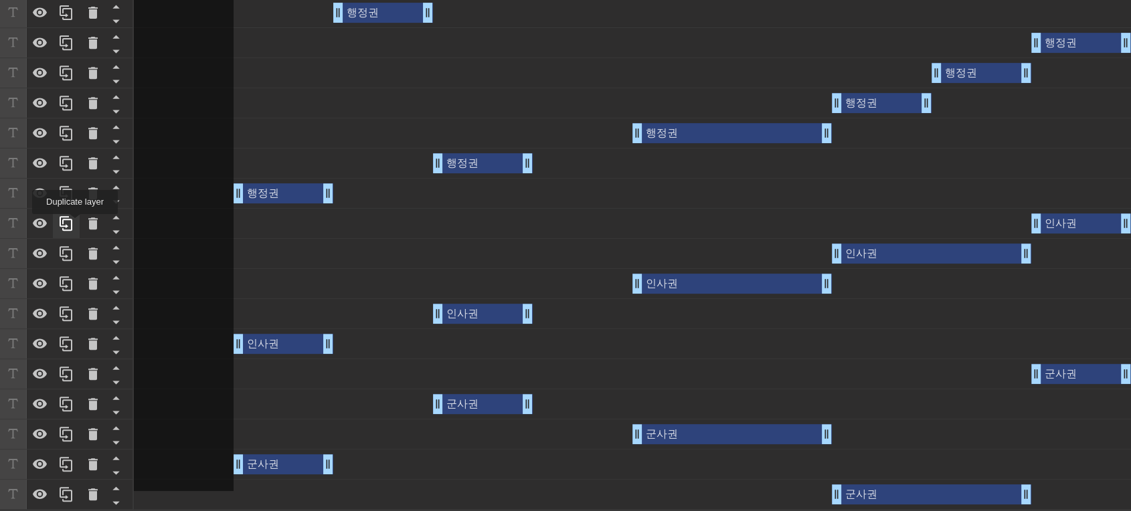
scroll to position [596, 0]
click at [66, 315] on icon at bounding box center [66, 314] width 16 height 16
click at [72, 410] on icon at bounding box center [66, 404] width 16 height 16
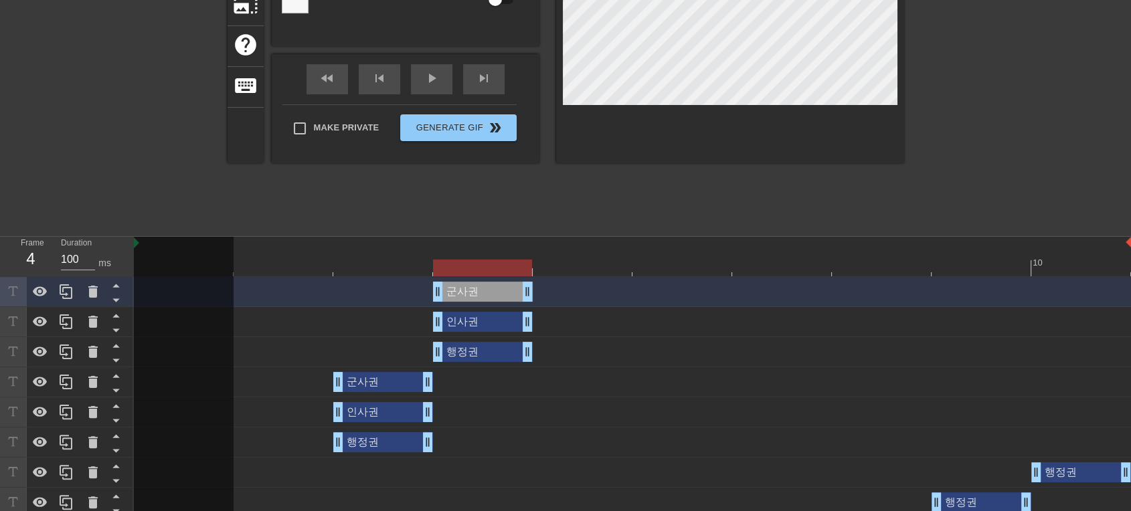
scroll to position [223, 0]
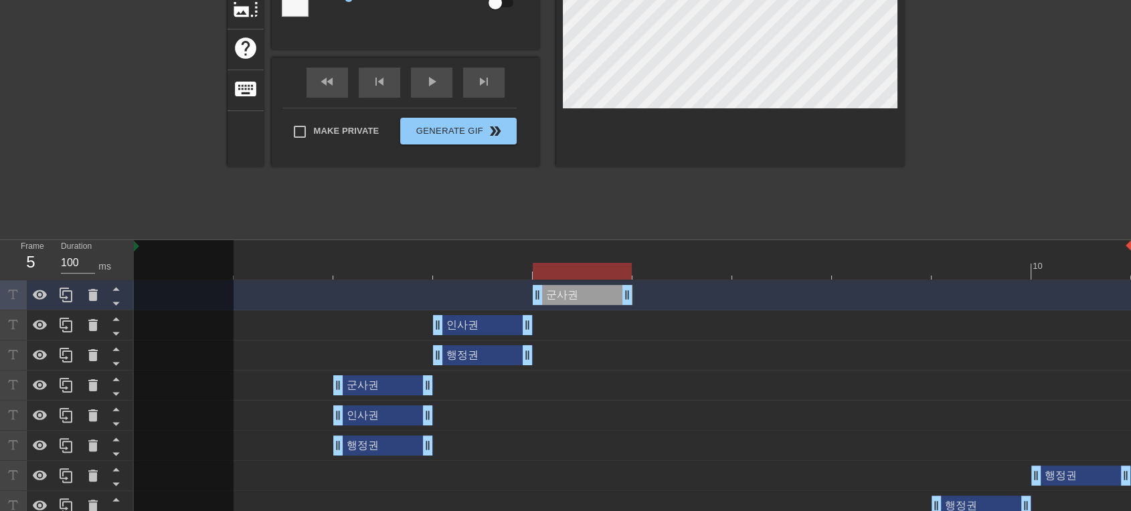
drag, startPoint x: 491, startPoint y: 291, endPoint x: 592, endPoint y: 305, distance: 102.0
click at [592, 305] on div "군사권 drag_handle drag_handle" at bounding box center [633, 296] width 998 height 30
drag, startPoint x: 499, startPoint y: 334, endPoint x: 573, endPoint y: 333, distance: 74.3
click at [577, 333] on div "인사권 drag_handle drag_handle" at bounding box center [583, 325] width 100 height 20
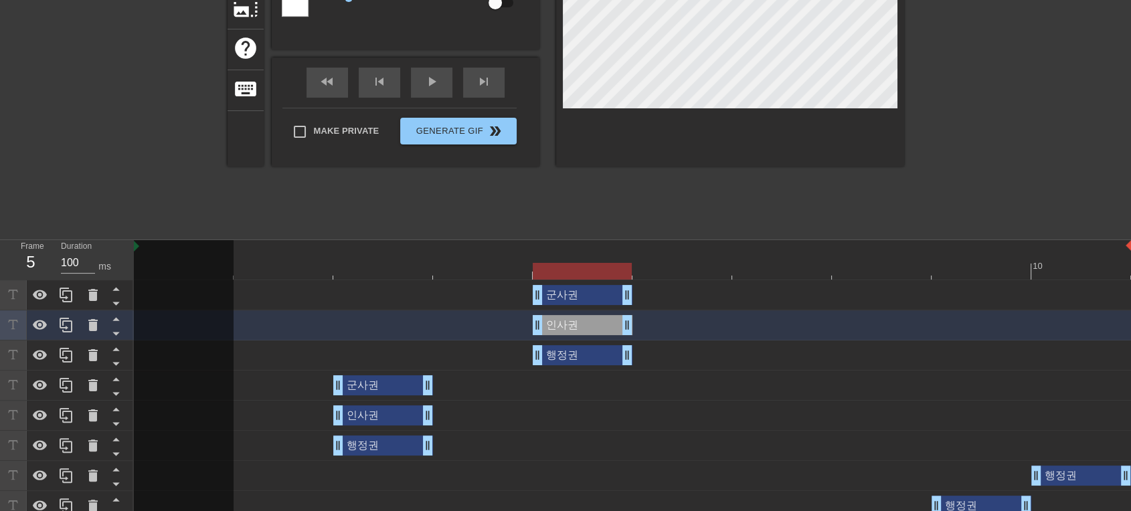
drag, startPoint x: 512, startPoint y: 358, endPoint x: 574, endPoint y: 358, distance: 61.6
click at [574, 358] on div "행정권 drag_handle drag_handle" at bounding box center [583, 355] width 100 height 20
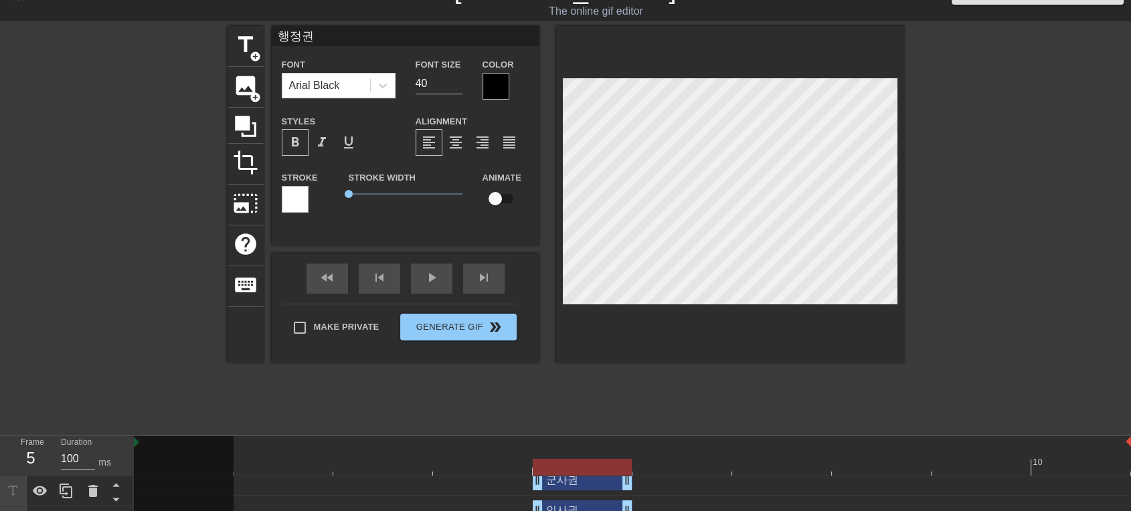
scroll to position [74, 0]
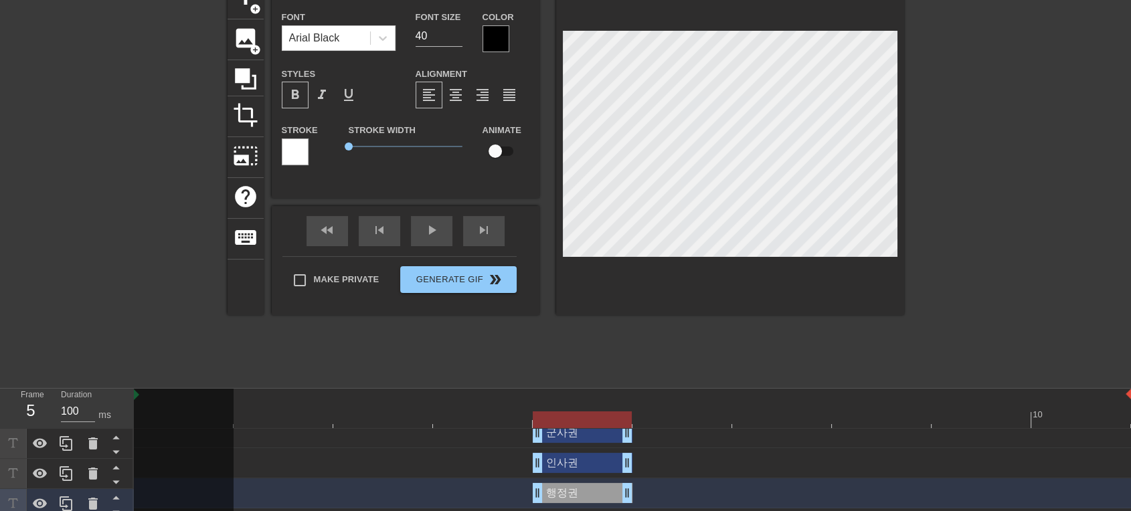
click at [402, 422] on div at bounding box center [633, 420] width 998 height 17
click at [583, 417] on div at bounding box center [633, 420] width 998 height 17
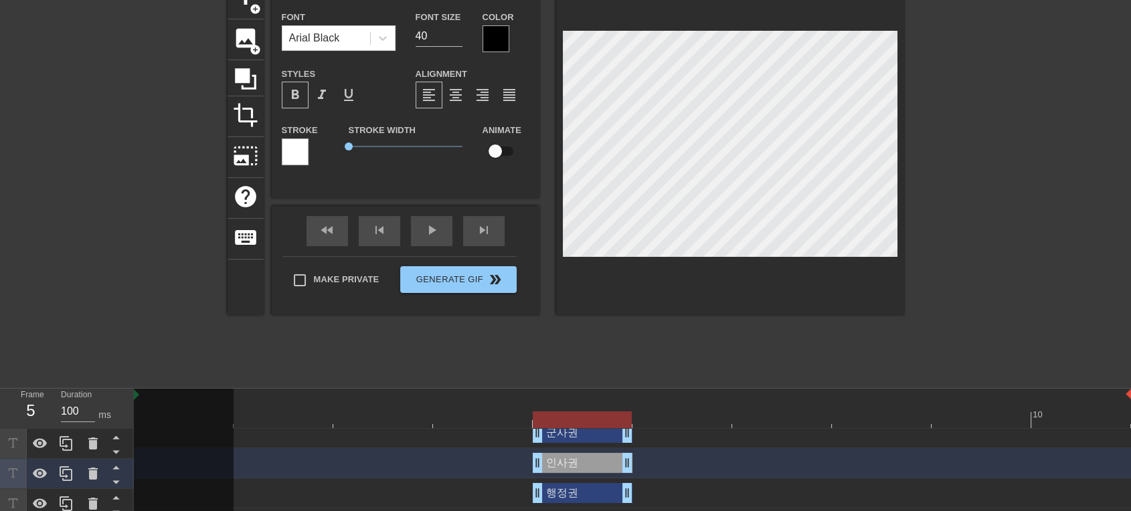
click at [475, 412] on div at bounding box center [633, 420] width 998 height 17
click at [602, 410] on div at bounding box center [583, 410] width 100 height 17
click at [492, 410] on div at bounding box center [483, 410] width 100 height 17
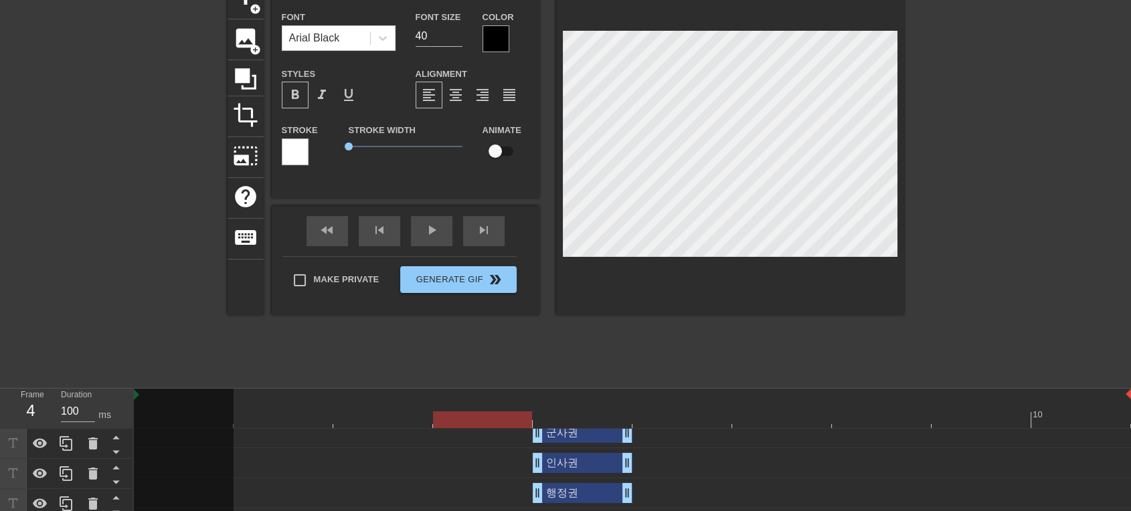
click at [408, 406] on div at bounding box center [383, 410] width 100 height 17
click at [482, 408] on div at bounding box center [483, 410] width 100 height 17
click at [386, 416] on div at bounding box center [633, 420] width 998 height 17
click at [503, 422] on div at bounding box center [633, 420] width 998 height 17
click at [574, 410] on div at bounding box center [583, 410] width 100 height 17
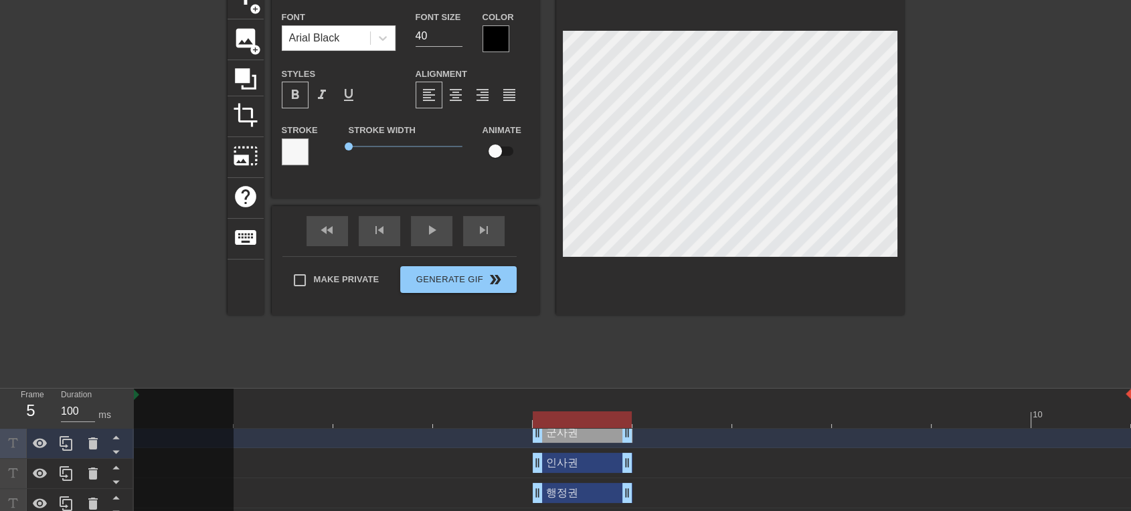
type input "인사권"
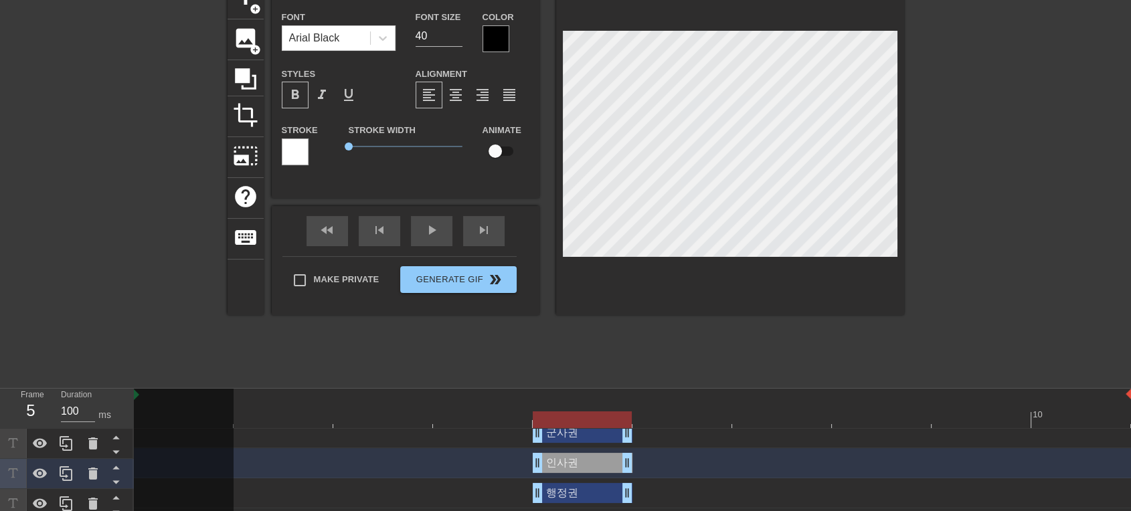
click at [483, 410] on div at bounding box center [483, 410] width 100 height 17
click at [566, 420] on div at bounding box center [633, 420] width 998 height 17
click at [691, 420] on div at bounding box center [633, 420] width 998 height 17
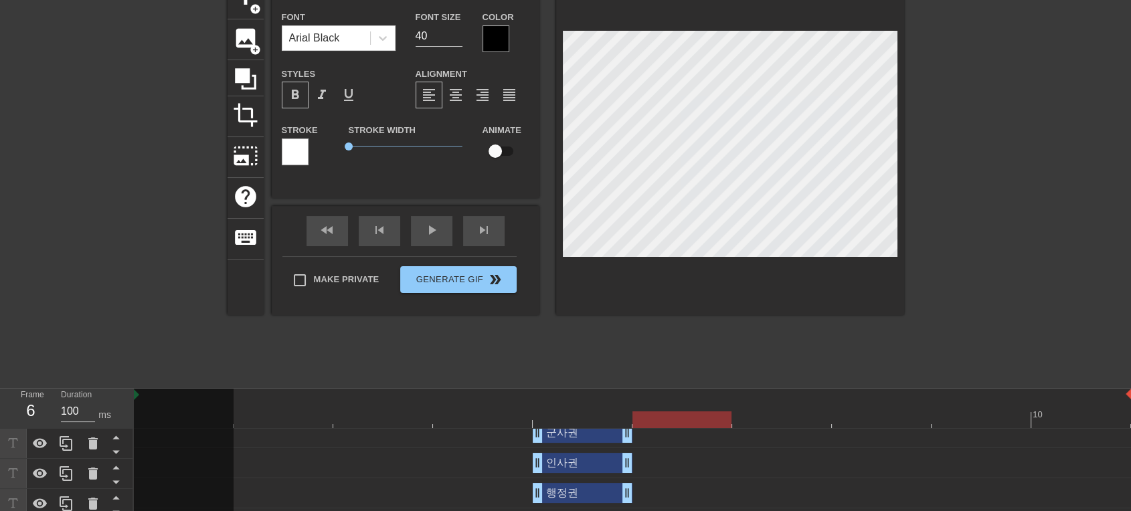
type input "군사권"
click at [603, 414] on div at bounding box center [633, 420] width 998 height 17
click at [656, 418] on div at bounding box center [633, 420] width 998 height 17
click at [602, 413] on div at bounding box center [633, 420] width 998 height 17
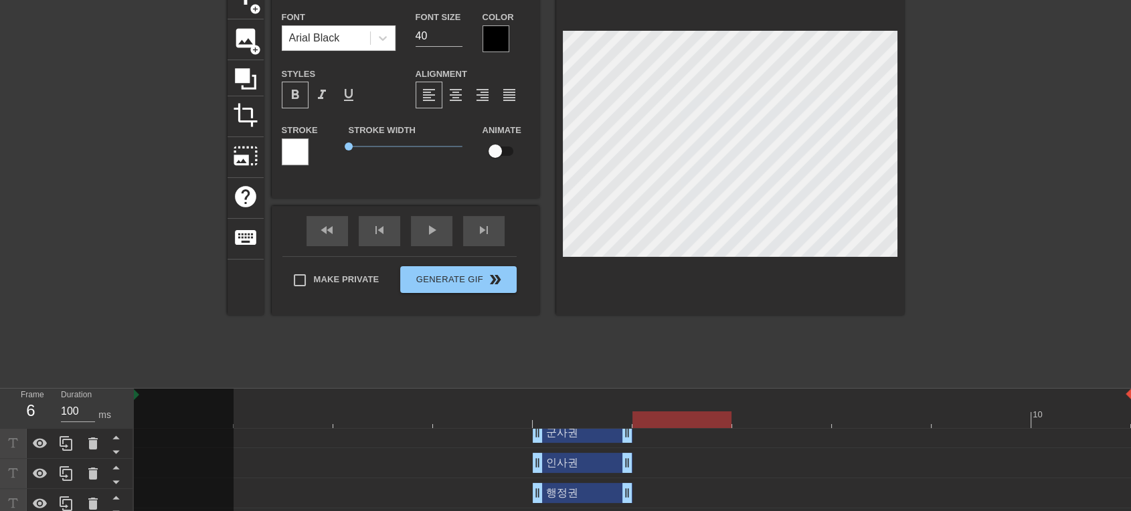
click at [639, 410] on div at bounding box center [683, 410] width 100 height 17
click at [763, 420] on div at bounding box center [633, 420] width 998 height 17
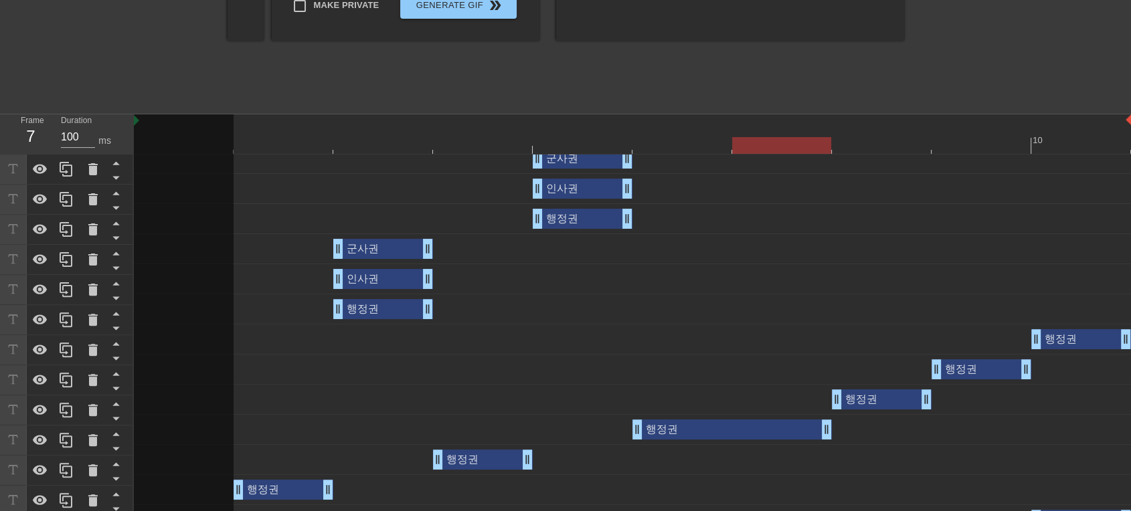
scroll to position [372, 0]
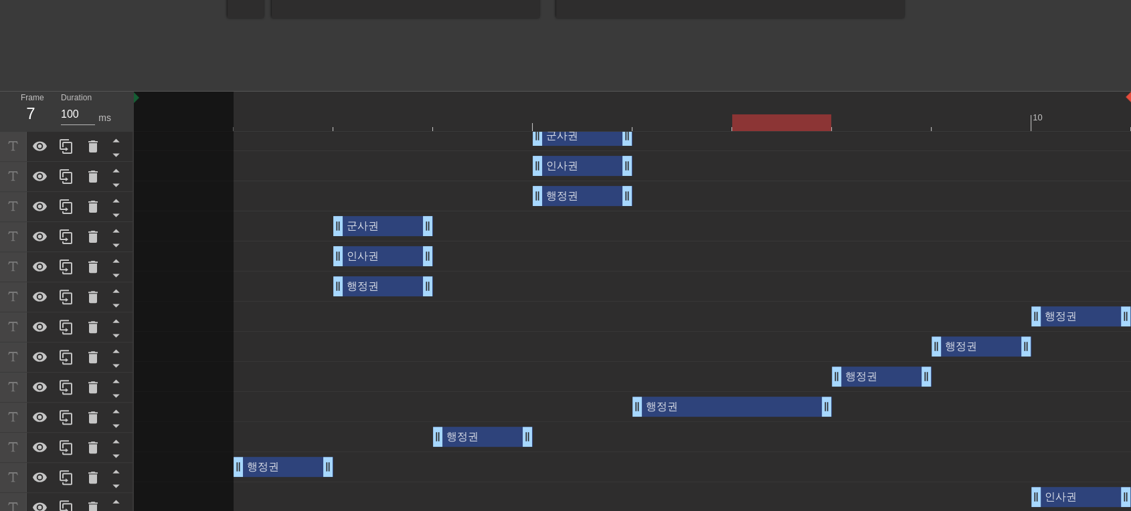
click at [736, 414] on div "행정권 drag_handle drag_handle" at bounding box center [733, 407] width 200 height 20
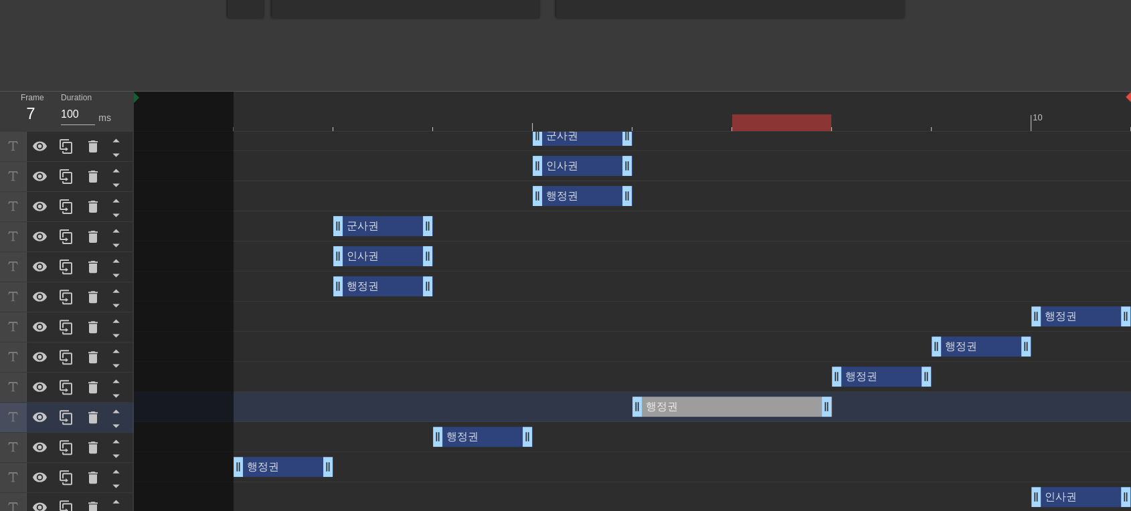
click at [694, 125] on div at bounding box center [633, 122] width 998 height 17
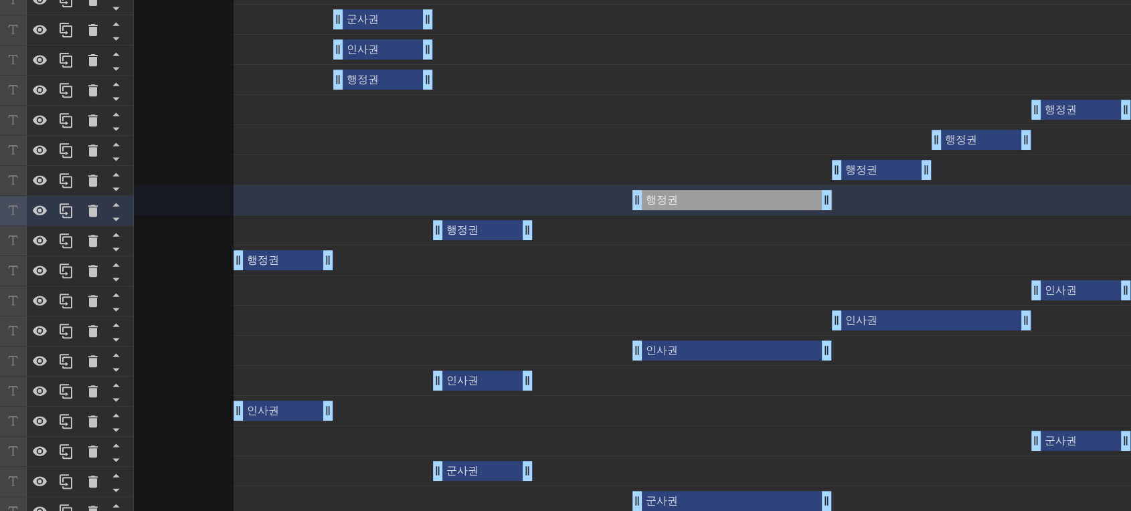
scroll to position [595, 0]
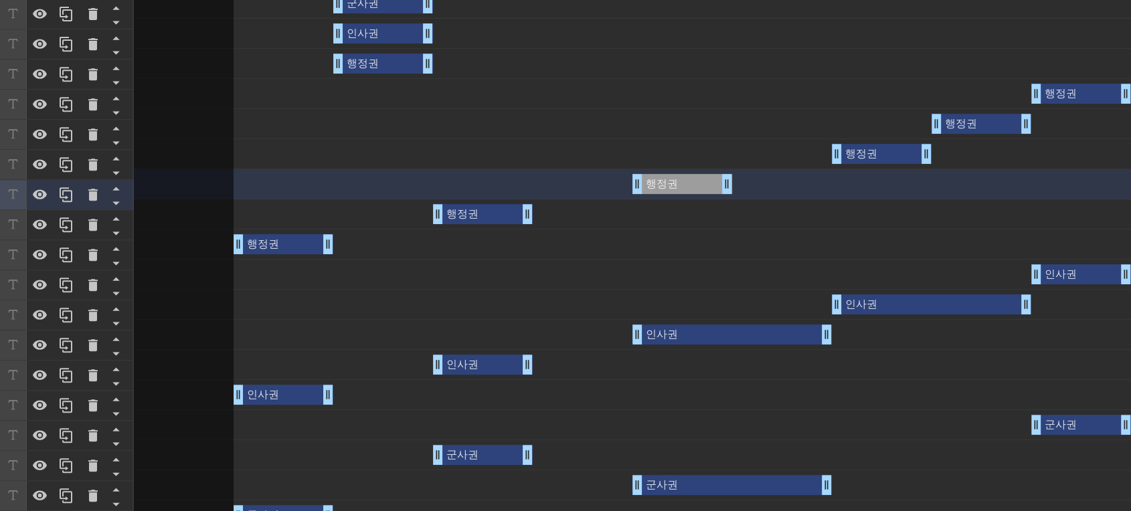
drag, startPoint x: 827, startPoint y: 184, endPoint x: 729, endPoint y: 212, distance: 101.7
click at [748, 186] on div "행정권 drag_handle drag_handle" at bounding box center [633, 184] width 998 height 20
click at [56, 194] on div at bounding box center [66, 194] width 27 height 29
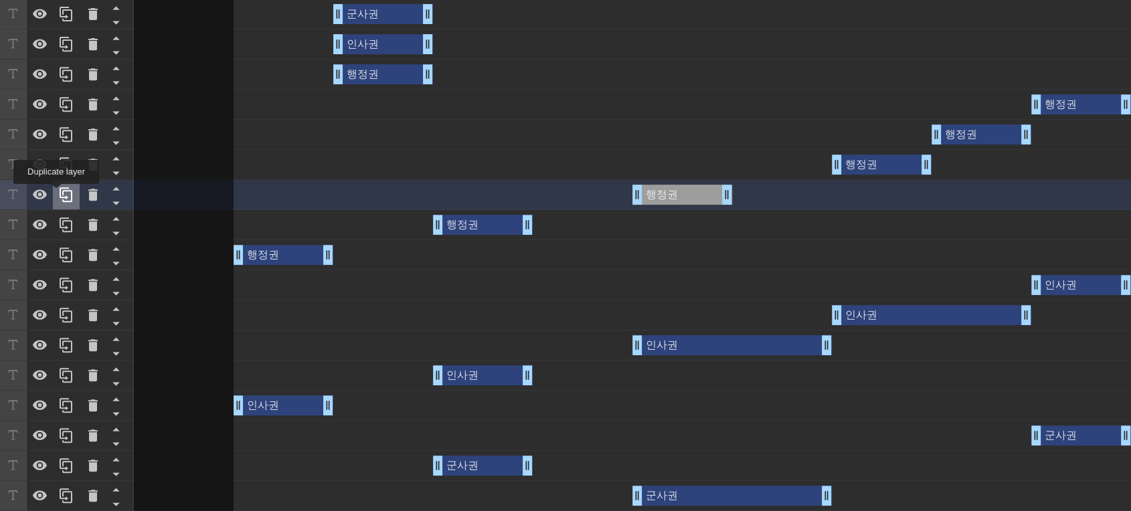
scroll to position [625, 0]
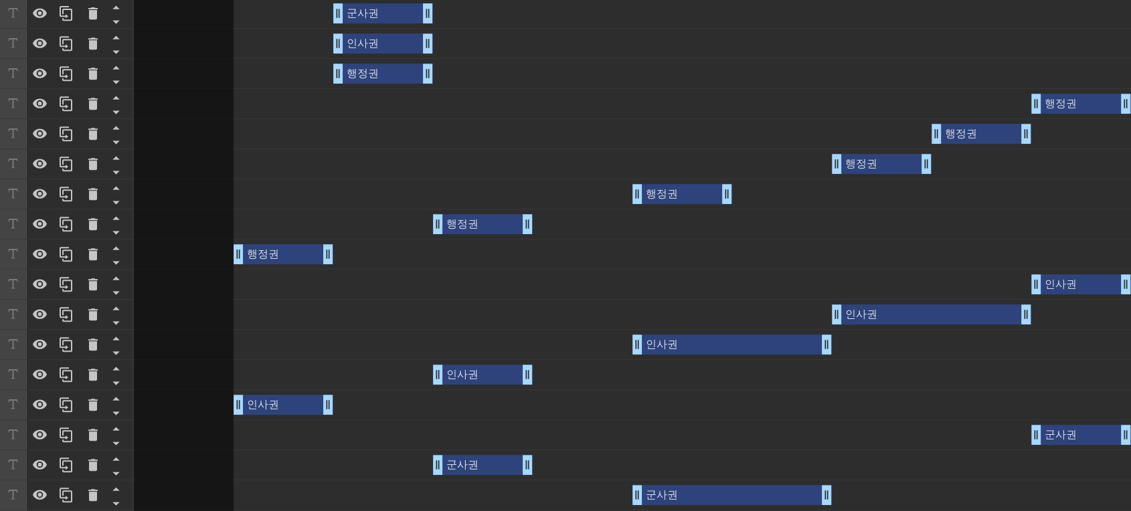
click at [755, 343] on div "인사권 drag_handle drag_handle" at bounding box center [733, 345] width 200 height 20
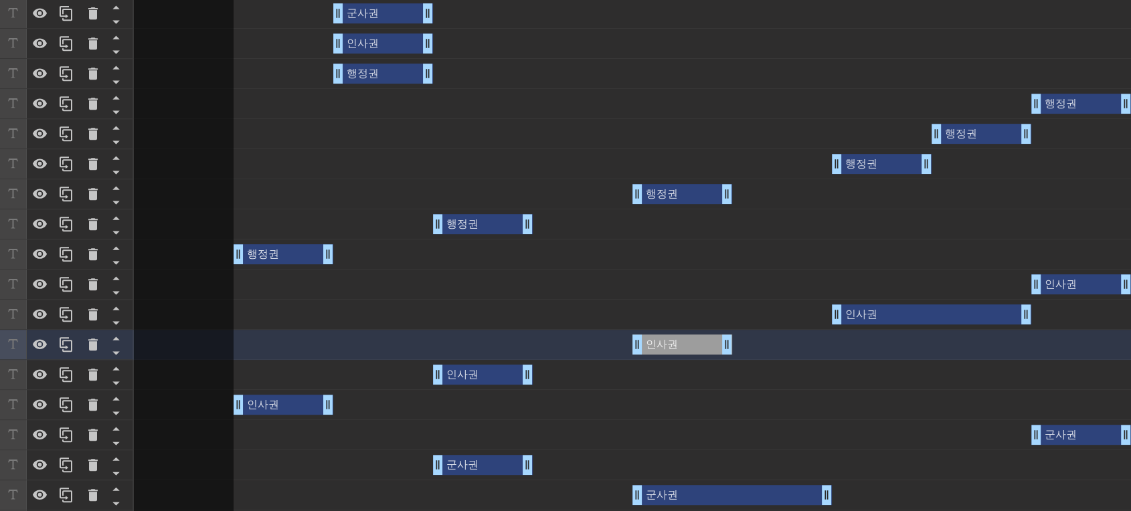
drag, startPoint x: 825, startPoint y: 344, endPoint x: 720, endPoint y: 351, distance: 105.3
click at [58, 345] on div at bounding box center [66, 344] width 27 height 29
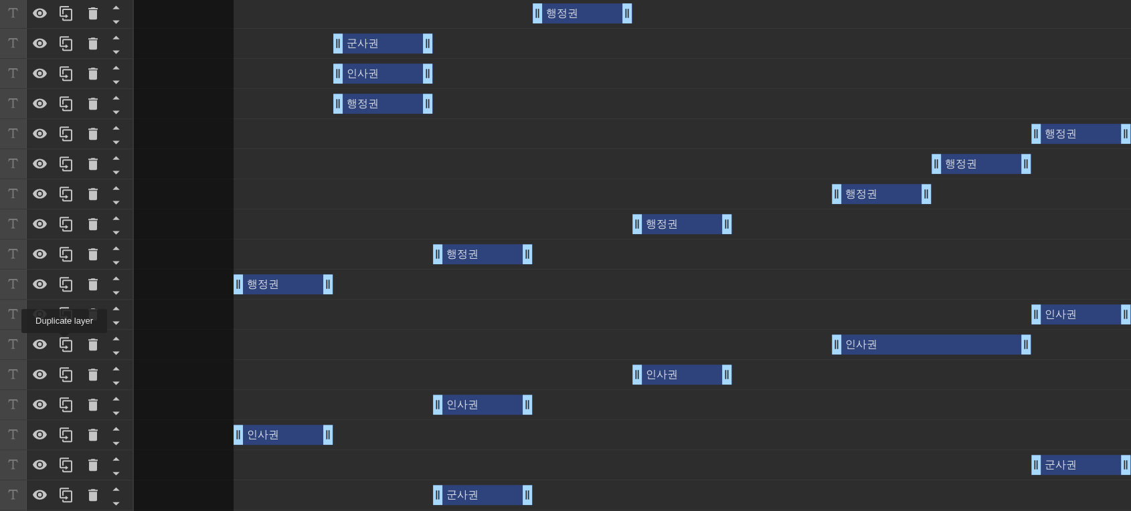
scroll to position [655, 0]
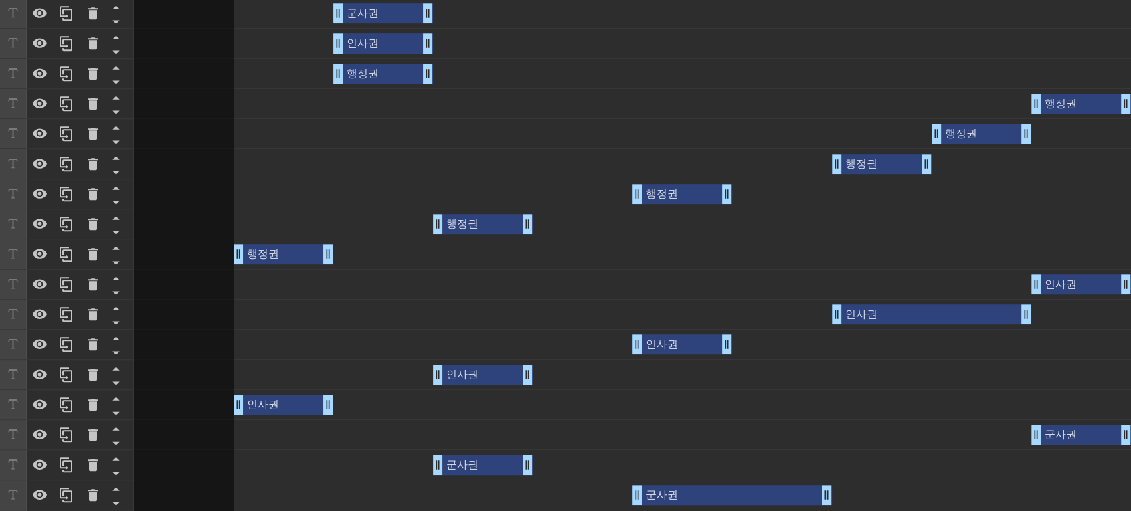
click at [797, 497] on div "군사권 drag_handle drag_handle" at bounding box center [733, 495] width 200 height 20
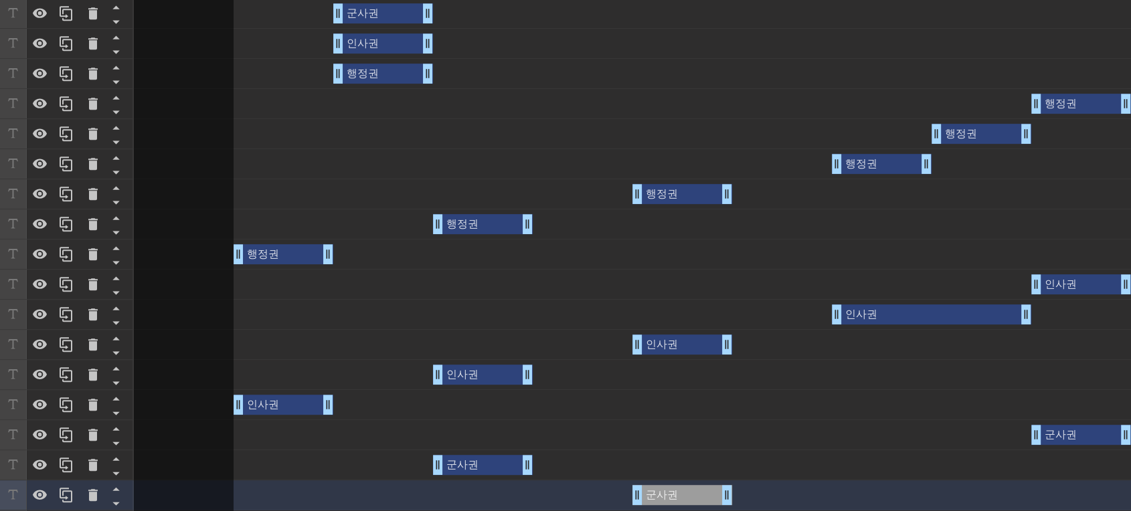
drag, startPoint x: 775, startPoint y: 486, endPoint x: 744, endPoint y: 487, distance: 30.8
click at [744, 487] on div "군사권 drag_handle drag_handle" at bounding box center [633, 495] width 998 height 20
click at [70, 491] on icon at bounding box center [66, 495] width 16 height 16
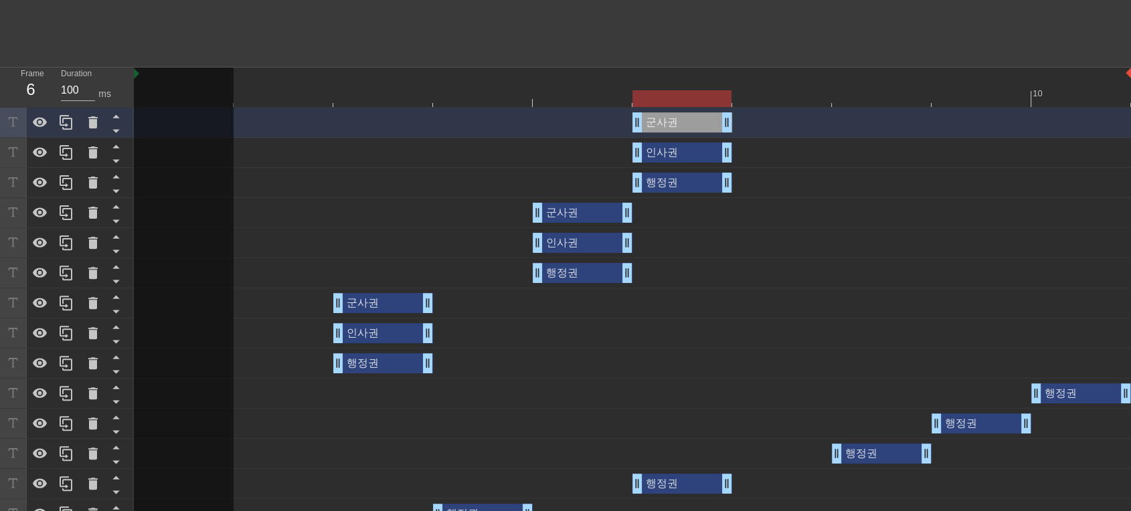
scroll to position [388, 0]
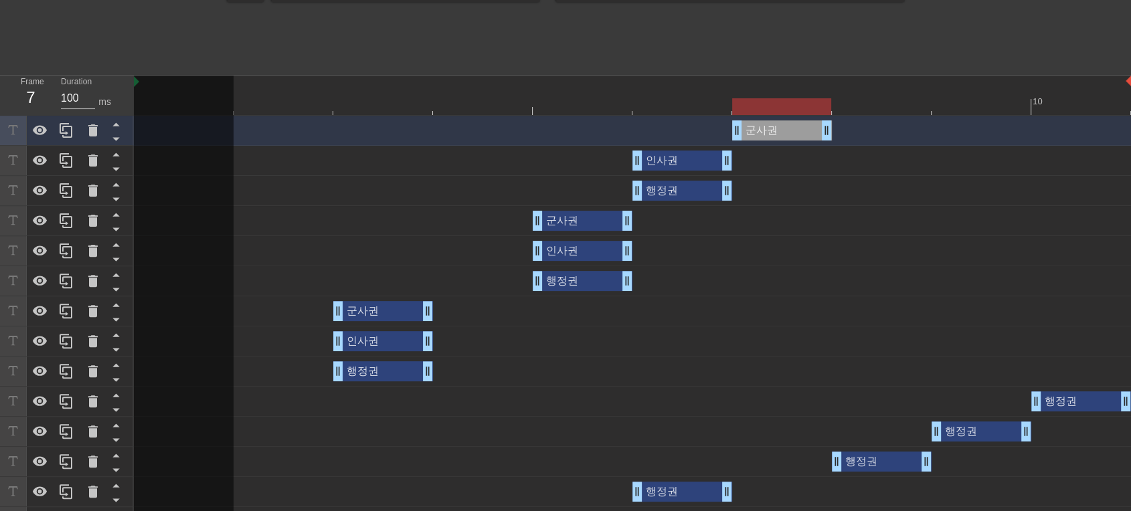
drag, startPoint x: 706, startPoint y: 127, endPoint x: 796, endPoint y: 135, distance: 90.1
click at [796, 135] on div "군사권 drag_handle drag_handle" at bounding box center [782, 131] width 100 height 20
drag, startPoint x: 691, startPoint y: 159, endPoint x: 792, endPoint y: 168, distance: 101.5
click at [792, 168] on div "인사권 drag_handle drag_handle" at bounding box center [782, 161] width 100 height 20
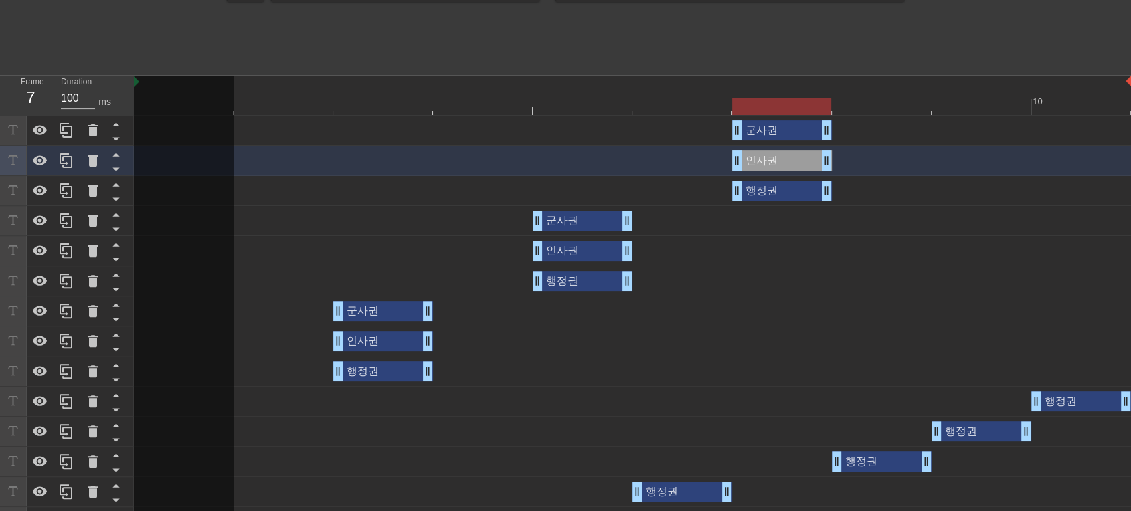
drag, startPoint x: 714, startPoint y: 190, endPoint x: 783, endPoint y: 187, distance: 69.0
click at [782, 189] on div "행정권 drag_handle drag_handle" at bounding box center [782, 191] width 100 height 20
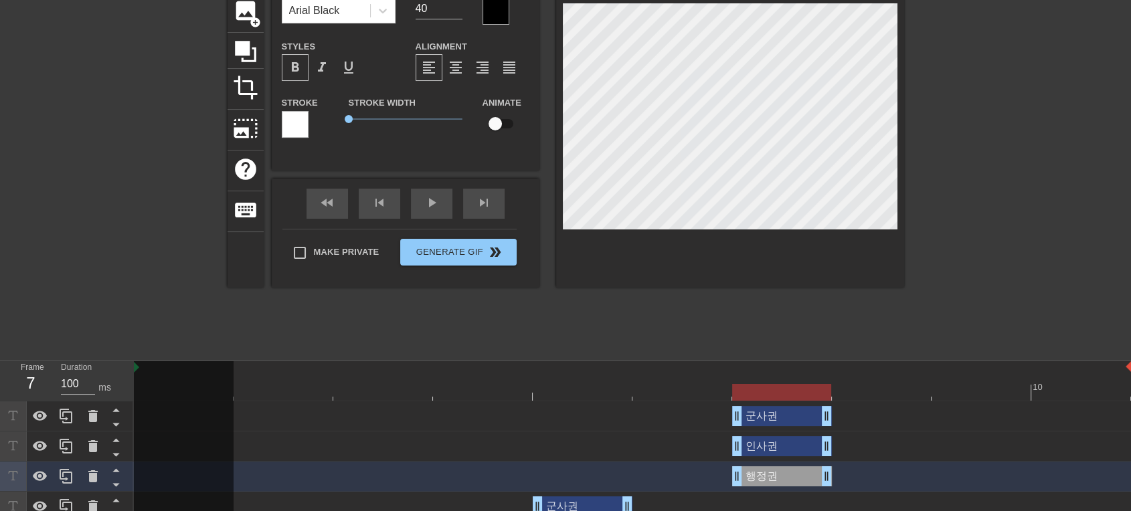
scroll to position [90, 0]
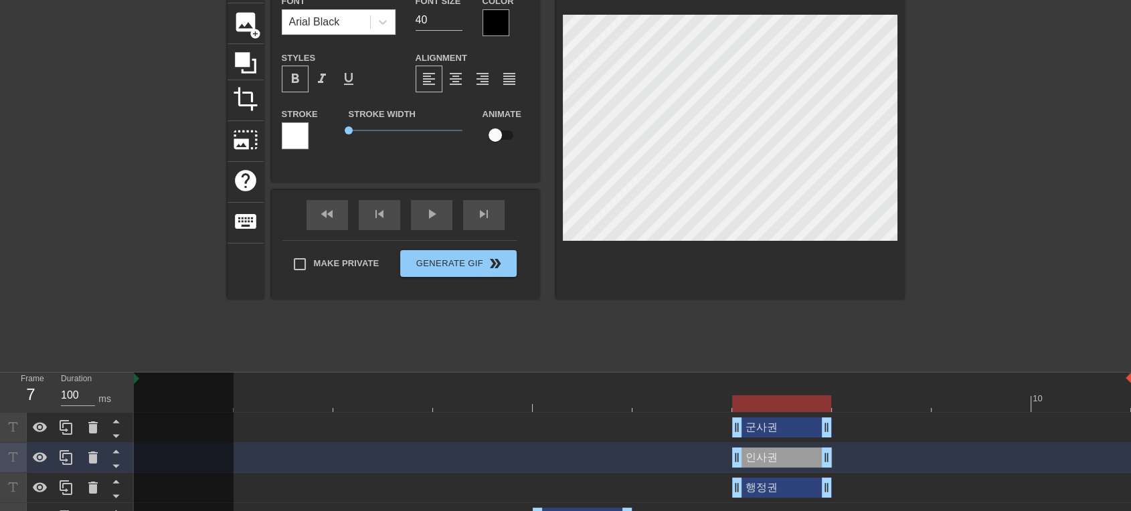
click at [881, 400] on div at bounding box center [633, 404] width 998 height 17
click at [801, 402] on div at bounding box center [633, 404] width 998 height 17
click at [881, 408] on div at bounding box center [633, 404] width 998 height 17
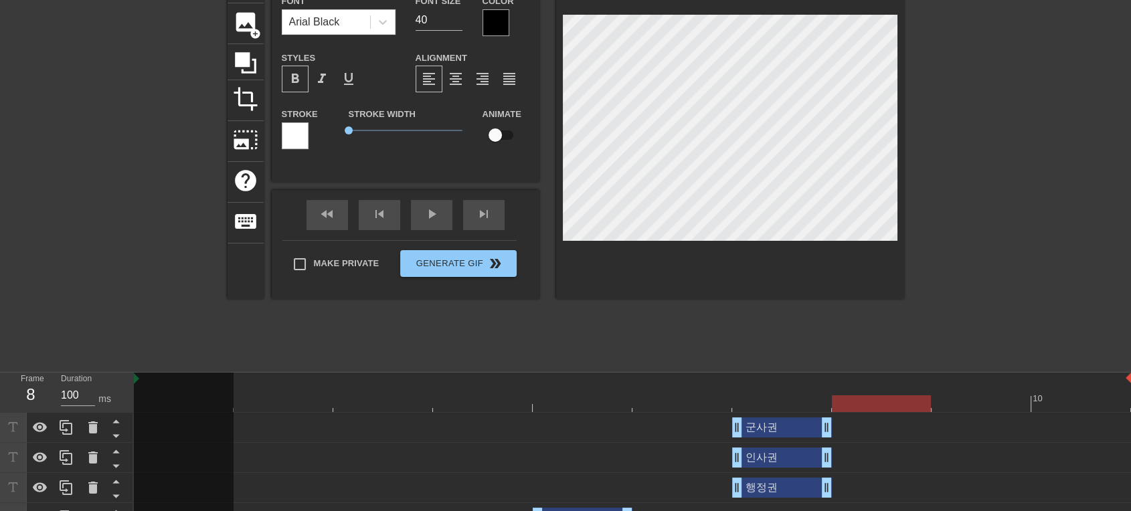
type input "군사권"
type input "행정권"
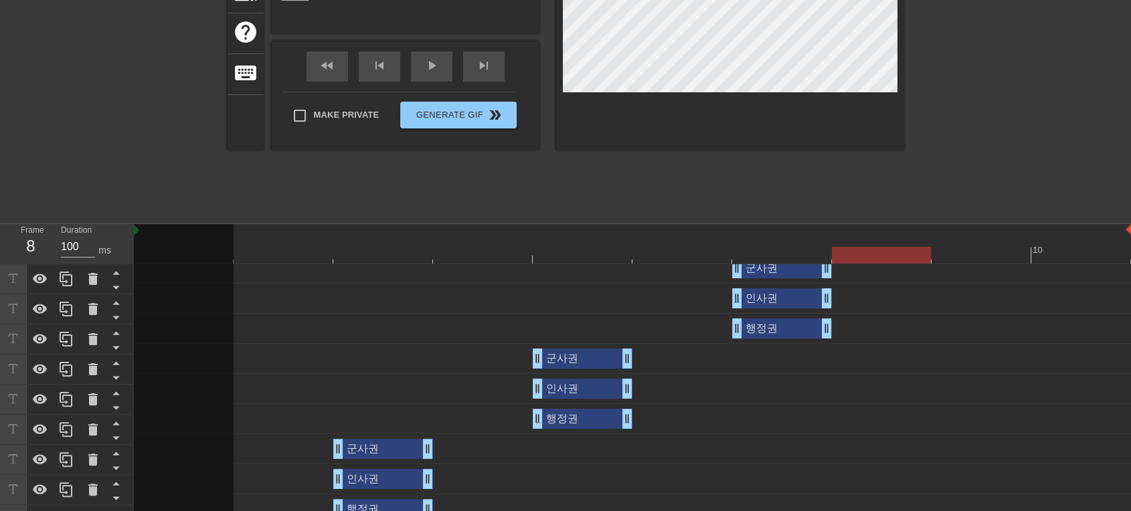
scroll to position [0, 0]
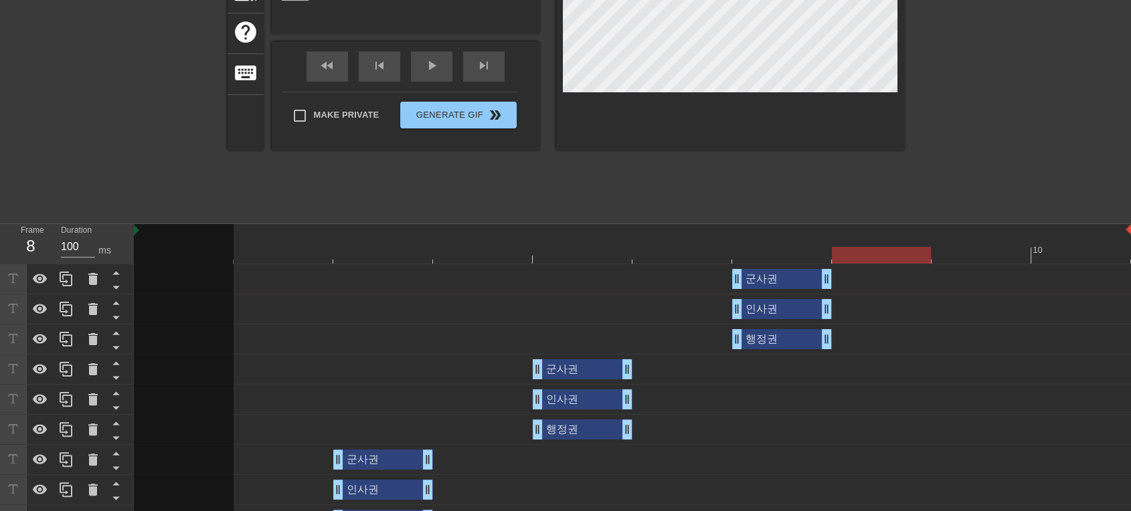
click at [984, 253] on div at bounding box center [633, 255] width 998 height 17
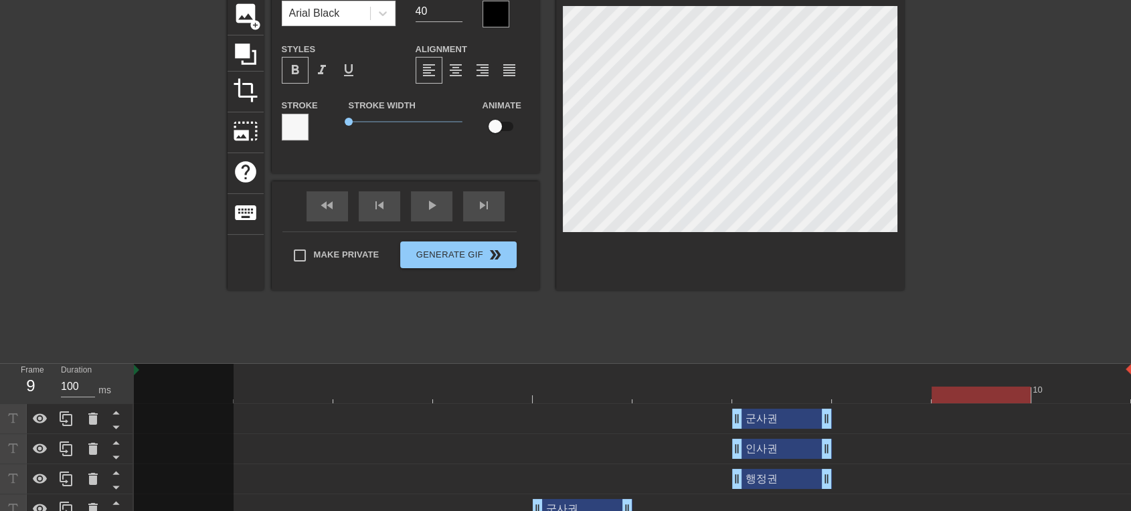
scroll to position [90, 0]
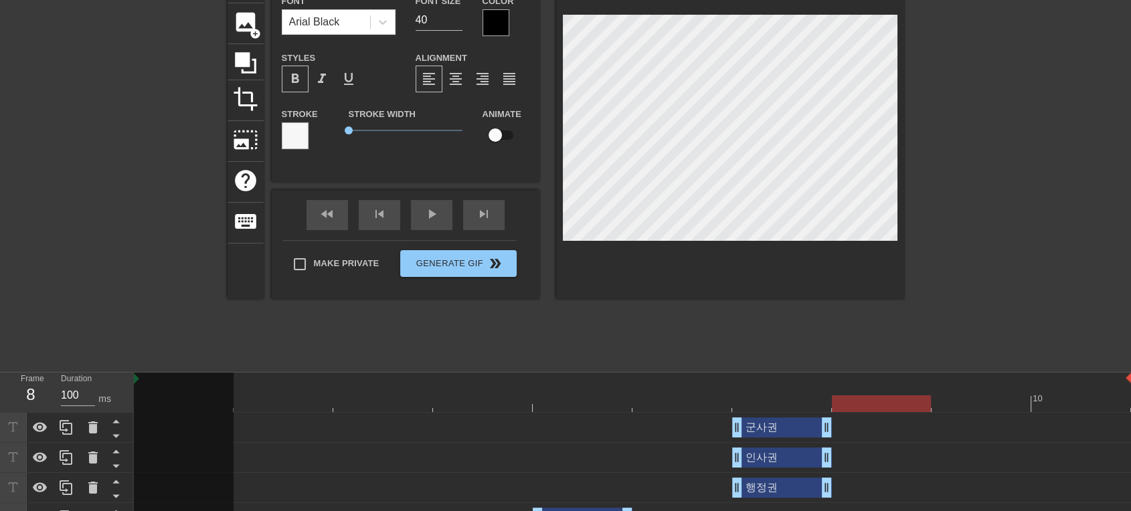
click at [882, 400] on div at bounding box center [633, 404] width 998 height 17
click at [969, 402] on div at bounding box center [633, 404] width 998 height 17
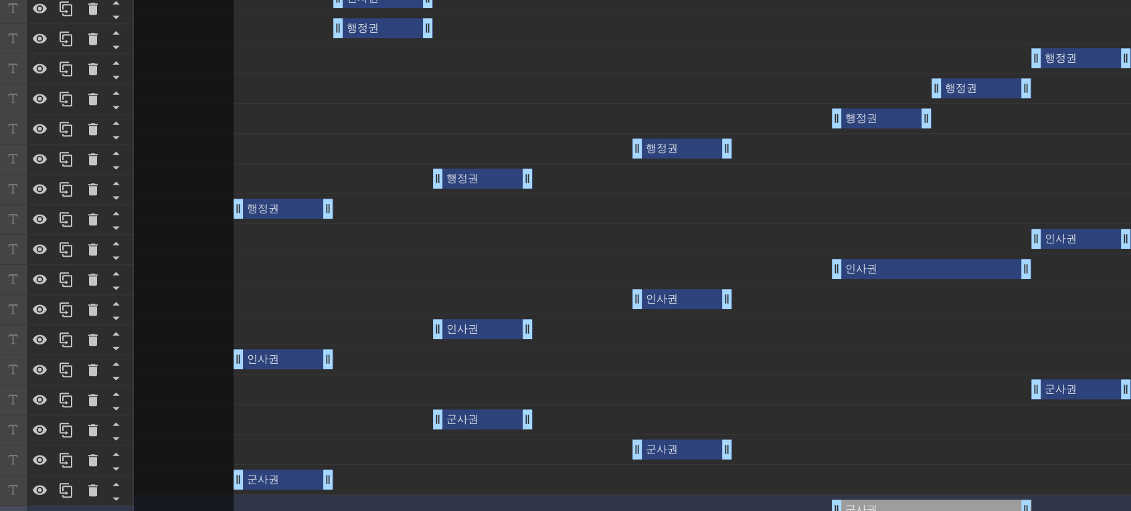
scroll to position [756, 0]
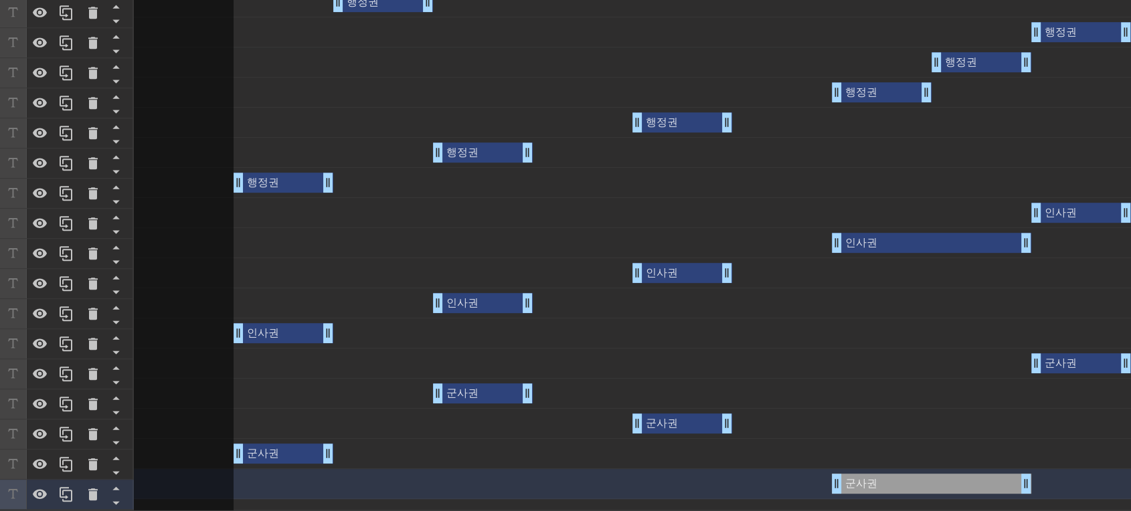
click at [959, 237] on div "인사권 drag_handle drag_handle" at bounding box center [932, 243] width 200 height 20
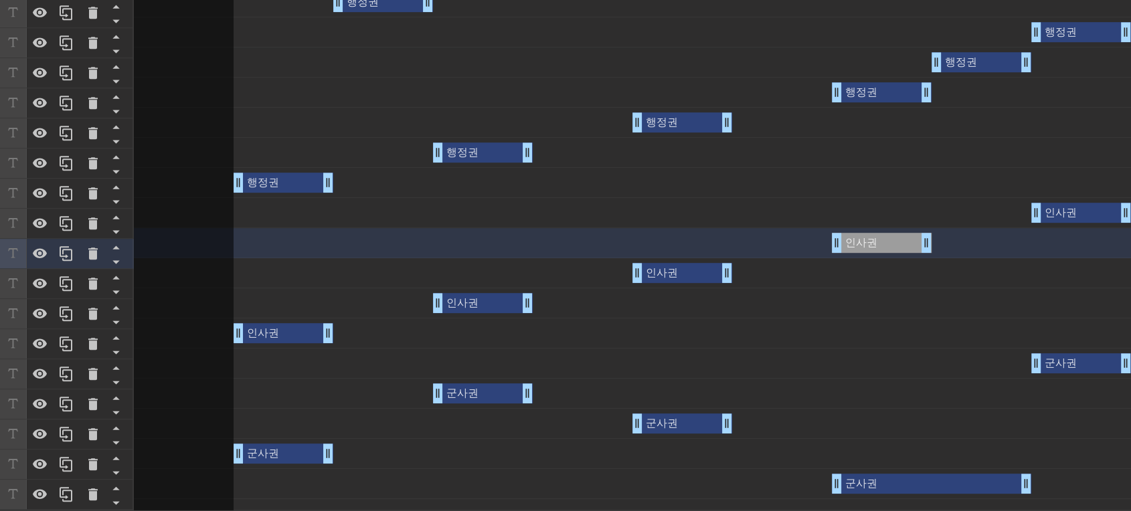
drag, startPoint x: 1030, startPoint y: 236, endPoint x: 946, endPoint y: 223, distance: 84.6
click at [946, 233] on div "인사권 drag_handle drag_handle" at bounding box center [633, 243] width 998 height 20
click at [73, 249] on icon at bounding box center [66, 254] width 16 height 16
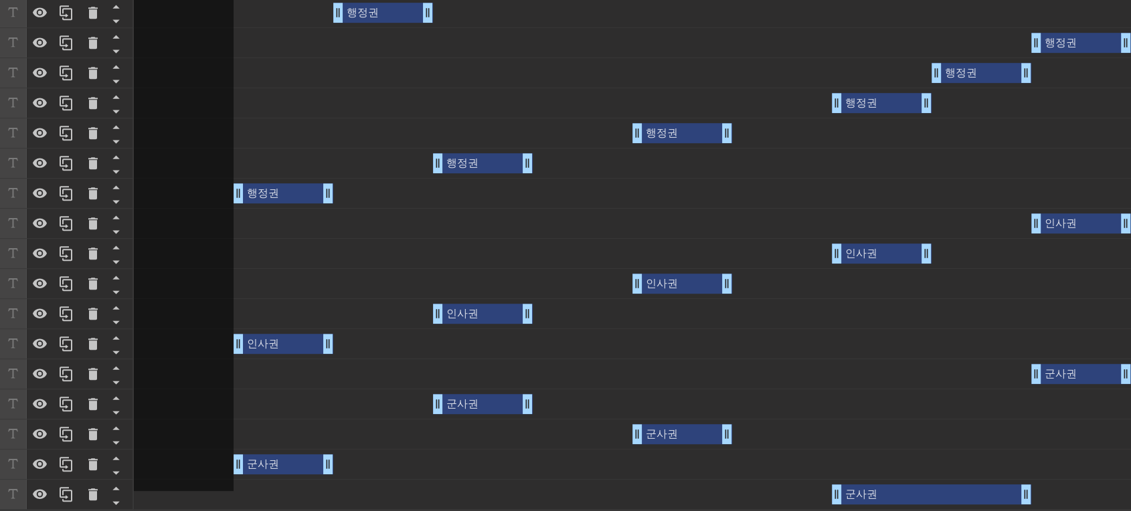
scroll to position [777, 0]
click at [888, 491] on div "군사권 drag_handle drag_handle" at bounding box center [932, 495] width 200 height 20
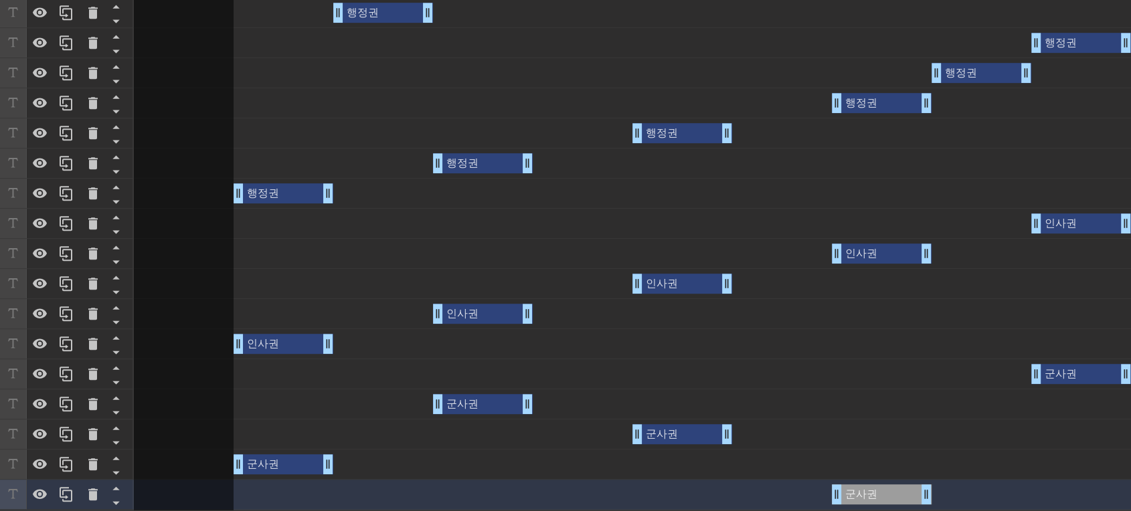
drag, startPoint x: 1024, startPoint y: 493, endPoint x: 959, endPoint y: 486, distance: 64.6
click at [959, 486] on div "군사권 drag_handle drag_handle" at bounding box center [633, 495] width 998 height 20
click at [68, 490] on icon at bounding box center [66, 494] width 13 height 15
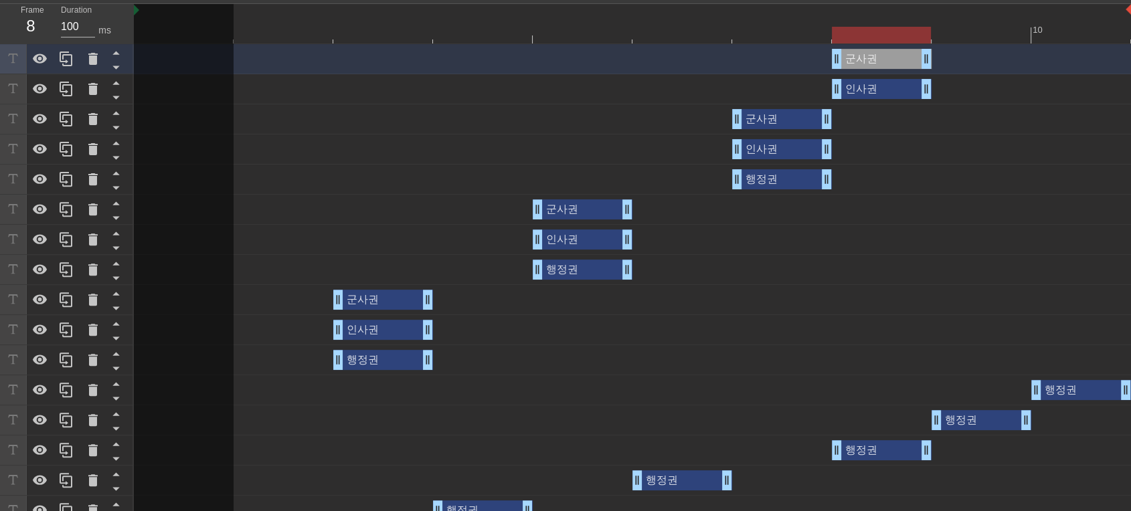
scroll to position [361, 0]
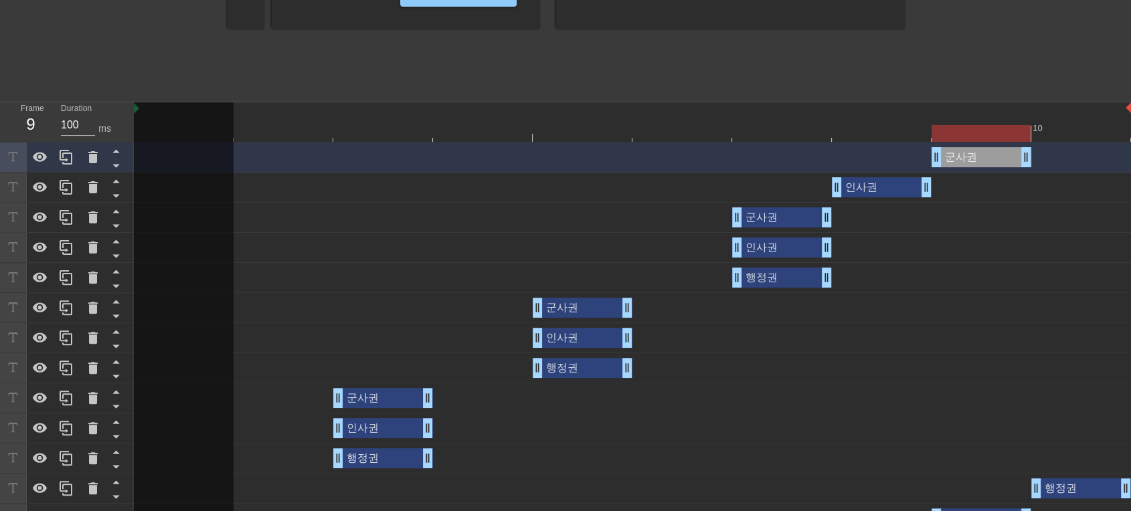
drag, startPoint x: 907, startPoint y: 151, endPoint x: 979, endPoint y: 151, distance: 72.3
click at [979, 151] on div "군사권 drag_handle drag_handle" at bounding box center [982, 157] width 100 height 20
drag, startPoint x: 894, startPoint y: 183, endPoint x: 975, endPoint y: 172, distance: 81.8
click at [975, 173] on div "인사권 drag_handle drag_handle" at bounding box center [633, 188] width 998 height 30
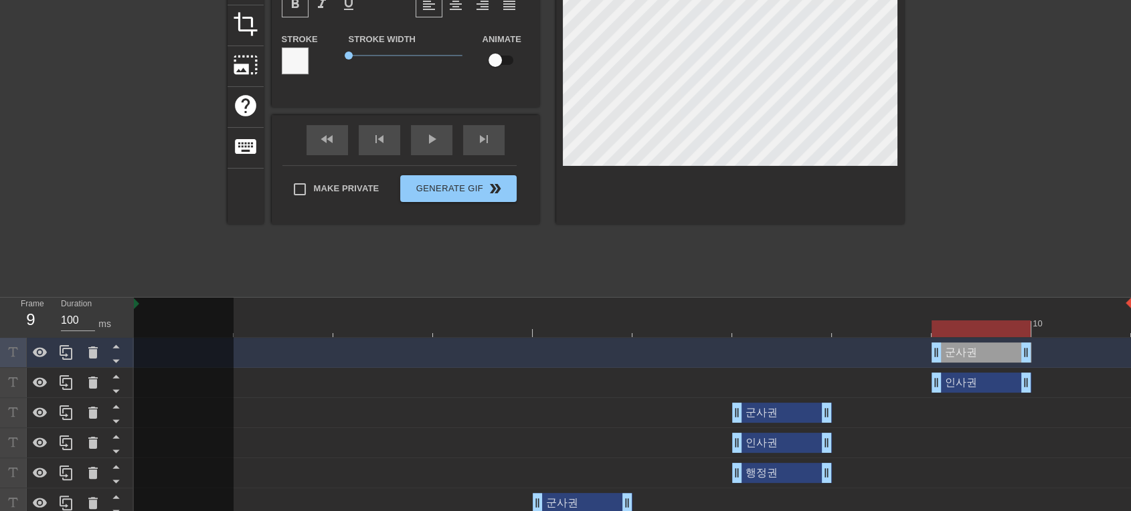
scroll to position [138, 0]
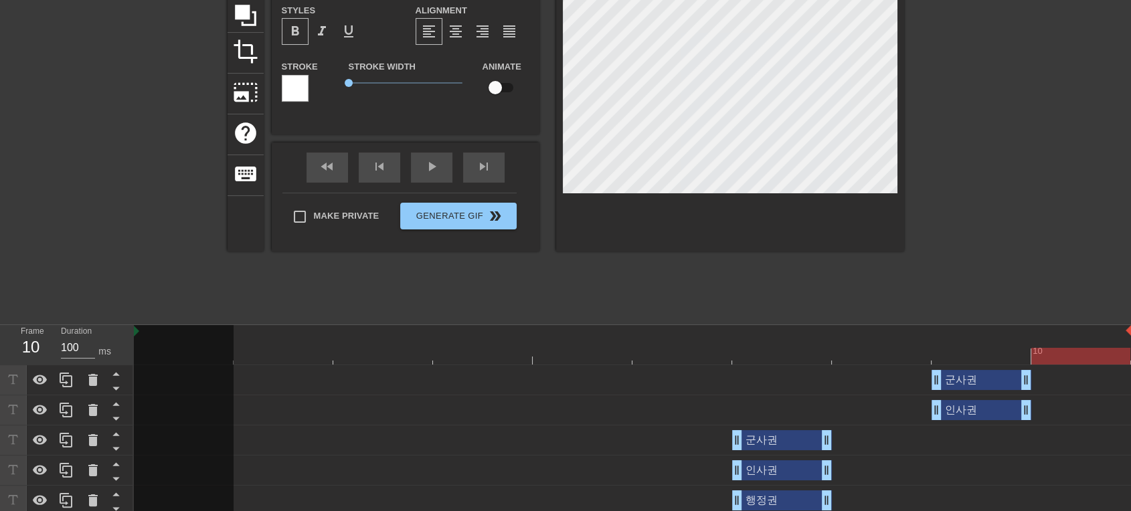
click at [1064, 345] on div "10" at bounding box center [1082, 347] width 100 height 17
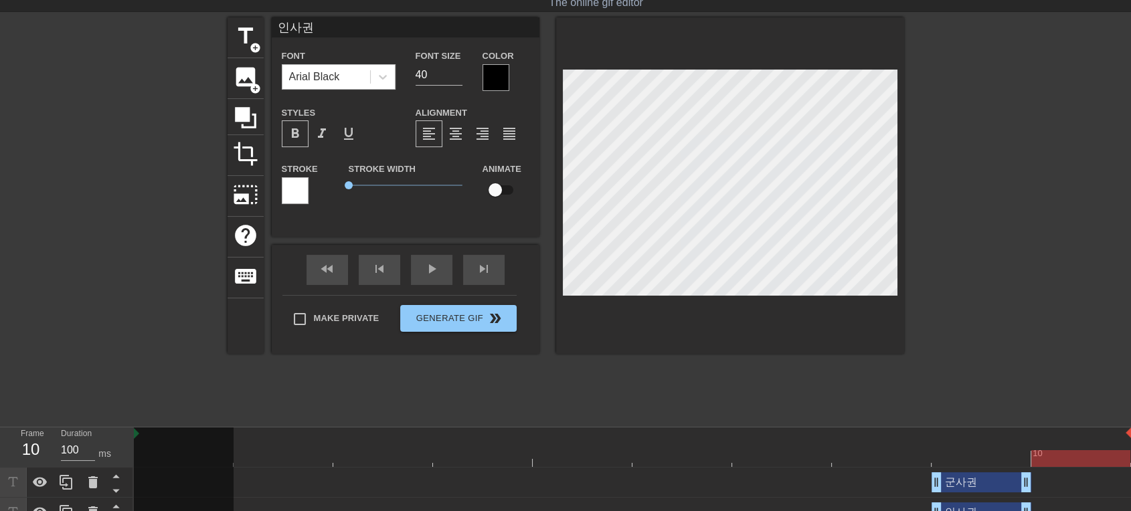
scroll to position [0, 0]
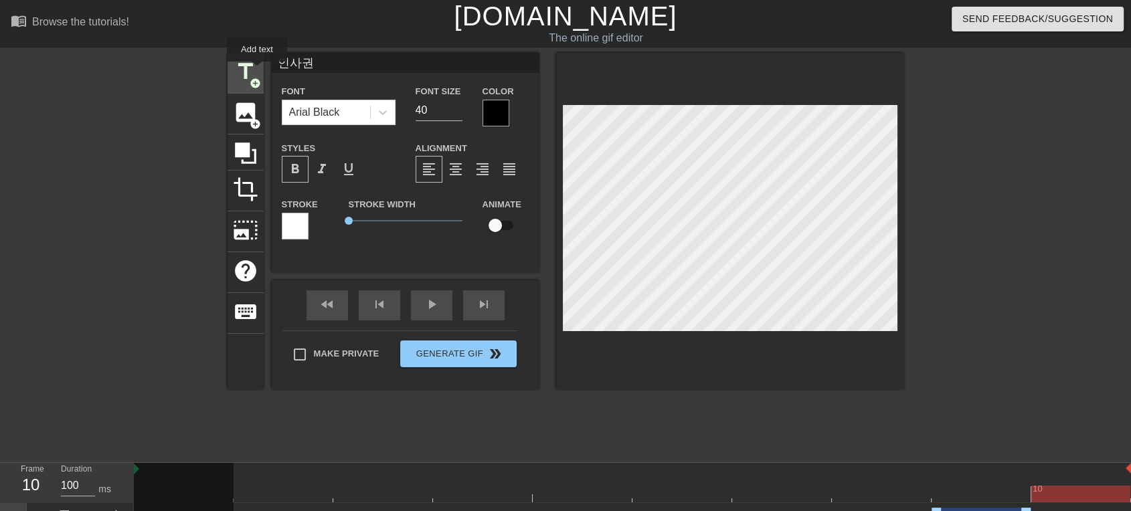
click at [252, 67] on span "title" at bounding box center [245, 71] width 25 height 25
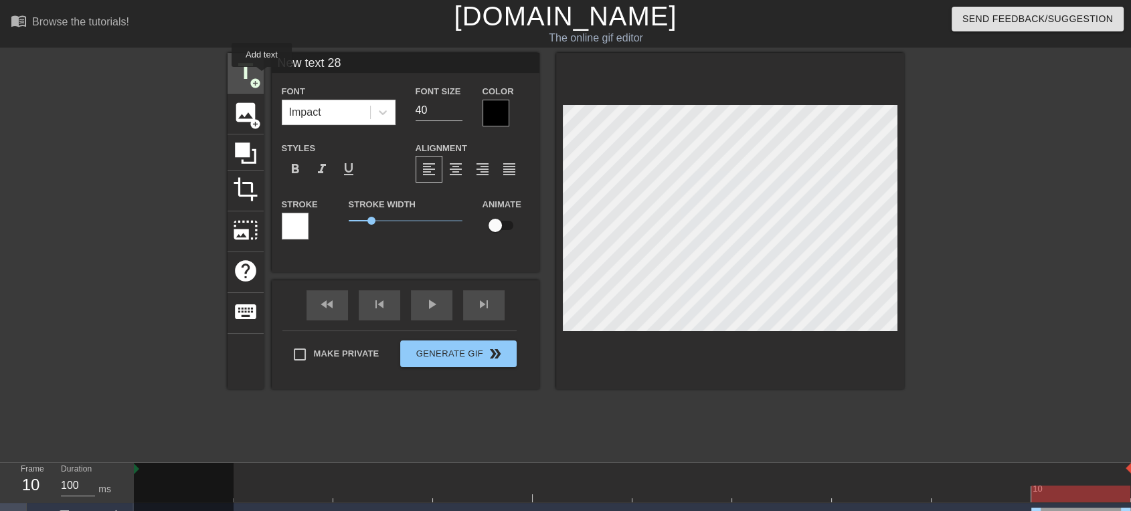
drag, startPoint x: 348, startPoint y: 66, endPoint x: 262, endPoint y: 76, distance: 86.9
click at [262, 76] on div "title add_circle image add_circle crop photo_size_select_large help keyboard Ne…" at bounding box center [566, 221] width 677 height 337
type input "ㅅ"
type input "ㅗ"
type input "[PERSON_NAME]([PERSON_NAME])"
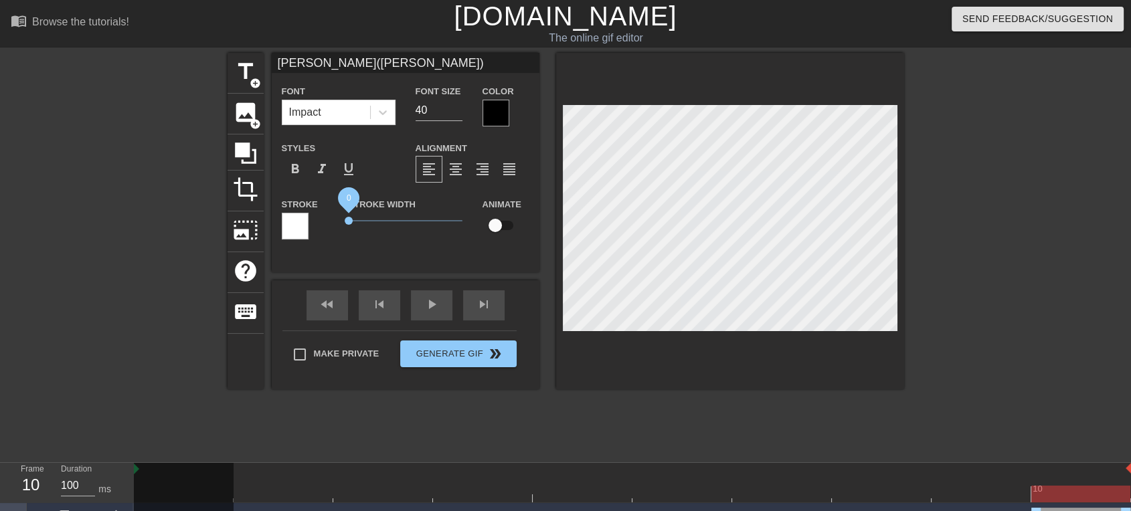
drag, startPoint x: 371, startPoint y: 226, endPoint x: 336, endPoint y: 220, distance: 35.2
click at [336, 220] on div "Stroke Stroke Width 0 Animate" at bounding box center [406, 224] width 268 height 56
click at [384, 111] on icon at bounding box center [382, 112] width 13 height 13
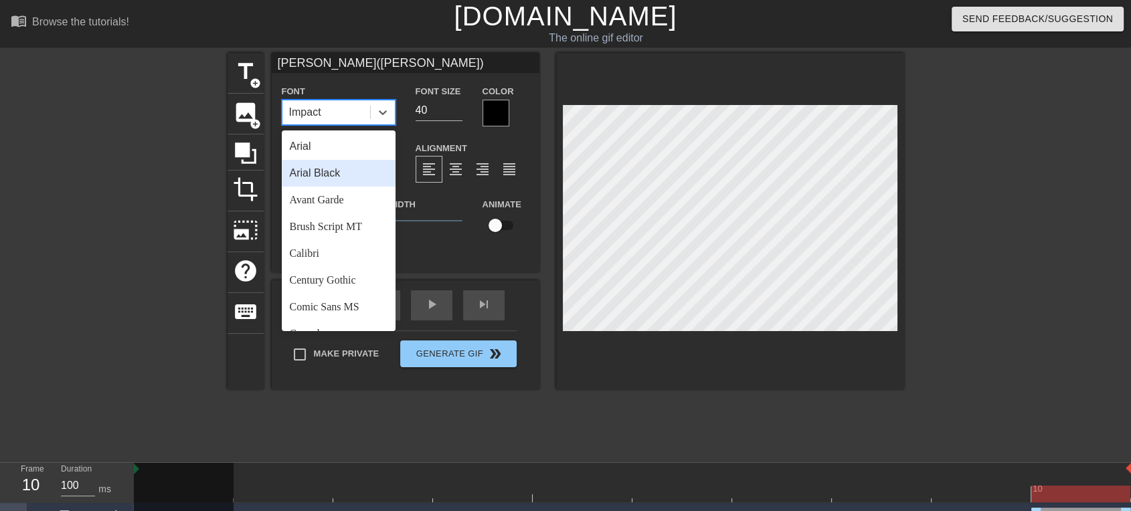
click at [354, 166] on div "Arial Black" at bounding box center [339, 173] width 114 height 27
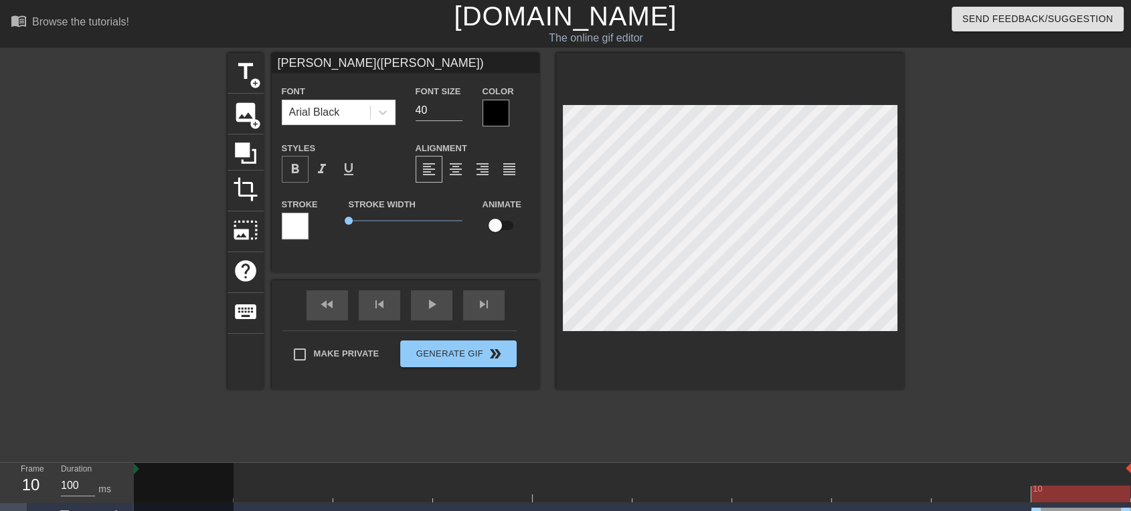
click at [296, 179] on div "format_bold" at bounding box center [295, 169] width 27 height 27
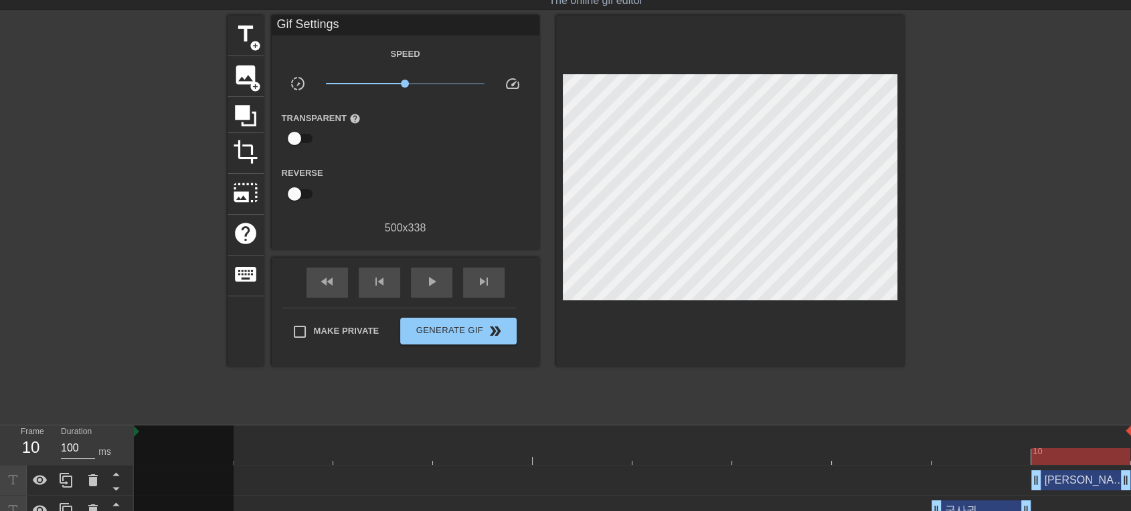
scroll to position [1, 0]
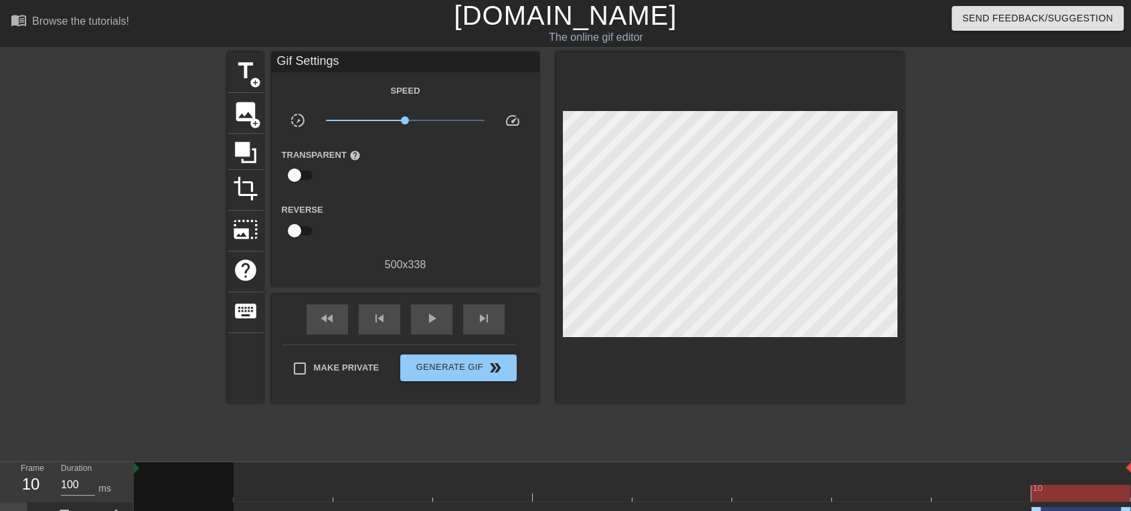
click at [975, 264] on div at bounding box center [1021, 253] width 201 height 402
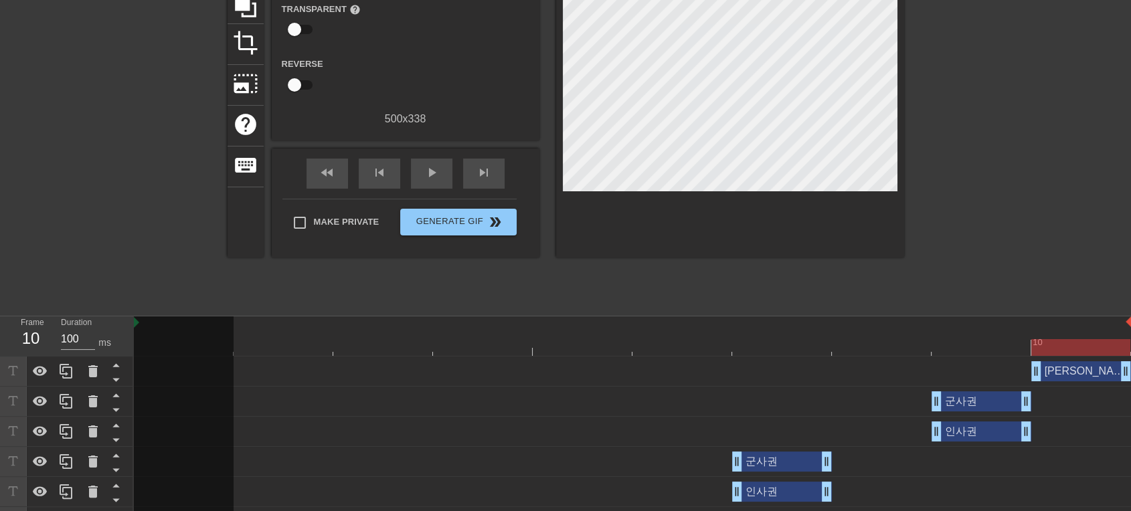
scroll to position [150, 0]
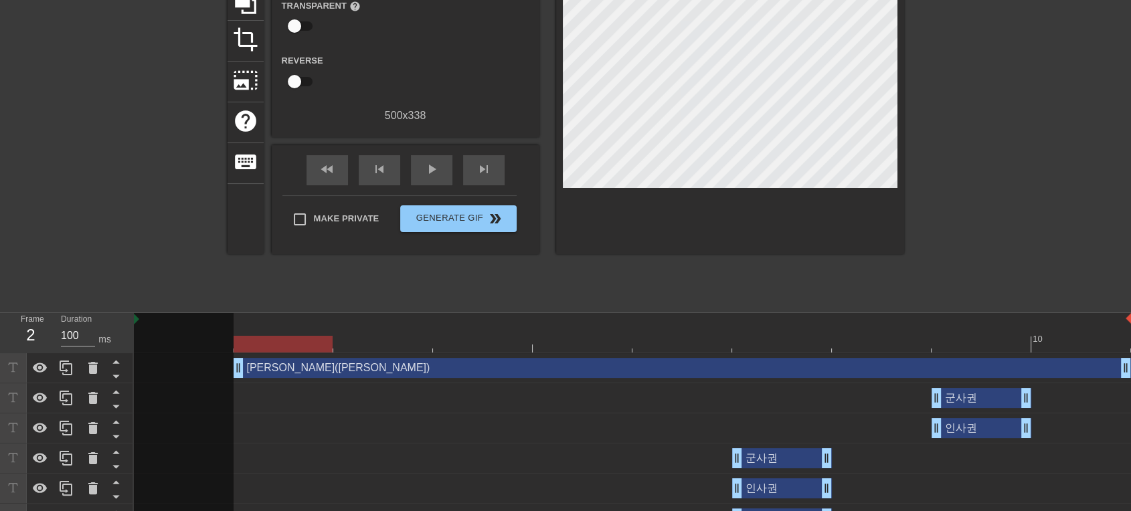
drag, startPoint x: 1035, startPoint y: 368, endPoint x: 187, endPoint y: 355, distance: 847.7
click at [424, 165] on span "play_arrow" at bounding box center [432, 169] width 16 height 16
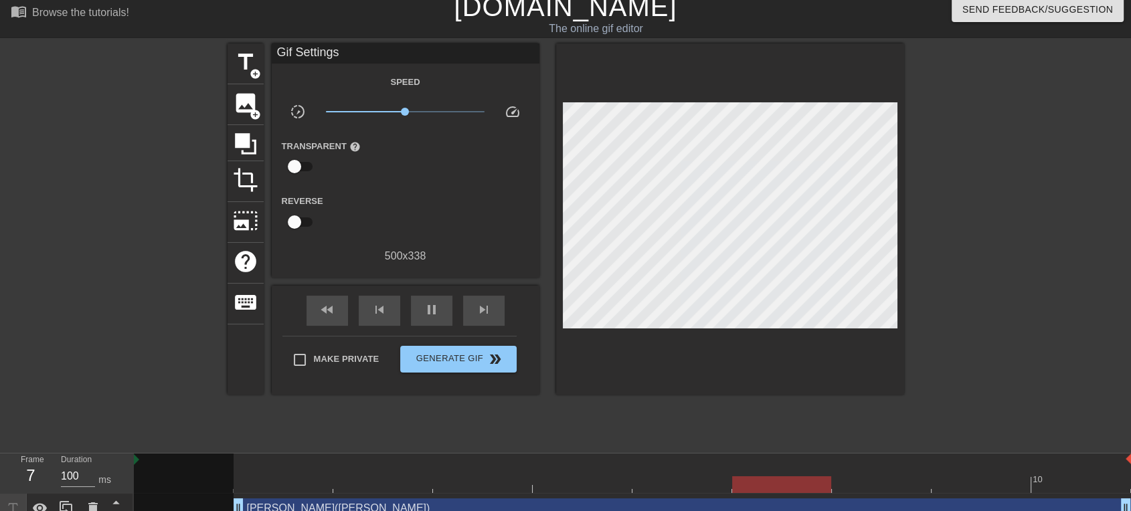
scroll to position [1, 0]
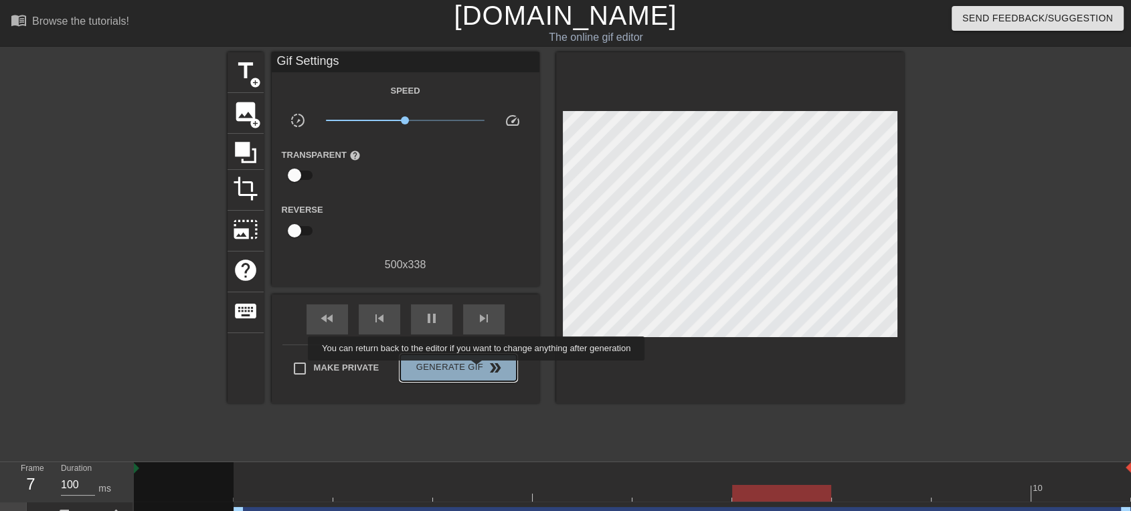
click at [478, 370] on span "Generate Gif double_arrow" at bounding box center [458, 368] width 105 height 16
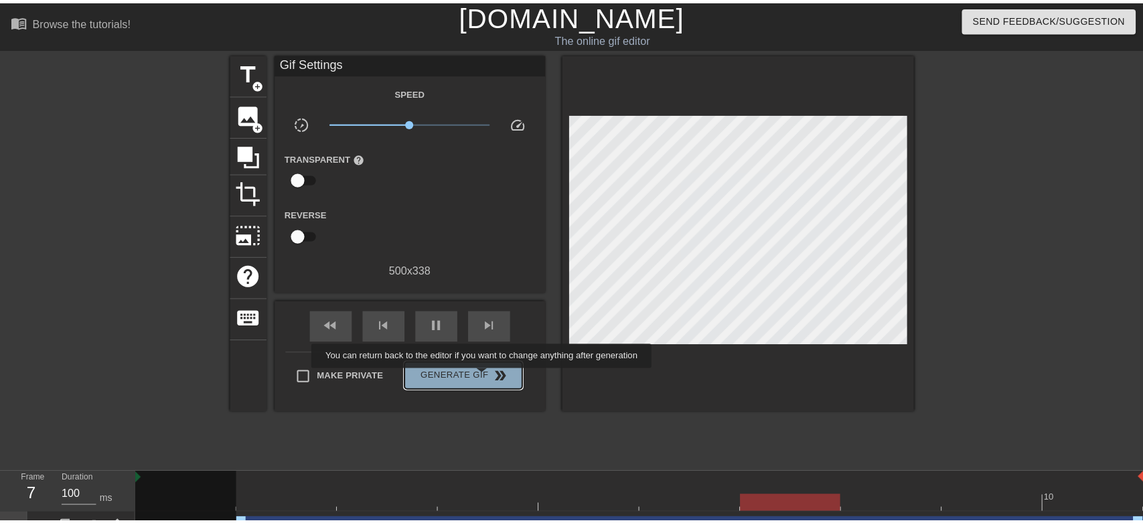
scroll to position [0, 0]
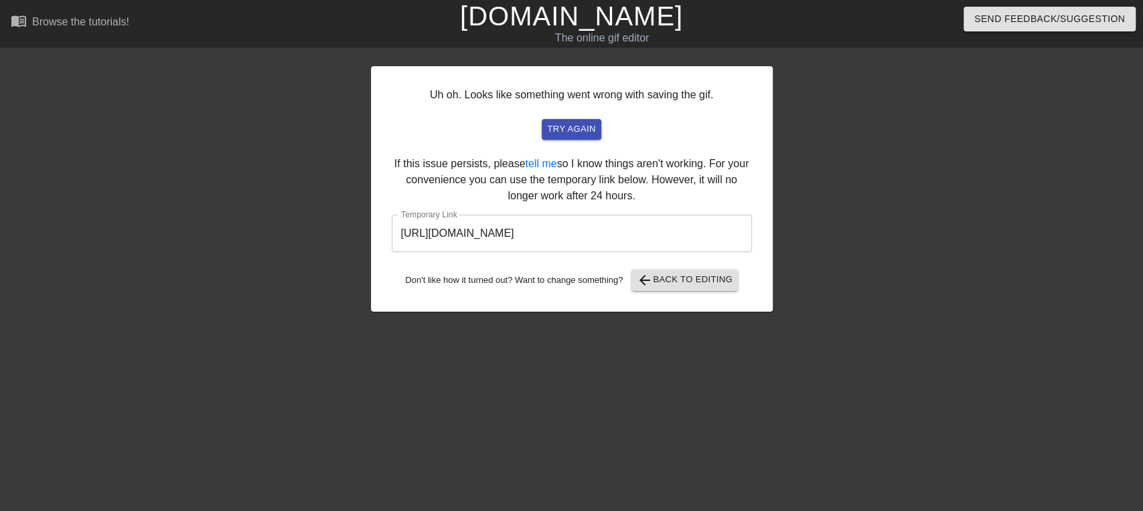
click at [392, 283] on div "Don't like how it turned out? Want to change something? arrow_back Back to Edit…" at bounding box center [572, 280] width 360 height 21
click at [387, 272] on div "Uh oh. Looks like something went wrong with saving the gif. try again If this i…" at bounding box center [572, 189] width 402 height 246
click at [387, 280] on div "Uh oh. Looks like something went wrong with saving the gif. try again If this i…" at bounding box center [572, 189] width 402 height 246
click at [645, 277] on span "arrow_back" at bounding box center [645, 280] width 16 height 16
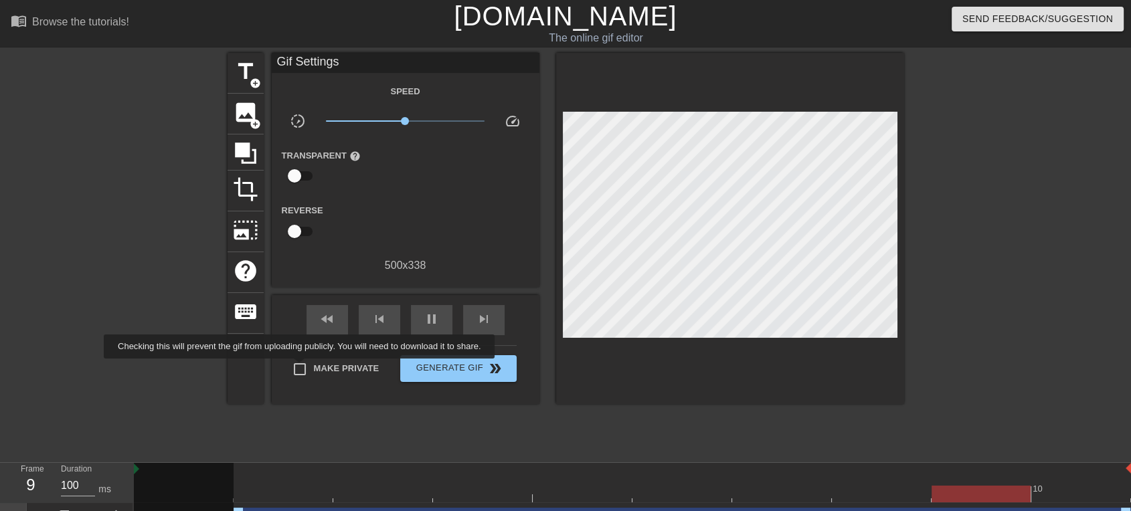
click at [302, 368] on input "Make Private" at bounding box center [300, 370] width 28 height 28
checkbox input "true"
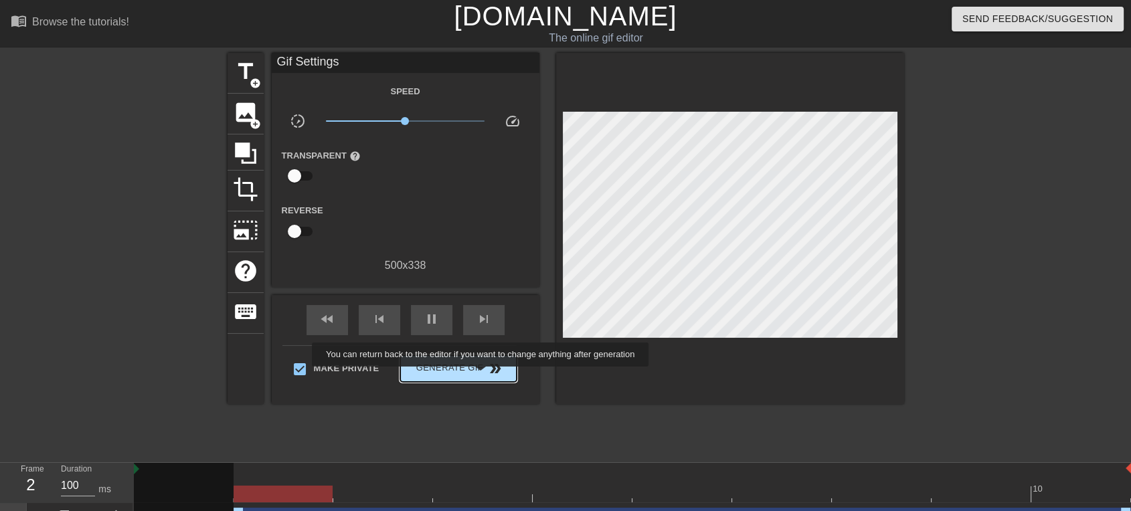
click at [482, 376] on span "Generate Gif double_arrow" at bounding box center [458, 369] width 105 height 16
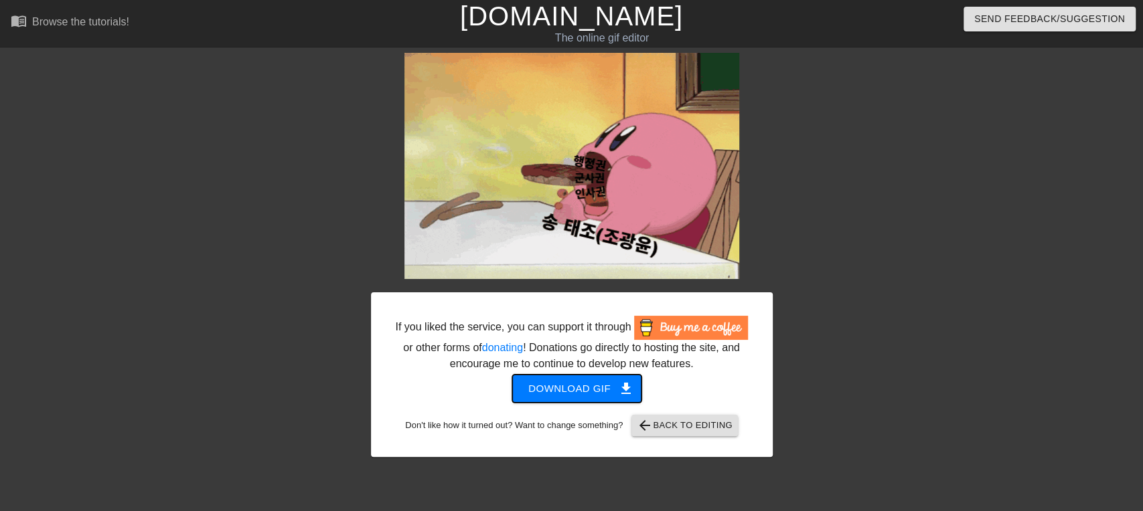
click at [574, 395] on span "Download gif get_app" at bounding box center [576, 388] width 97 height 17
